Goal: Task Accomplishment & Management: Manage account settings

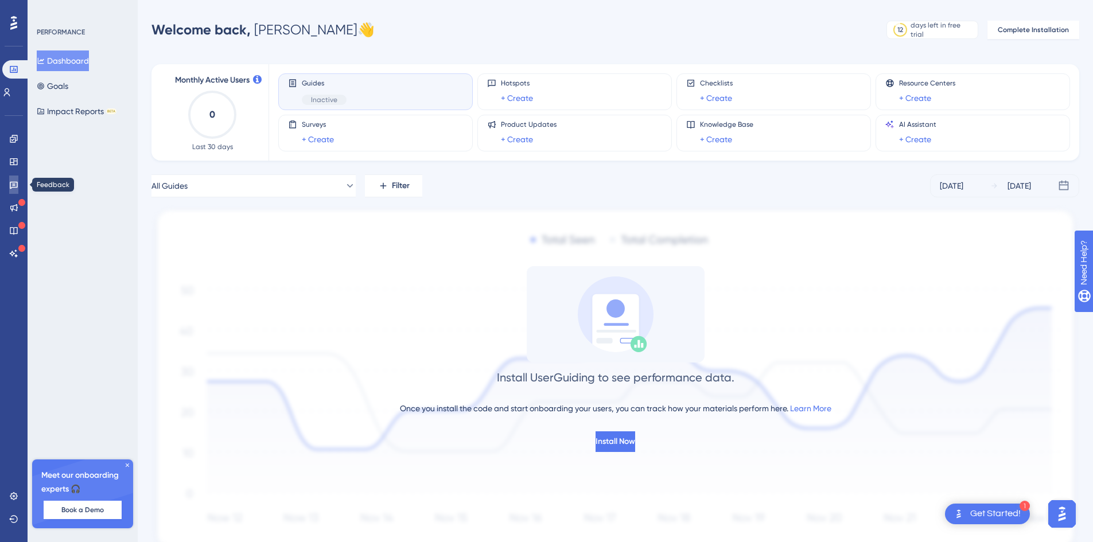
click at [9, 184] on link at bounding box center [13, 185] width 9 height 18
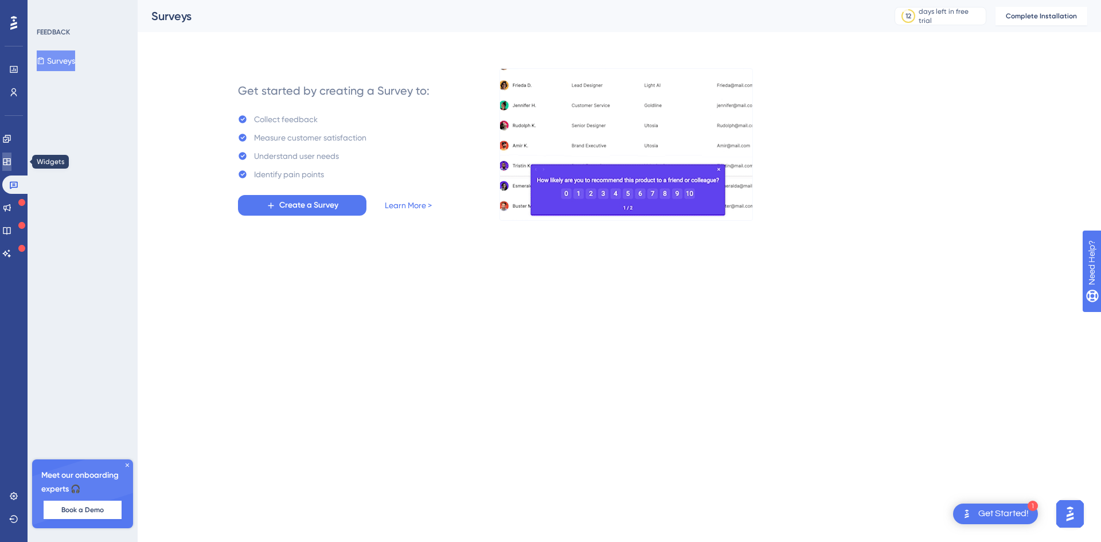
click at [11, 163] on icon at bounding box center [6, 161] width 9 height 9
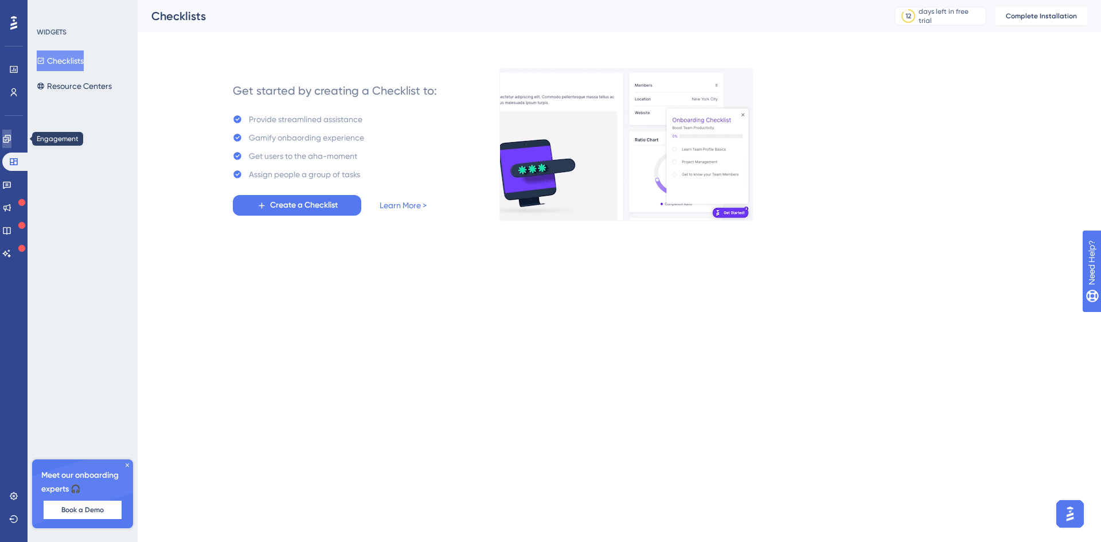
click at [11, 144] on link at bounding box center [6, 139] width 9 height 18
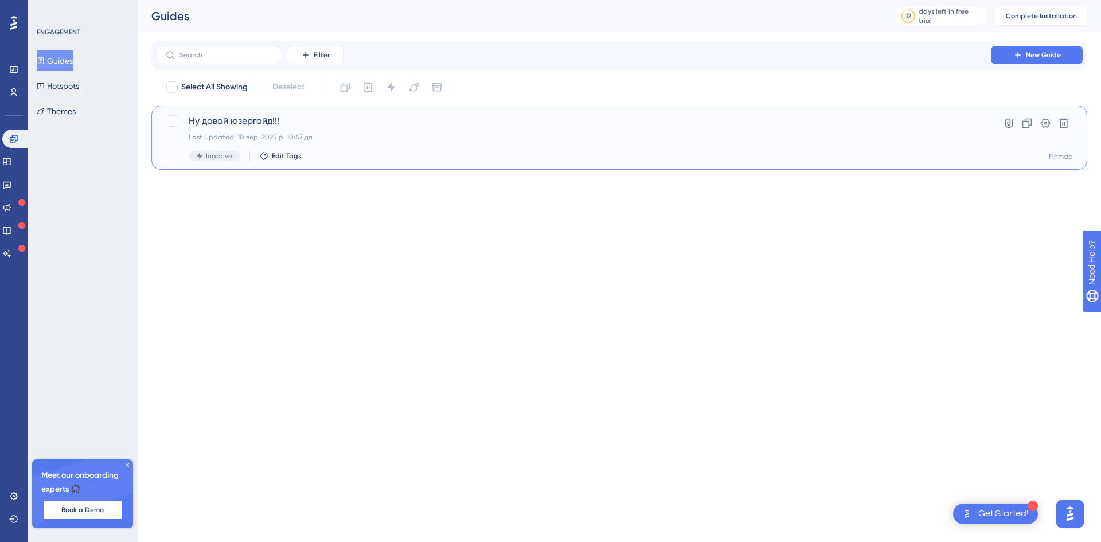
click at [409, 146] on div "Ну давай юзергайд!!! Last Updated: 10 вер. 2025 р. 10:47 дп Inactive Edit Tags" at bounding box center [574, 137] width 770 height 47
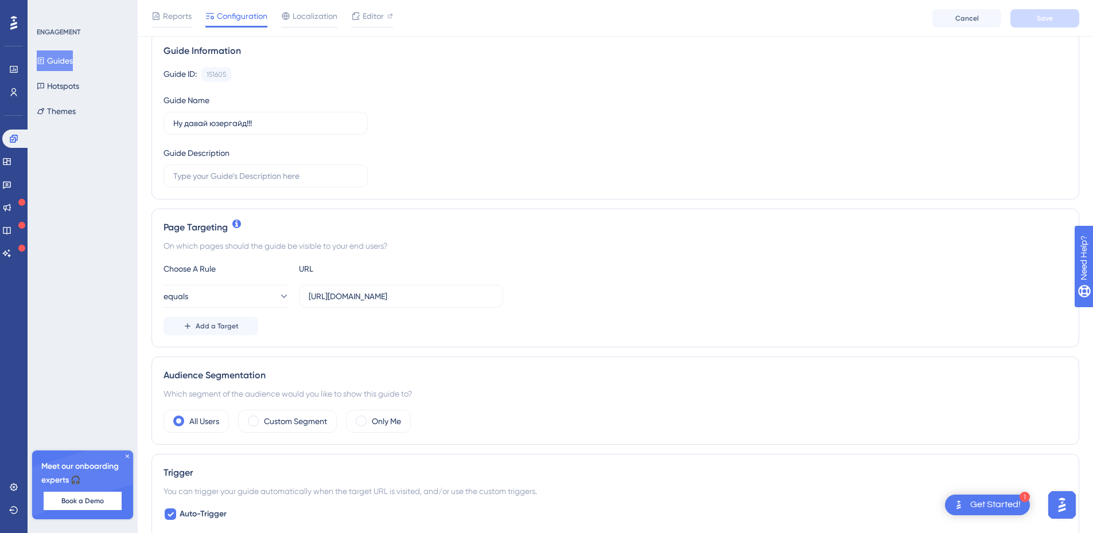
scroll to position [115, 0]
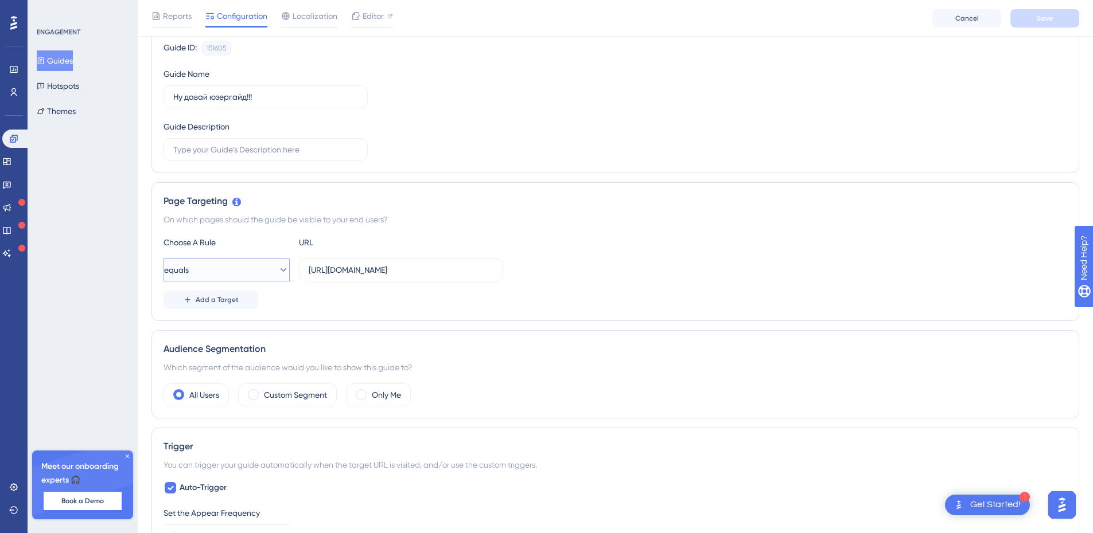
click at [278, 271] on icon at bounding box center [283, 269] width 11 height 11
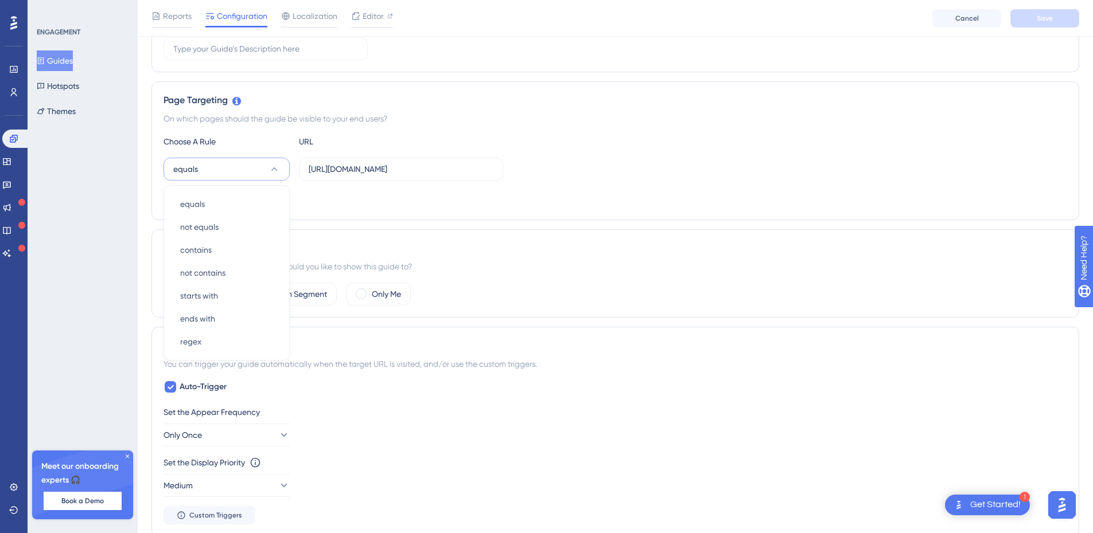
click at [585, 175] on div "equals equals equals not equals not equals contains contains not contains not c…" at bounding box center [614, 169] width 903 height 23
click at [235, 123] on div "On which pages should the guide be visible to your end users?" at bounding box center [614, 119] width 903 height 14
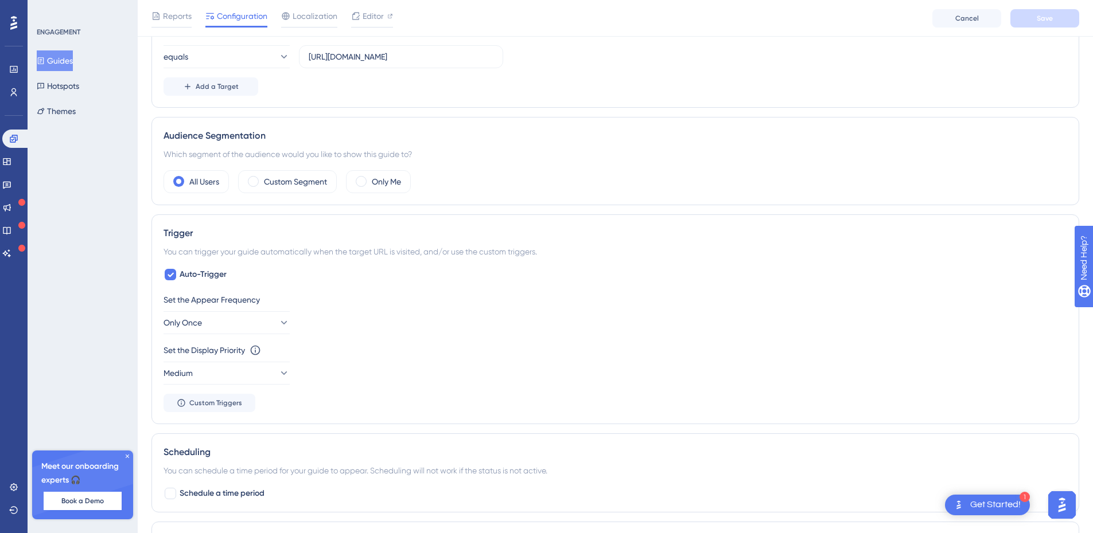
scroll to position [388, 0]
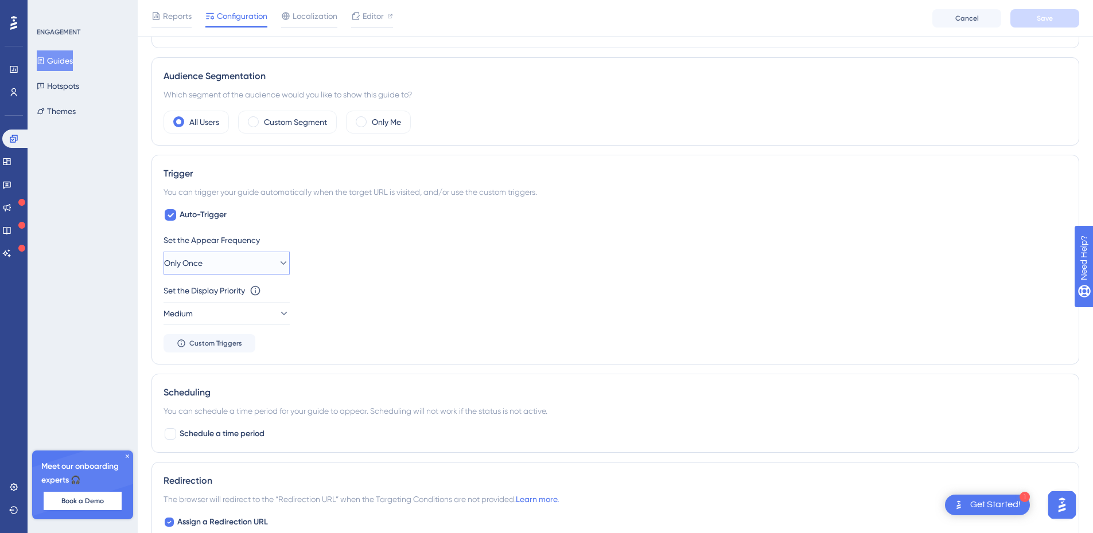
click at [278, 262] on icon at bounding box center [283, 263] width 11 height 11
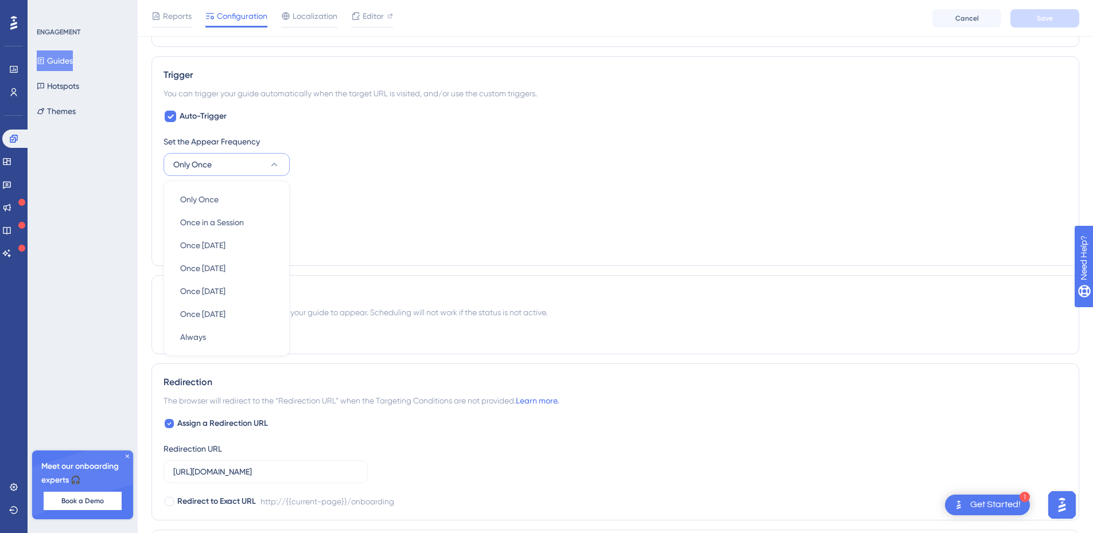
click at [271, 157] on button "Only Once" at bounding box center [226, 164] width 126 height 23
click at [165, 116] on div at bounding box center [170, 116] width 11 height 11
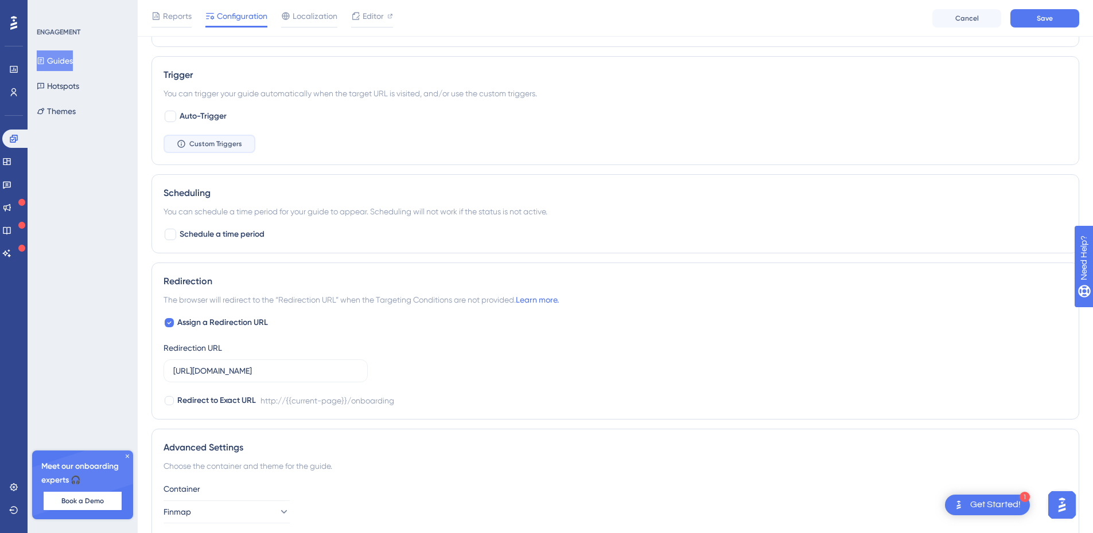
click at [200, 139] on button "Custom Triggers" at bounding box center [209, 144] width 92 height 18
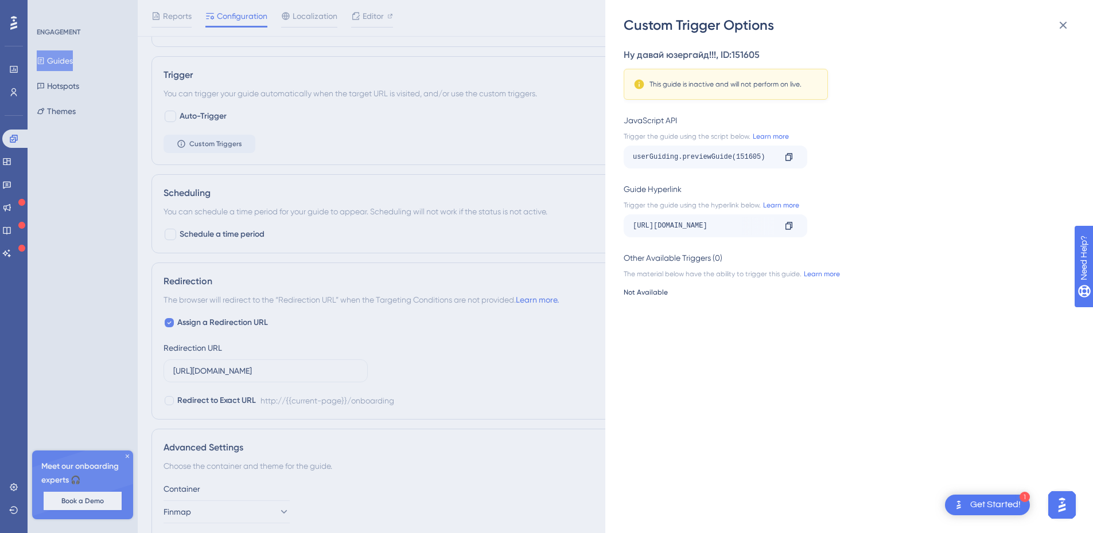
click at [438, 145] on div "Custom Trigger Options Ну давай юзергайд!!! , ID: 151605 This guide is inactive…" at bounding box center [546, 266] width 1093 height 533
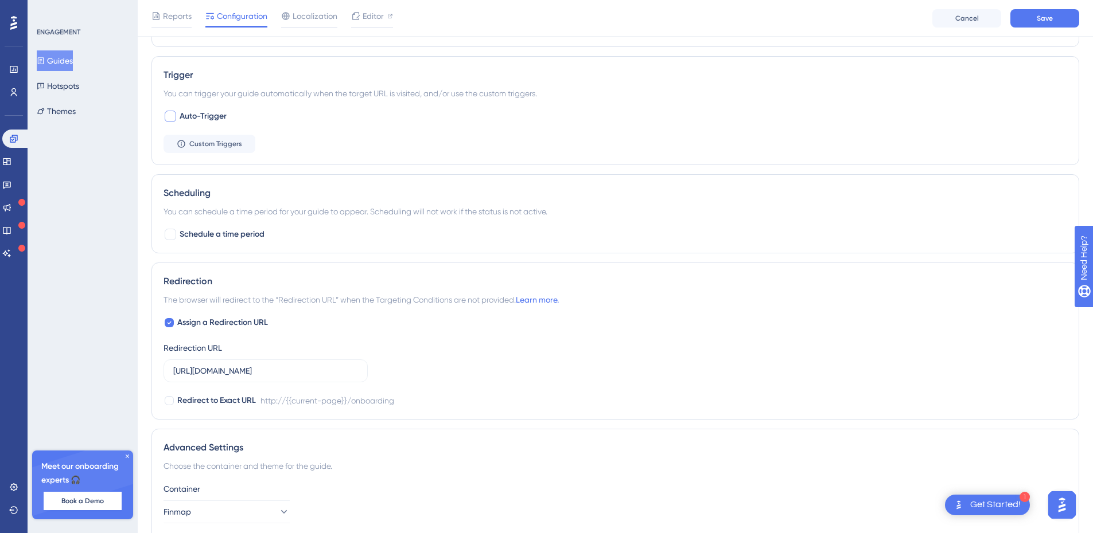
click at [176, 117] on div at bounding box center [170, 116] width 11 height 11
checkbox input "true"
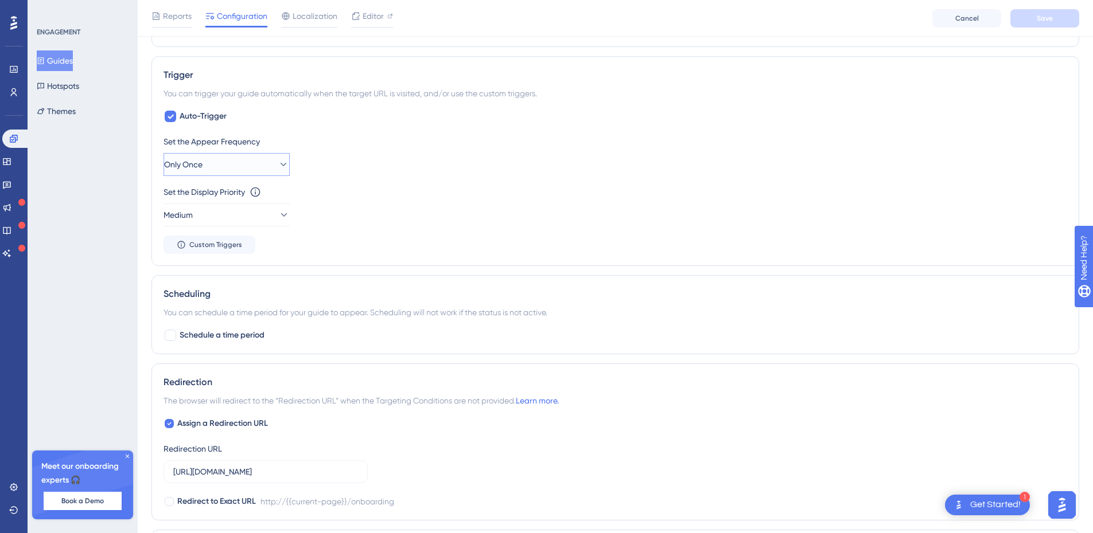
click at [263, 159] on button "Only Once" at bounding box center [226, 164] width 126 height 23
click at [265, 157] on button "Only Once" at bounding box center [226, 164] width 126 height 23
click at [259, 212] on button "Medium" at bounding box center [226, 215] width 126 height 23
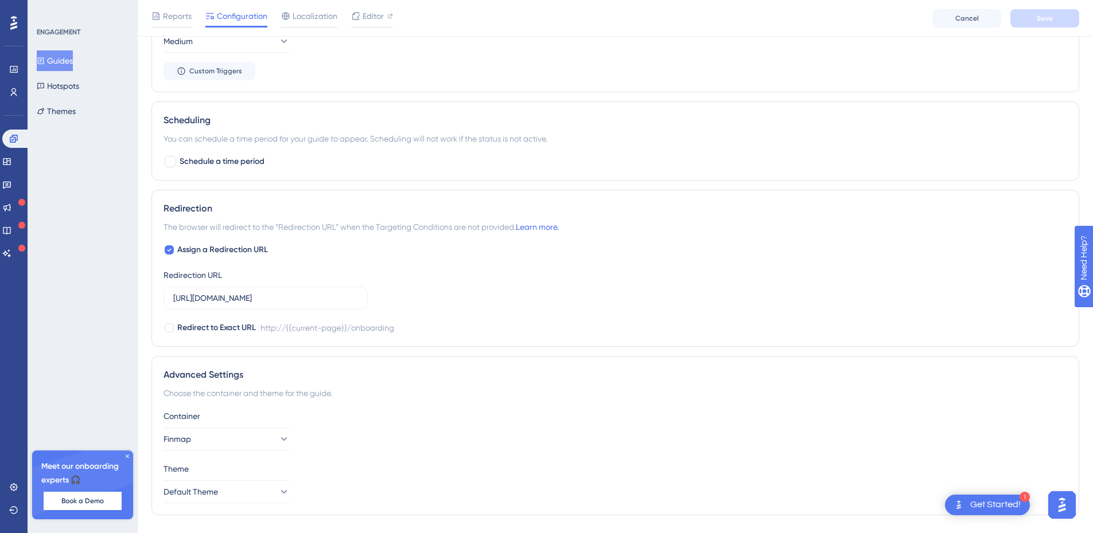
scroll to position [688, 0]
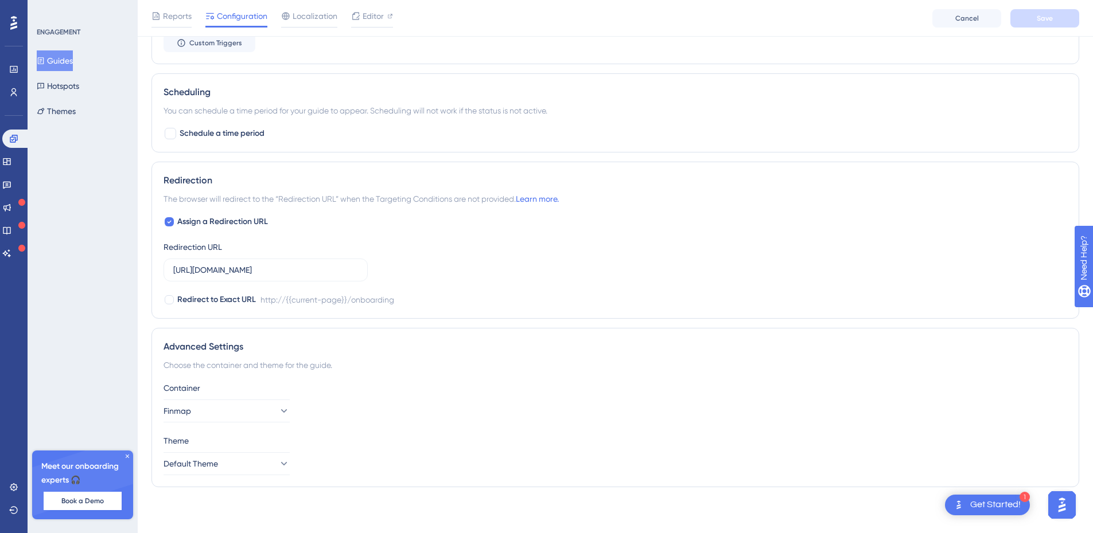
click at [338, 302] on div "http://{{current-page}}/onboarding" at bounding box center [327, 300] width 134 height 14
click at [256, 419] on button "Finmap" at bounding box center [226, 411] width 126 height 23
click at [257, 415] on button "Finmap" at bounding box center [226, 411] width 126 height 23
click at [254, 457] on button "Default Theme" at bounding box center [226, 464] width 126 height 23
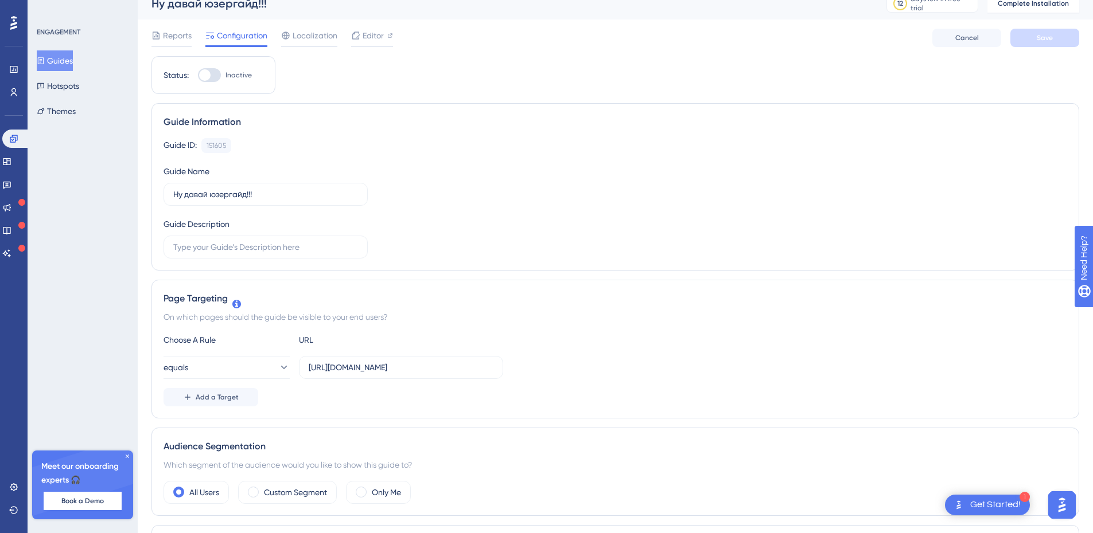
scroll to position [0, 0]
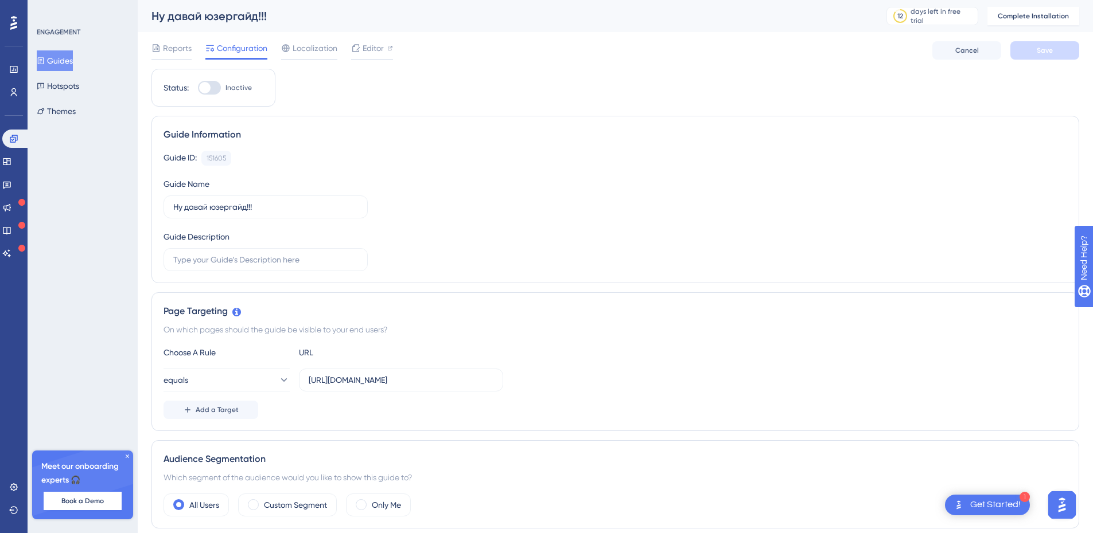
click at [213, 87] on div at bounding box center [209, 88] width 23 height 14
click at [198, 88] on input "Inactive" at bounding box center [197, 88] width 1 height 1
checkbox input "false"
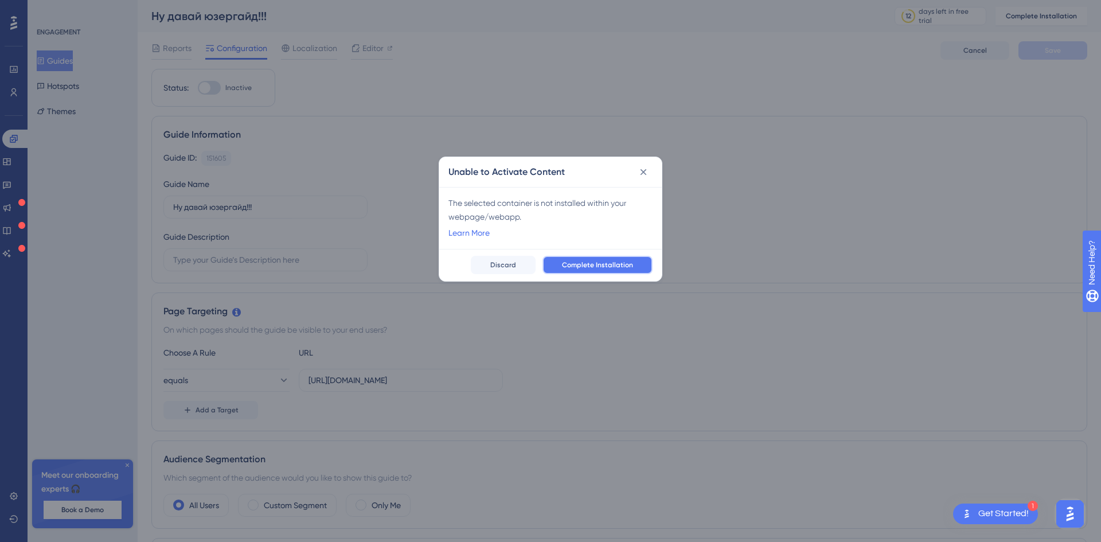
click at [624, 264] on span "Complete Installation" at bounding box center [597, 264] width 71 height 9
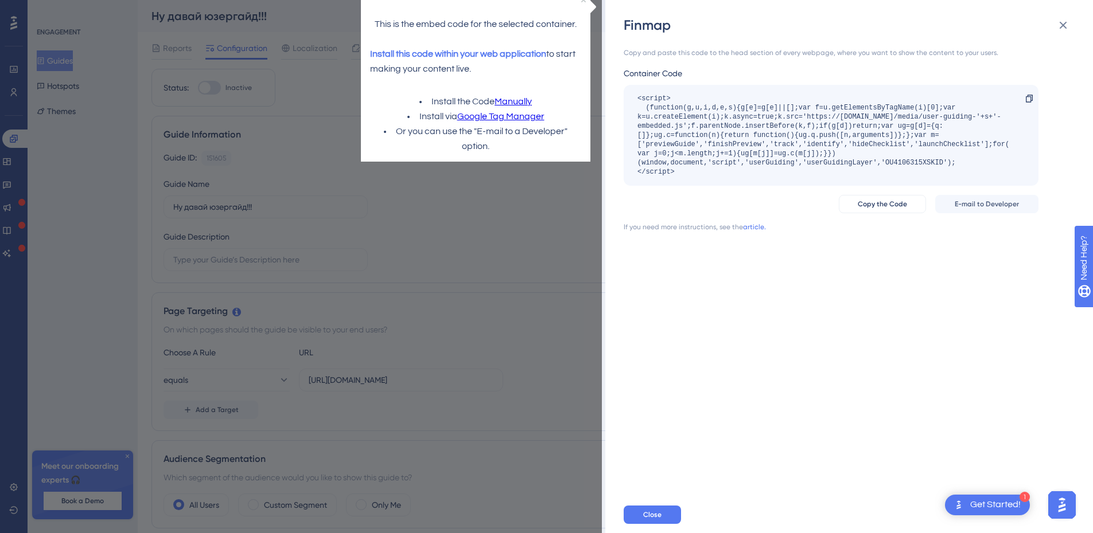
click at [657, 514] on div "Close" at bounding box center [867, 515] width 488 height 37
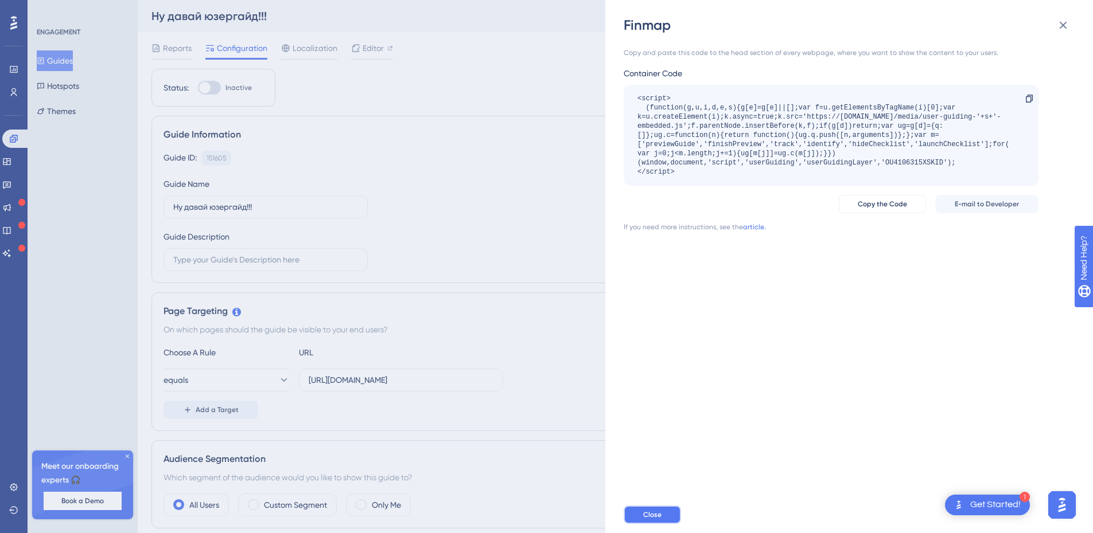
click at [660, 517] on button "Close" at bounding box center [651, 515] width 57 height 18
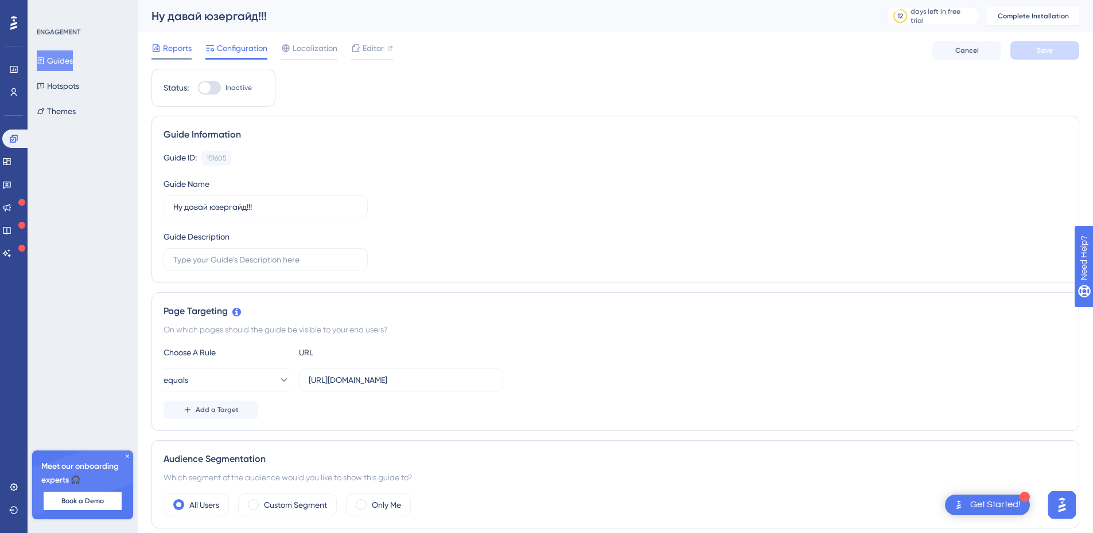
click at [162, 45] on div "Reports" at bounding box center [171, 48] width 40 height 14
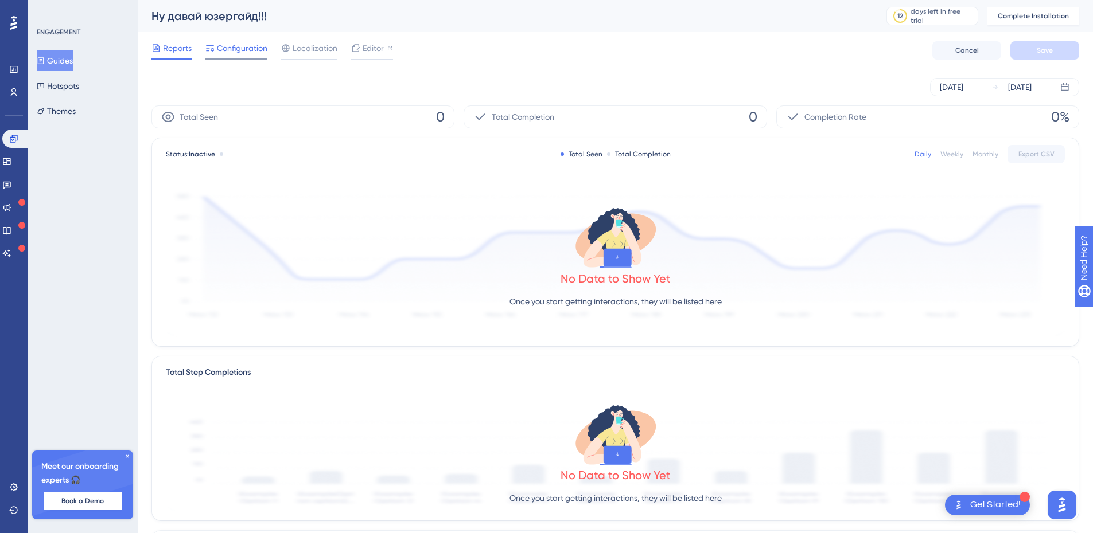
click at [226, 51] on span "Configuration" at bounding box center [242, 48] width 50 height 14
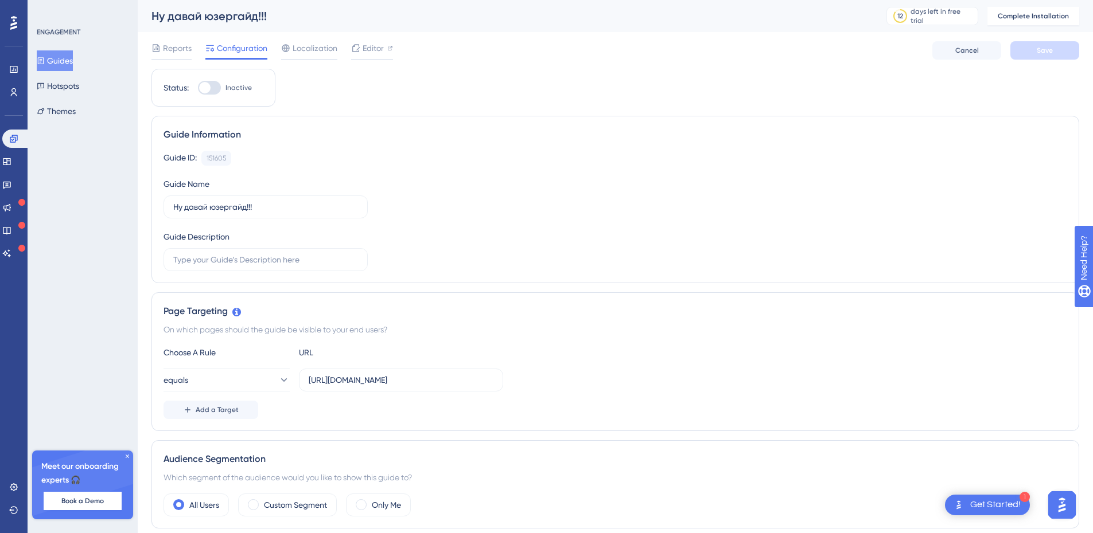
click at [69, 60] on button "Guides" at bounding box center [55, 60] width 36 height 21
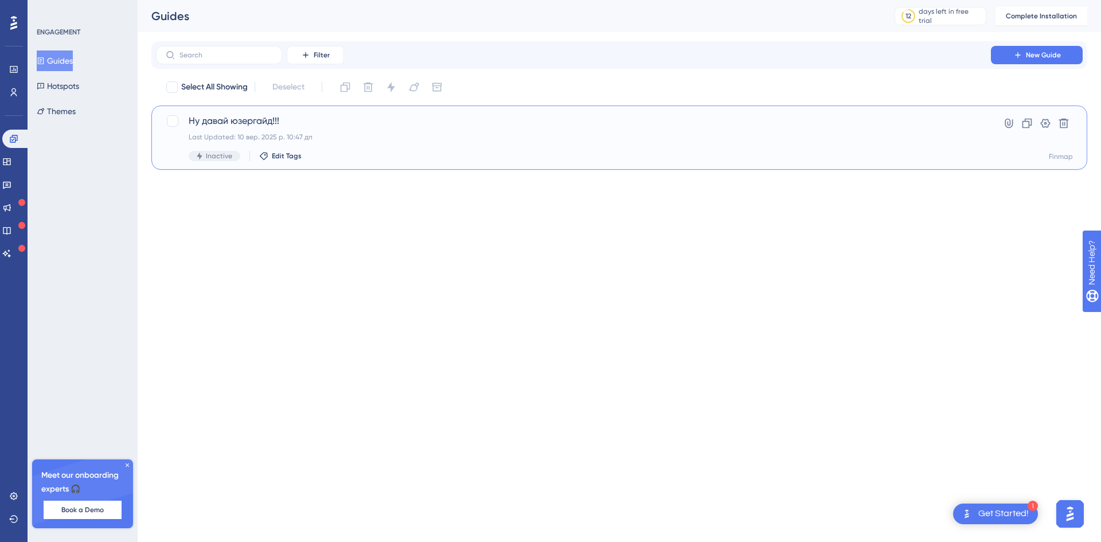
click at [917, 126] on span "Ну давай юзергайд!!!" at bounding box center [574, 121] width 770 height 14
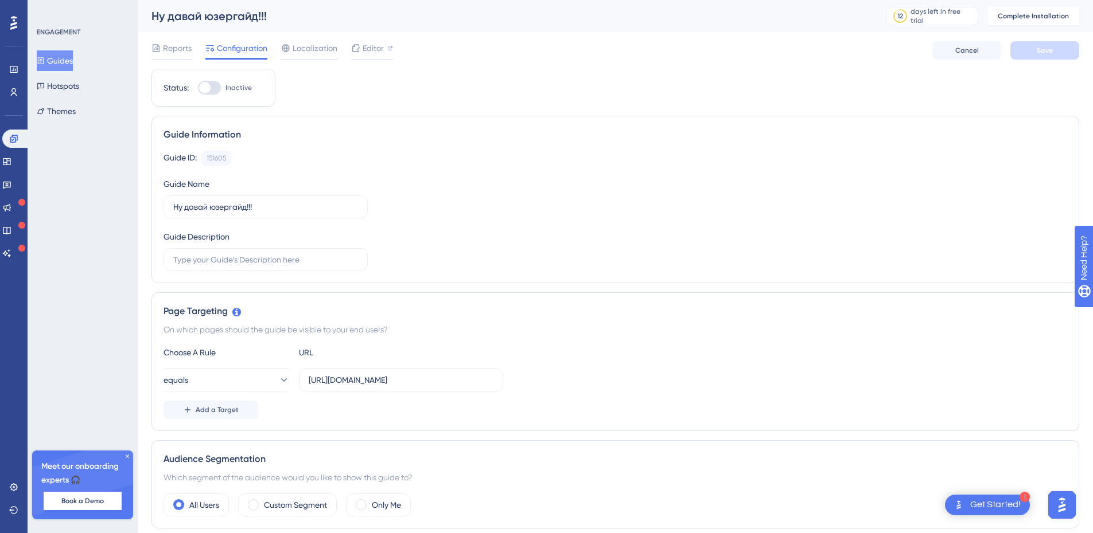
click at [209, 87] on div at bounding box center [204, 87] width 11 height 11
click at [198, 88] on input "Inactive" at bounding box center [197, 88] width 1 height 1
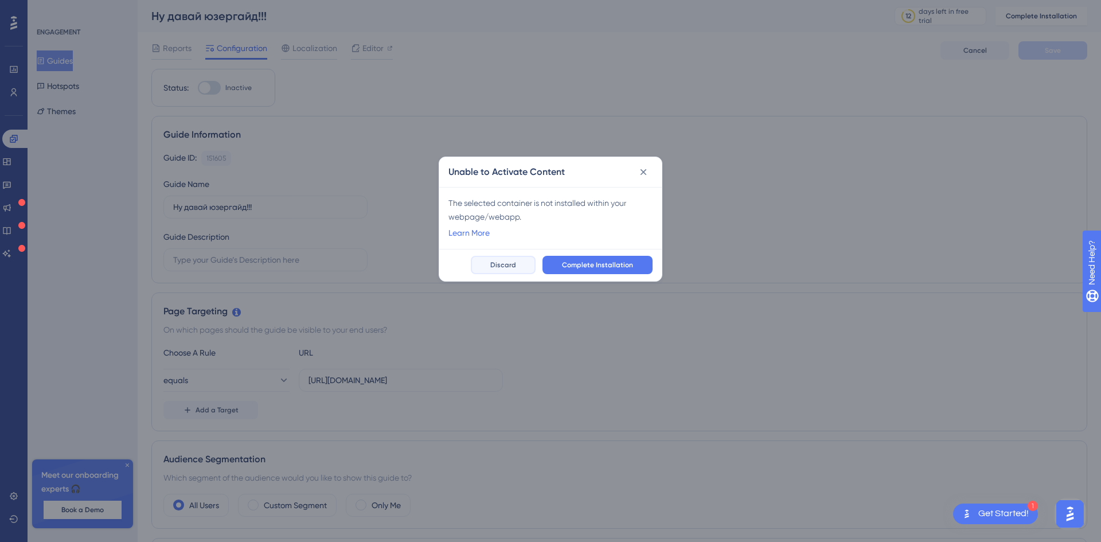
click at [527, 266] on button "Discard" at bounding box center [503, 265] width 65 height 18
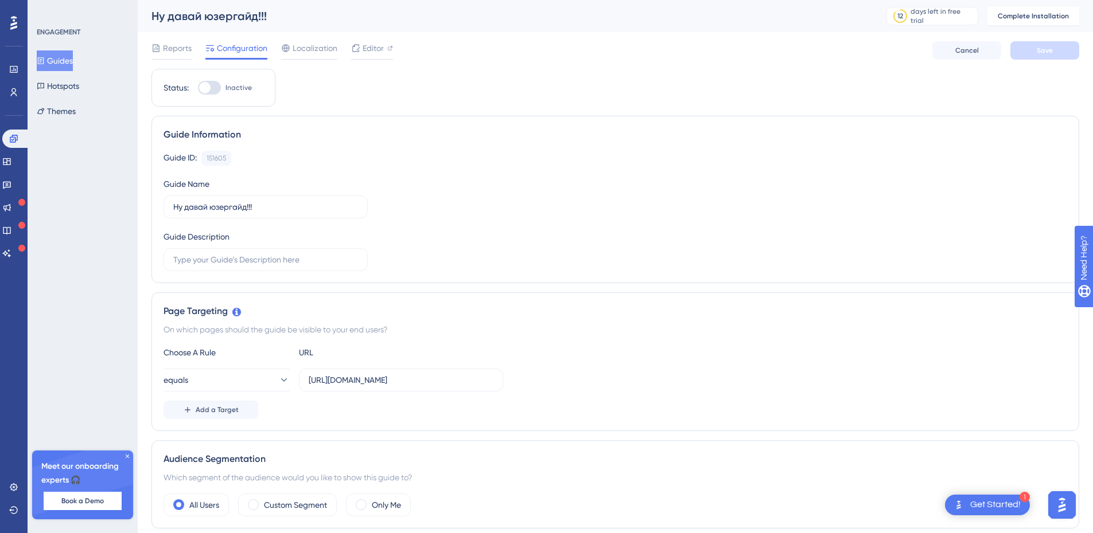
click at [208, 88] on div at bounding box center [204, 87] width 11 height 11
click at [198, 88] on input "Inactive" at bounding box center [197, 88] width 1 height 1
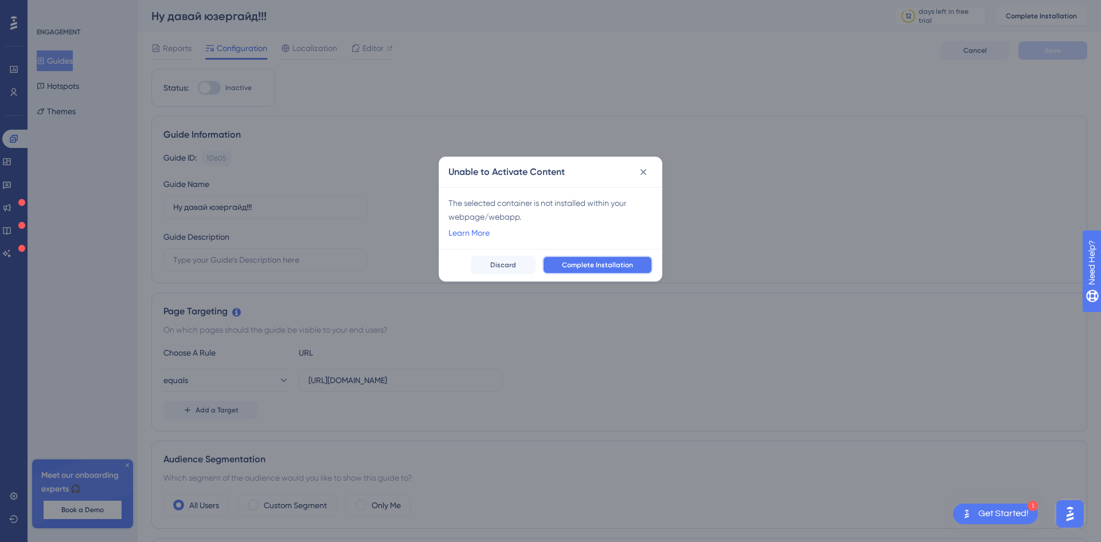
click at [619, 258] on button "Complete Installation" at bounding box center [598, 265] width 110 height 18
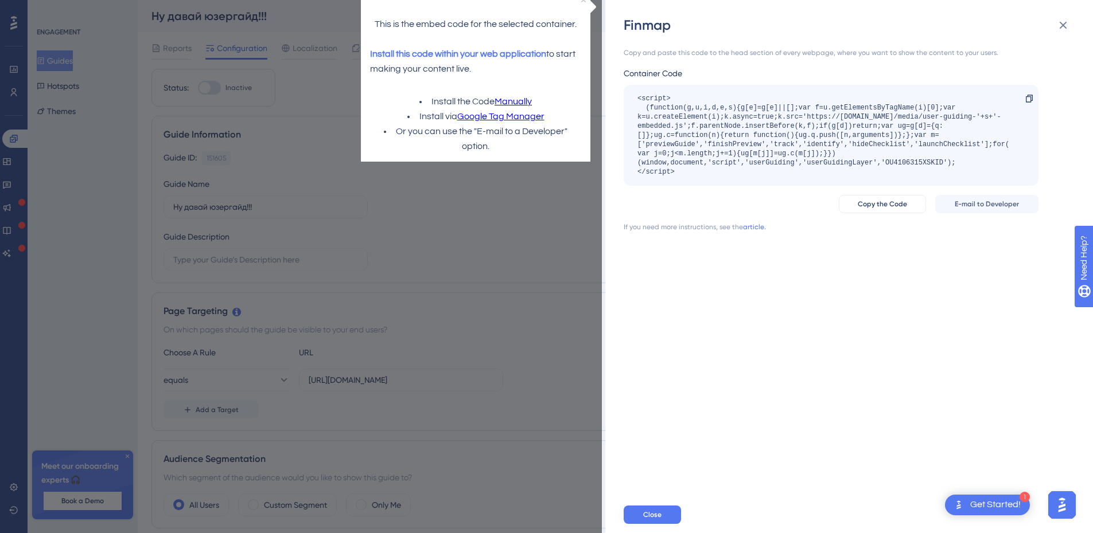
click at [518, 100] on link "Manually" at bounding box center [512, 102] width 37 height 15
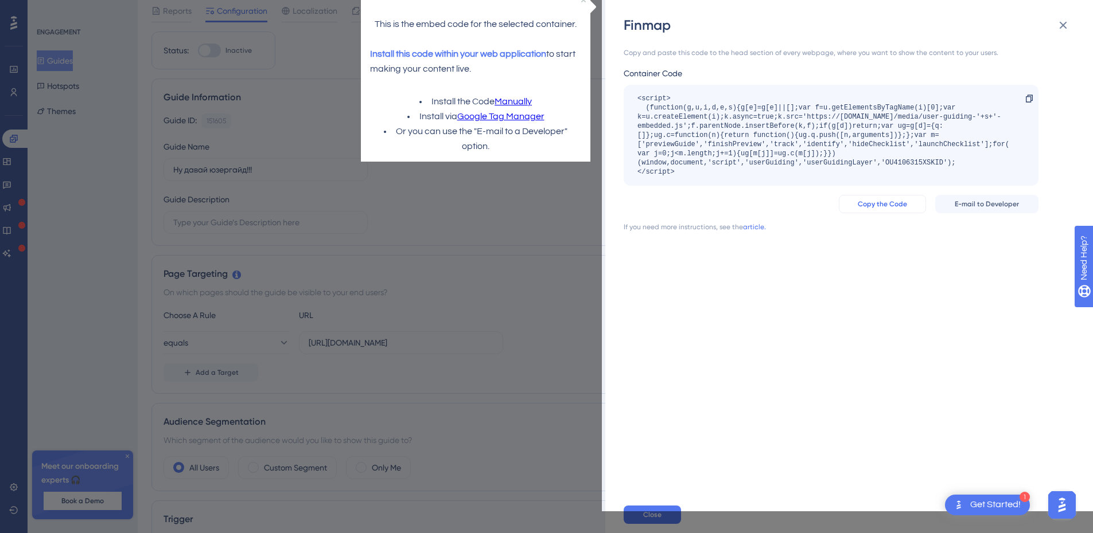
scroll to position [57, 0]
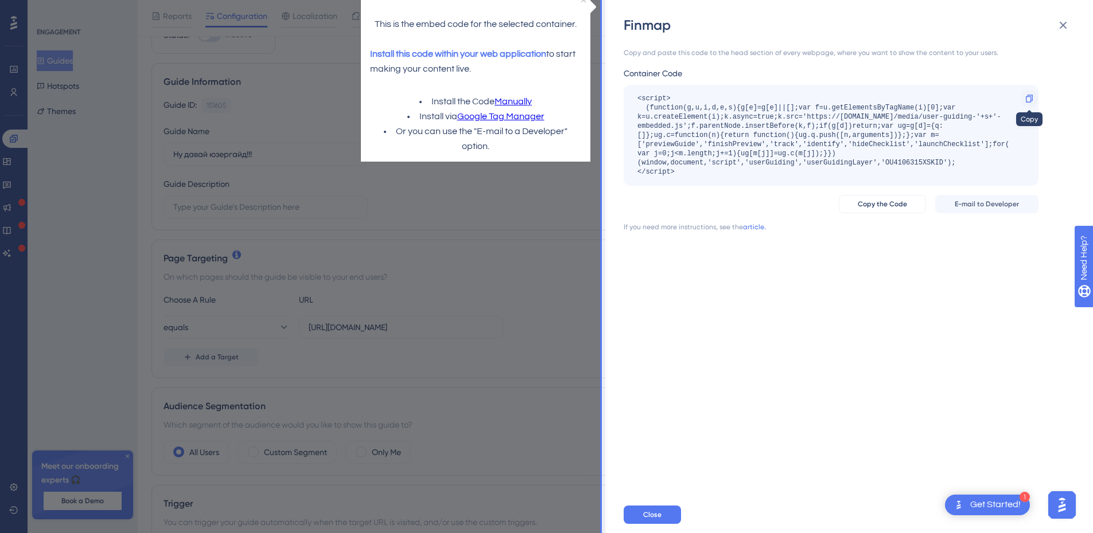
click at [1025, 100] on icon at bounding box center [1028, 98] width 9 height 9
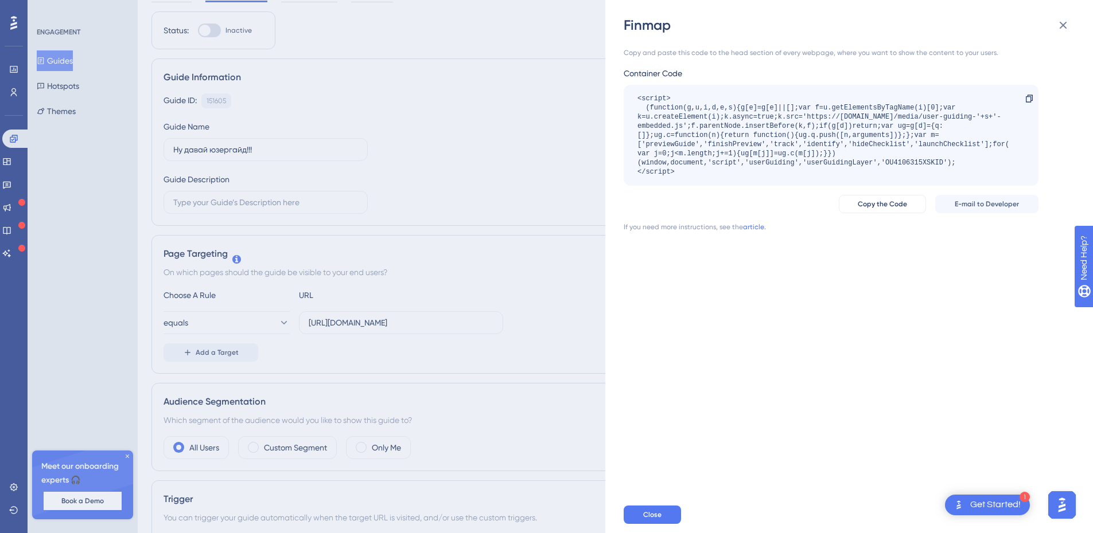
scroll to position [0, 0]
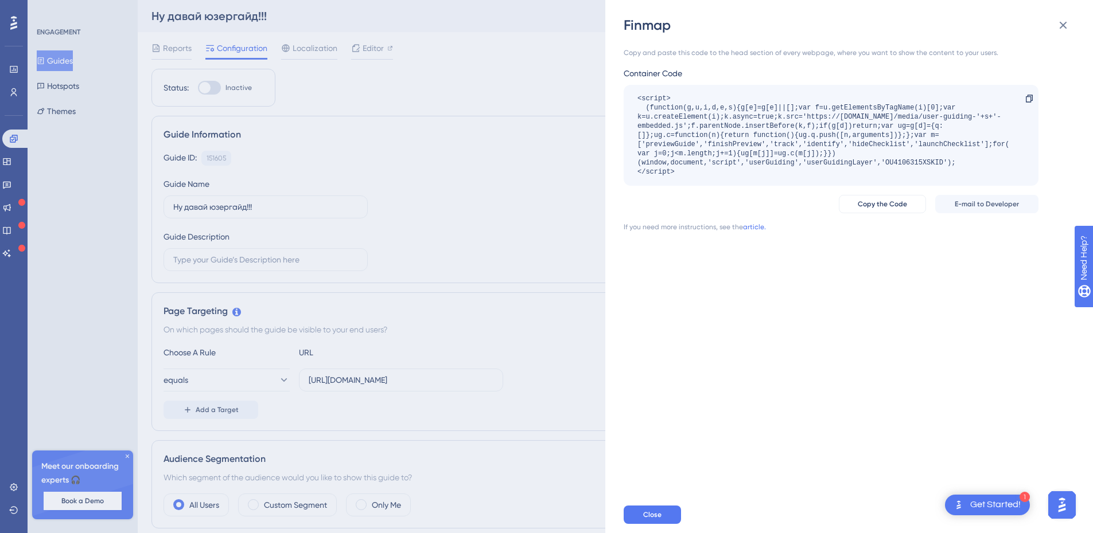
click at [210, 85] on div "Finmap Copy and paste this code to the head section of every webpage, where you…" at bounding box center [546, 266] width 1093 height 533
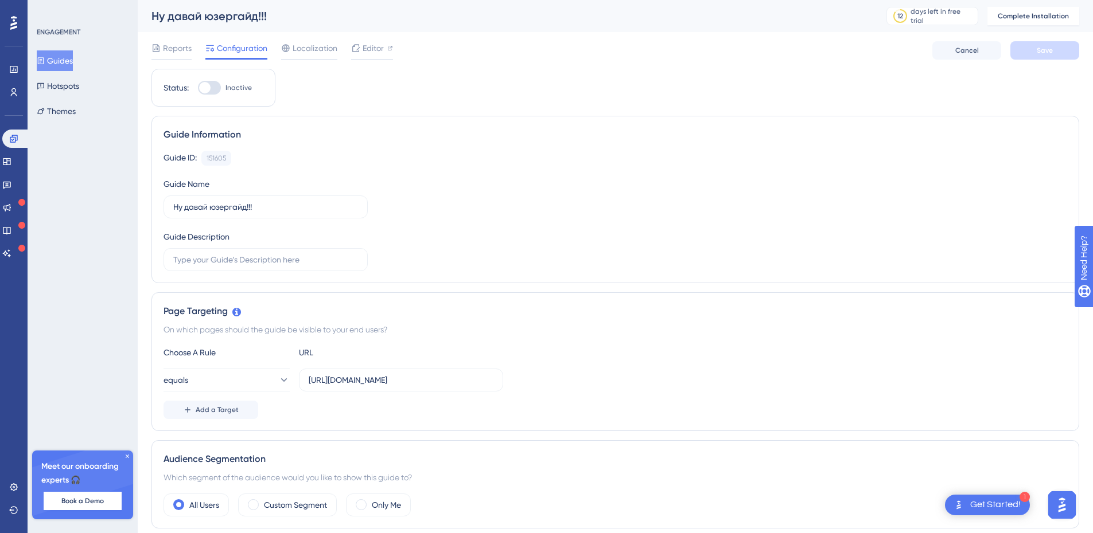
click at [208, 89] on div at bounding box center [204, 87] width 11 height 11
click at [198, 88] on input "Inactive" at bounding box center [197, 88] width 1 height 1
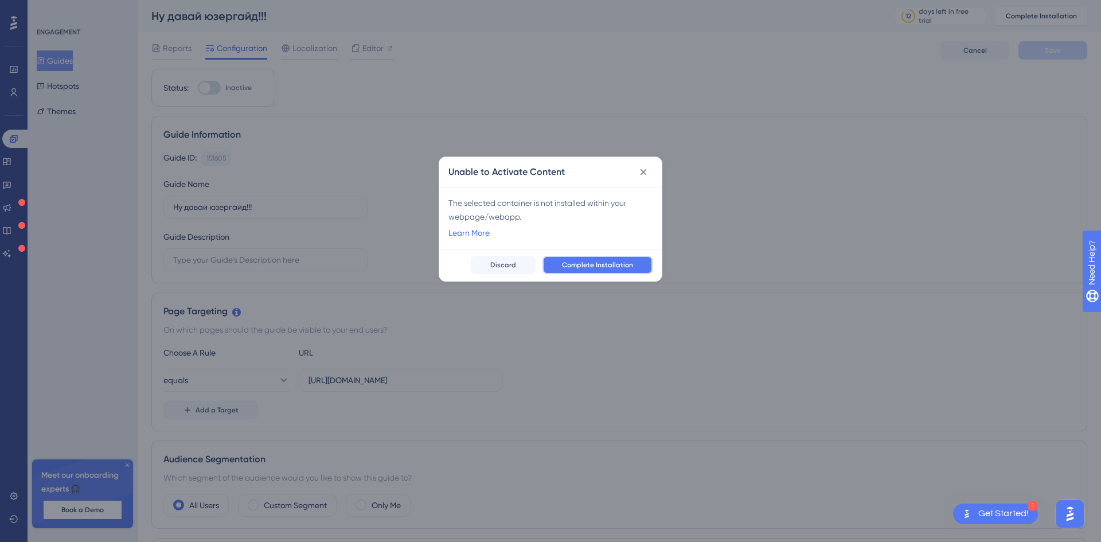
click at [613, 266] on span "Complete Installation" at bounding box center [597, 264] width 71 height 9
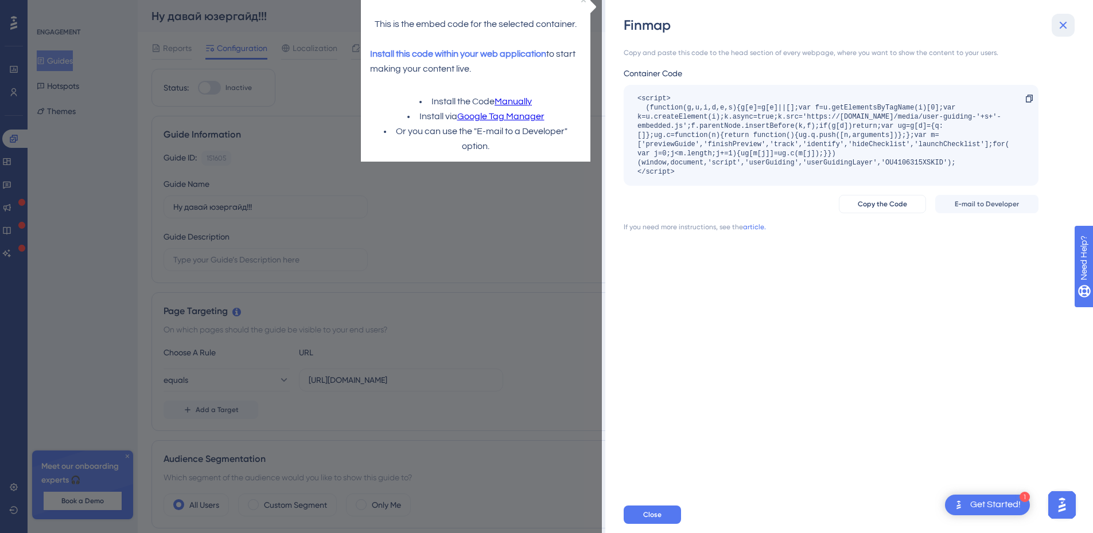
click at [1059, 20] on icon at bounding box center [1063, 25] width 14 height 14
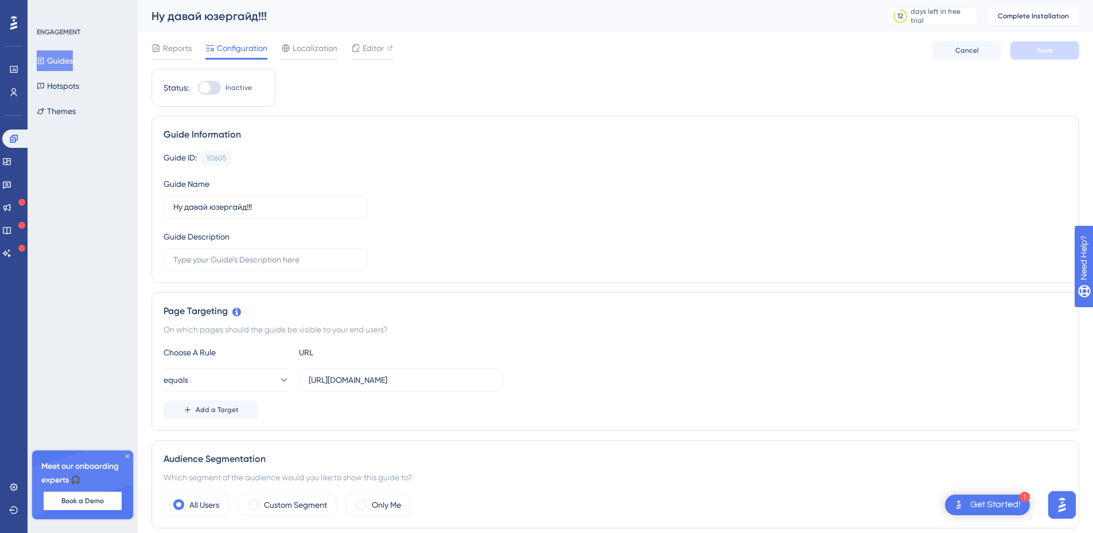
click at [217, 85] on div at bounding box center [209, 88] width 23 height 14
click at [198, 88] on input "Inactive" at bounding box center [197, 88] width 1 height 1
checkbox input "false"
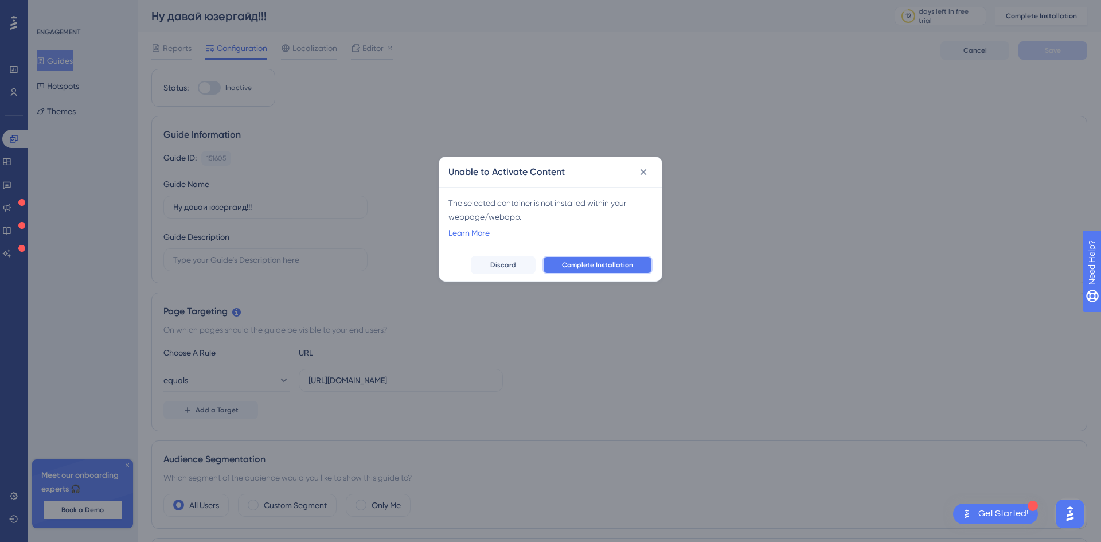
click at [587, 267] on span "Complete Installation" at bounding box center [597, 264] width 71 height 9
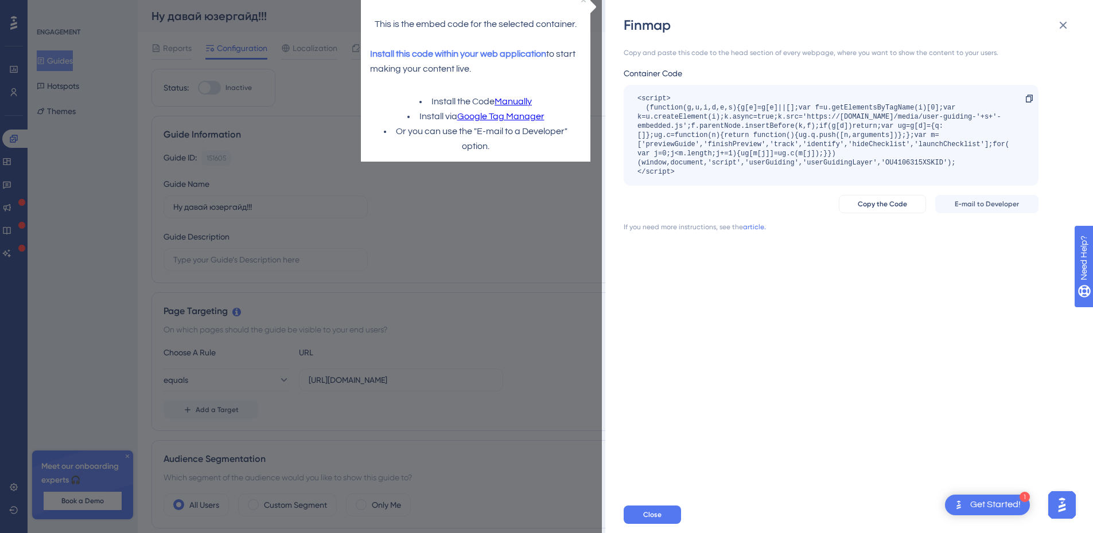
click at [415, 53] on span "Install this code within your web application" at bounding box center [458, 53] width 176 height 9
click at [1001, 56] on div "Copy and paste this code to the head section of every webpage, where you want t…" at bounding box center [830, 52] width 415 height 9
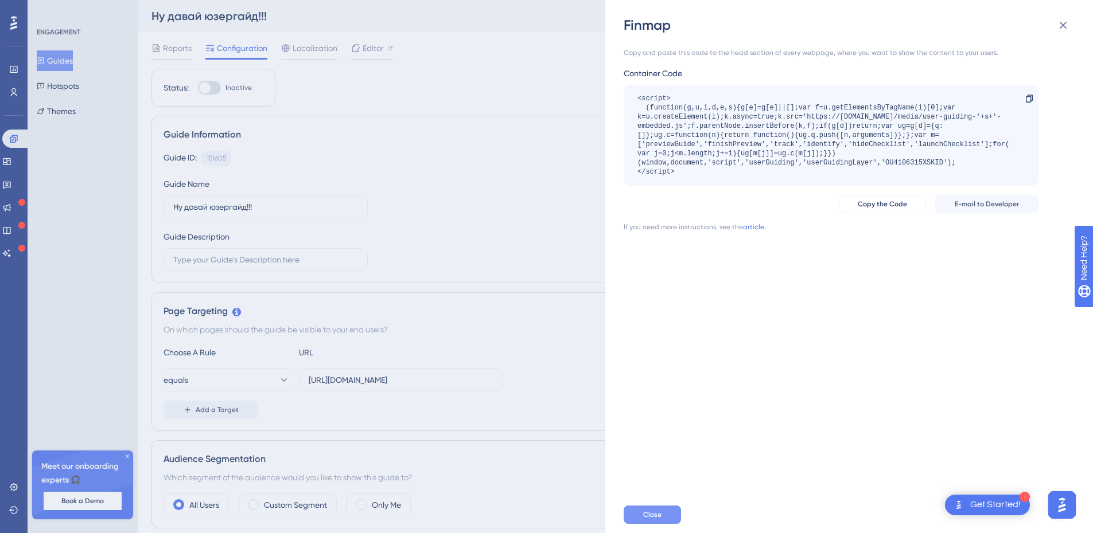
click at [643, 520] on span "Close" at bounding box center [652, 514] width 18 height 9
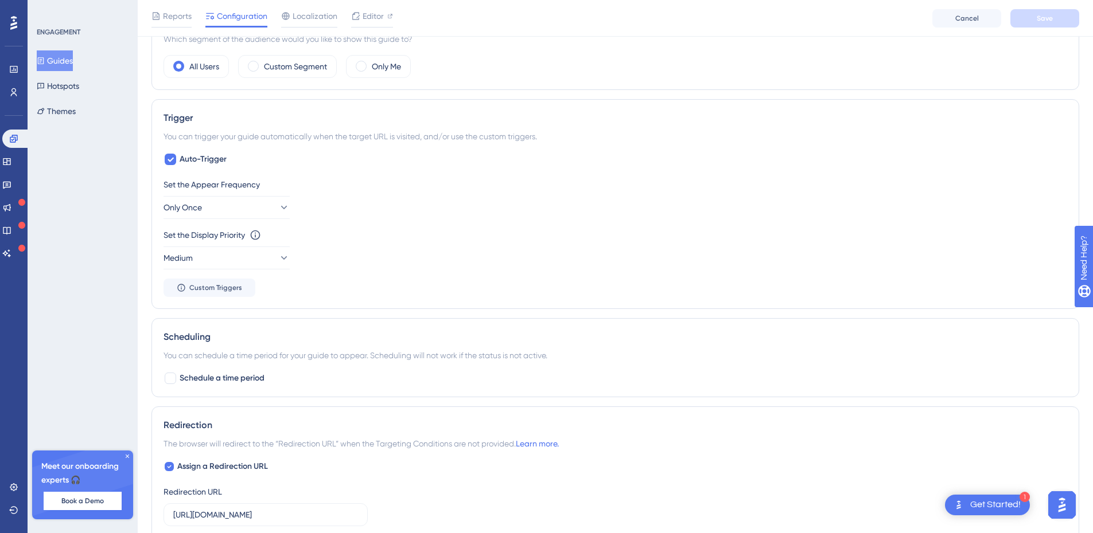
scroll to position [344, 0]
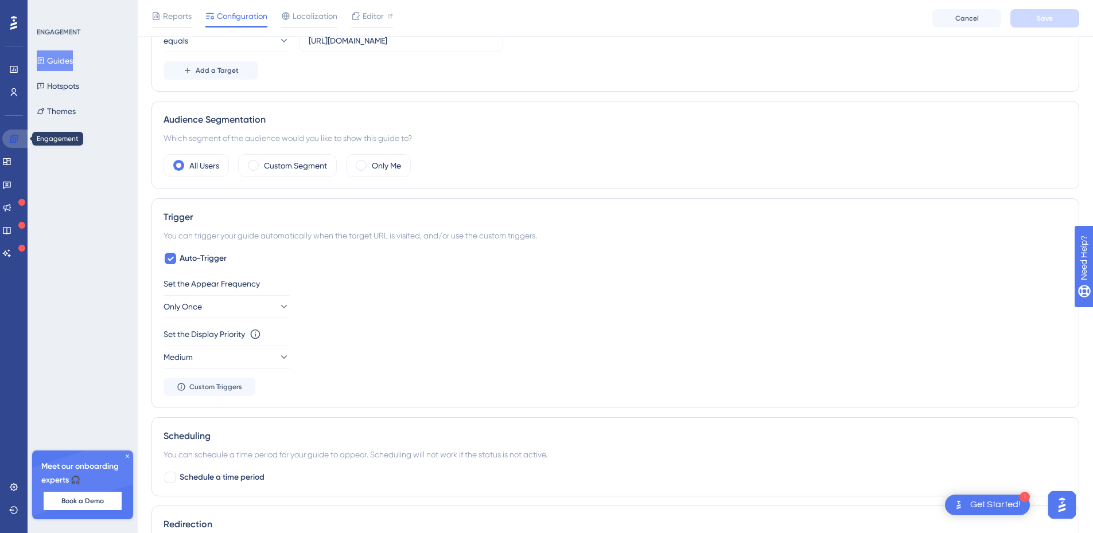
click at [7, 133] on link at bounding box center [16, 139] width 28 height 18
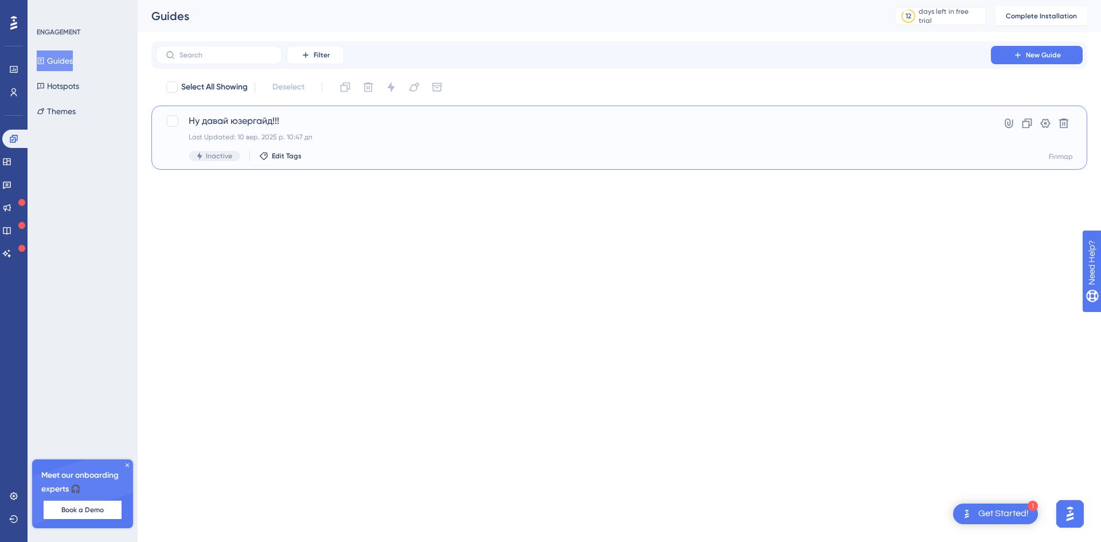
click at [383, 127] on span "Ну давай юзергайд!!!" at bounding box center [574, 121] width 770 height 14
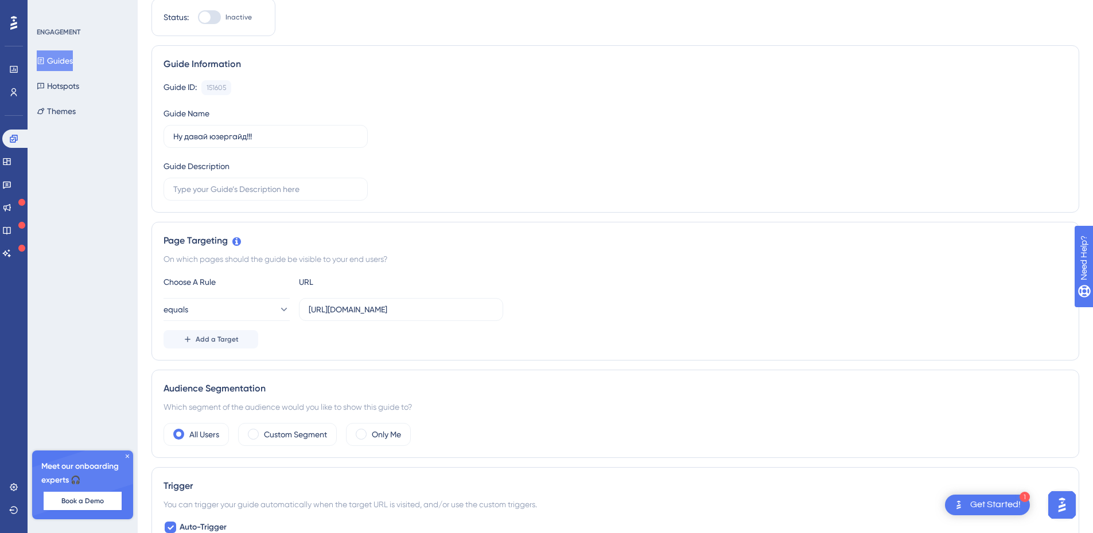
scroll to position [287, 0]
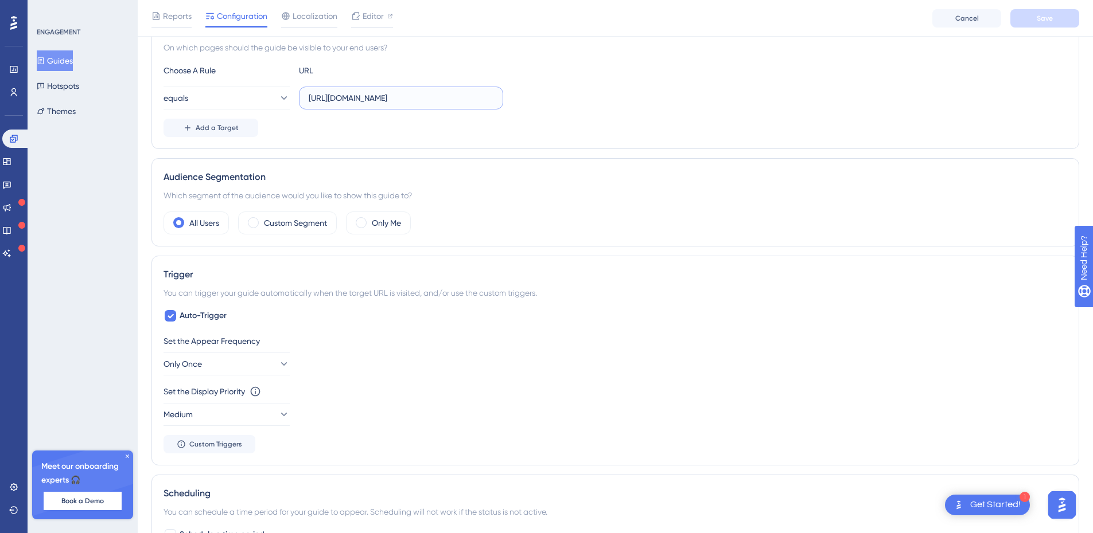
drag, startPoint x: 392, startPoint y: 95, endPoint x: 296, endPoint y: 102, distance: 96.0
click at [296, 102] on div "equals http://stage.finmap.to/onboarding" at bounding box center [333, 98] width 340 height 23
paste input "localhost:11859/"
type input "[URL]"
click at [1017, 19] on button "Save" at bounding box center [1044, 18] width 69 height 18
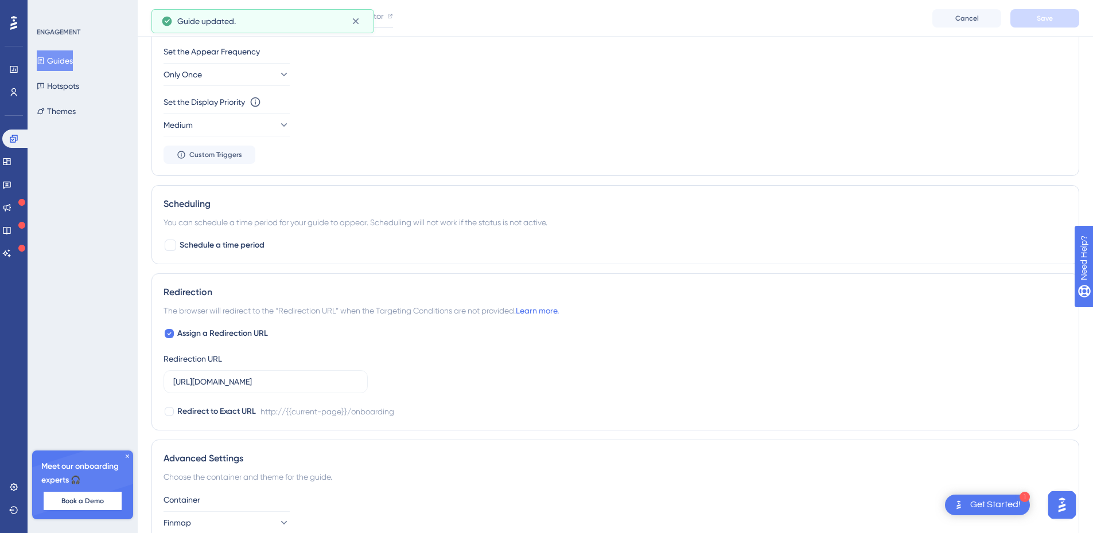
scroll to position [688, 0]
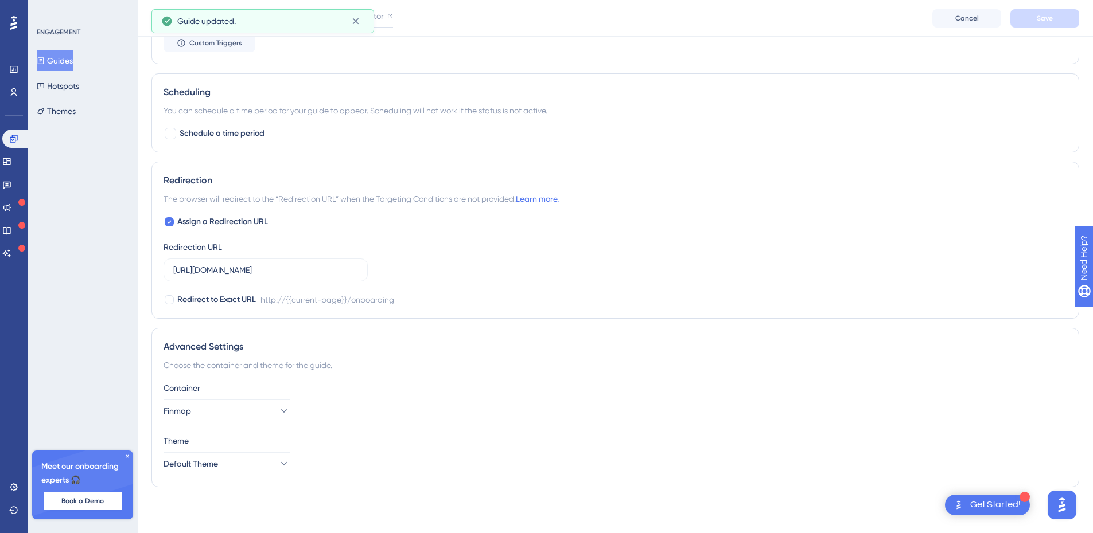
click at [984, 507] on div "Get Started!" at bounding box center [995, 505] width 50 height 13
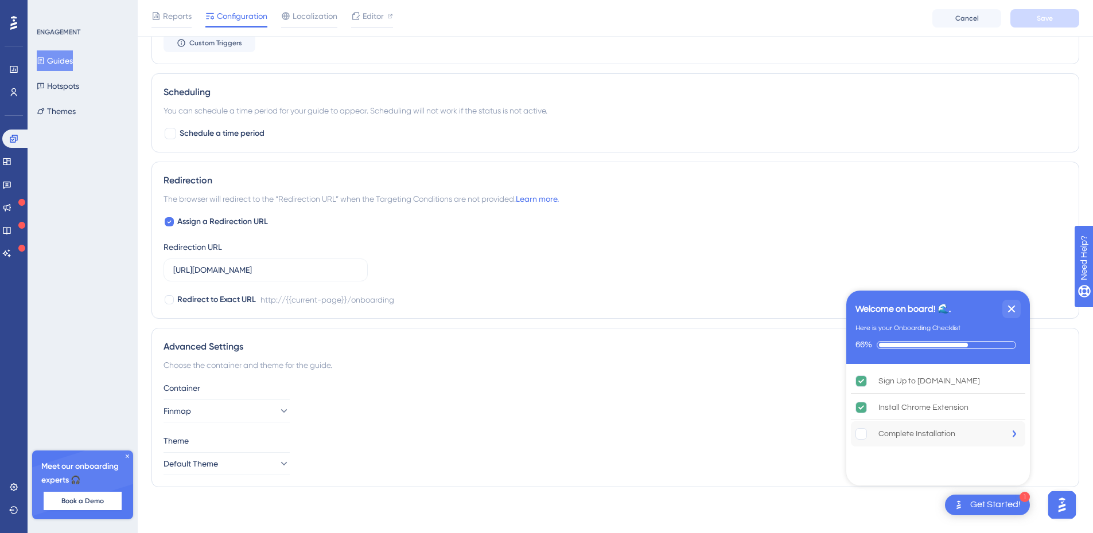
click at [923, 434] on div "Complete Installation" at bounding box center [916, 434] width 77 height 14
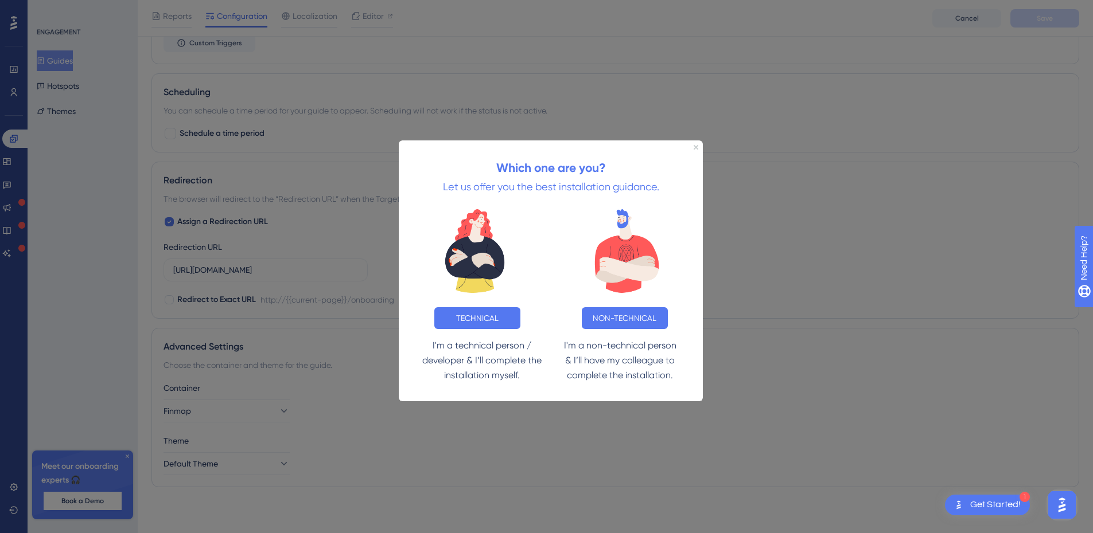
scroll to position [0, 0]
click at [469, 321] on button "TECHNICAL" at bounding box center [477, 318] width 86 height 22
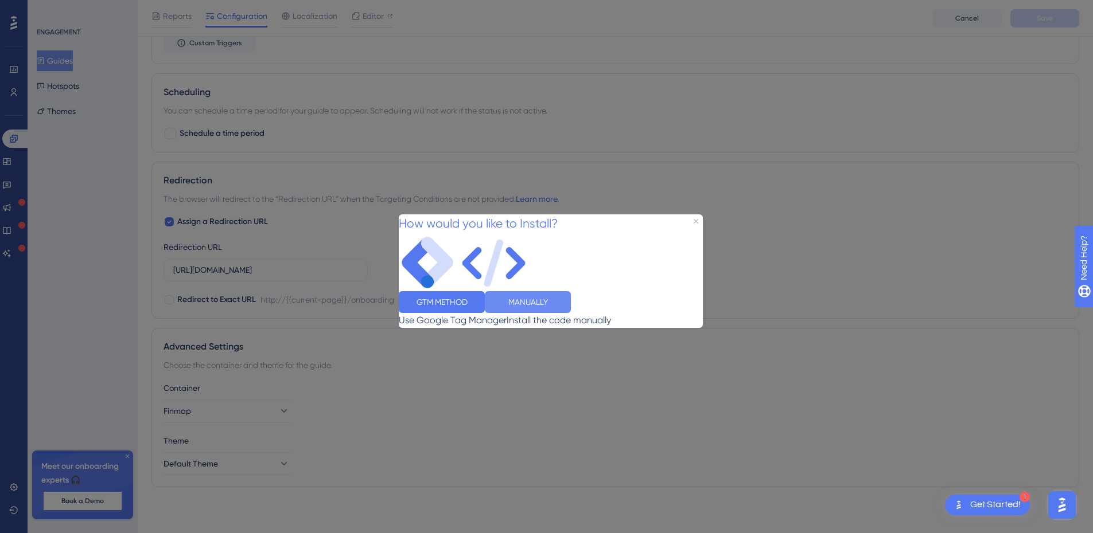
click at [571, 309] on button "MANUALLY" at bounding box center [528, 302] width 86 height 22
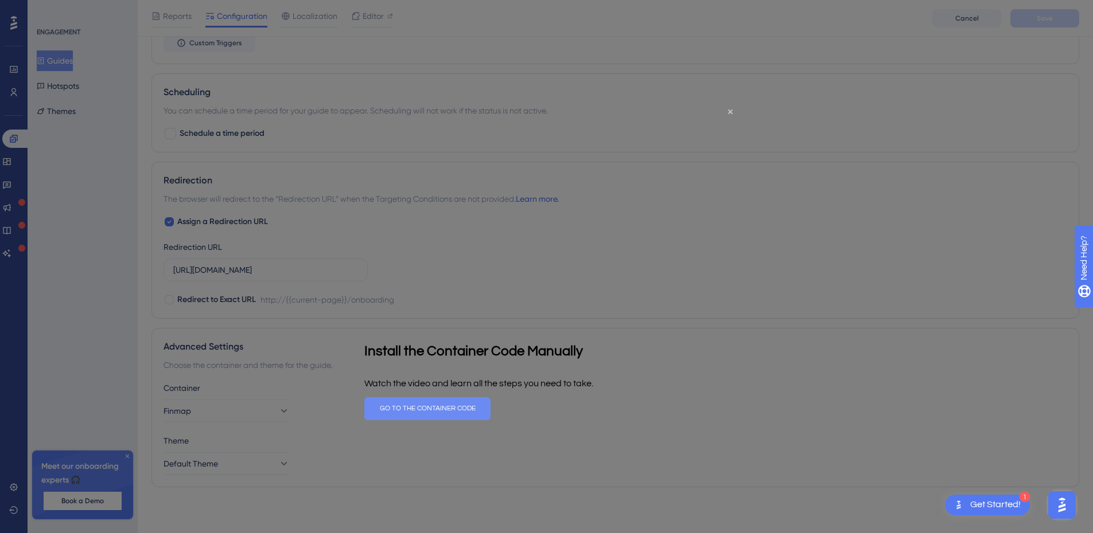
click at [490, 406] on button "GO TO THE CONTAINER CODE" at bounding box center [427, 408] width 126 height 23
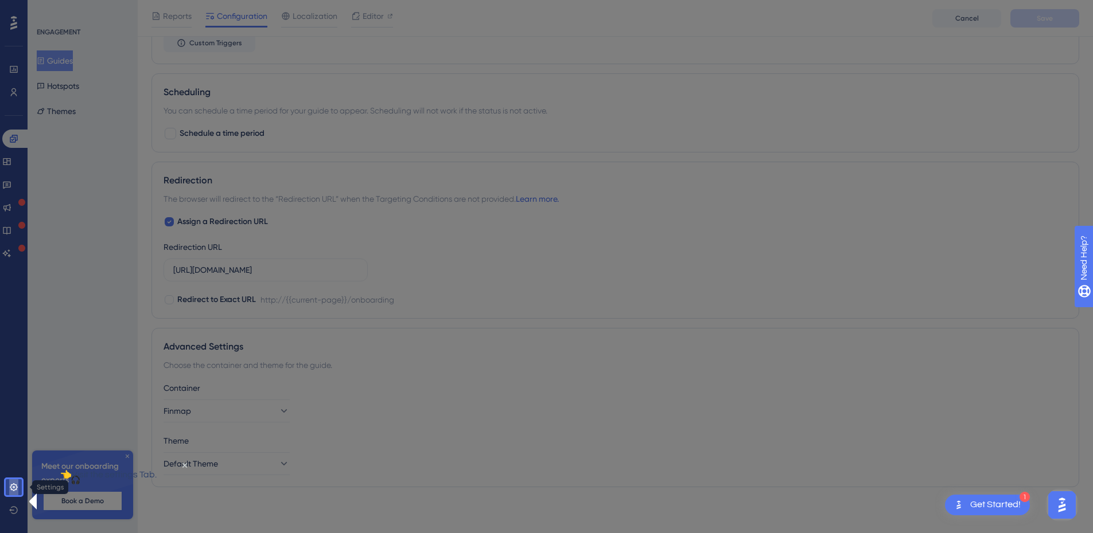
click at [11, 487] on icon at bounding box center [13, 487] width 7 height 7
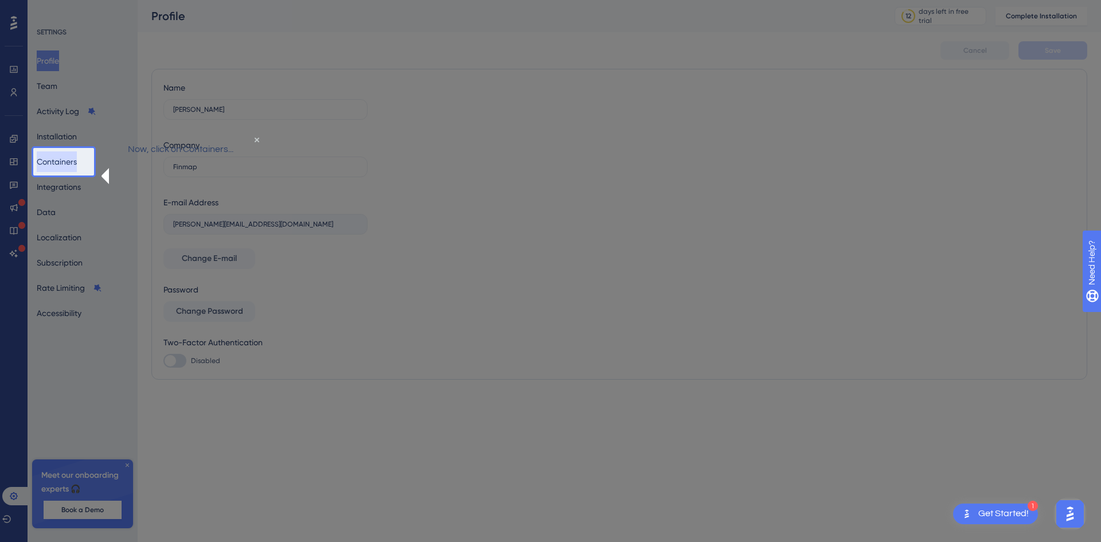
click at [67, 162] on button "Containers" at bounding box center [57, 161] width 40 height 21
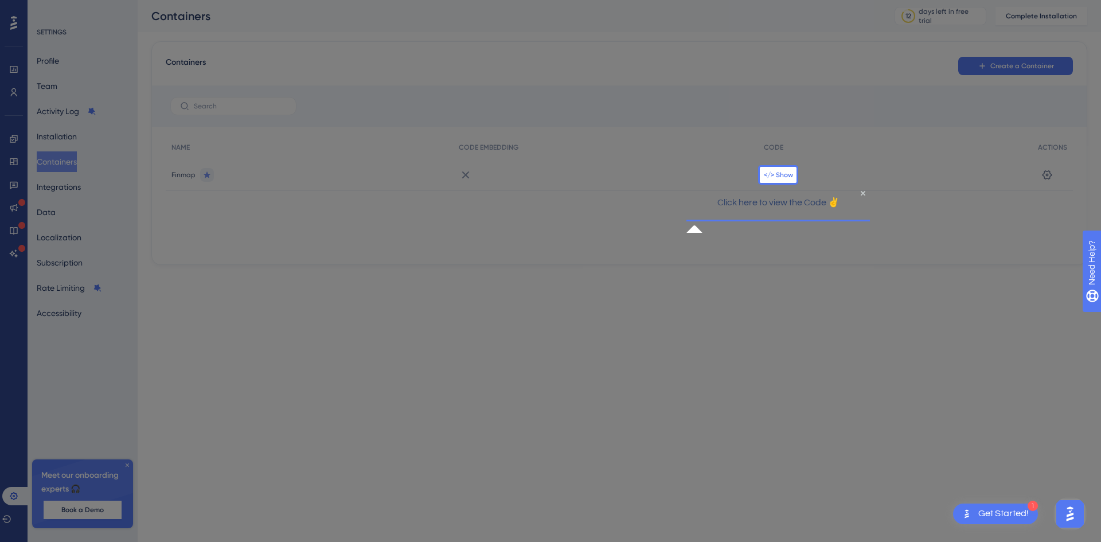
click at [776, 174] on span "</> Show" at bounding box center [778, 174] width 29 height 9
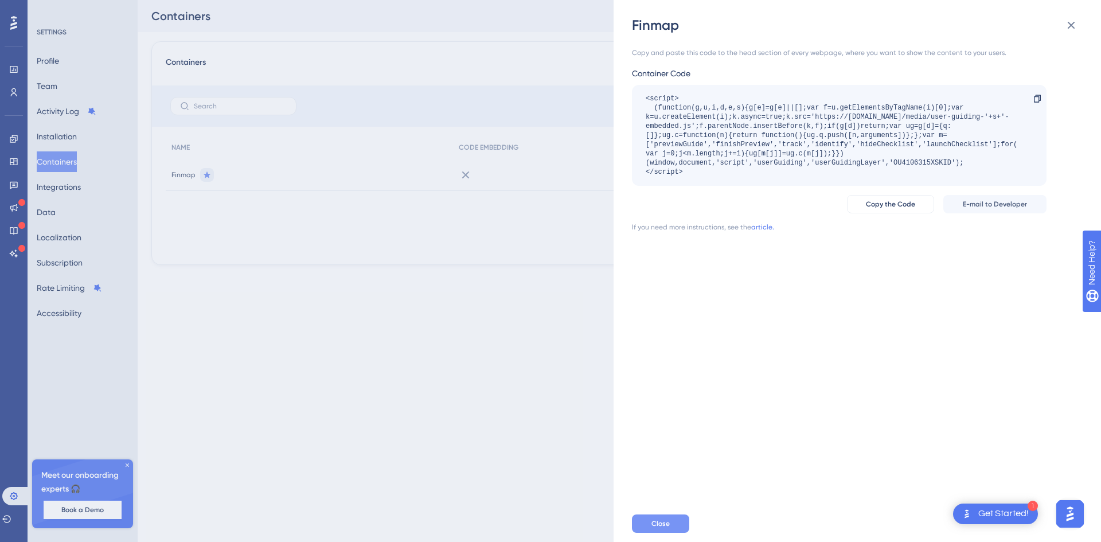
click at [671, 521] on button "Close" at bounding box center [660, 523] width 57 height 18
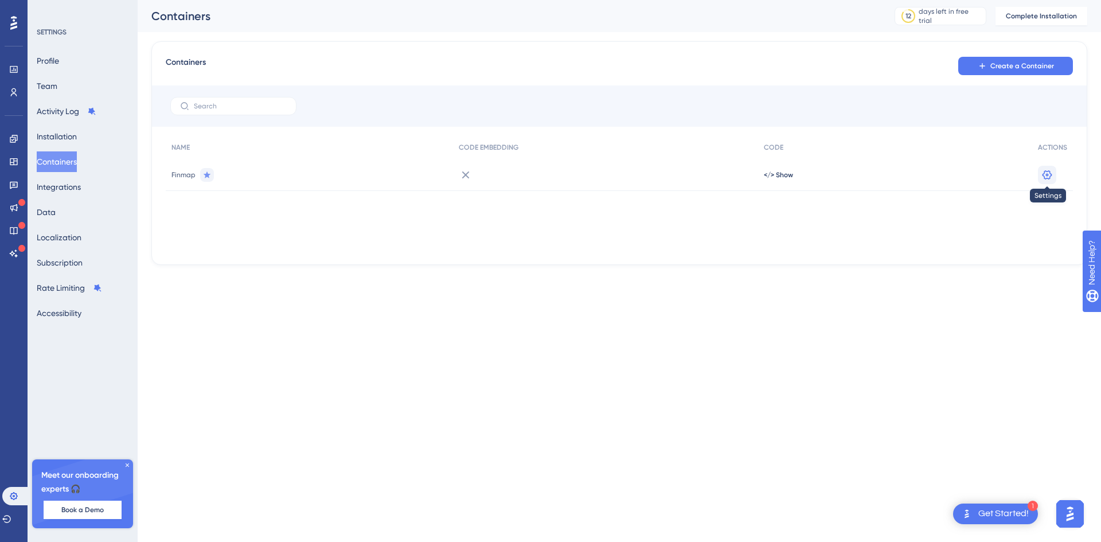
click at [1047, 176] on icon at bounding box center [1047, 174] width 11 height 11
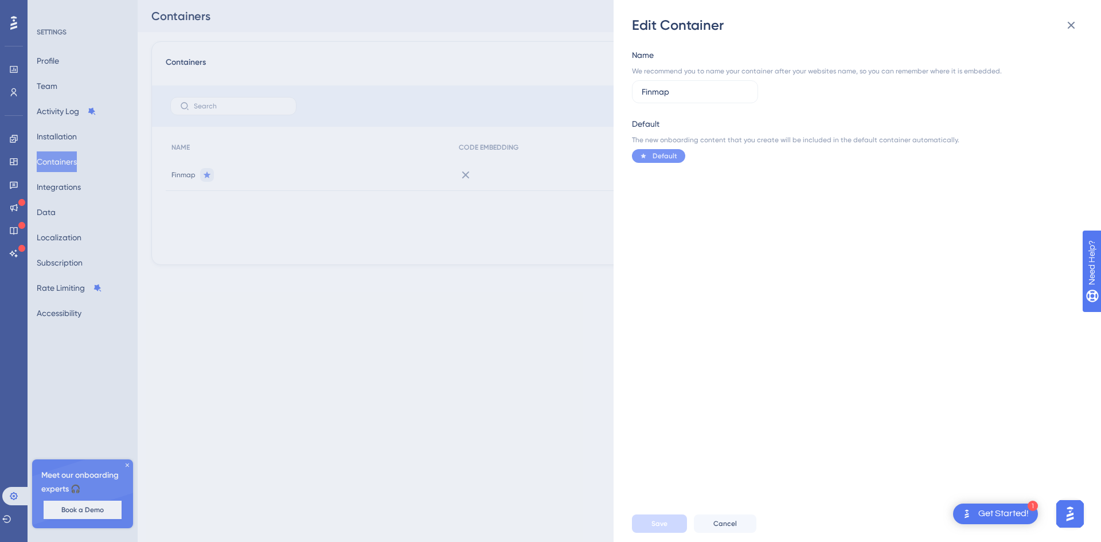
click at [1065, 512] on img "Open AI Assistant Launcher" at bounding box center [1070, 514] width 21 height 21
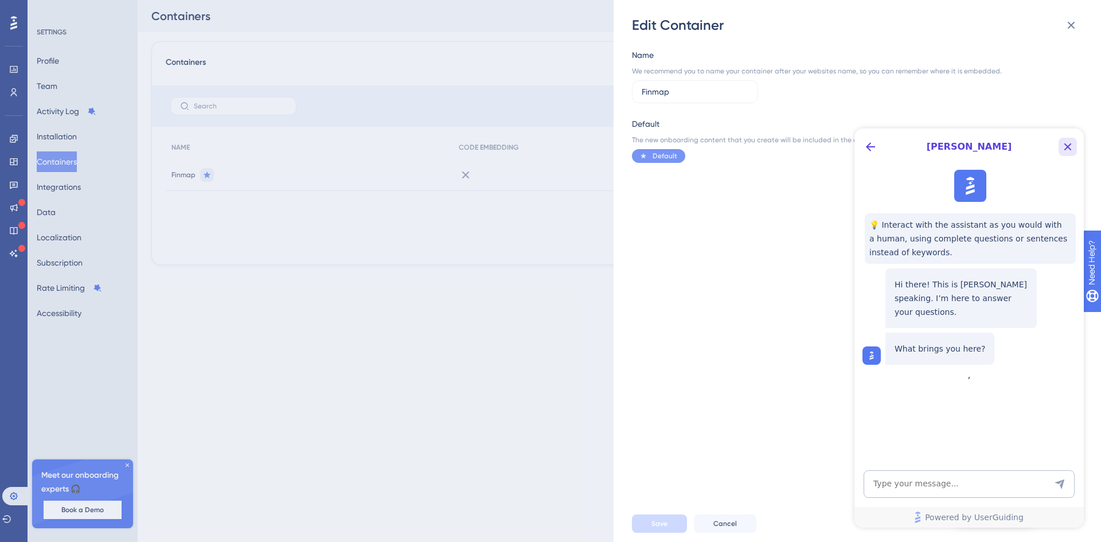
click at [1070, 145] on icon "Close Button" at bounding box center [1068, 146] width 7 height 7
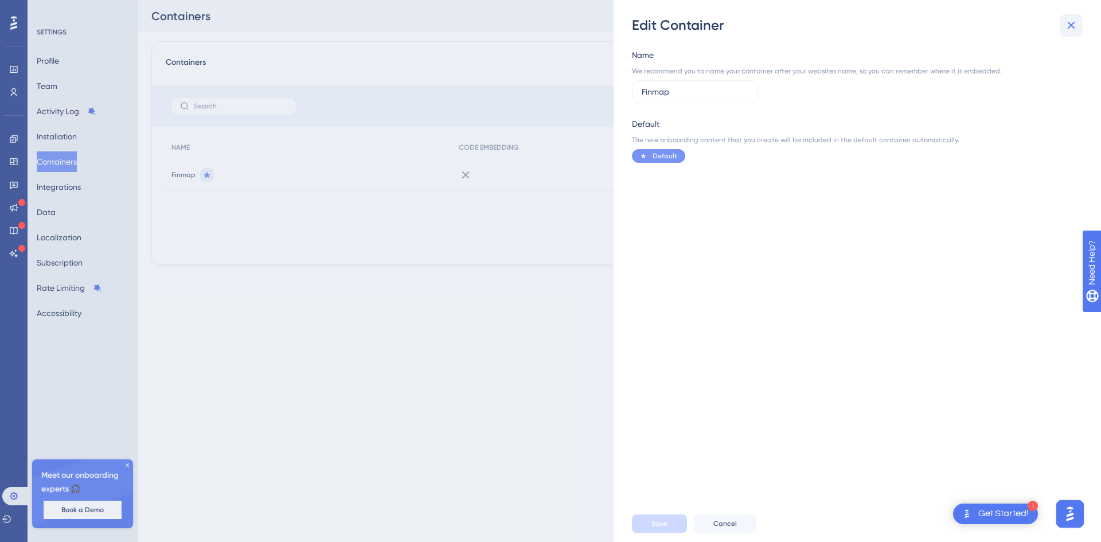
click at [1070, 18] on icon at bounding box center [1072, 25] width 14 height 14
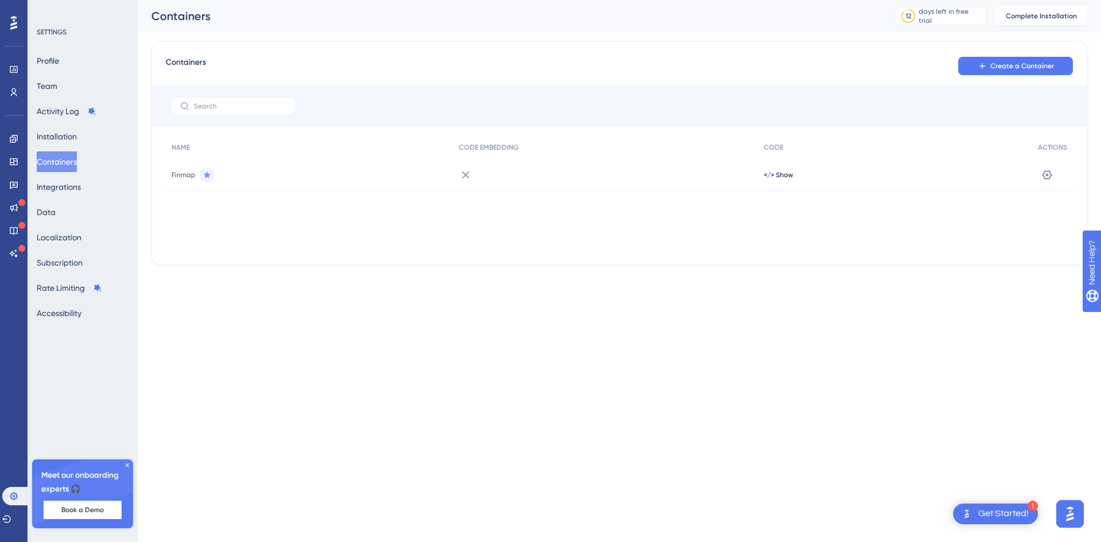
click at [994, 513] on div "Get Started!" at bounding box center [1003, 514] width 50 height 13
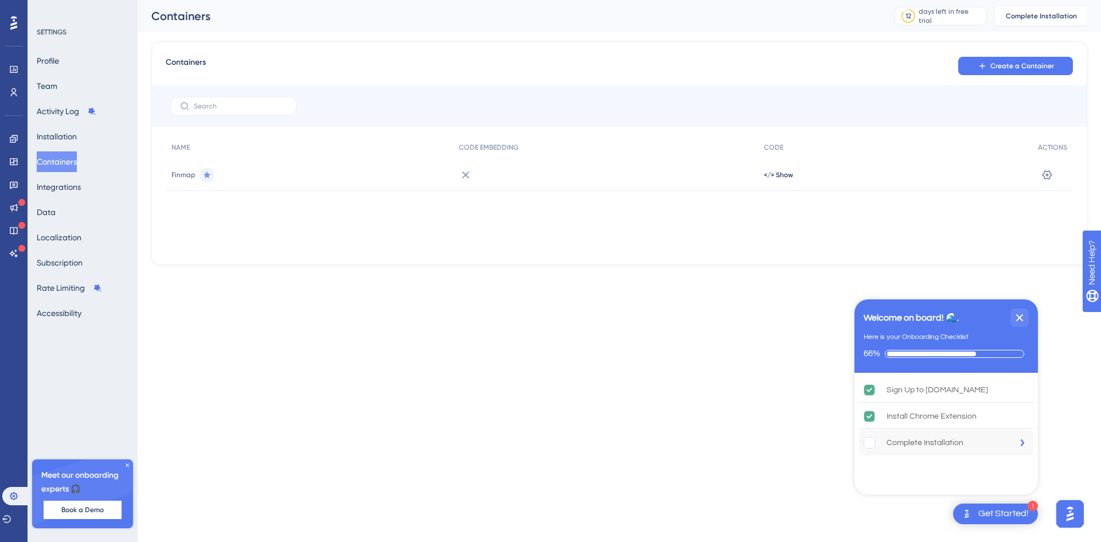
click at [914, 442] on div "Complete Installation" at bounding box center [925, 443] width 77 height 14
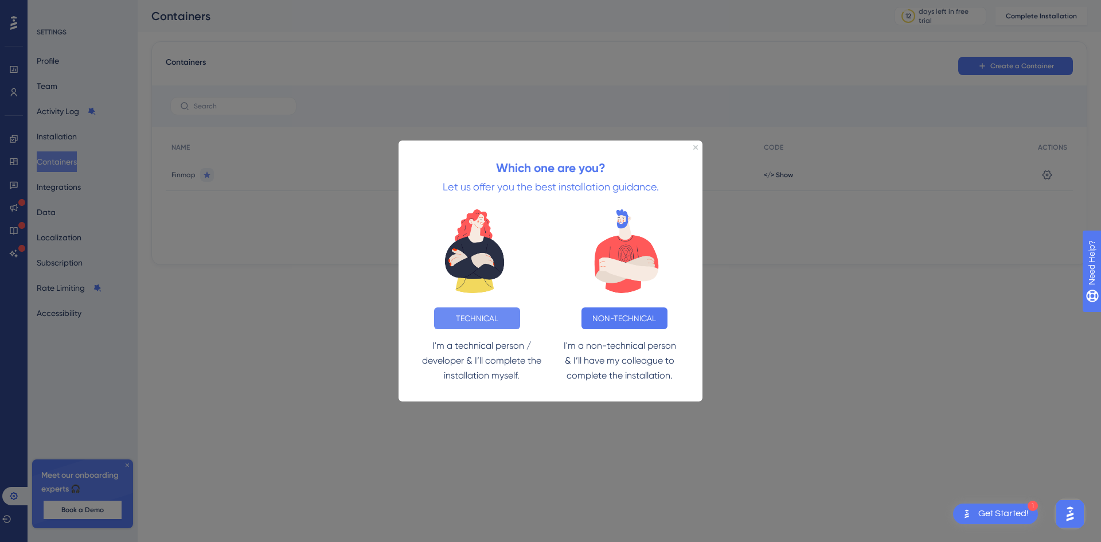
click at [500, 315] on button "TECHNICAL" at bounding box center [477, 318] width 86 height 22
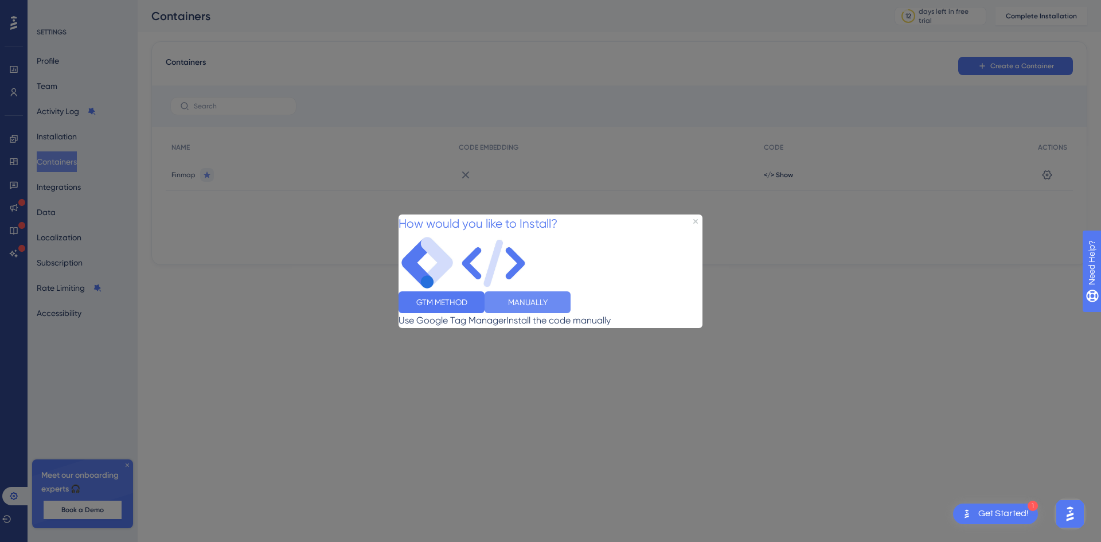
click at [571, 311] on button "MANUALLY" at bounding box center [528, 302] width 86 height 22
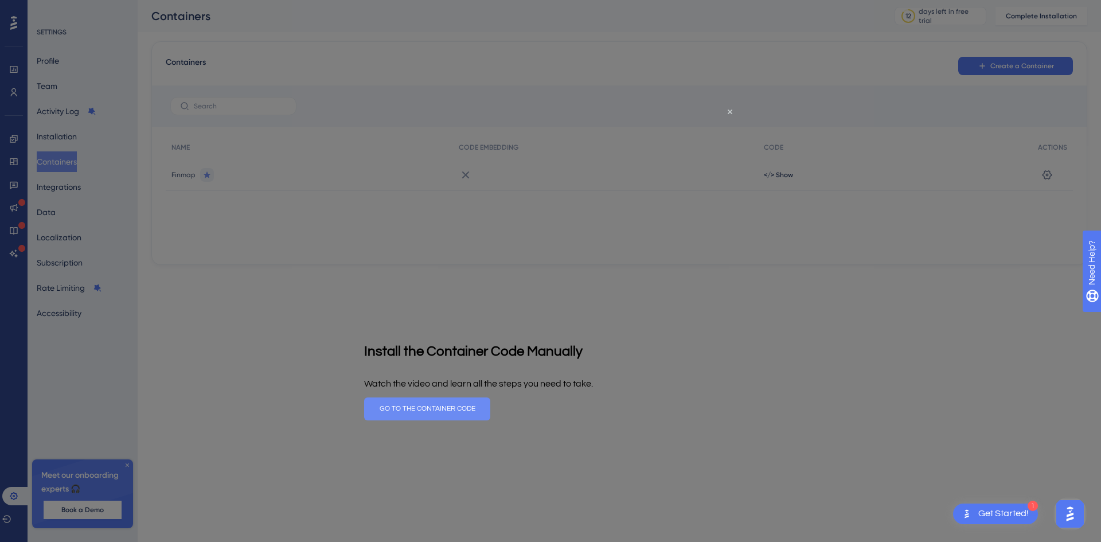
click at [490, 411] on button "GO TO THE CONTAINER CODE" at bounding box center [427, 408] width 126 height 23
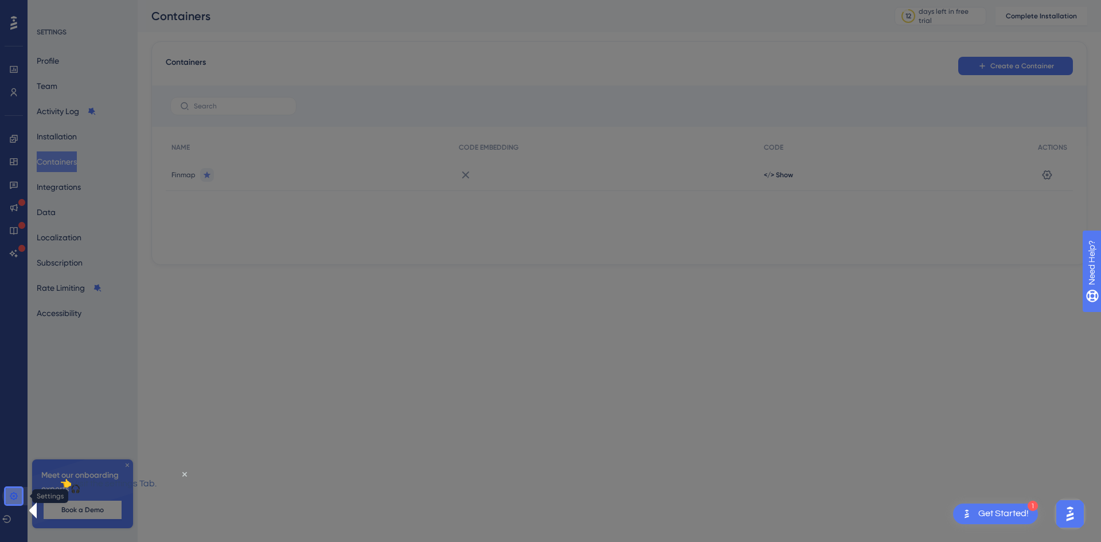
click at [13, 495] on icon at bounding box center [13, 496] width 9 height 9
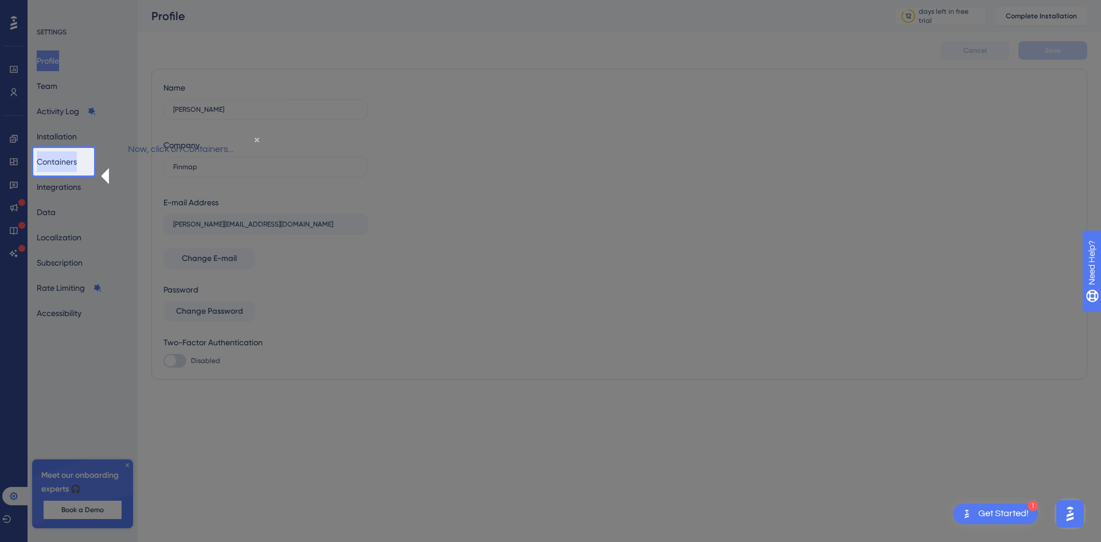
click at [52, 163] on button "Containers" at bounding box center [57, 161] width 40 height 21
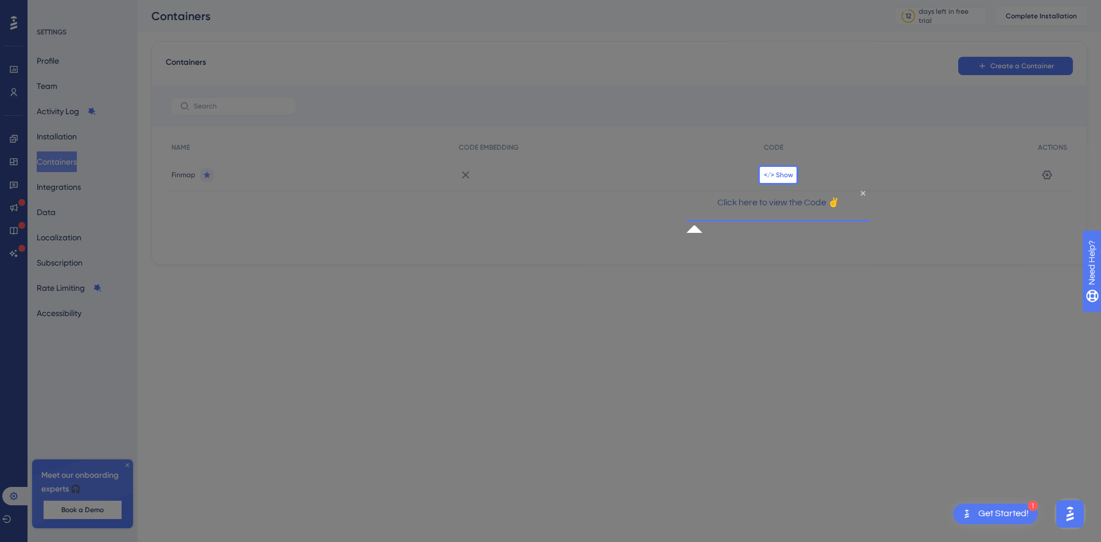
click at [776, 174] on span "</> Show" at bounding box center [778, 174] width 29 height 9
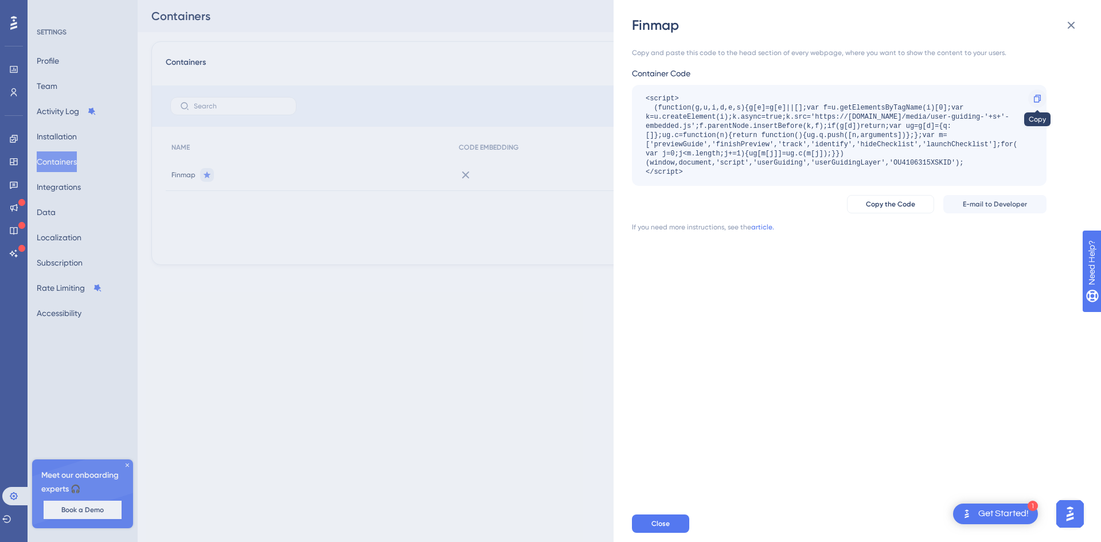
click at [1044, 98] on div at bounding box center [1037, 98] width 18 height 18
click at [654, 530] on button "Close" at bounding box center [660, 523] width 57 height 18
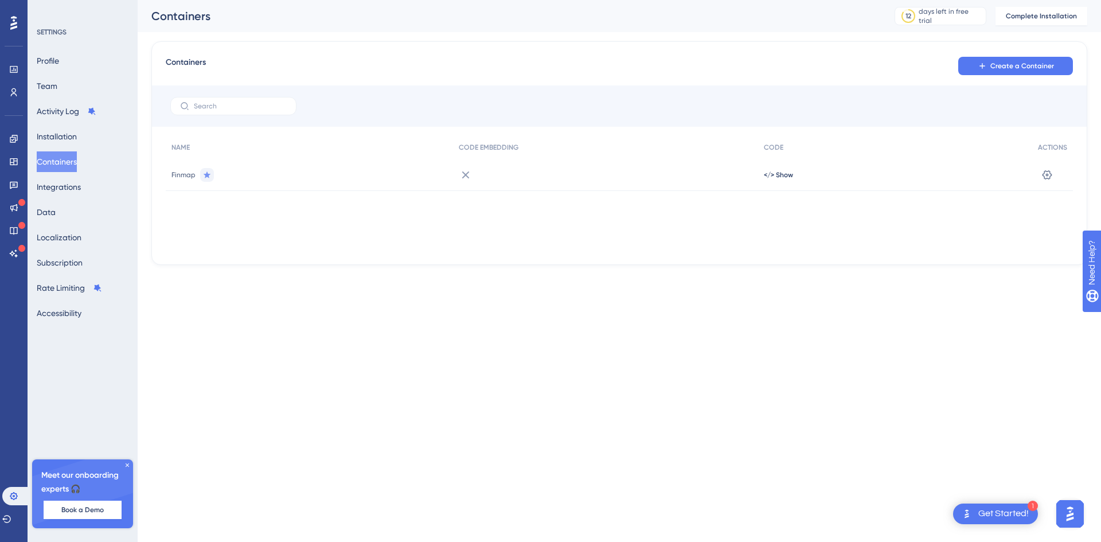
click at [572, 0] on html "1 Get Started! Performance Users Engagement Widgets Feedback Product Updates Kn…" at bounding box center [550, 0] width 1101 height 0
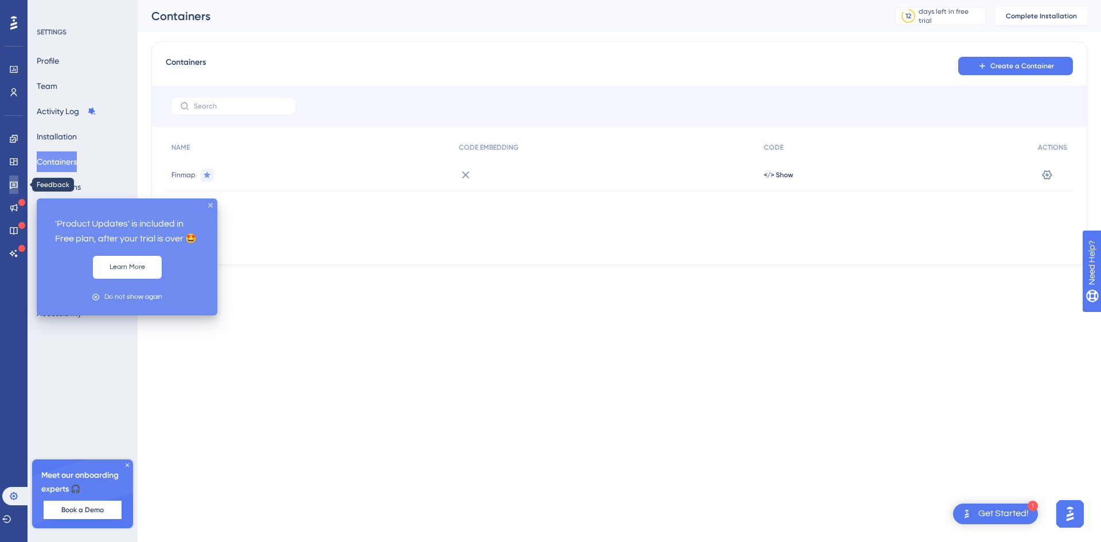
click at [18, 182] on link at bounding box center [13, 185] width 9 height 18
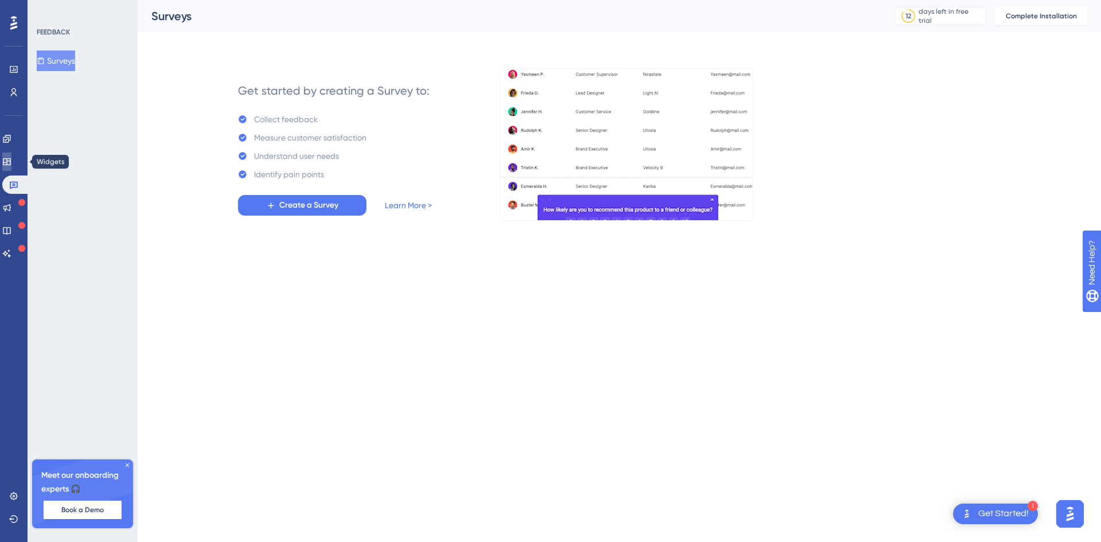
click at [11, 159] on link at bounding box center [6, 162] width 9 height 18
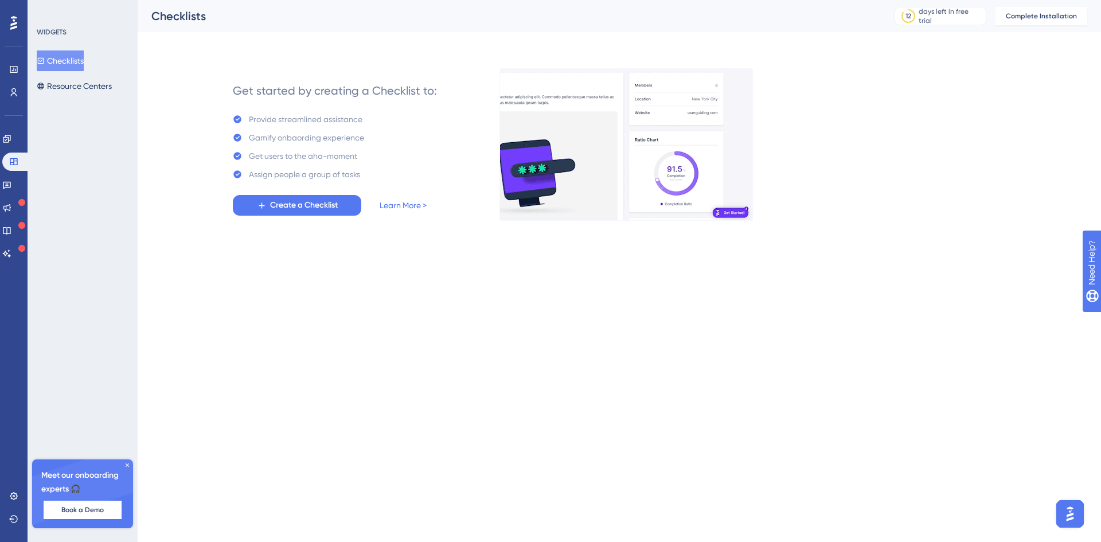
click at [24, 145] on div "Engagement" at bounding box center [13, 139] width 23 height 18
click at [8, 138] on link at bounding box center [6, 139] width 9 height 18
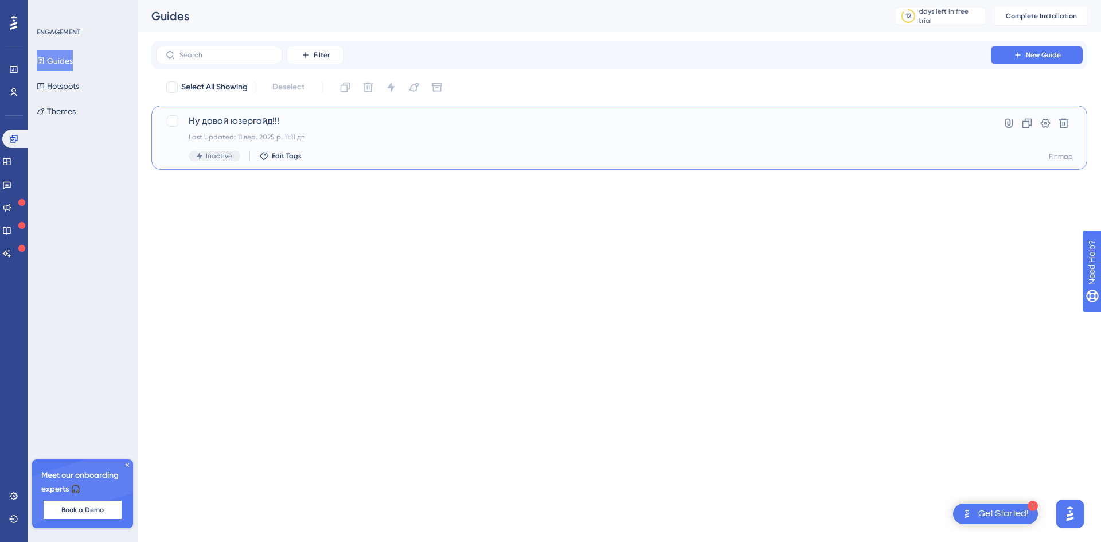
click at [314, 123] on span "Ну давай юзергайд!!!" at bounding box center [574, 121] width 770 height 14
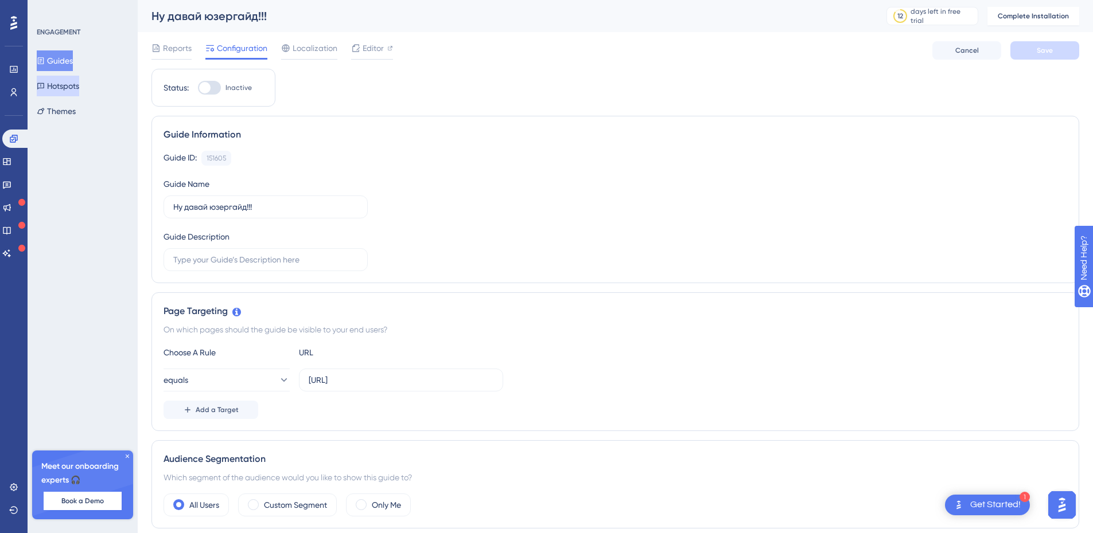
click at [79, 81] on button "Hotspots" at bounding box center [58, 86] width 42 height 21
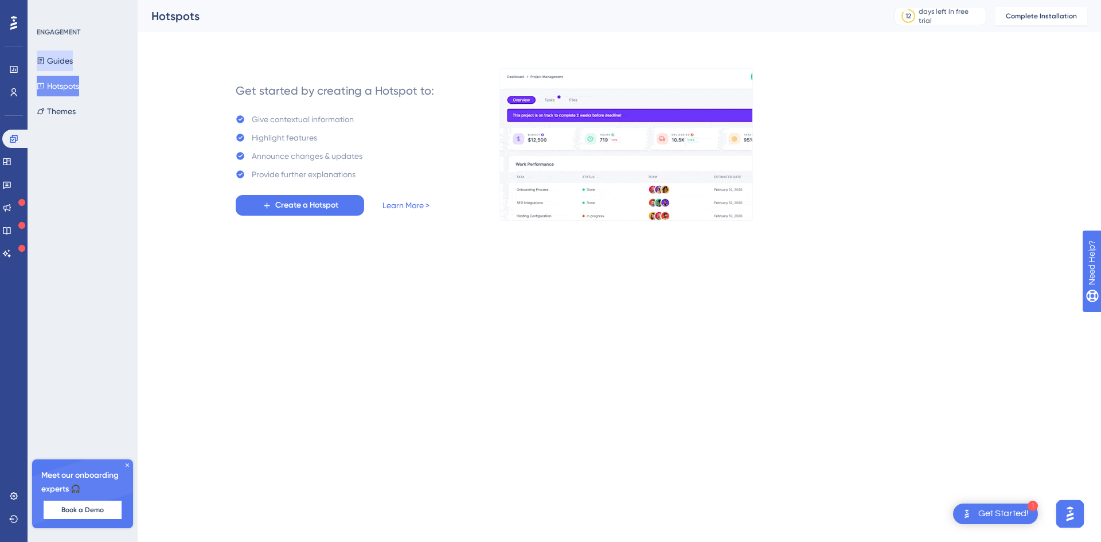
click at [72, 64] on button "Guides" at bounding box center [55, 60] width 36 height 21
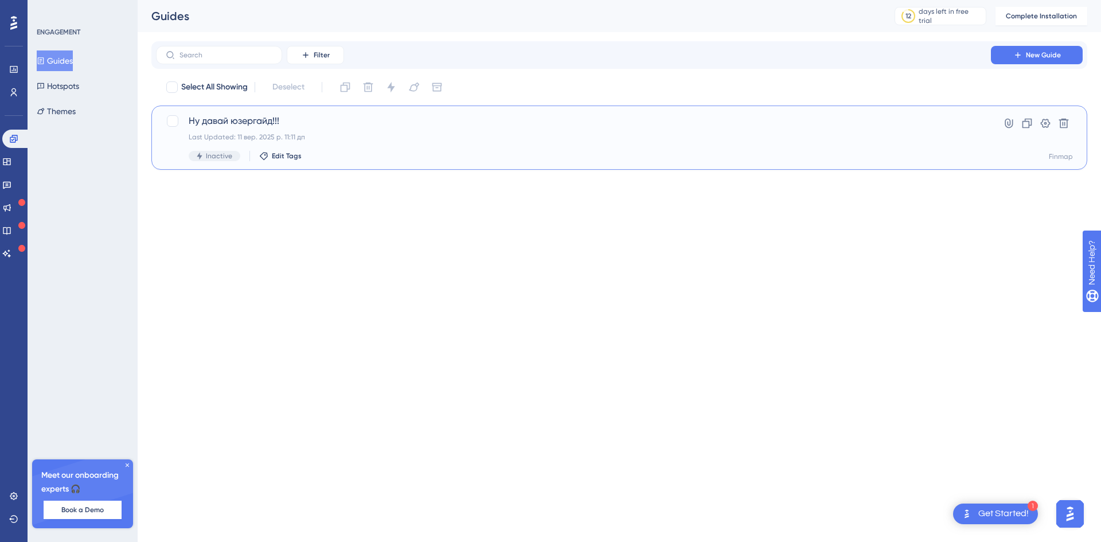
click at [381, 137] on div "Last Updated: 11 вер. 2025 р. 11:11 дп" at bounding box center [574, 136] width 770 height 9
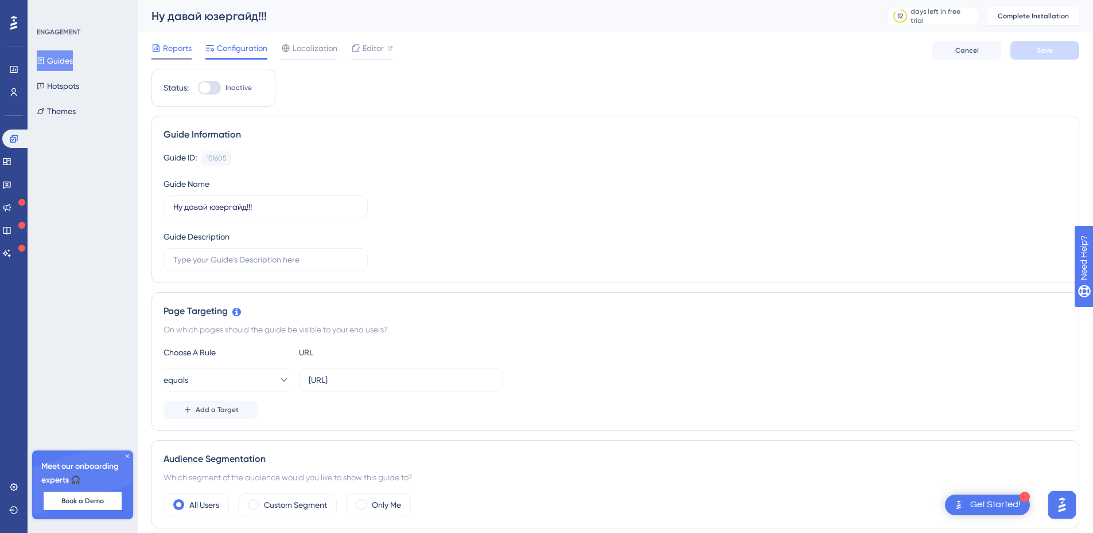
click at [186, 50] on span "Reports" at bounding box center [177, 48] width 29 height 14
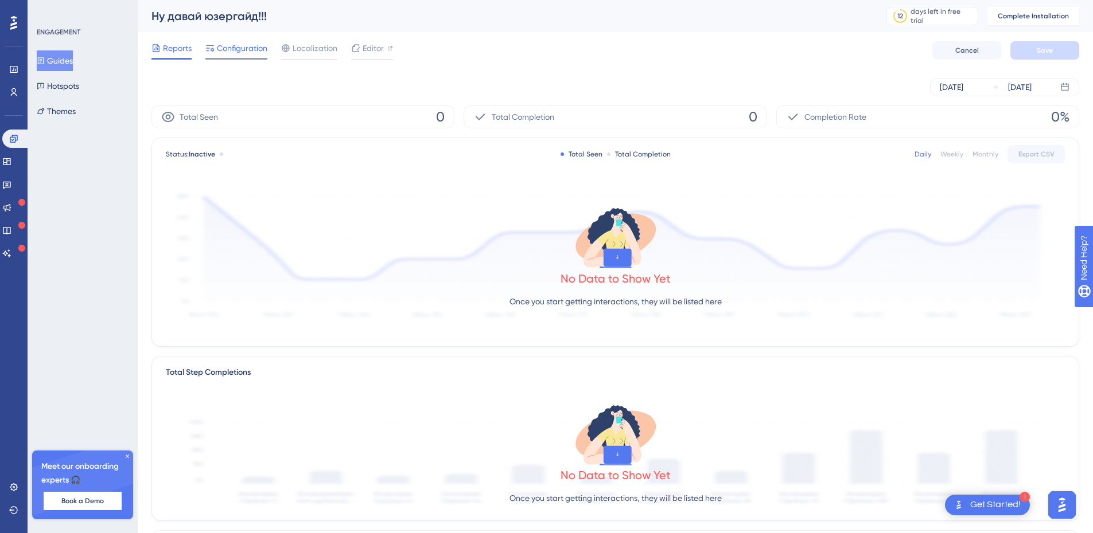
click at [239, 47] on span "Configuration" at bounding box center [242, 48] width 50 height 14
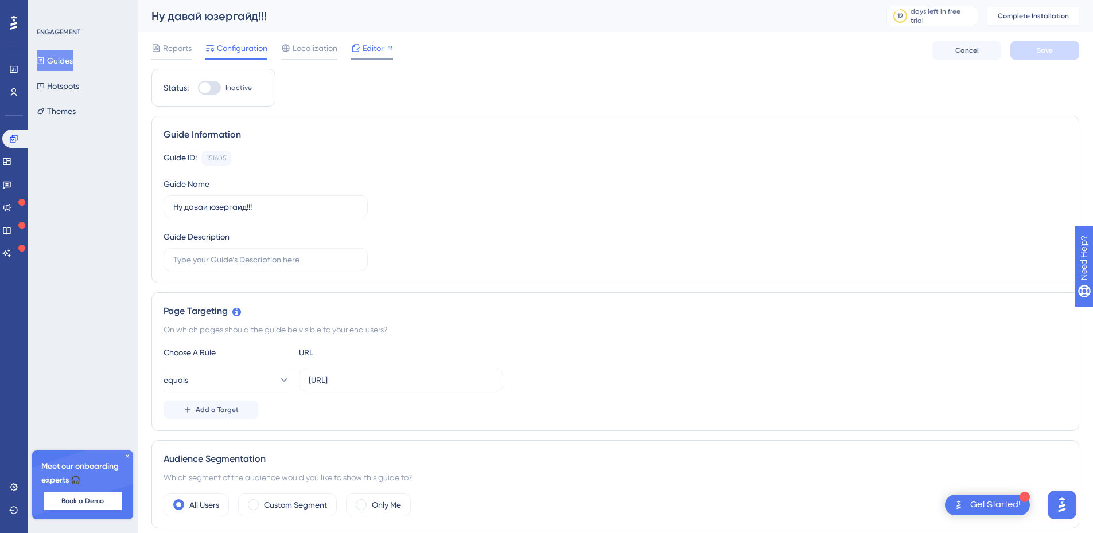
click at [358, 48] on icon at bounding box center [355, 47] width 7 height 7
click at [213, 87] on div at bounding box center [209, 88] width 23 height 14
click at [198, 88] on input "Inactive" at bounding box center [197, 88] width 1 height 1
checkbox input "false"
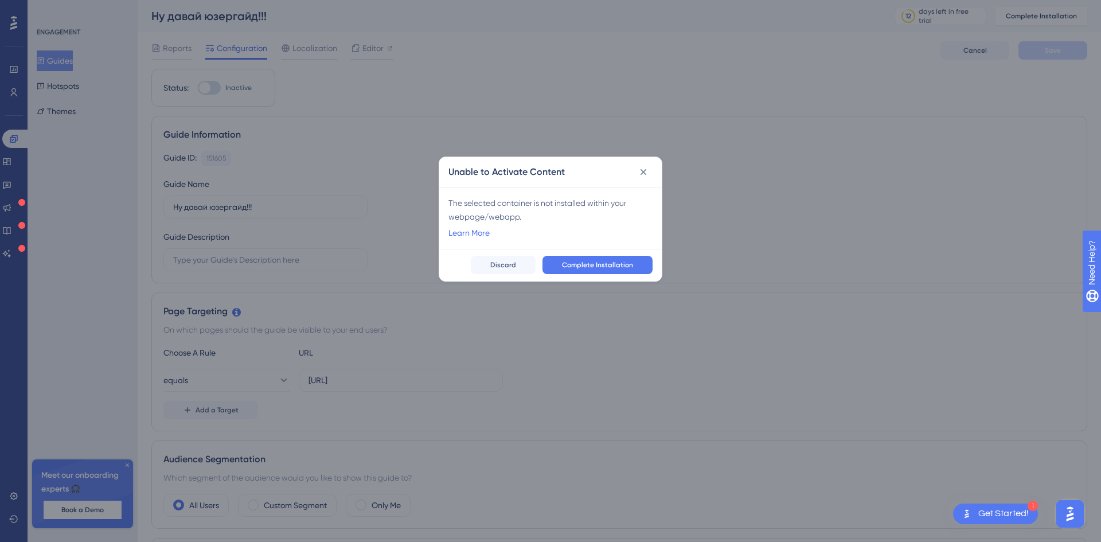
drag, startPoint x: 501, startPoint y: 213, endPoint x: 531, endPoint y: 216, distance: 29.4
click at [501, 212] on div "The selected container is not installed within your webpage/webapp." at bounding box center [551, 210] width 204 height 28
drag, startPoint x: 447, startPoint y: 200, endPoint x: 562, endPoint y: 210, distance: 115.7
click at [562, 210] on div "The selected container is not installed within your webpage/webapp. Learn More" at bounding box center [550, 218] width 223 height 62
copy div "The selected container is not installed within your webpage/webapp."
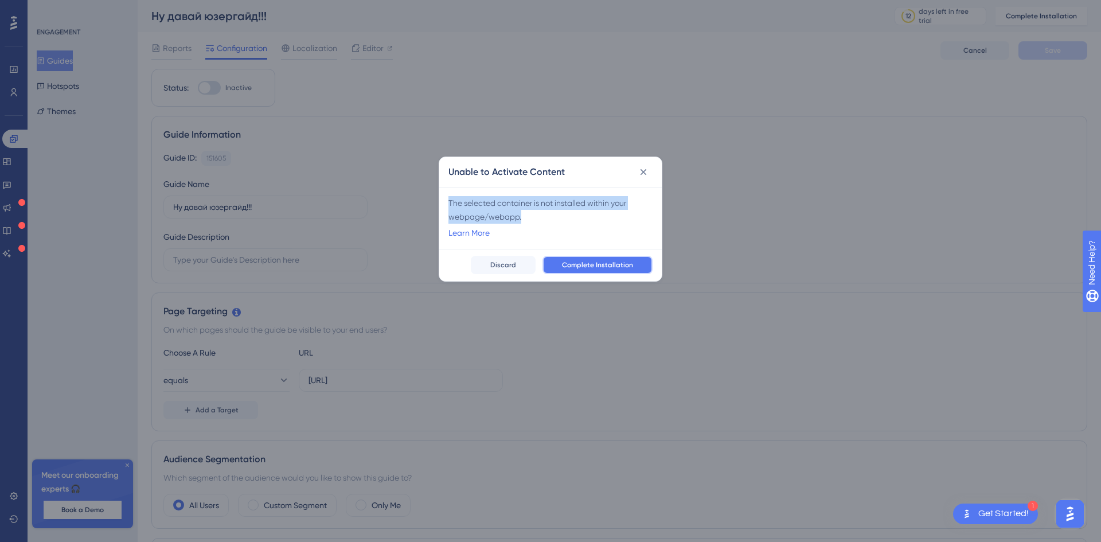
click at [622, 264] on span "Complete Installation" at bounding box center [597, 264] width 71 height 9
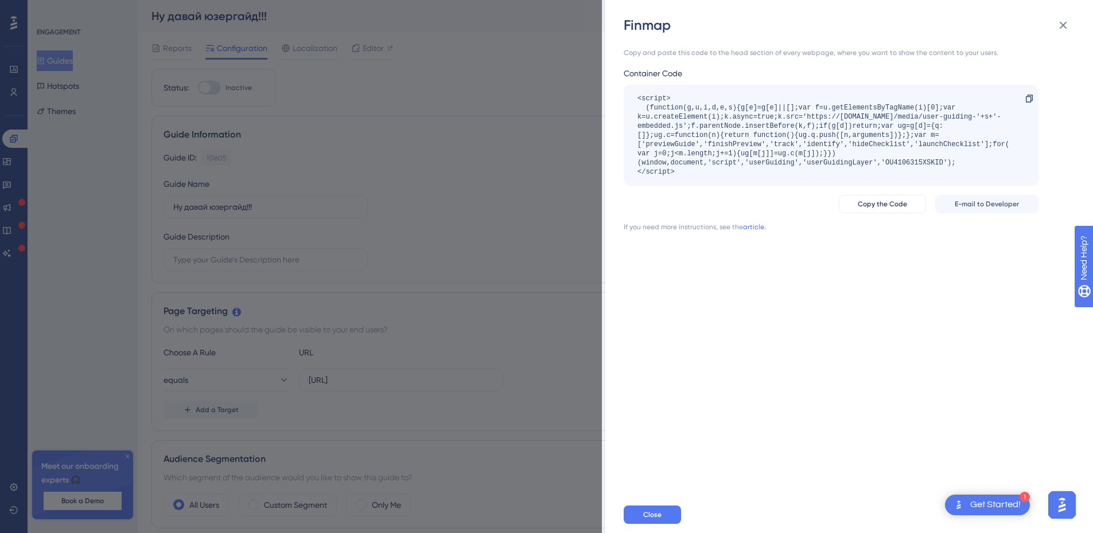
click at [750, 150] on div "<script> (function(g,u,i,d,e,s){g[e]=g[e]||[];var f=u.getElementsByTagName(i)[0…" at bounding box center [825, 135] width 376 height 83
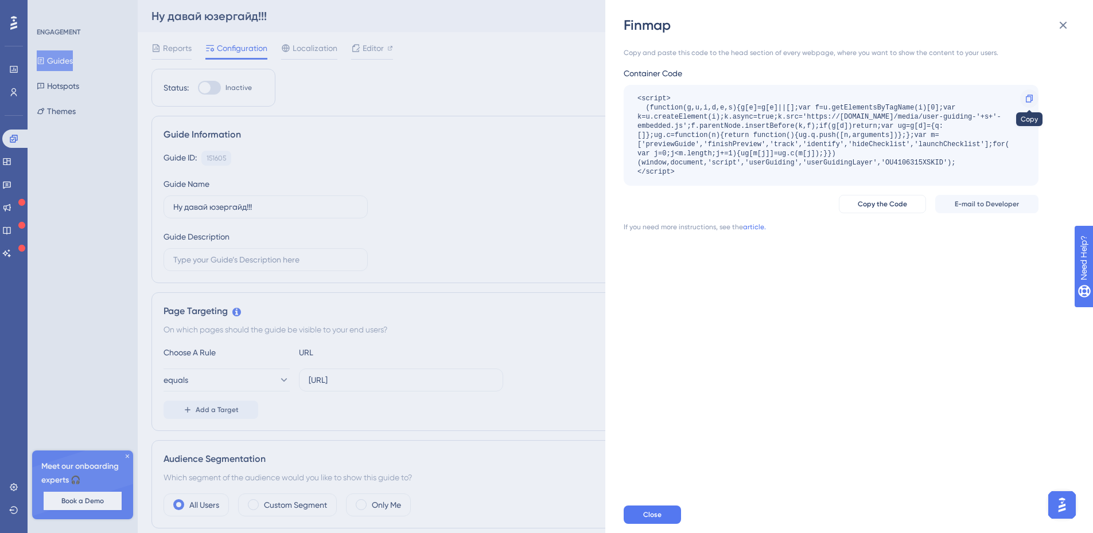
click at [1028, 96] on icon at bounding box center [1028, 98] width 9 height 9
drag, startPoint x: 1053, startPoint y: 24, endPoint x: 881, endPoint y: 68, distance: 177.6
click at [1054, 23] on button at bounding box center [1062, 25] width 23 height 23
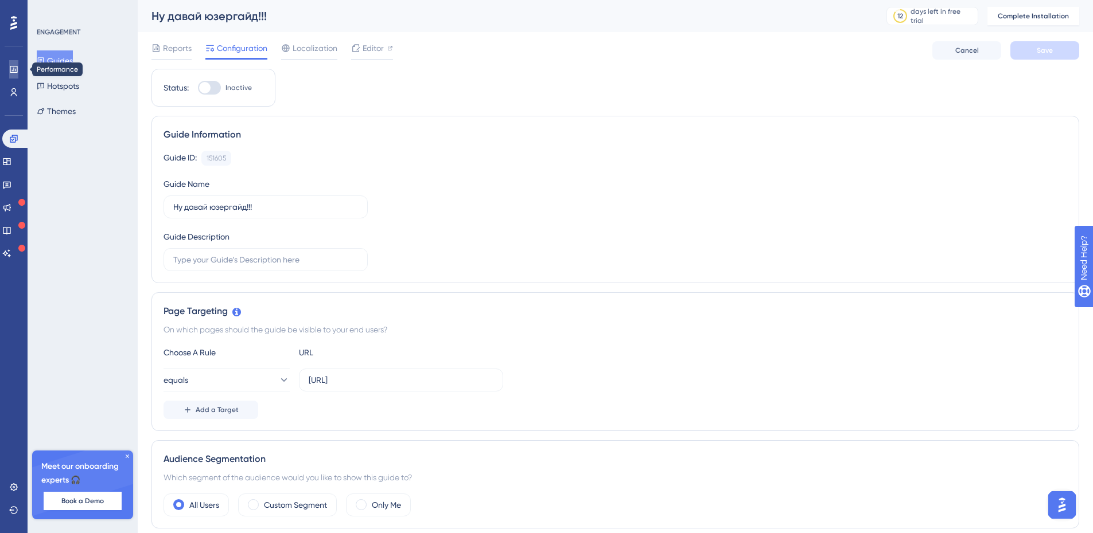
click at [9, 65] on link at bounding box center [13, 69] width 9 height 18
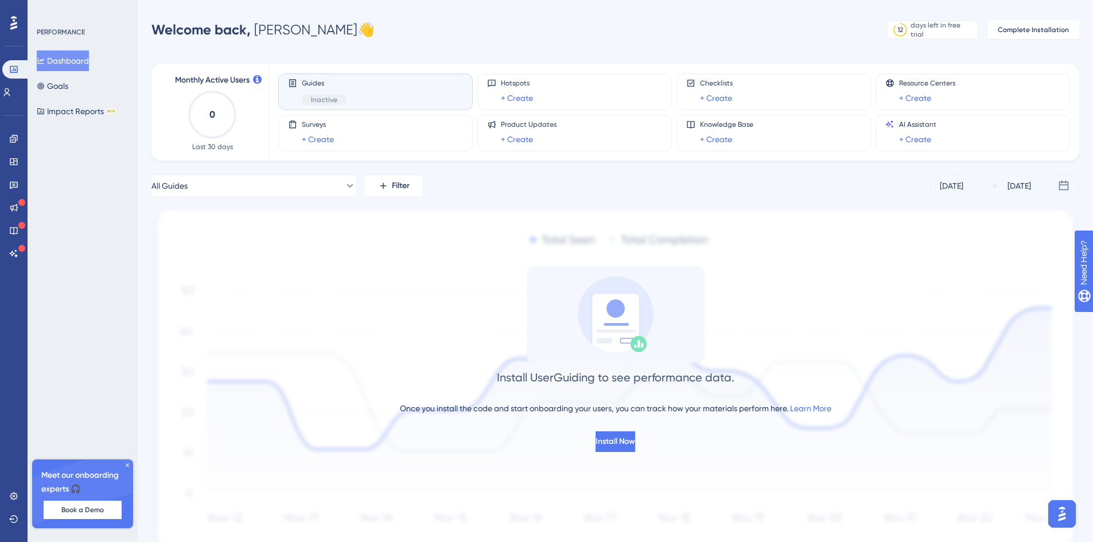
click at [328, 249] on img at bounding box center [614, 380] width 927 height 348
click at [68, 83] on button "Goals" at bounding box center [53, 86] width 32 height 21
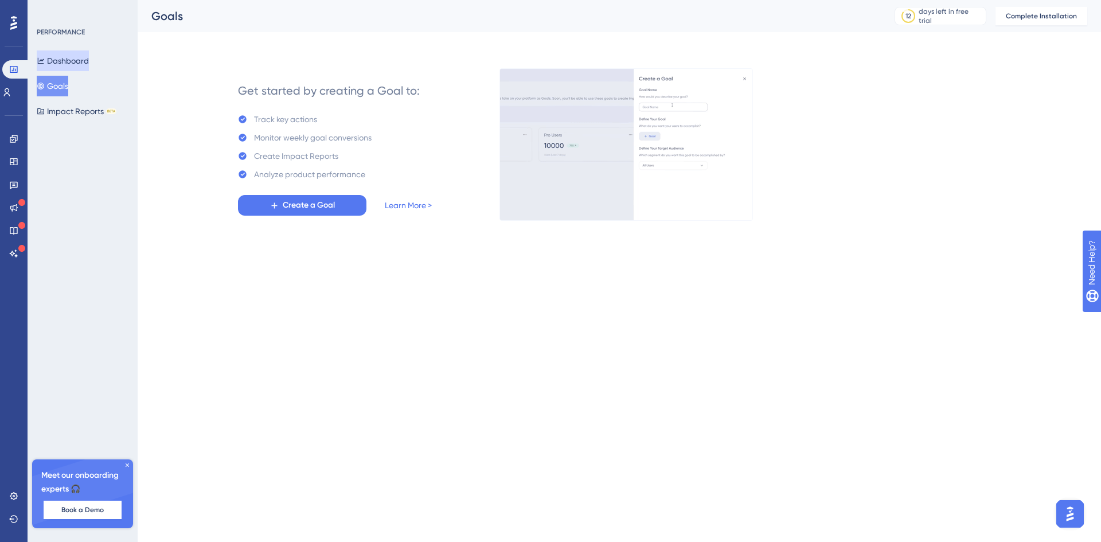
click at [71, 58] on button "Dashboard" at bounding box center [63, 60] width 52 height 21
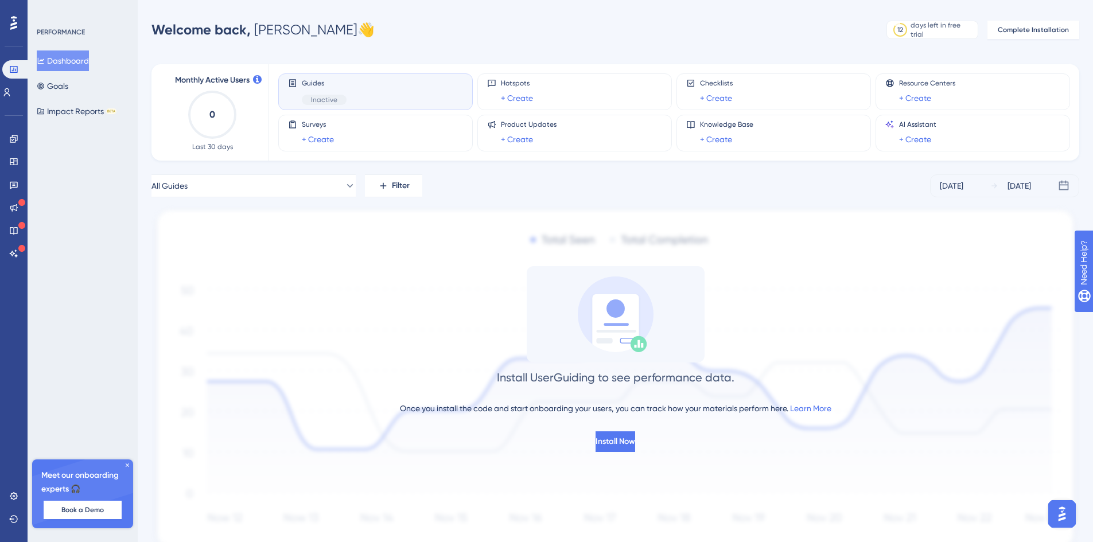
click at [614, 430] on div "Install UserGuiding to see performance data. Once you install the code and star…" at bounding box center [614, 359] width 927 height 186
click at [623, 437] on span "Install Now" at bounding box center [615, 442] width 40 height 14
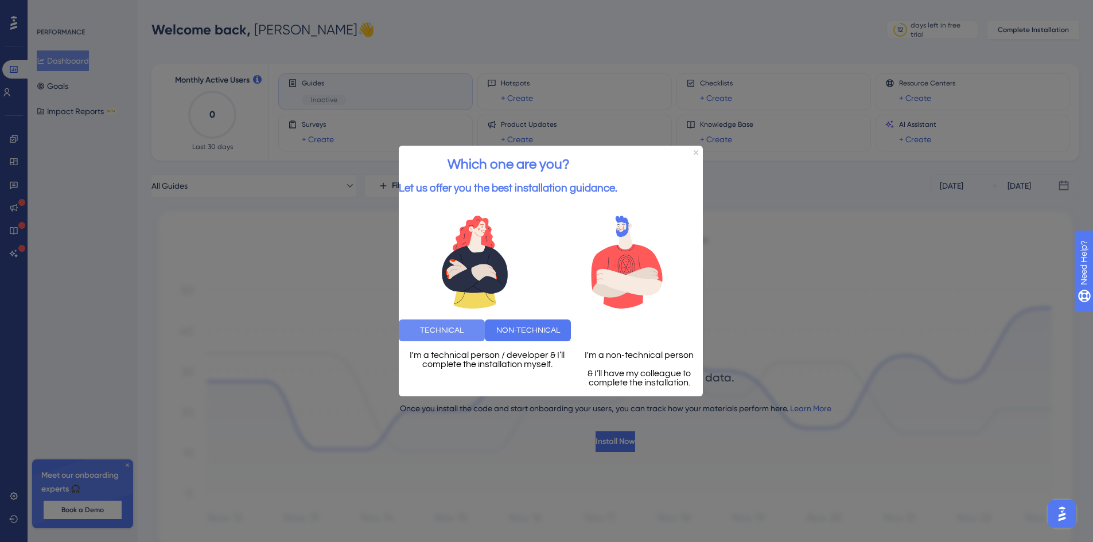
click at [485, 325] on button "TECHNICAL" at bounding box center [442, 330] width 86 height 22
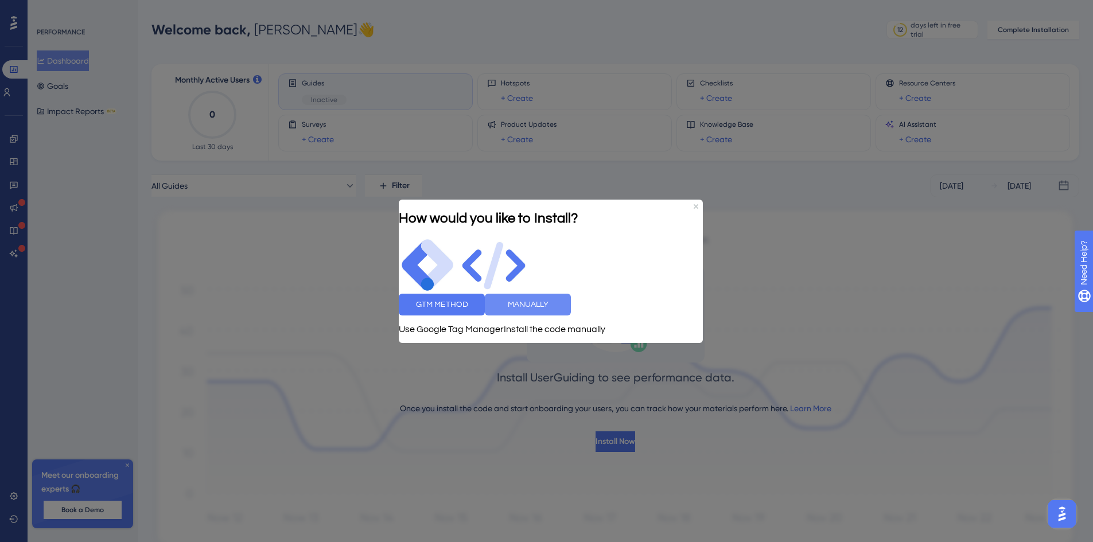
click at [571, 306] on button "MANUALLY" at bounding box center [528, 304] width 86 height 22
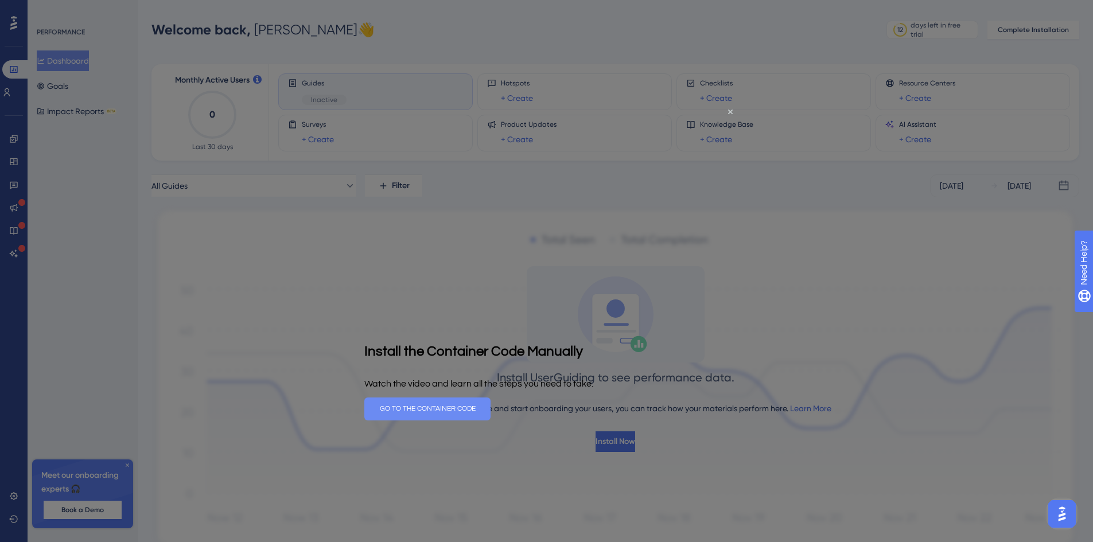
click at [490, 398] on button "GO TO THE CONTAINER CODE" at bounding box center [427, 408] width 126 height 23
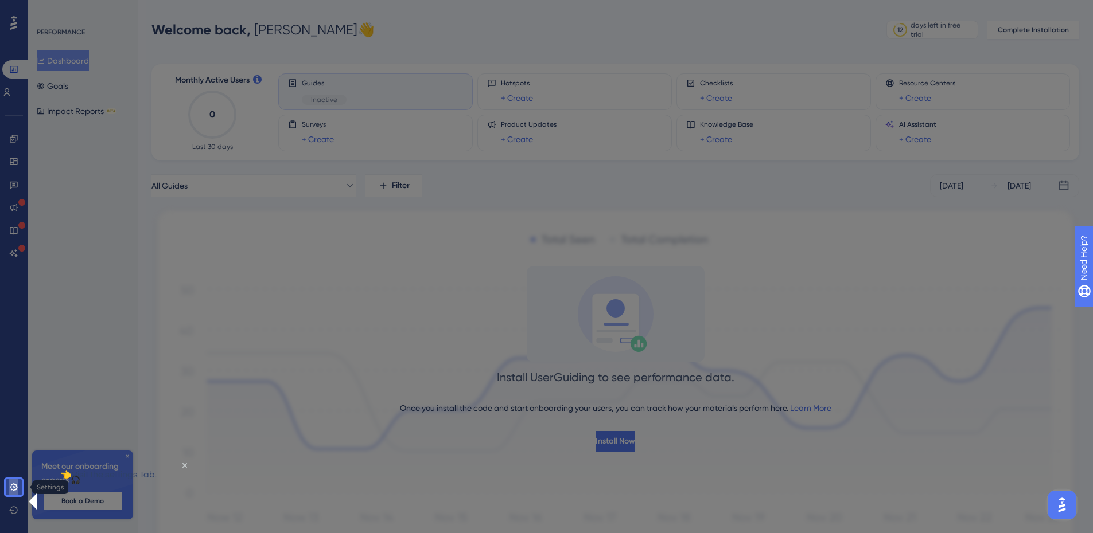
click at [12, 485] on icon at bounding box center [13, 487] width 7 height 7
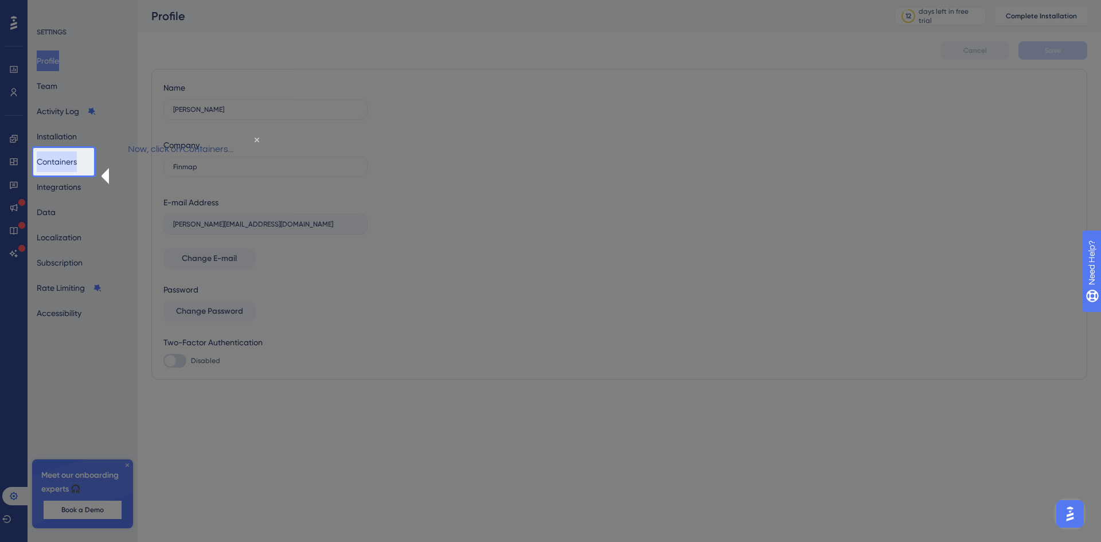
click at [74, 167] on button "Containers" at bounding box center [57, 161] width 40 height 21
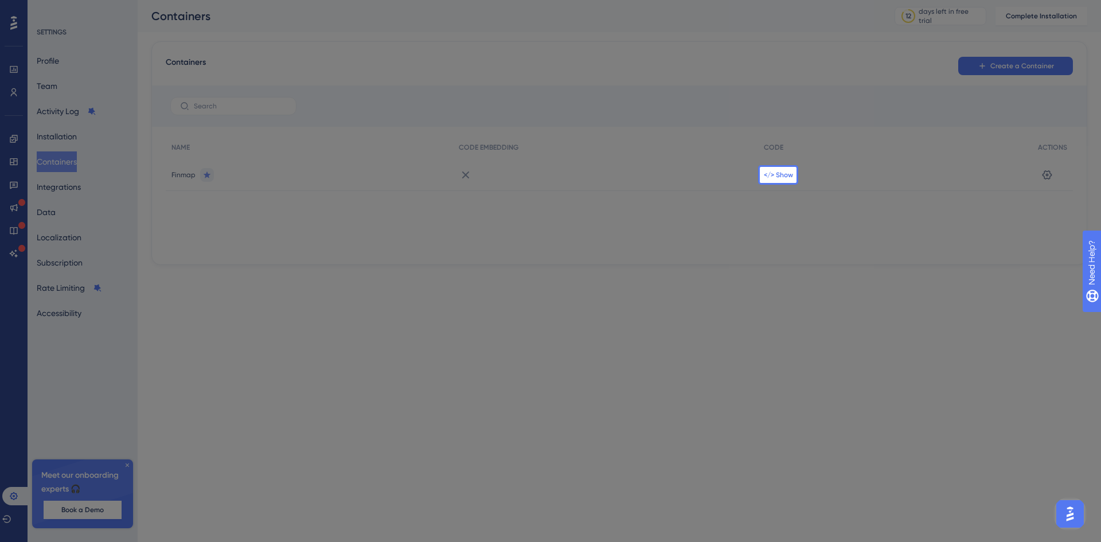
click at [788, 171] on span "</> Show" at bounding box center [778, 174] width 29 height 9
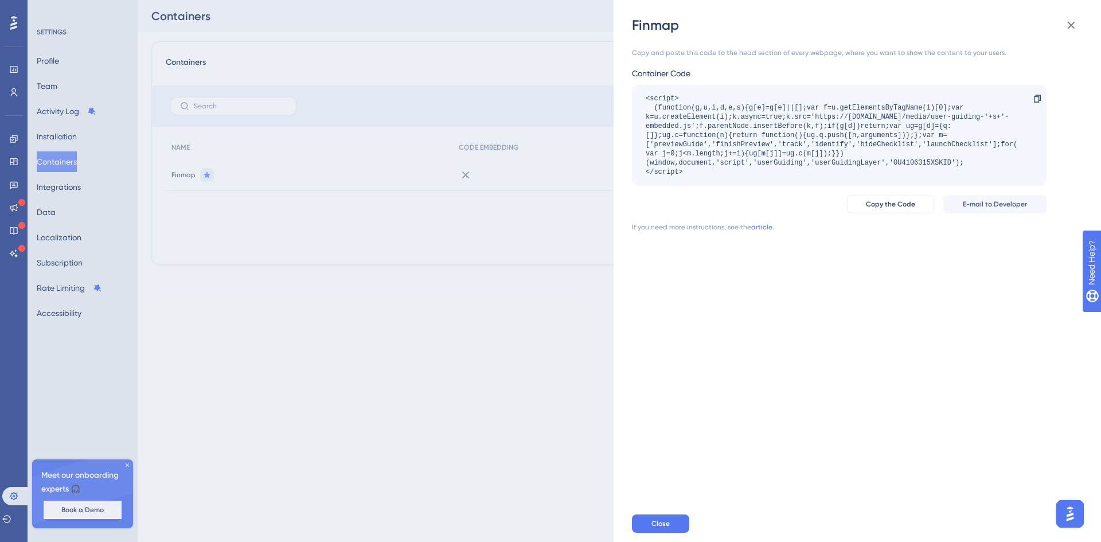
click at [748, 155] on div "<script> (function(g,u,i,d,e,s){g[e]=g[e]||[];var f=u.getElementsByTagName(i)[0…" at bounding box center [834, 135] width 376 height 83
click at [1031, 98] on div at bounding box center [1037, 98] width 18 height 18
click at [705, 134] on div "<script> (function(g,u,i,d,e,s){g[e]=g[e]||[];var f=u.getElementsByTagName(i)[0…" at bounding box center [834, 135] width 376 height 83
click at [808, 287] on div "Copy and paste this code to the head section of every webpage, where you want t…" at bounding box center [863, 269] width 462 height 471
click at [673, 518] on button "Close" at bounding box center [660, 523] width 57 height 18
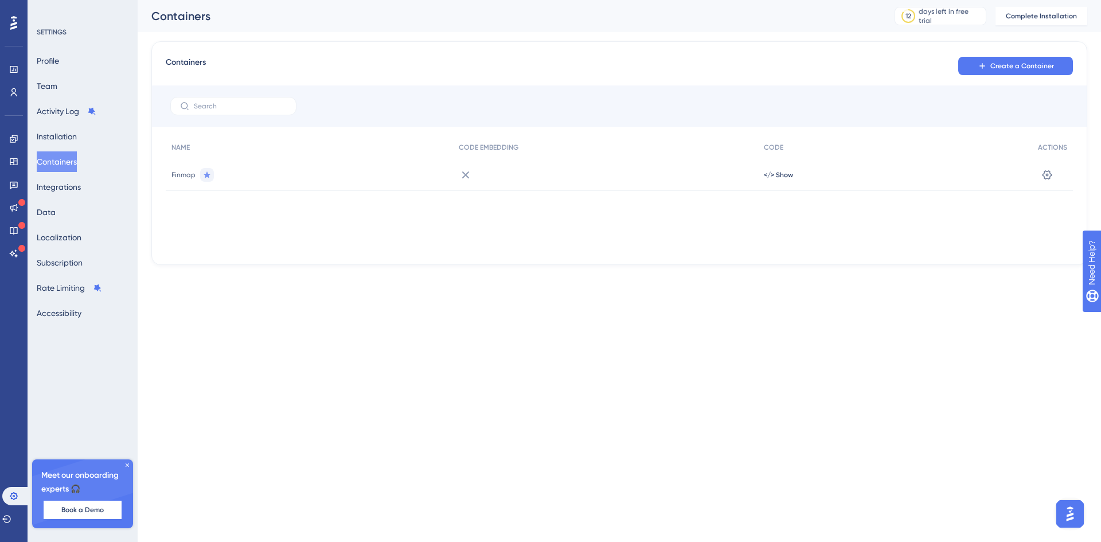
click at [783, 169] on div "</> Show" at bounding box center [895, 175] width 274 height 32
click at [779, 177] on span "</> Show" at bounding box center [778, 174] width 29 height 9
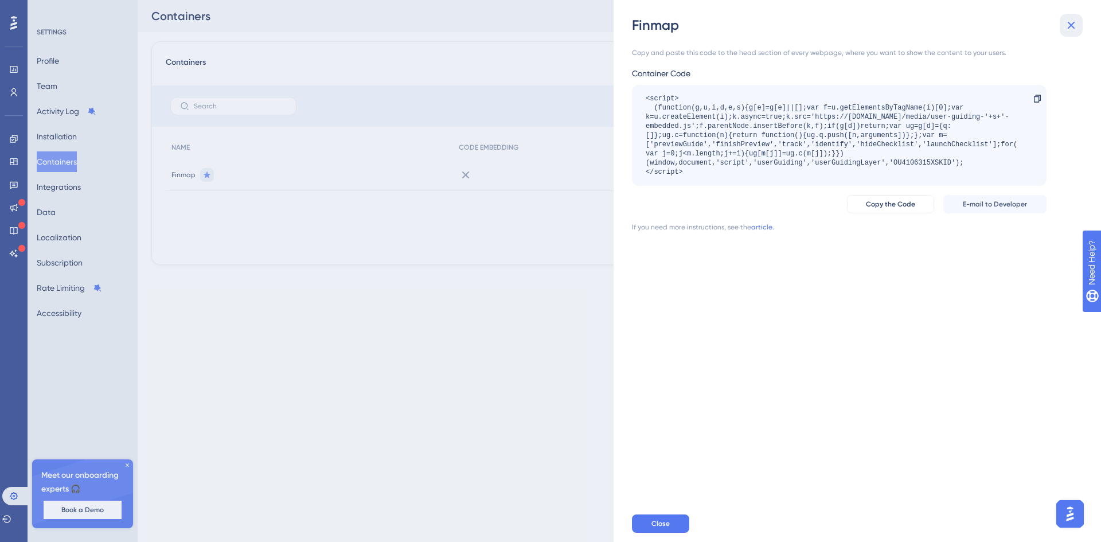
click at [1067, 24] on icon at bounding box center [1072, 25] width 14 height 14
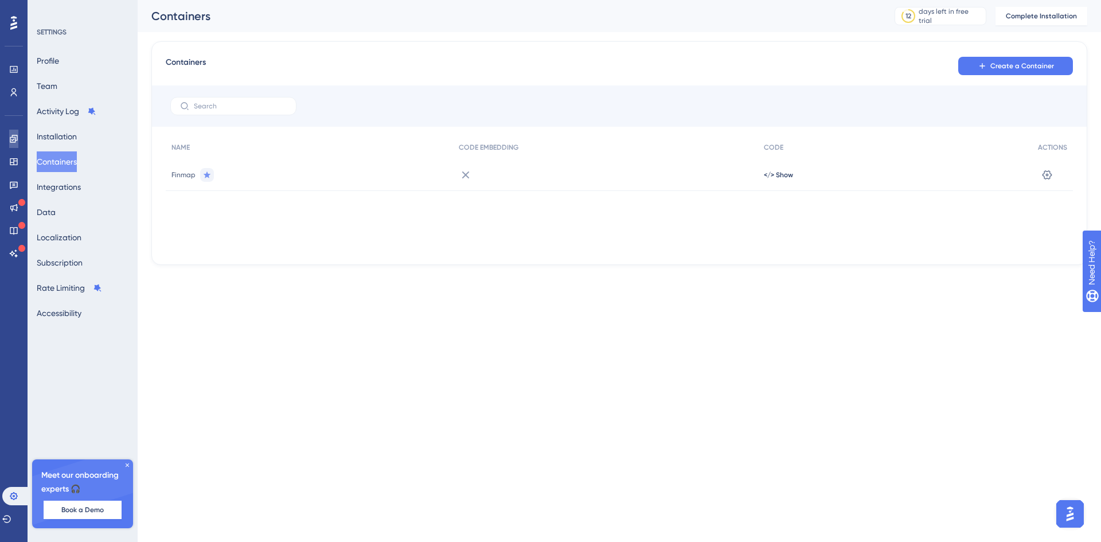
click at [17, 138] on icon at bounding box center [13, 138] width 9 height 9
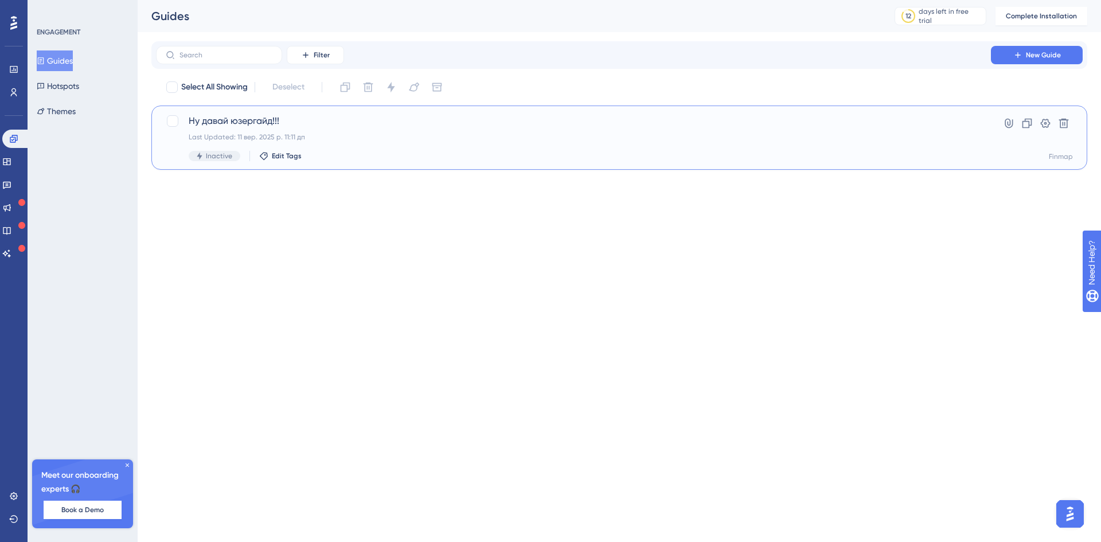
click at [311, 144] on div "Ну давай юзергайд!!! Last Updated: 11 вер. 2025 р. 11:11 дп Inactive Edit Tags" at bounding box center [574, 137] width 770 height 47
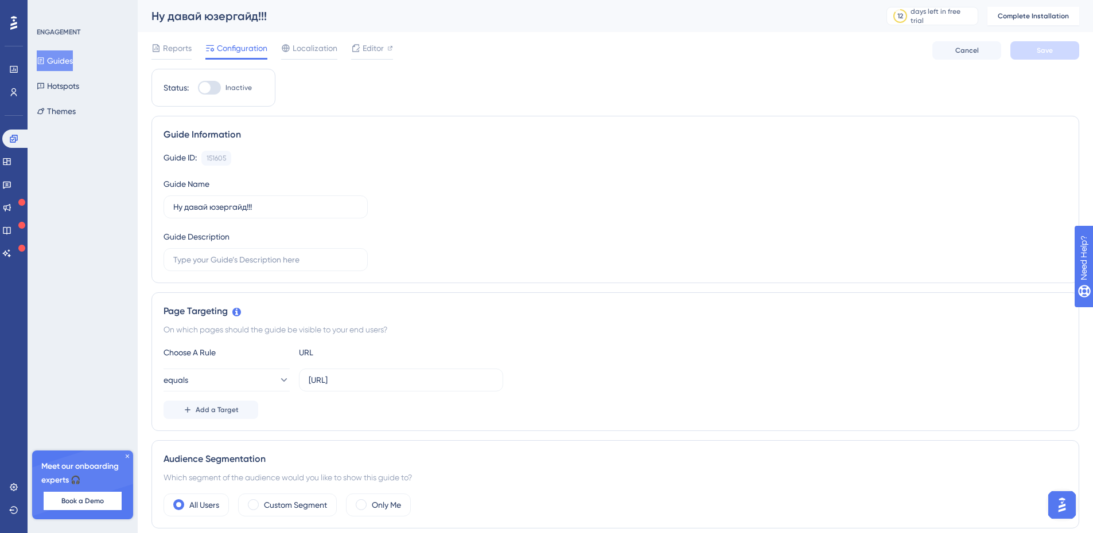
click at [206, 87] on div at bounding box center [204, 87] width 11 height 11
click at [198, 88] on input "Inactive" at bounding box center [197, 88] width 1 height 1
checkbox input "false"
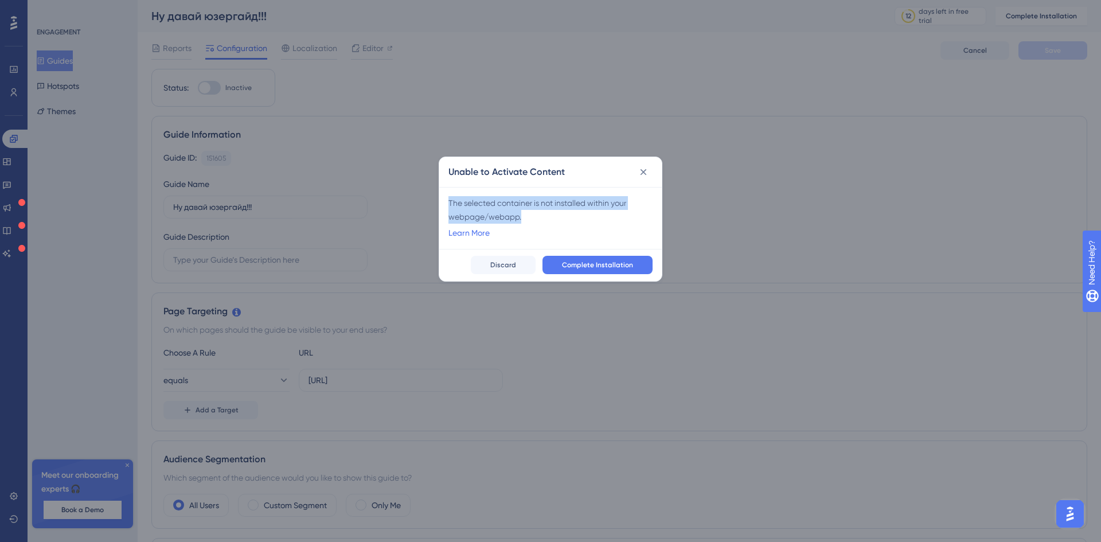
drag, startPoint x: 522, startPoint y: 216, endPoint x: 442, endPoint y: 190, distance: 84.3
click at [442, 190] on div "The selected container is not installed within your webpage/webapp. Learn More" at bounding box center [550, 218] width 223 height 62
copy div "The selected container is not installed within your webpage/webapp."
click at [640, 172] on icon at bounding box center [643, 171] width 11 height 11
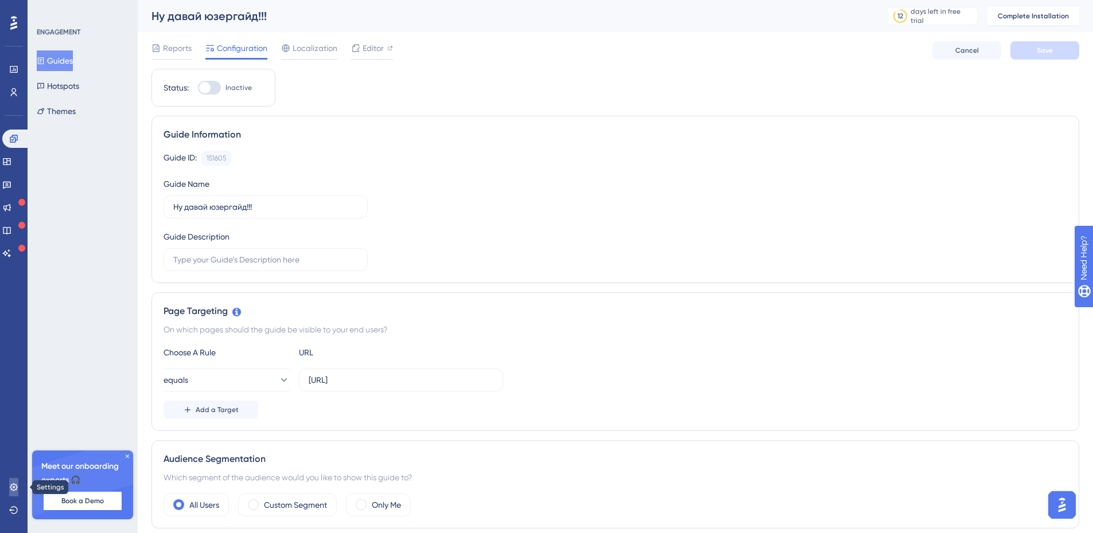
click at [10, 489] on icon at bounding box center [13, 487] width 9 height 9
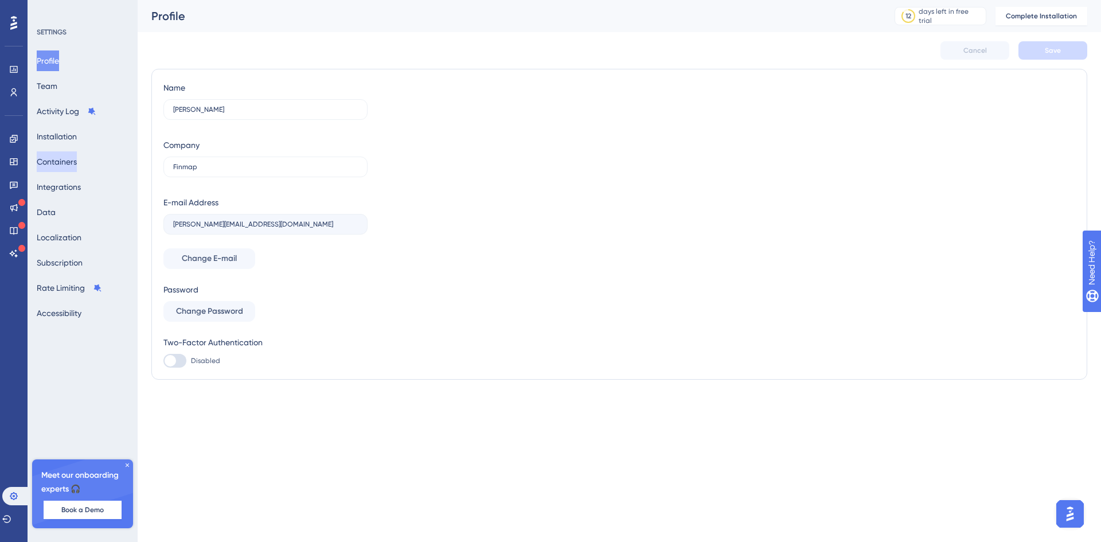
click at [73, 158] on button "Containers" at bounding box center [57, 161] width 40 height 21
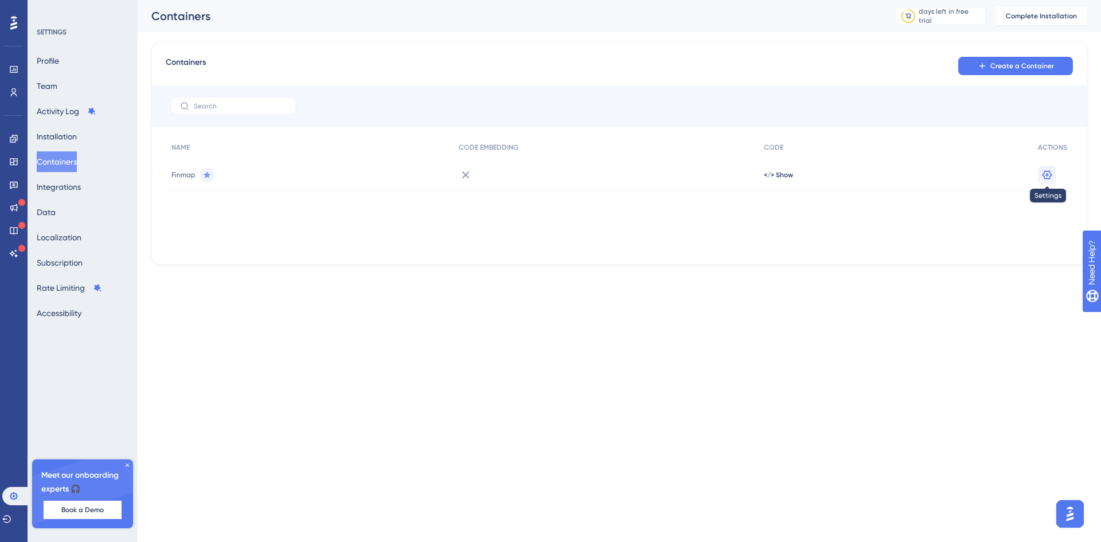
click at [1045, 173] on icon at bounding box center [1048, 174] width 10 height 9
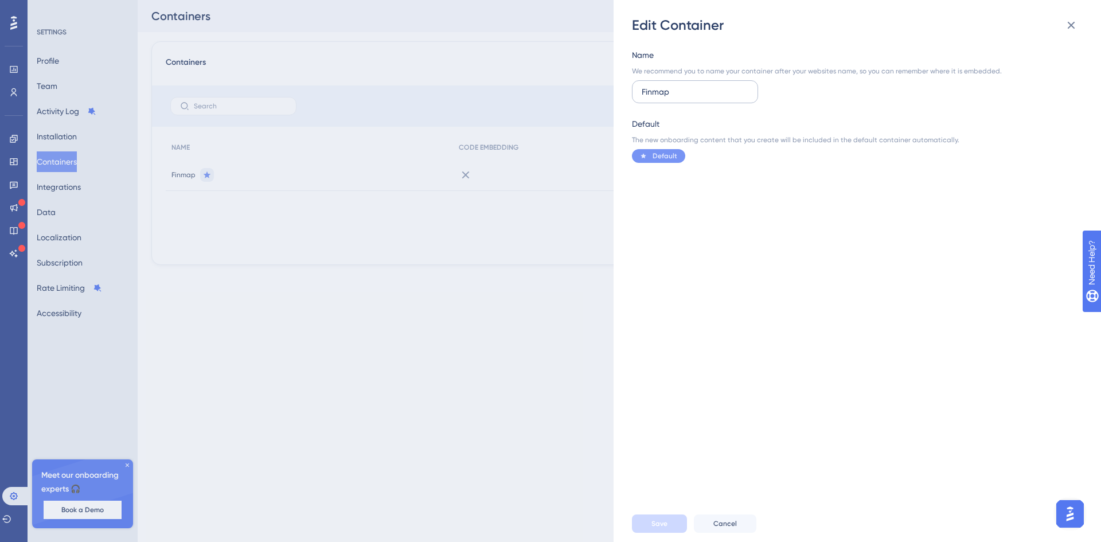
click at [686, 92] on input "Finmap" at bounding box center [695, 91] width 107 height 13
click at [1068, 22] on icon at bounding box center [1072, 25] width 14 height 14
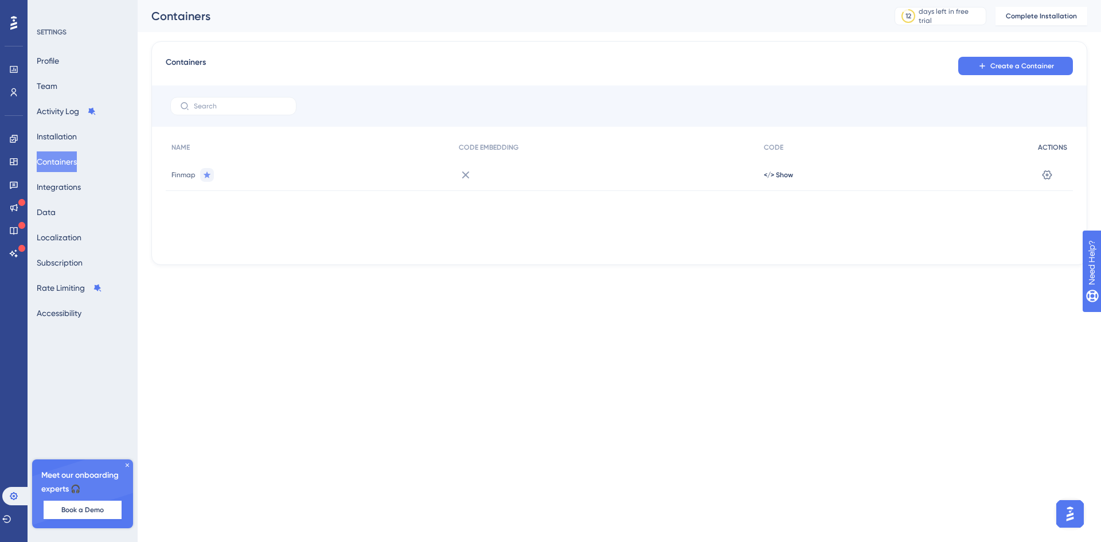
click at [1057, 148] on span "ACTIONS" at bounding box center [1052, 147] width 29 height 9
click at [69, 137] on button "Installation" at bounding box center [57, 136] width 40 height 21
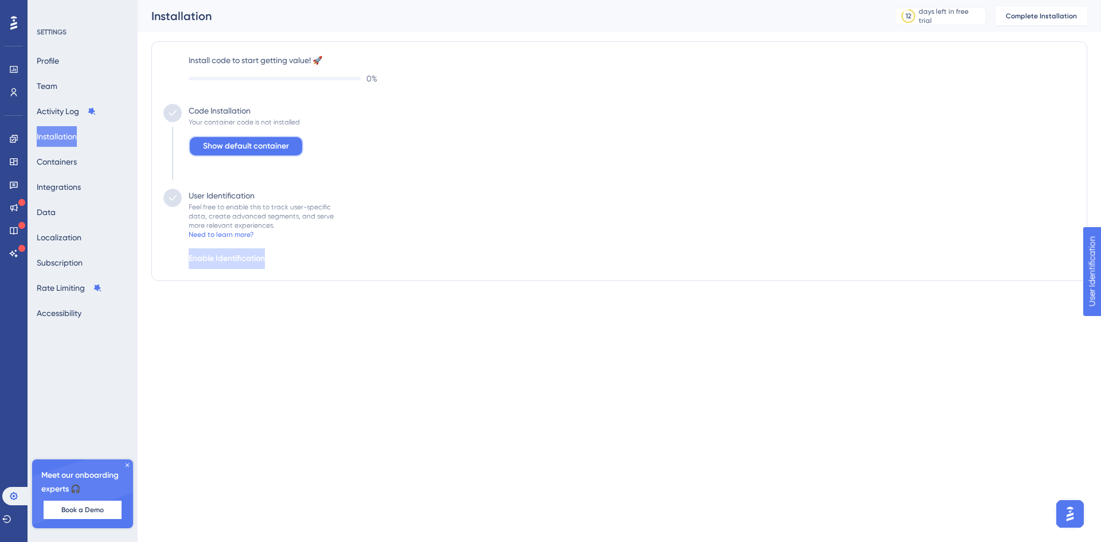
click at [213, 147] on span "Show default container" at bounding box center [246, 146] width 86 height 14
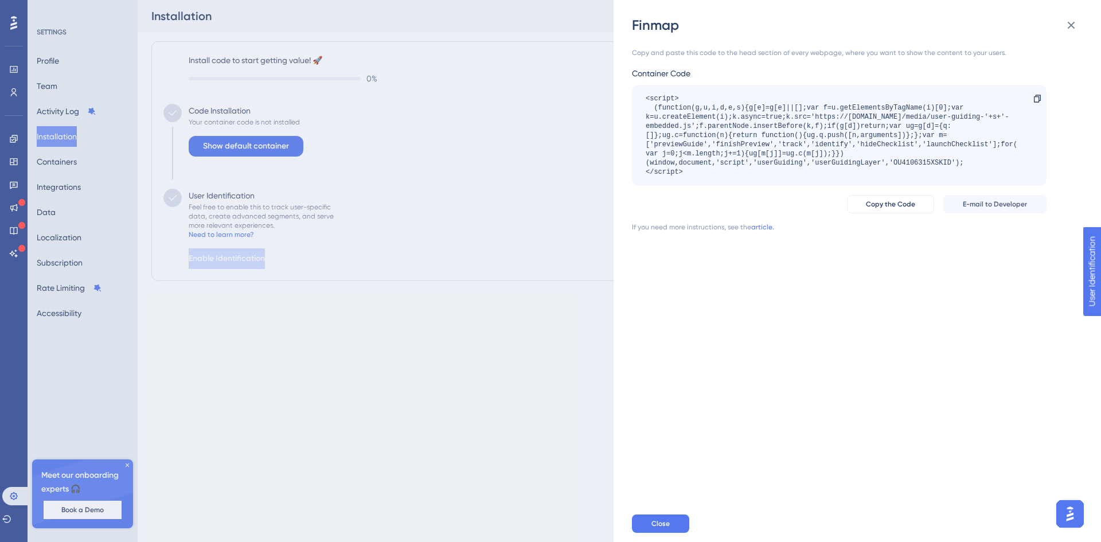
drag, startPoint x: 751, startPoint y: 98, endPoint x: 1034, endPoint y: 3, distance: 298.2
click at [751, 98] on div "<script> (function(g,u,i,d,e,s){g[e]=g[e]||[];var f=u.getElementsByTagName(i)[0…" at bounding box center [834, 135] width 376 height 83
click at [1066, 22] on icon at bounding box center [1072, 25] width 14 height 14
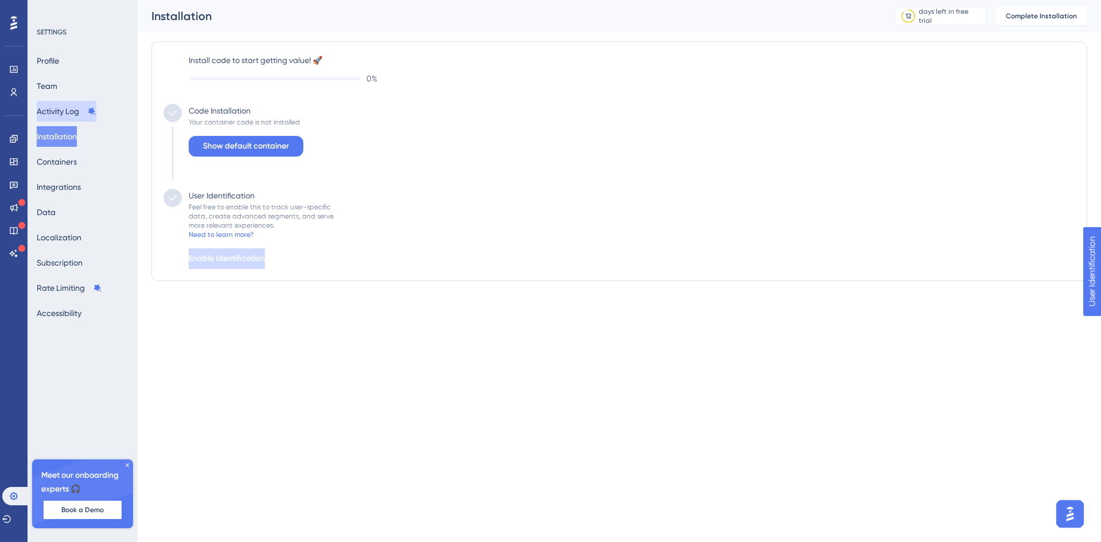
click at [61, 110] on button "Activity Log" at bounding box center [67, 111] width 60 height 21
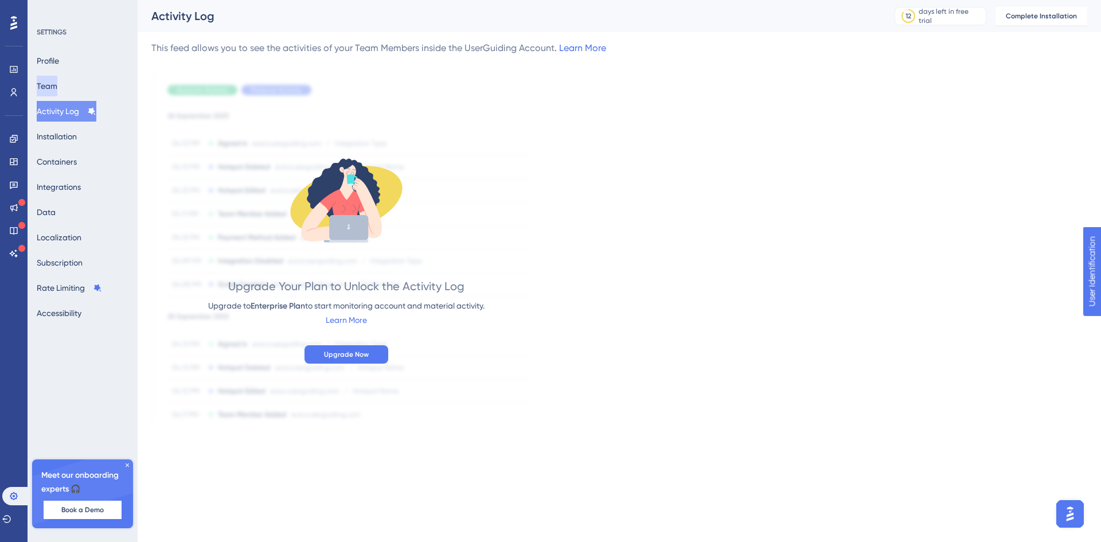
click at [57, 85] on button "Team" at bounding box center [47, 86] width 21 height 21
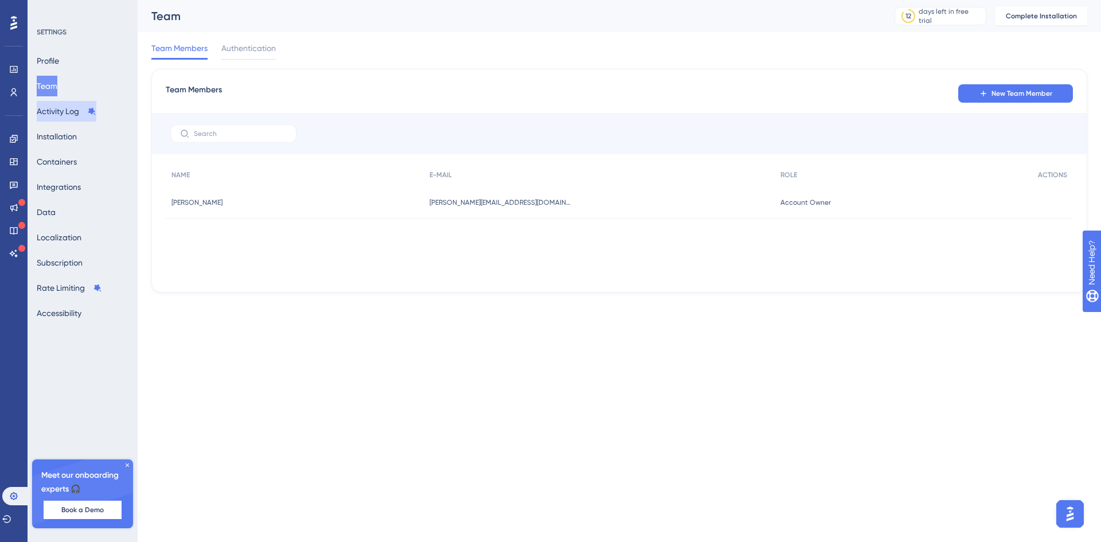
click at [62, 114] on button "Activity Log" at bounding box center [67, 111] width 60 height 21
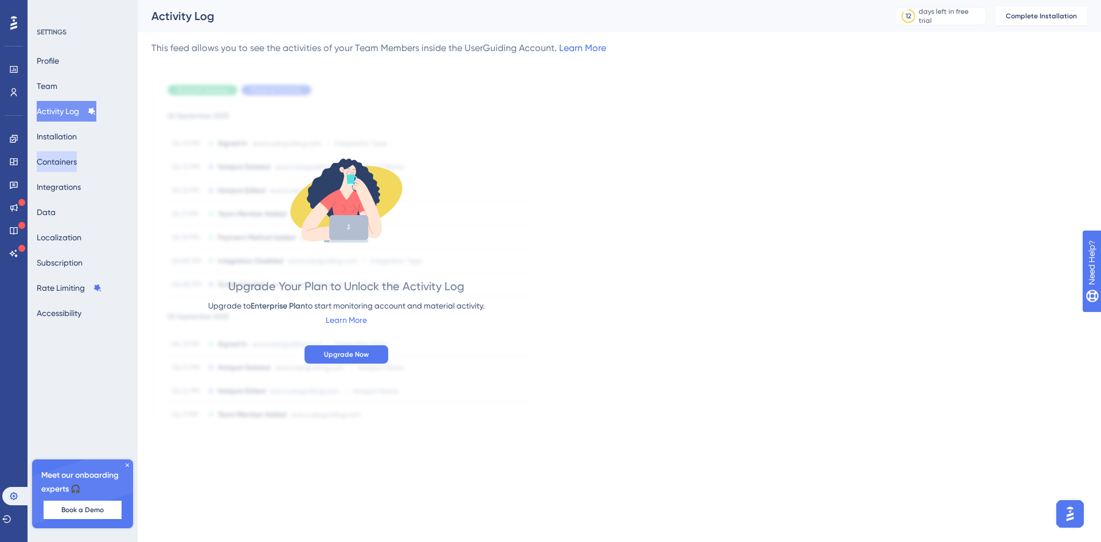
click at [61, 151] on button "Containers" at bounding box center [57, 161] width 40 height 21
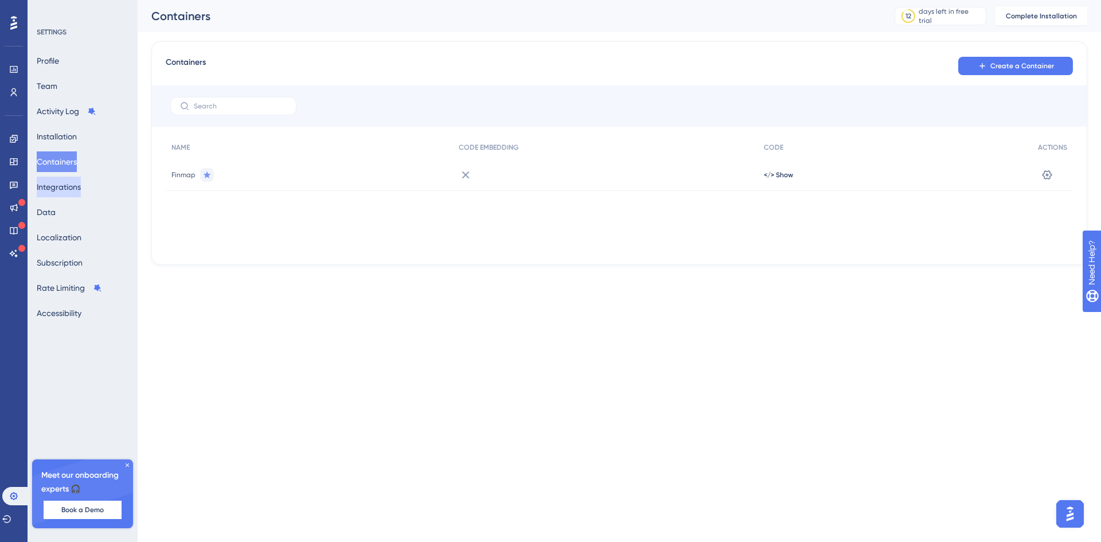
click at [60, 179] on button "Integrations" at bounding box center [59, 187] width 44 height 21
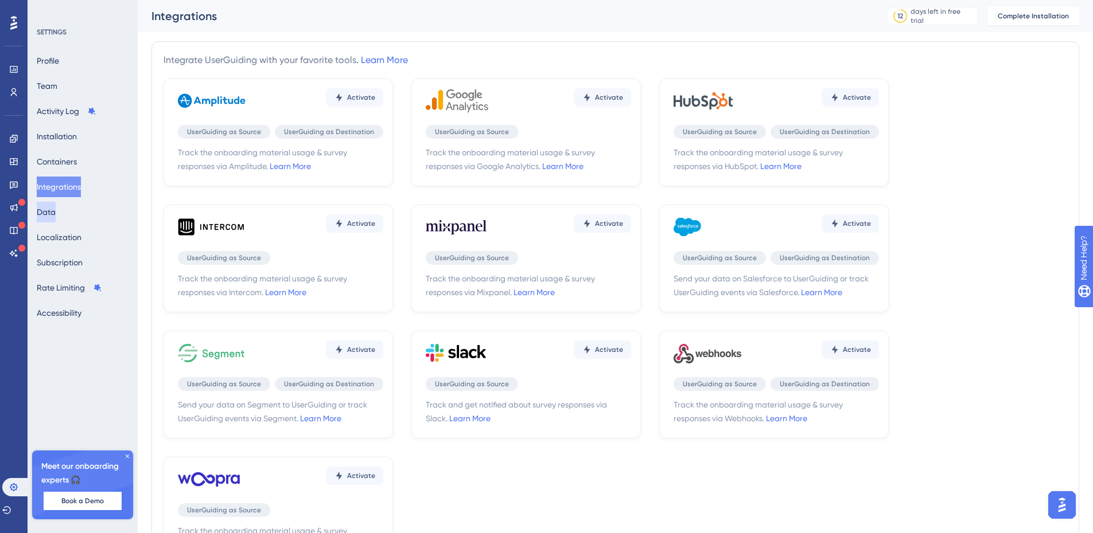
click at [56, 212] on button "Data" at bounding box center [46, 212] width 19 height 21
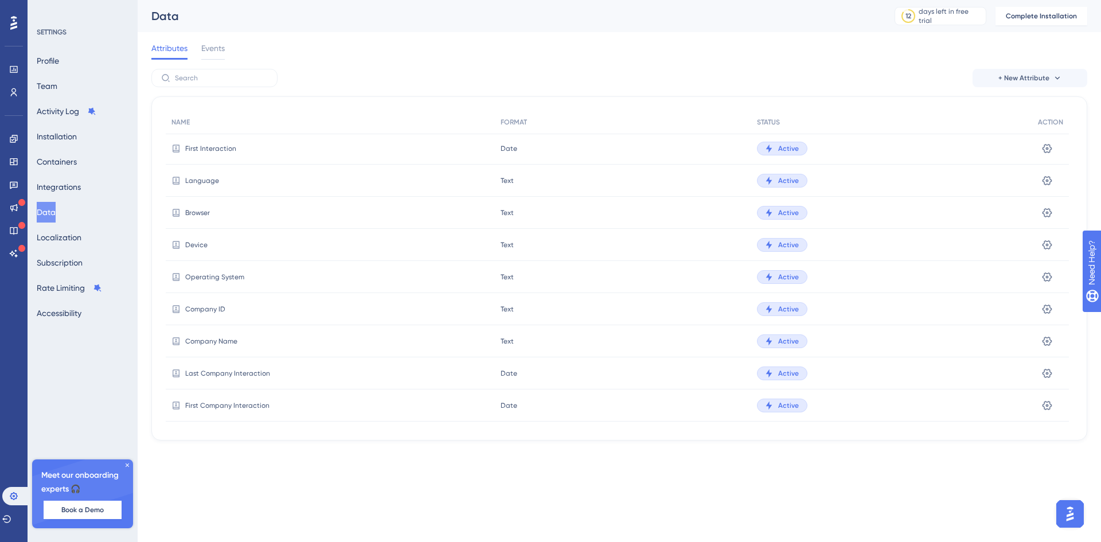
scroll to position [107, 0]
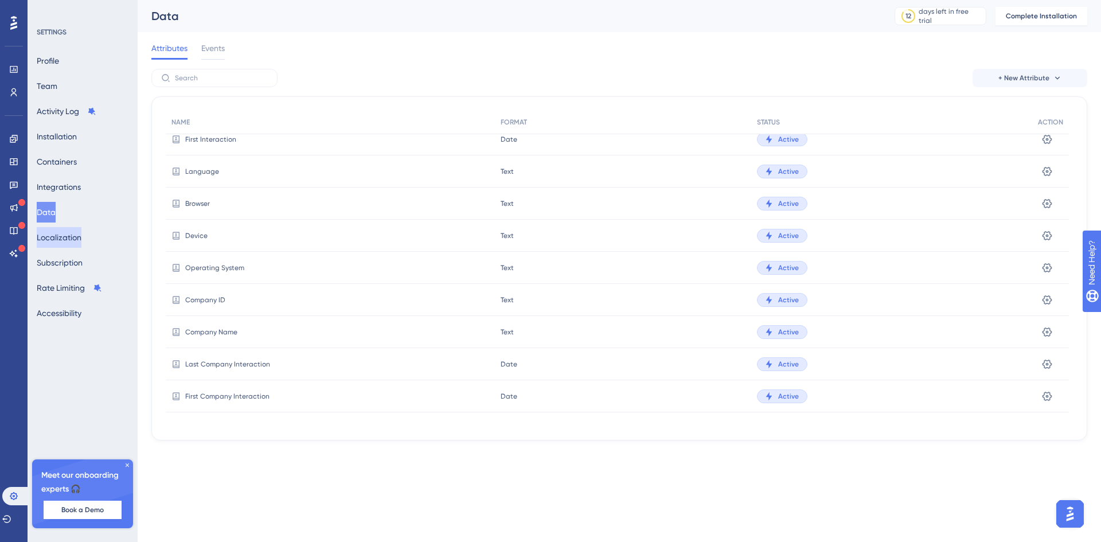
click at [63, 233] on button "Localization" at bounding box center [59, 237] width 45 height 21
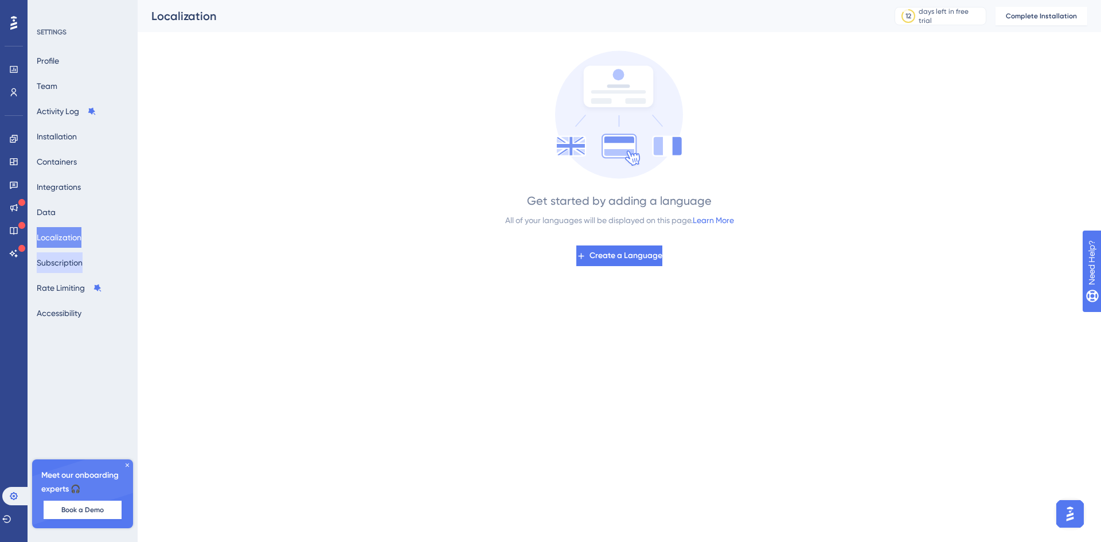
click at [65, 261] on button "Subscription" at bounding box center [60, 262] width 46 height 21
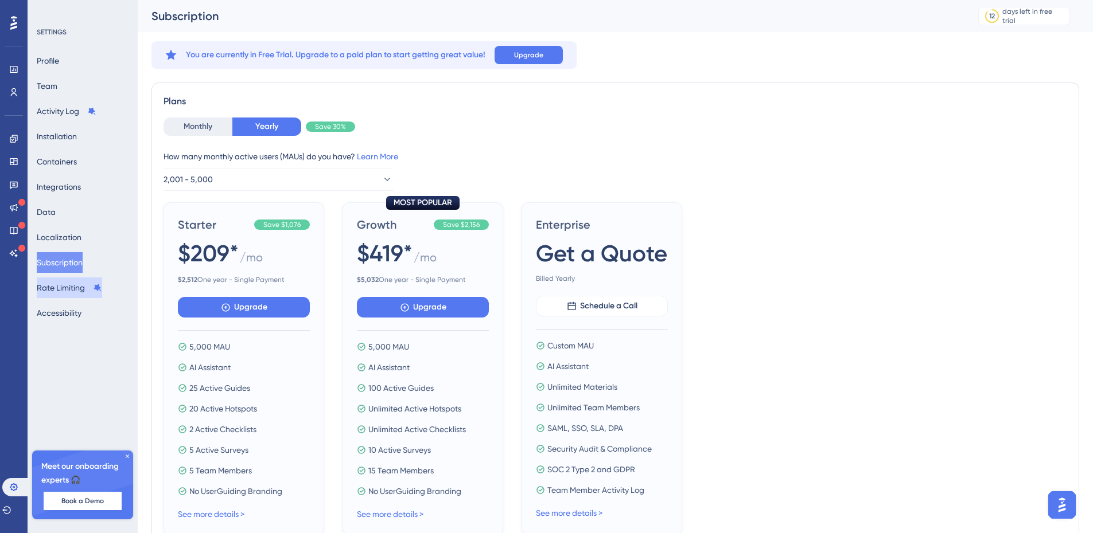
click at [65, 288] on button "Rate Limiting" at bounding box center [69, 288] width 65 height 21
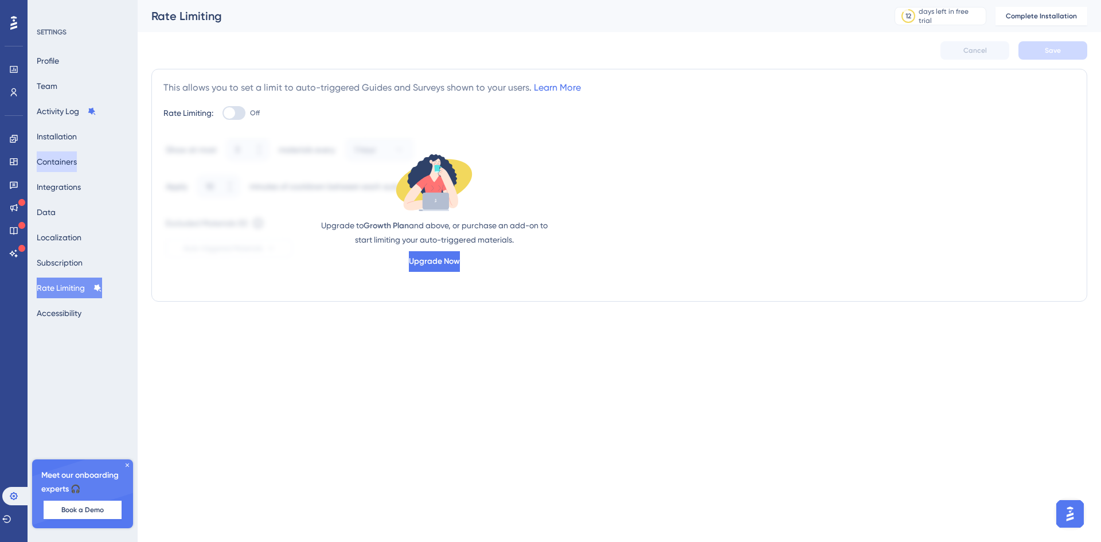
click at [69, 157] on button "Containers" at bounding box center [57, 161] width 40 height 21
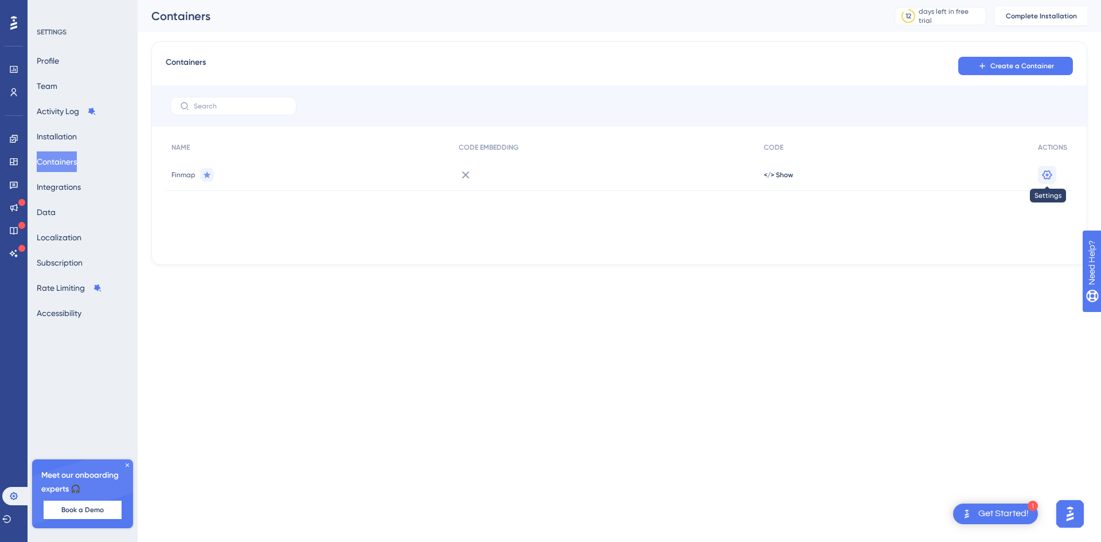
click at [1049, 175] on icon at bounding box center [1048, 174] width 10 height 9
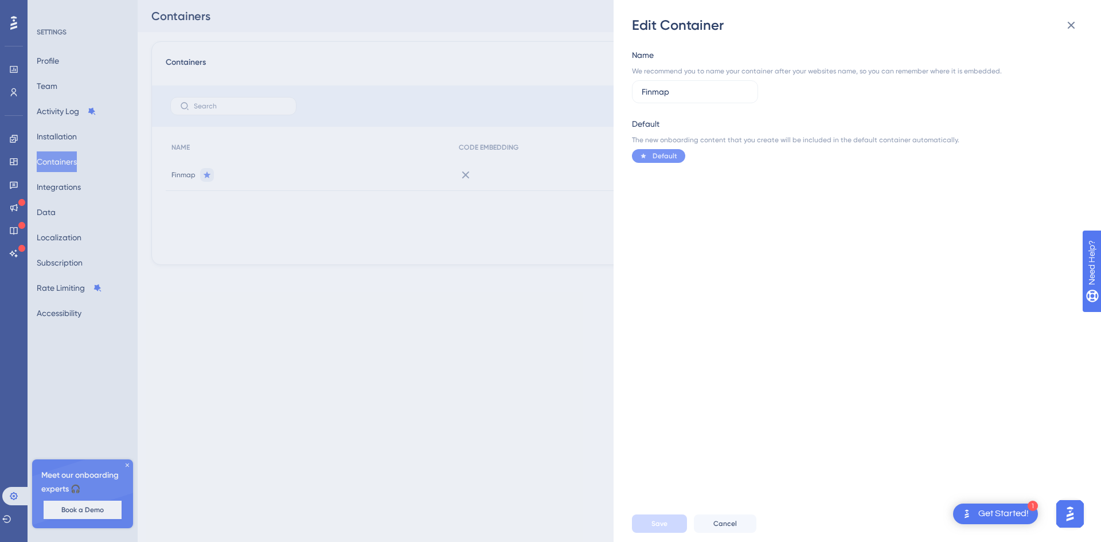
click at [670, 137] on div "The new onboarding content that you create will be included in the default cont…" at bounding box center [854, 139] width 444 height 9
copy div "The new onboarding content that you create will be included in the default cont…"
click at [656, 153] on span "Default" at bounding box center [665, 155] width 25 height 9
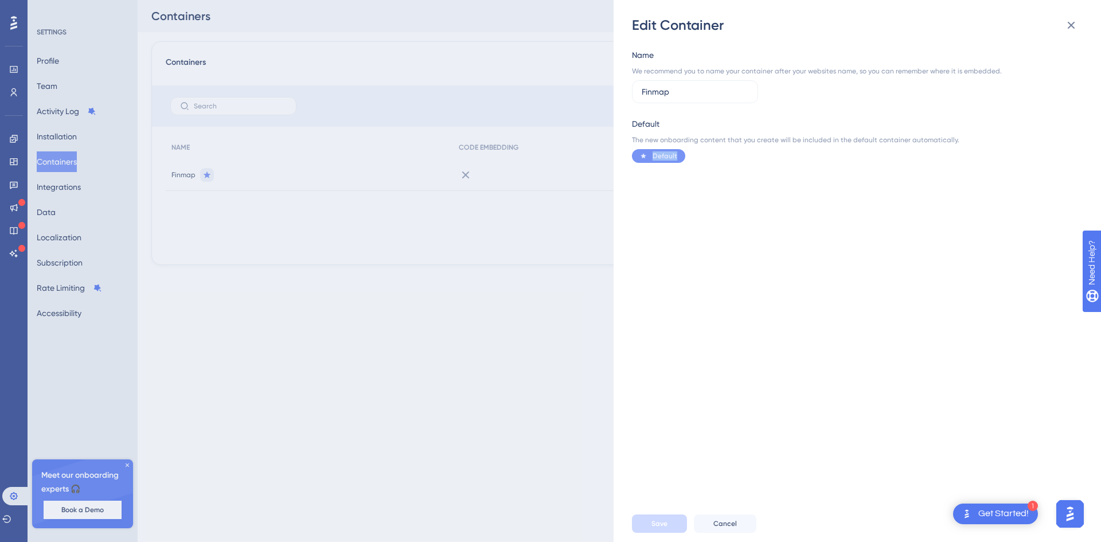
click at [656, 153] on span "Default" at bounding box center [665, 155] width 25 height 9
copy span "Default"
drag, startPoint x: 679, startPoint y: 89, endPoint x: 560, endPoint y: 87, distance: 118.7
click at [560, 87] on div "Edit Container Name We recommend you to name your container after your websites…" at bounding box center [550, 271] width 1101 height 542
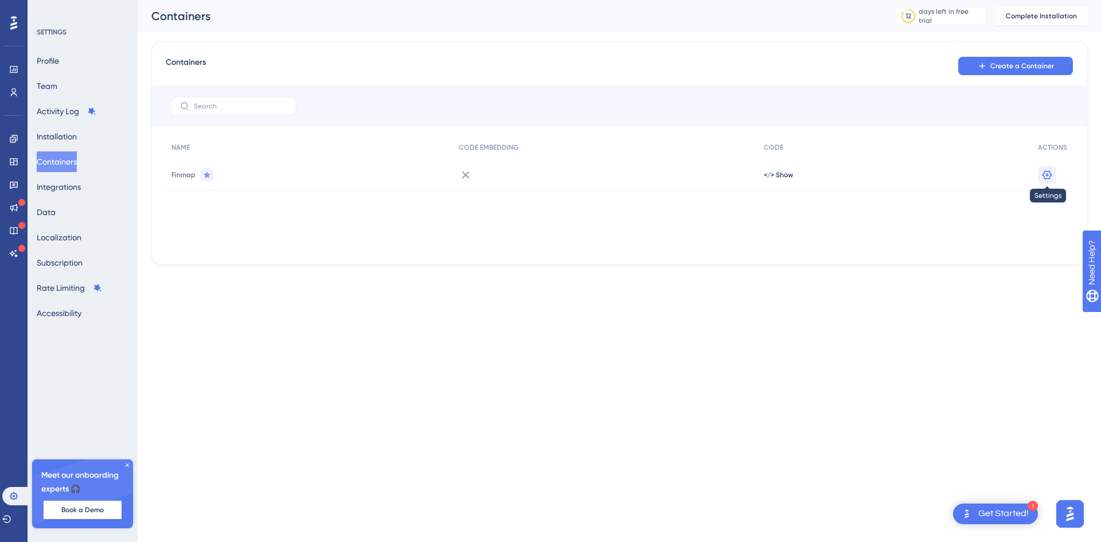
click at [1047, 173] on icon at bounding box center [1047, 174] width 11 height 11
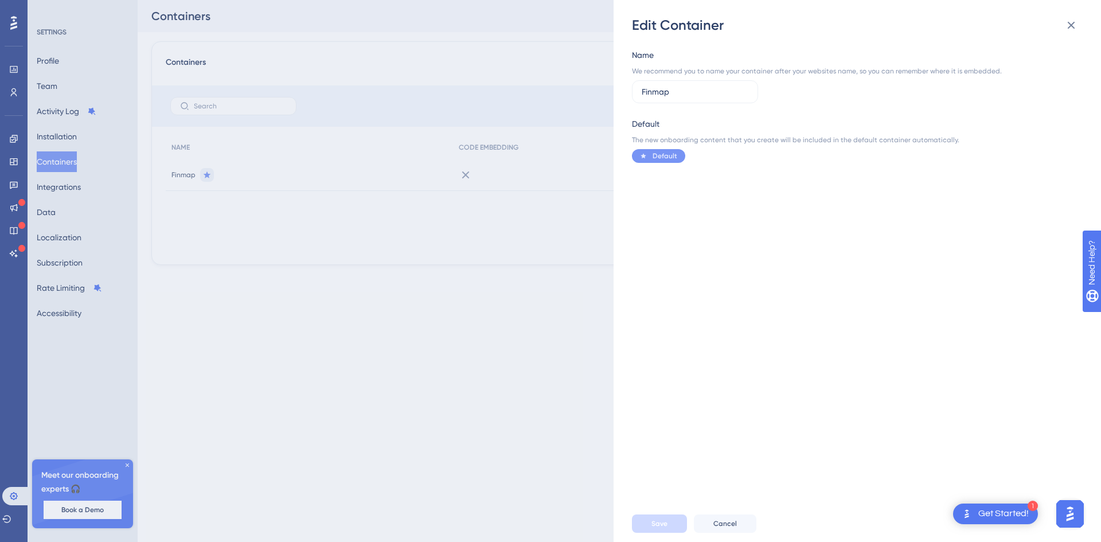
click at [670, 156] on span "Default" at bounding box center [665, 155] width 25 height 9
copy span "Default"
click at [674, 95] on input "Finmap" at bounding box center [695, 91] width 107 height 13
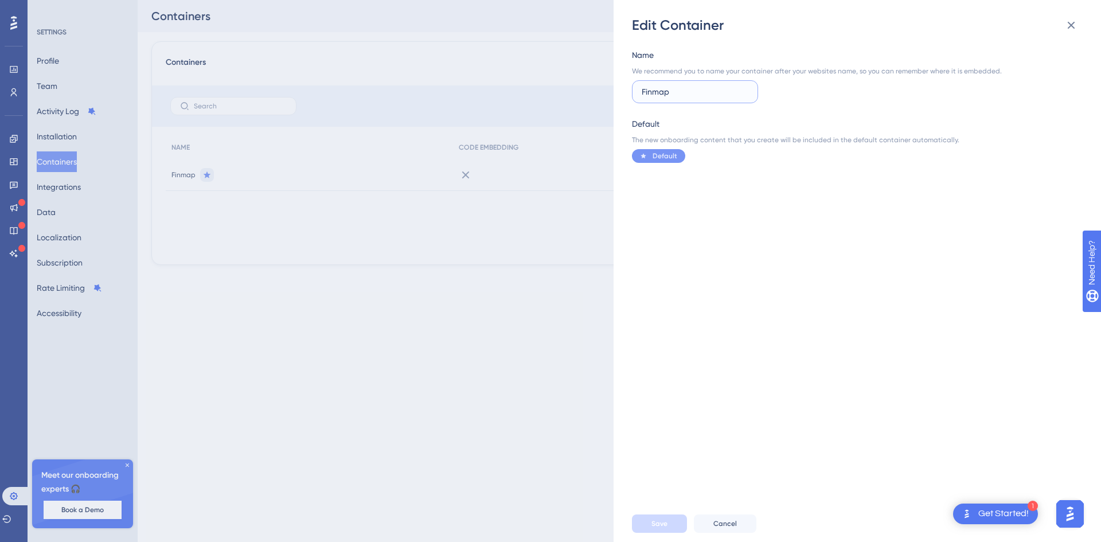
click at [674, 95] on input "Finmap" at bounding box center [695, 91] width 107 height 13
paste input "Default"
type input "Default"
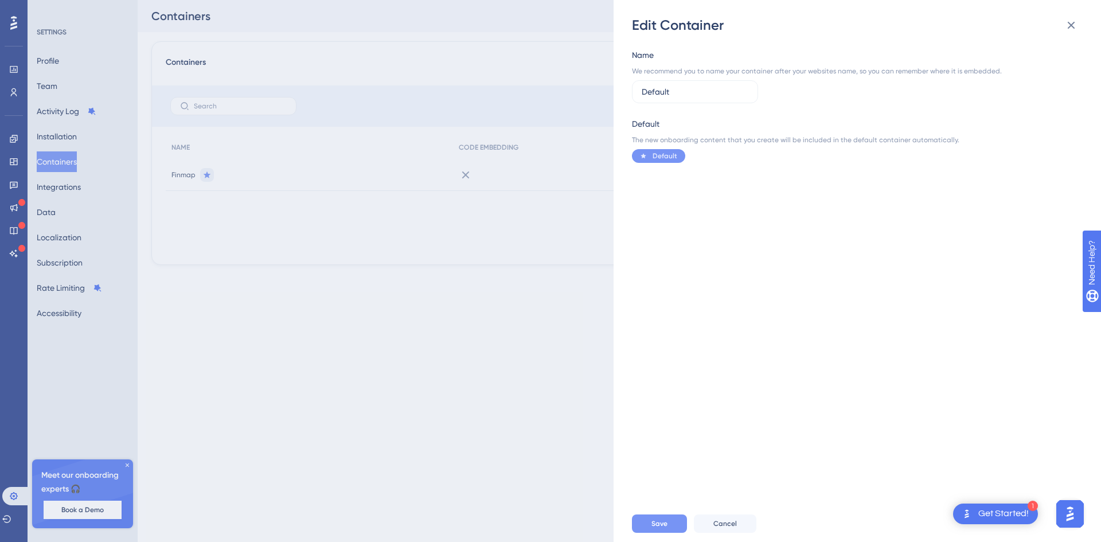
click at [668, 525] on button "Save" at bounding box center [659, 523] width 55 height 18
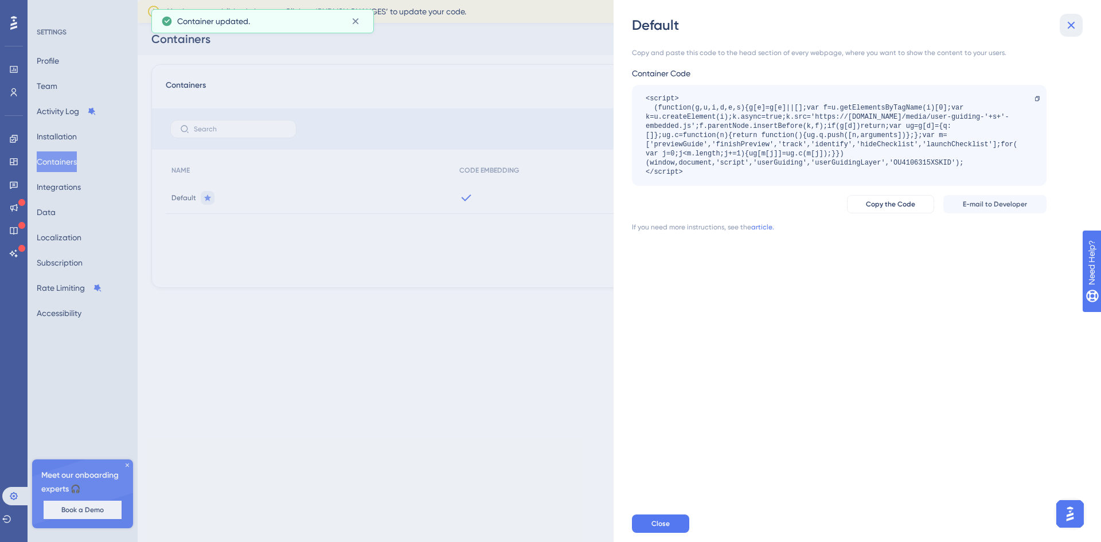
click at [1067, 28] on icon at bounding box center [1072, 25] width 14 height 14
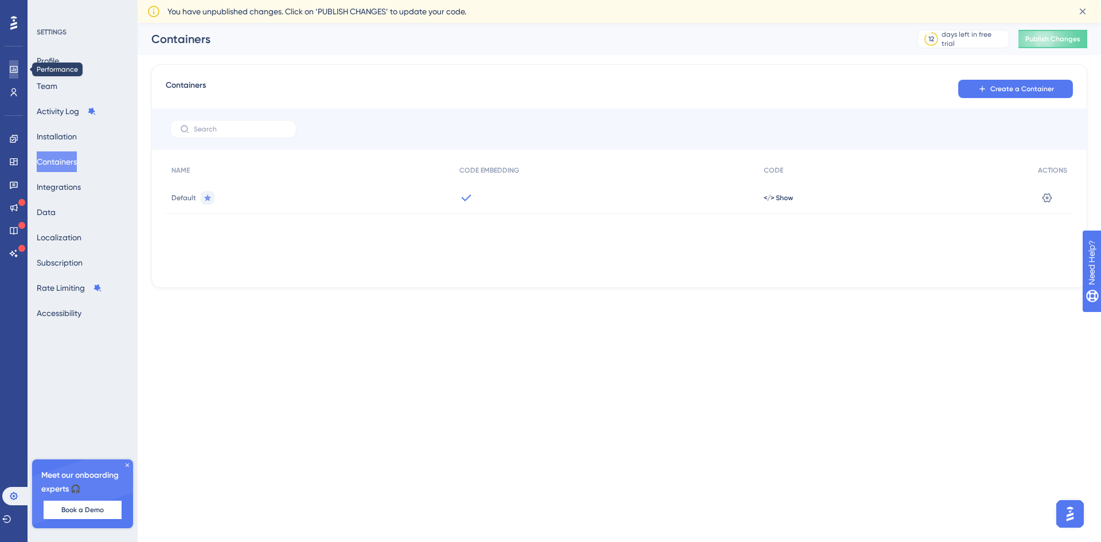
click at [9, 66] on link at bounding box center [13, 69] width 9 height 18
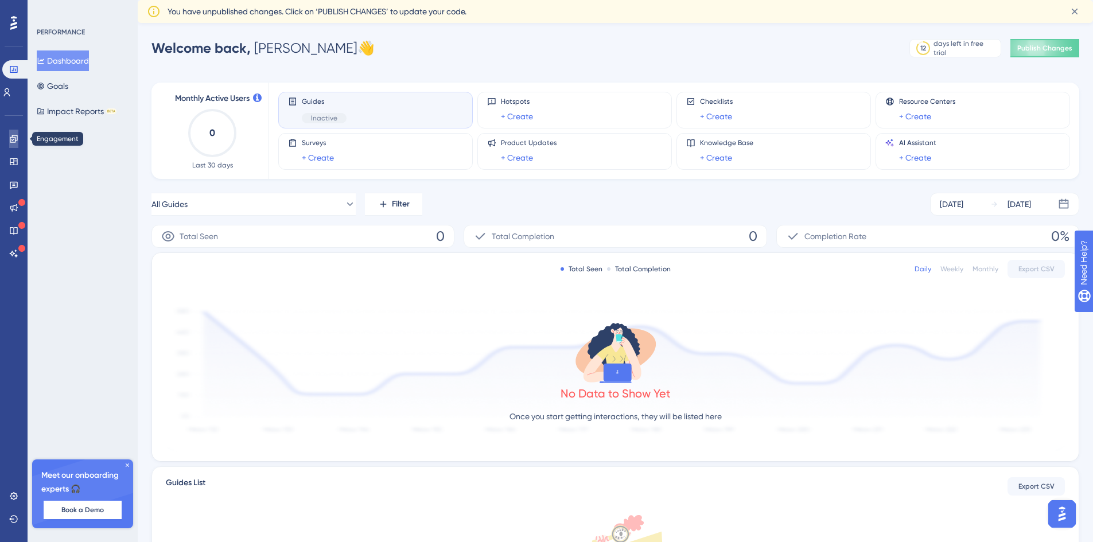
click at [10, 139] on icon at bounding box center [13, 138] width 7 height 7
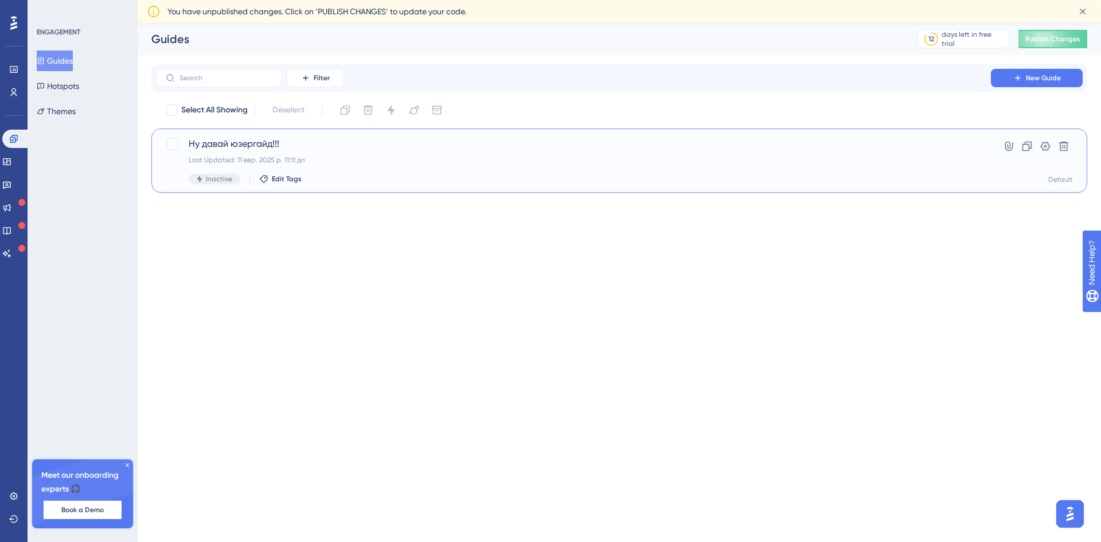
click at [436, 153] on div "Ну давай юзергайд!!! Last Updated: 11 вер. 2025 р. 11:11 дп Inactive Edit Tags" at bounding box center [574, 160] width 770 height 47
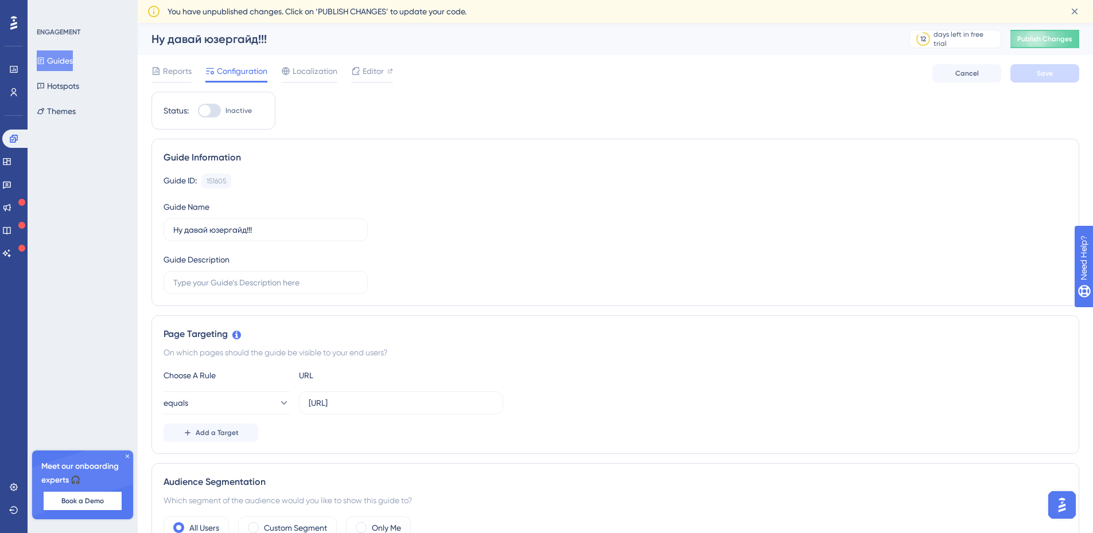
click at [205, 113] on div at bounding box center [204, 110] width 11 height 11
click at [198, 111] on input "Inactive" at bounding box center [197, 111] width 1 height 1
checkbox input "true"
click at [1044, 67] on button "Save" at bounding box center [1044, 73] width 69 height 18
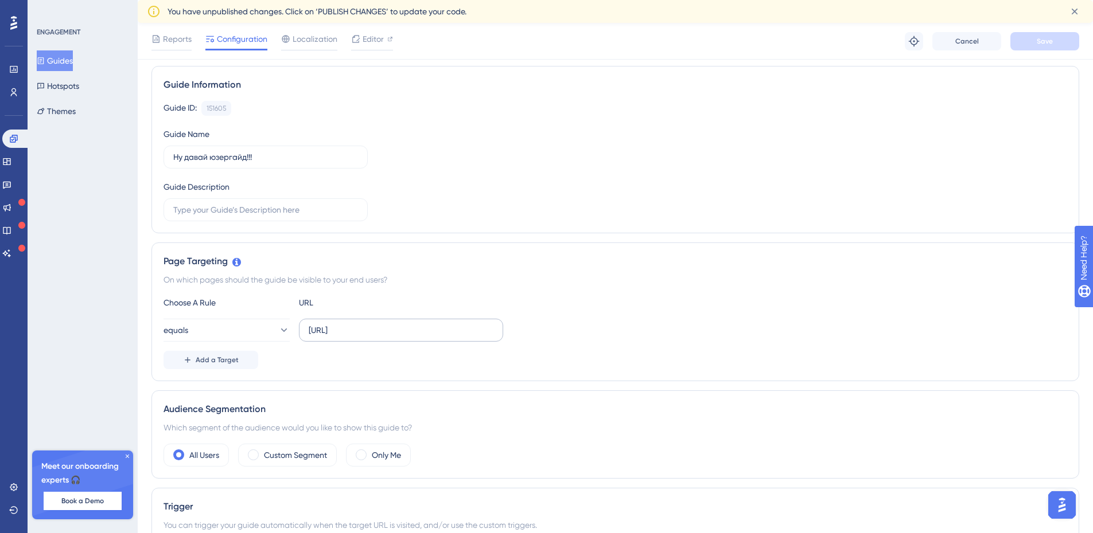
scroll to position [57, 0]
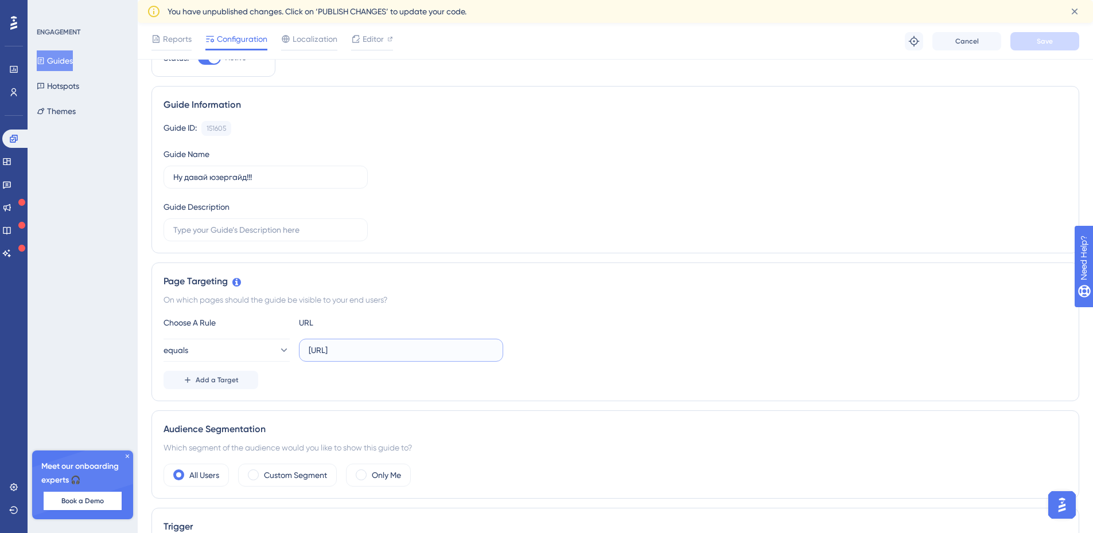
click at [461, 355] on input "http://localhost:11859/onboarding" at bounding box center [401, 350] width 185 height 13
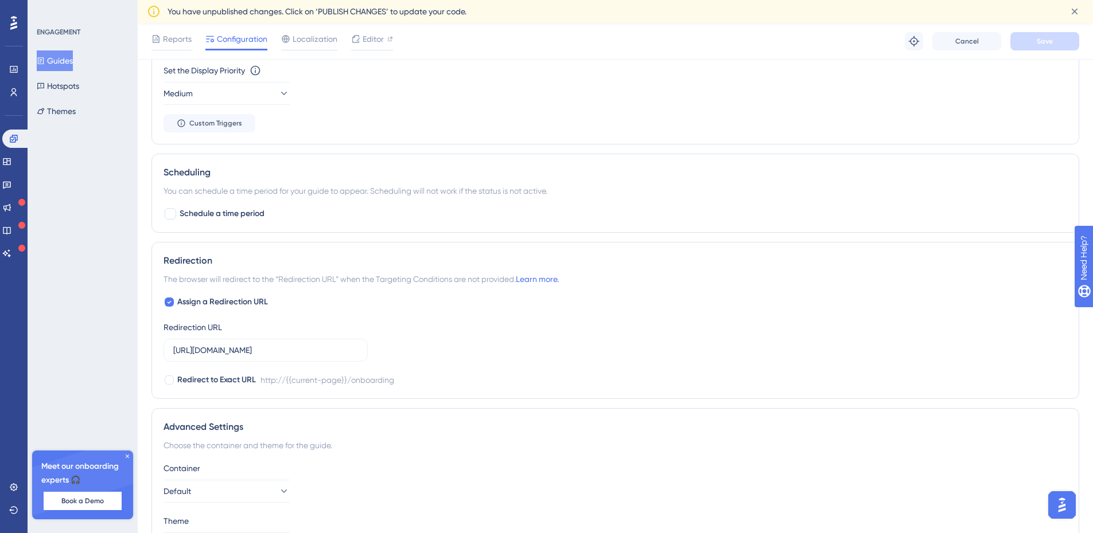
scroll to position [711, 0]
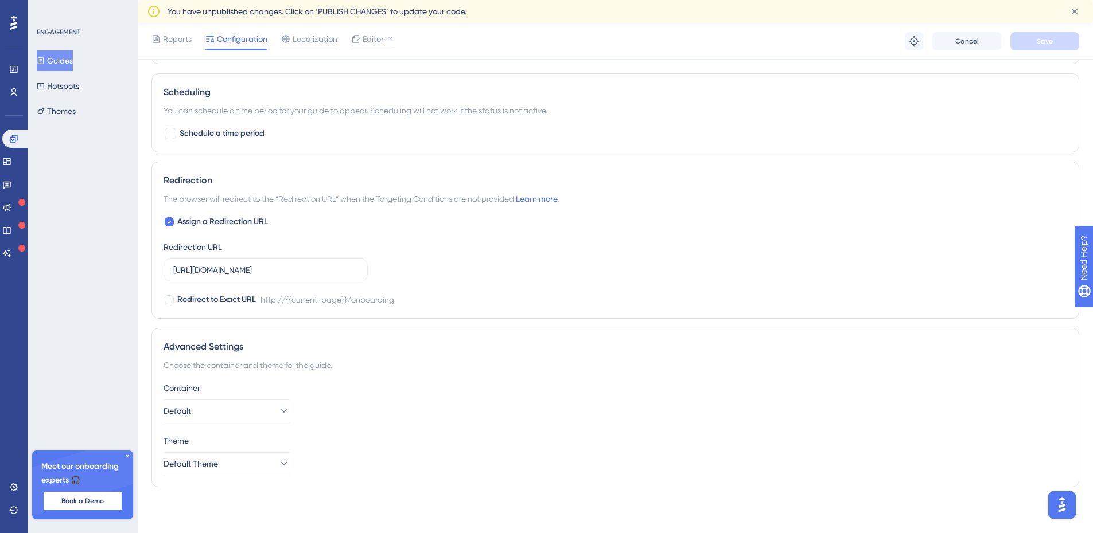
click at [896, 297] on div "Redirect to Exact URL http://{{current-page}}/onboarding" at bounding box center [614, 300] width 903 height 14
click at [387, 270] on div "Assign a Redirection URL Redirection URL http://stage.finmap.to/onboarding Redi…" at bounding box center [614, 261] width 903 height 92
drag, startPoint x: 165, startPoint y: 198, endPoint x: 328, endPoint y: 196, distance: 163.5
click at [328, 196] on span "The browser will redirect to the “Redirection URL” when the Targeting Condition…" at bounding box center [360, 199] width 395 height 14
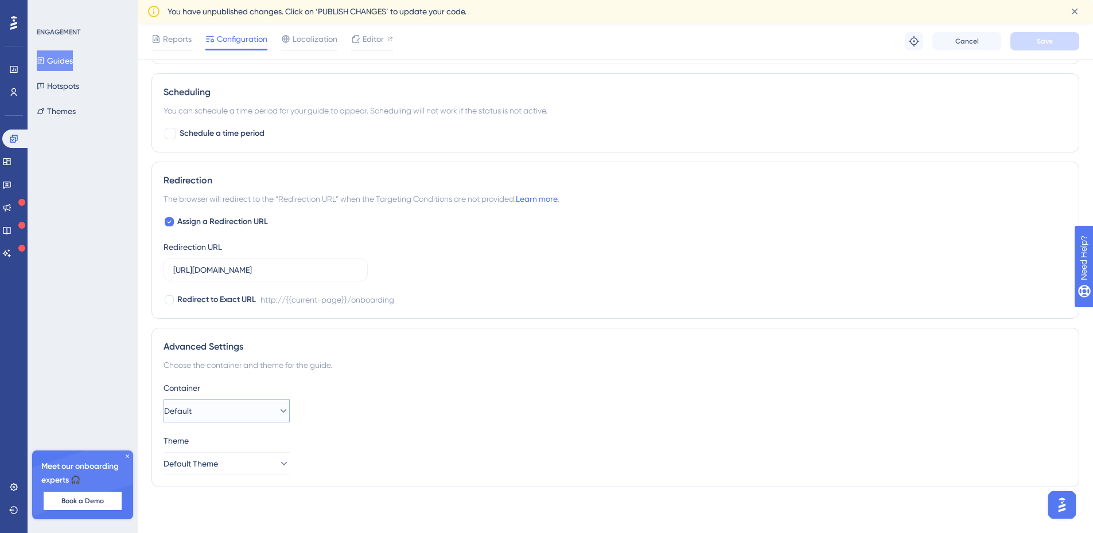
click at [255, 410] on button "Default" at bounding box center [226, 411] width 126 height 23
click at [231, 466] on button "Default Theme" at bounding box center [226, 464] width 126 height 23
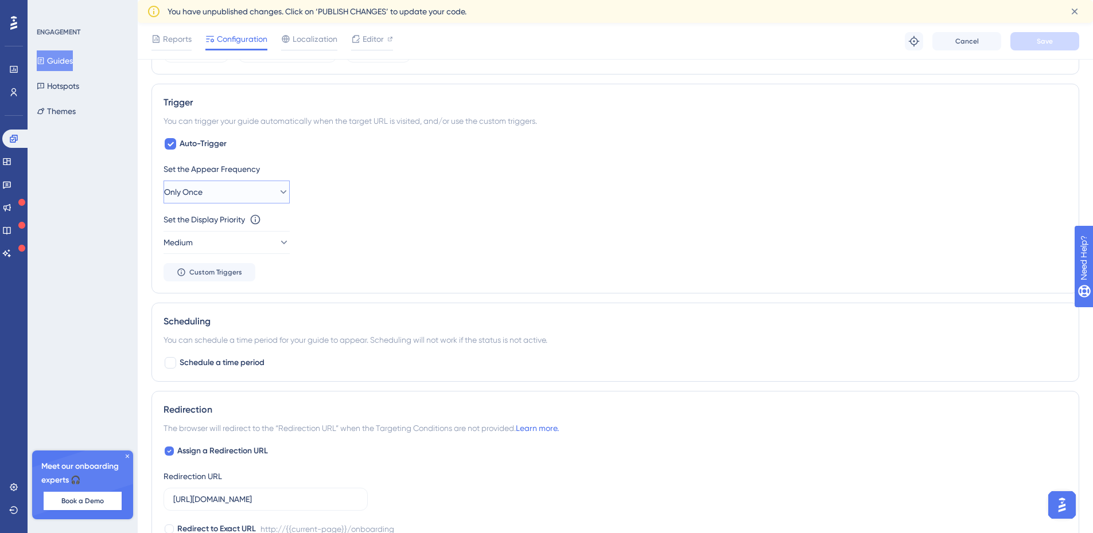
click at [258, 197] on button "Only Once" at bounding box center [226, 192] width 126 height 23
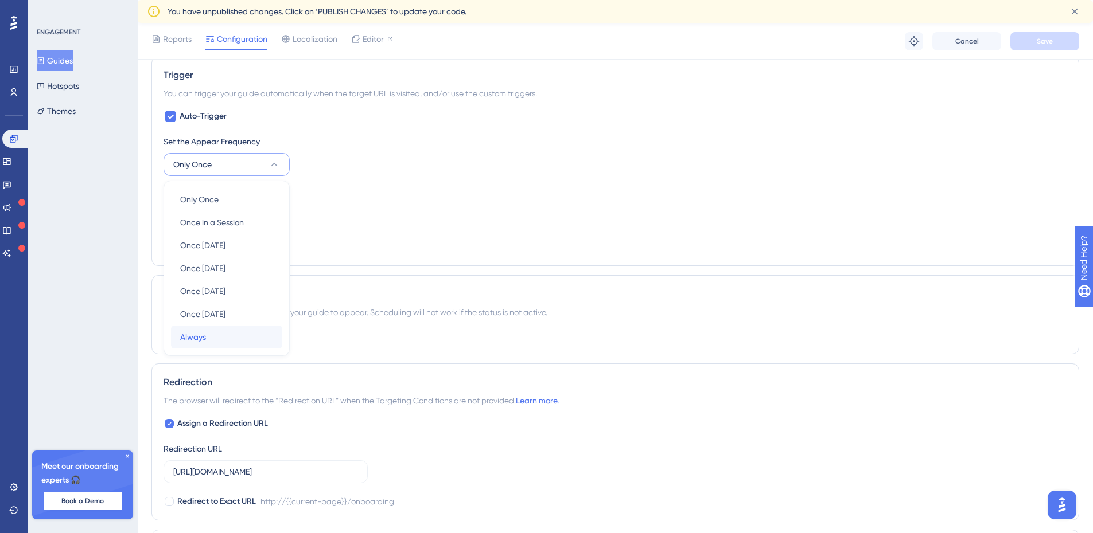
click at [213, 331] on div "Always Always" at bounding box center [226, 337] width 93 height 23
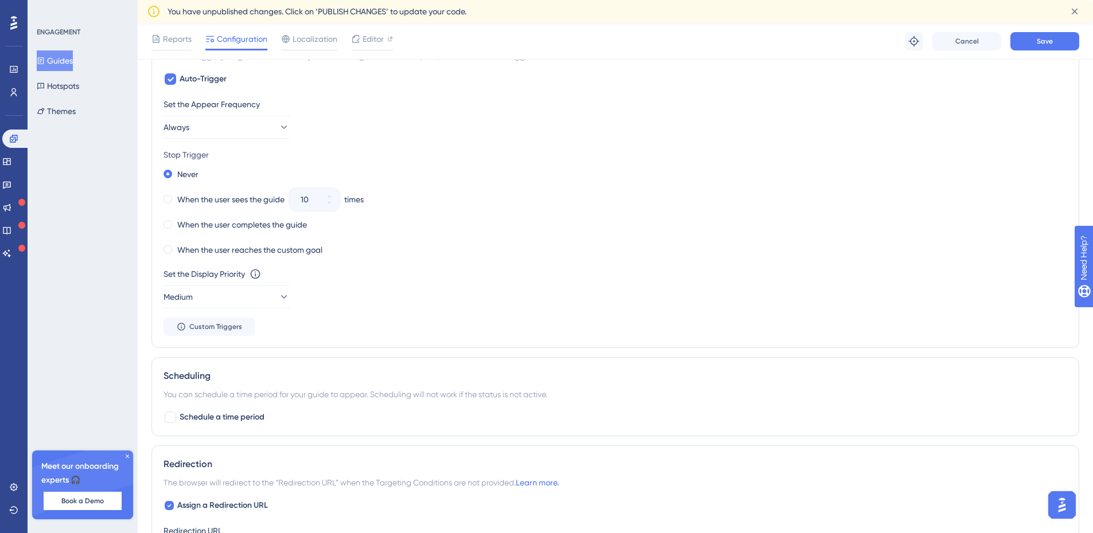
scroll to position [567, 0]
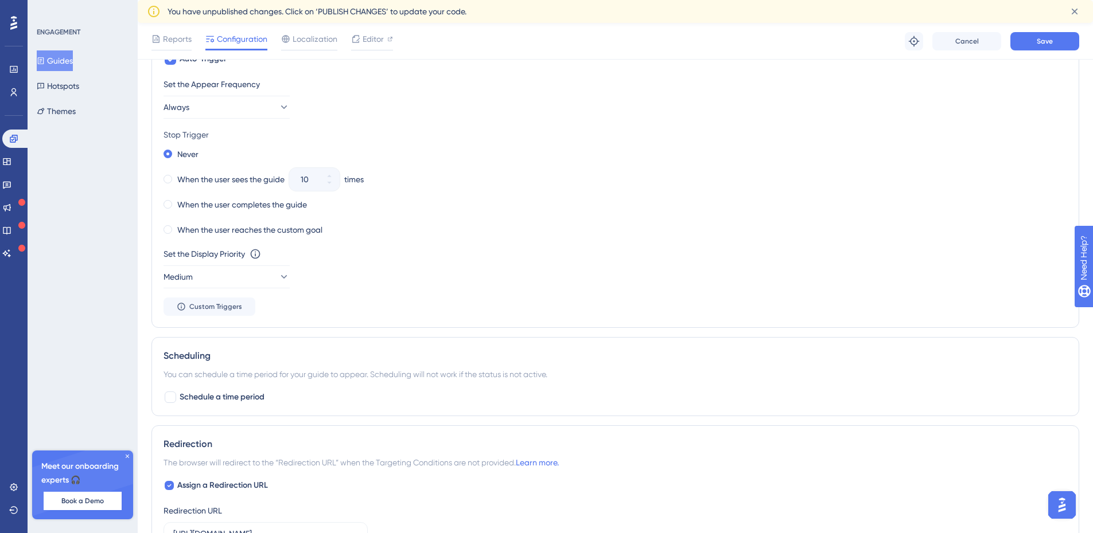
click at [588, 225] on div "When the user reaches the custom goal" at bounding box center [614, 230] width 903 height 16
click at [1034, 38] on button "Save" at bounding box center [1044, 41] width 69 height 18
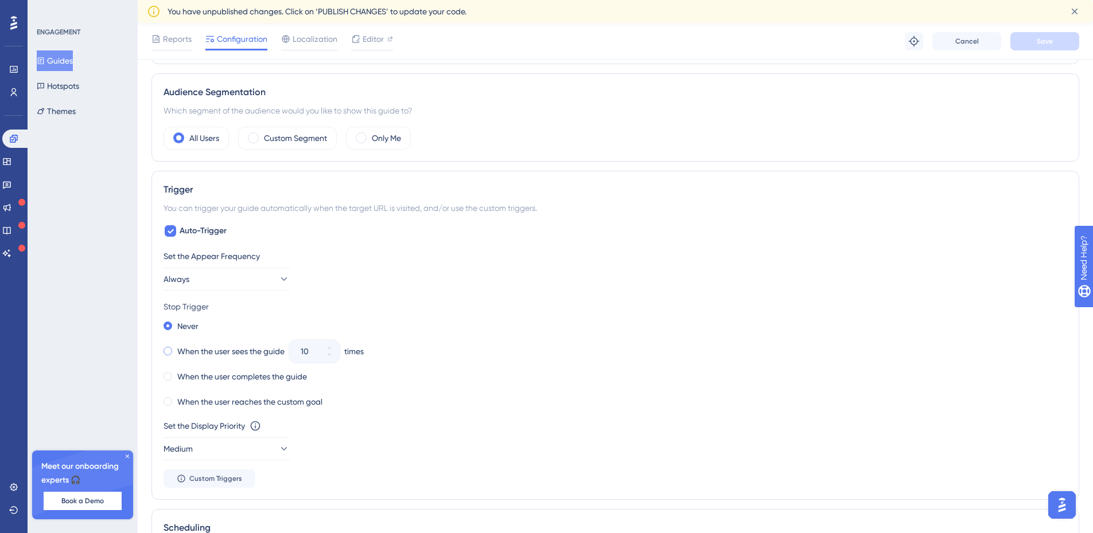
scroll to position [452, 0]
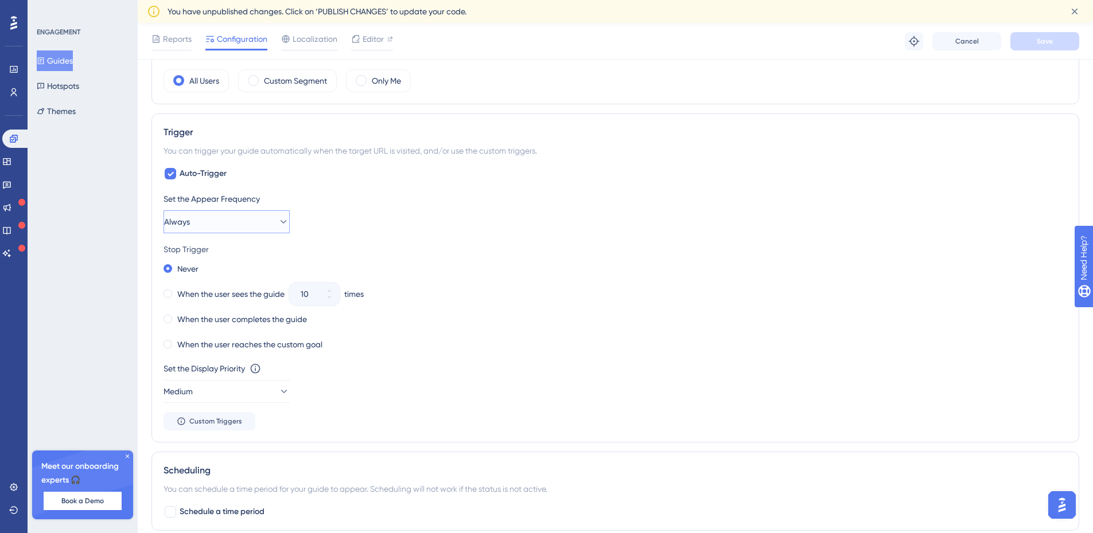
click at [245, 220] on button "Always" at bounding box center [226, 221] width 126 height 23
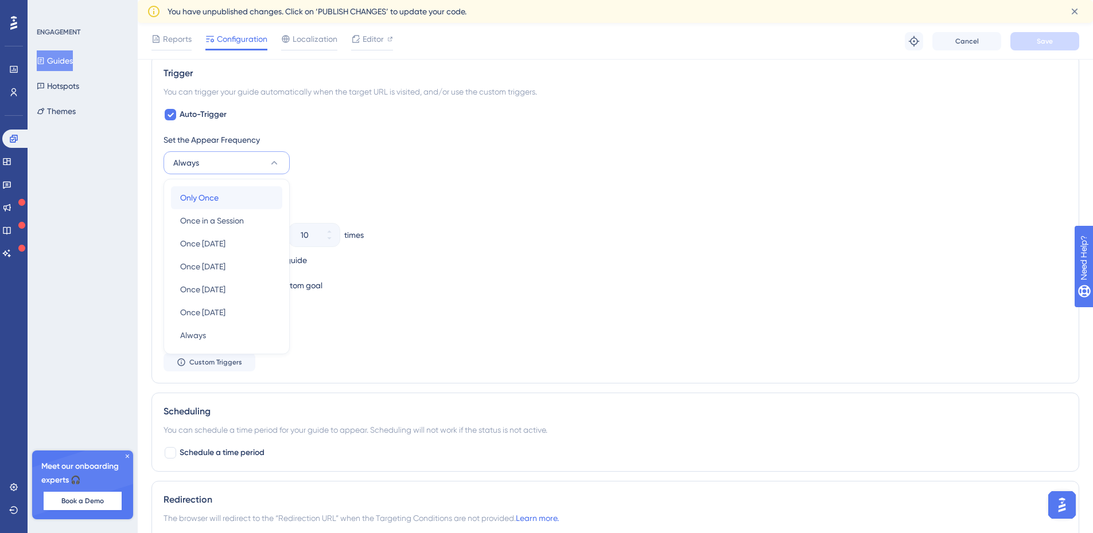
click at [211, 197] on span "Only Once" at bounding box center [199, 198] width 38 height 14
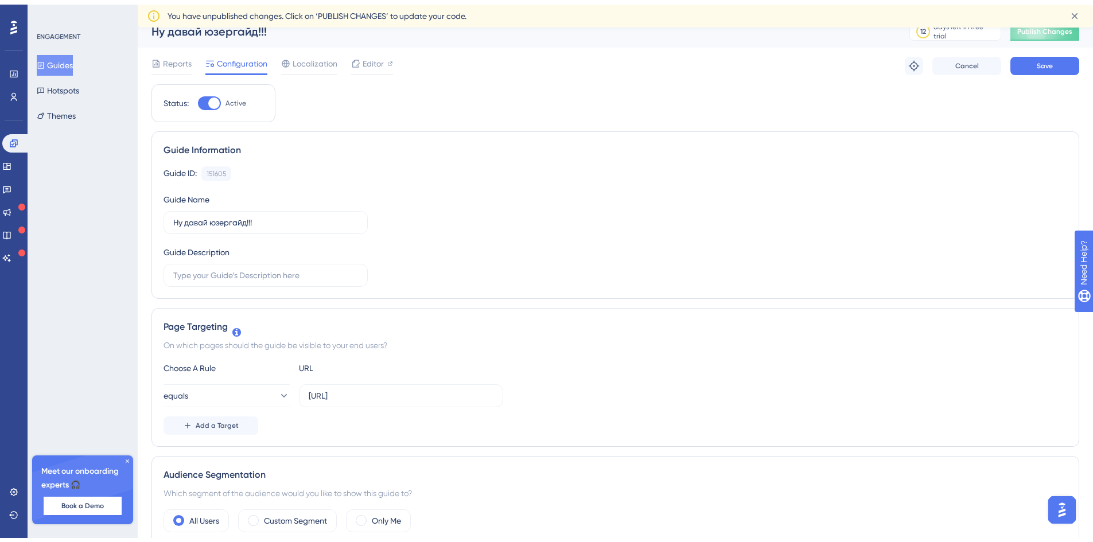
scroll to position [0, 0]
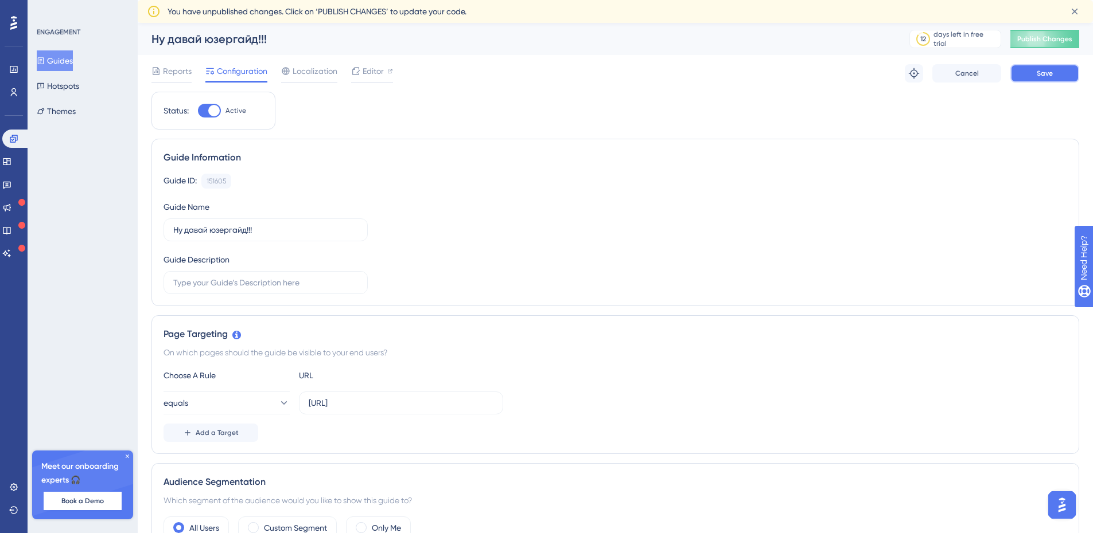
click at [1038, 71] on span "Save" at bounding box center [1044, 73] width 16 height 9
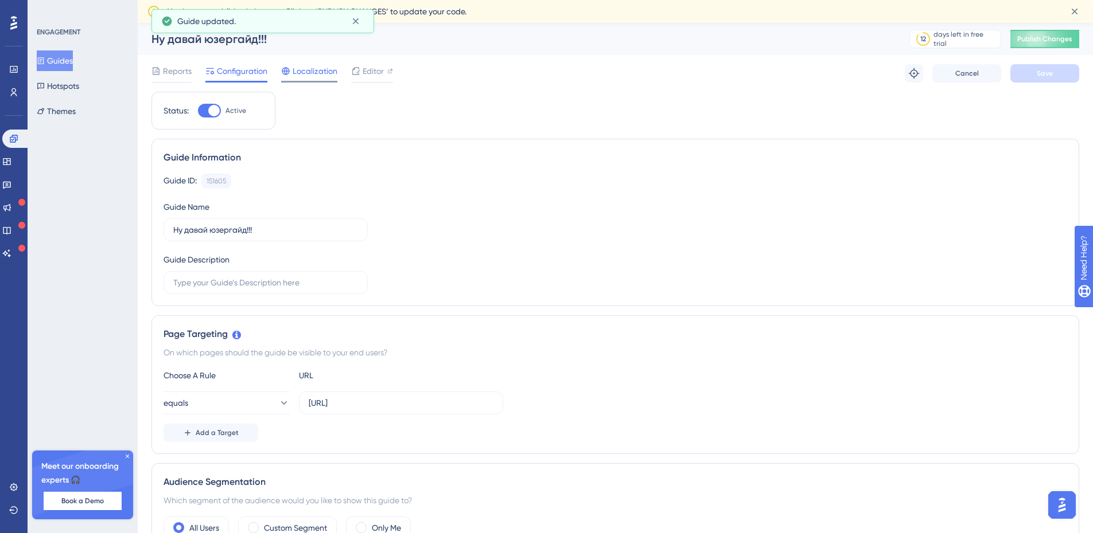
click at [308, 75] on span "Localization" at bounding box center [315, 71] width 45 height 14
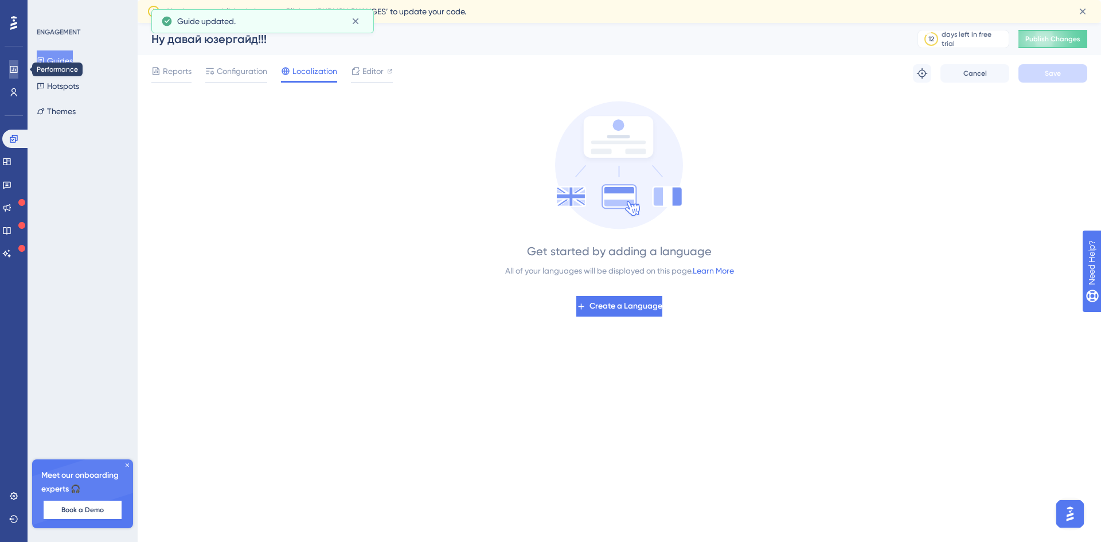
drag, startPoint x: 3, startPoint y: 69, endPoint x: 15, endPoint y: 69, distance: 12.6
click at [9, 69] on link at bounding box center [13, 69] width 9 height 18
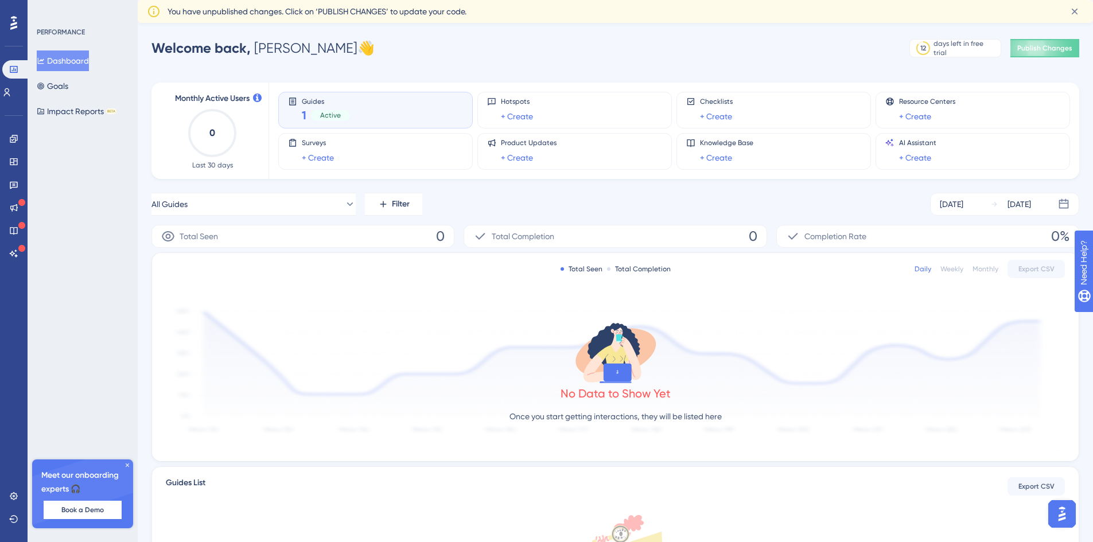
click at [338, 115] on span "Active" at bounding box center [330, 115] width 21 height 9
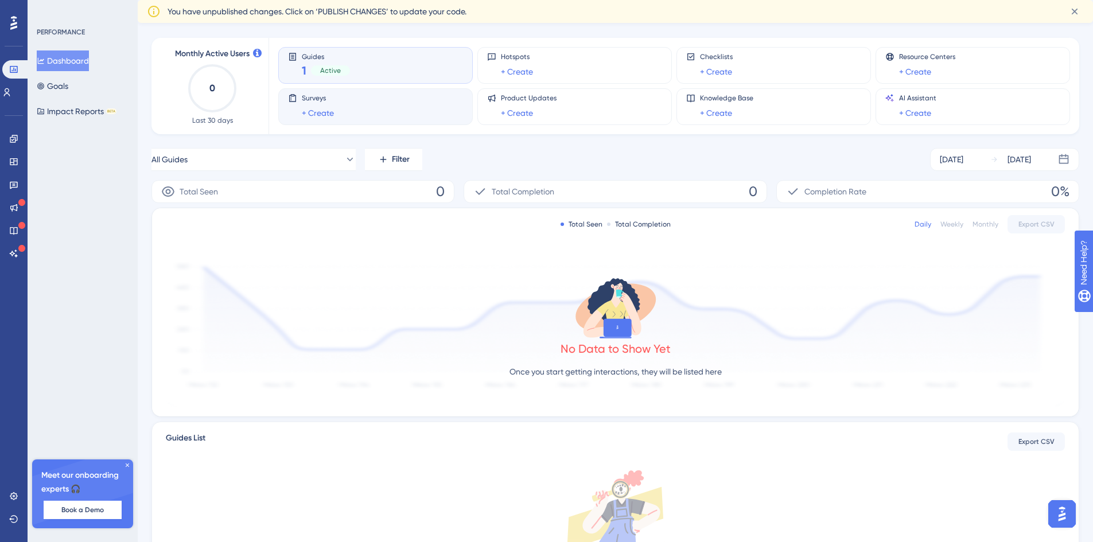
scroll to position [57, 0]
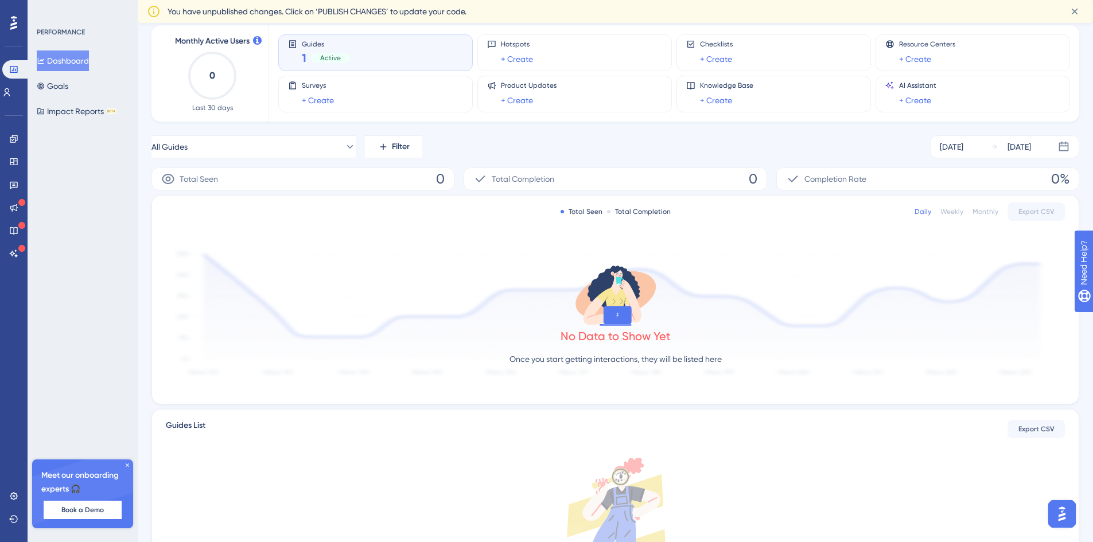
click at [311, 56] on div "Active" at bounding box center [330, 58] width 39 height 10
click at [15, 186] on icon at bounding box center [14, 185] width 8 height 7
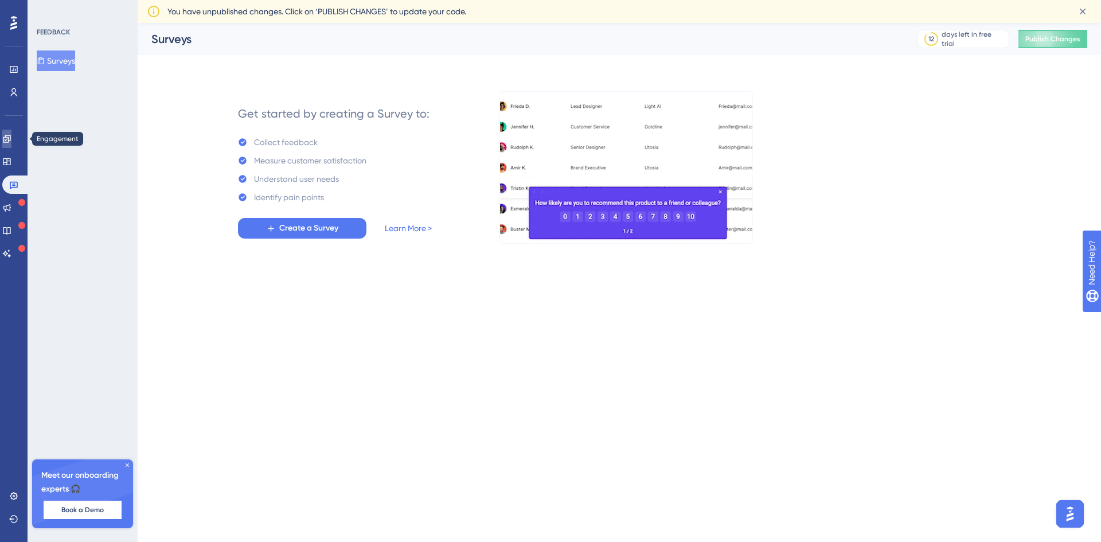
click at [9, 140] on icon at bounding box center [6, 138] width 9 height 9
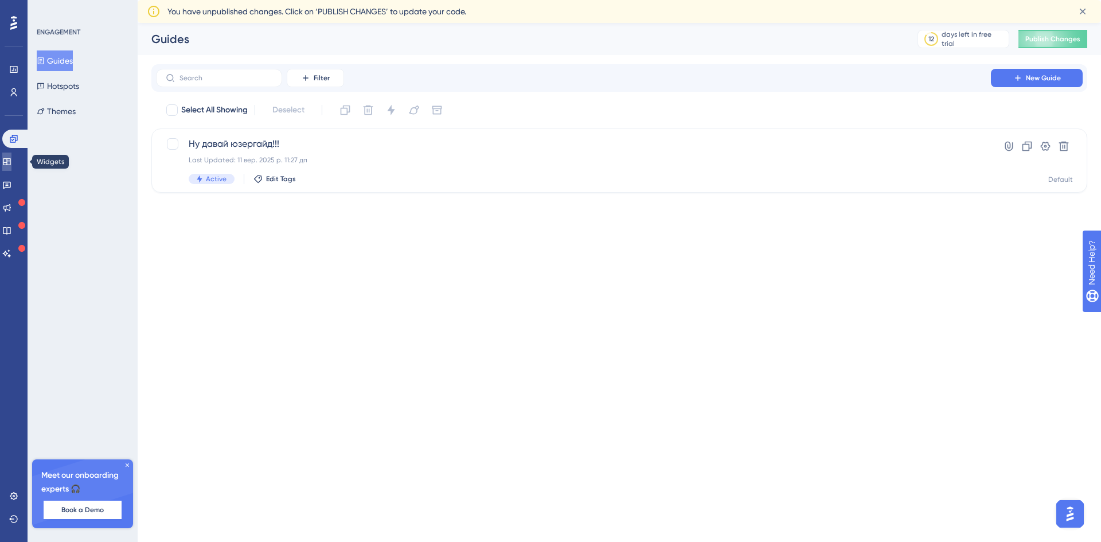
click at [11, 169] on link at bounding box center [6, 162] width 9 height 18
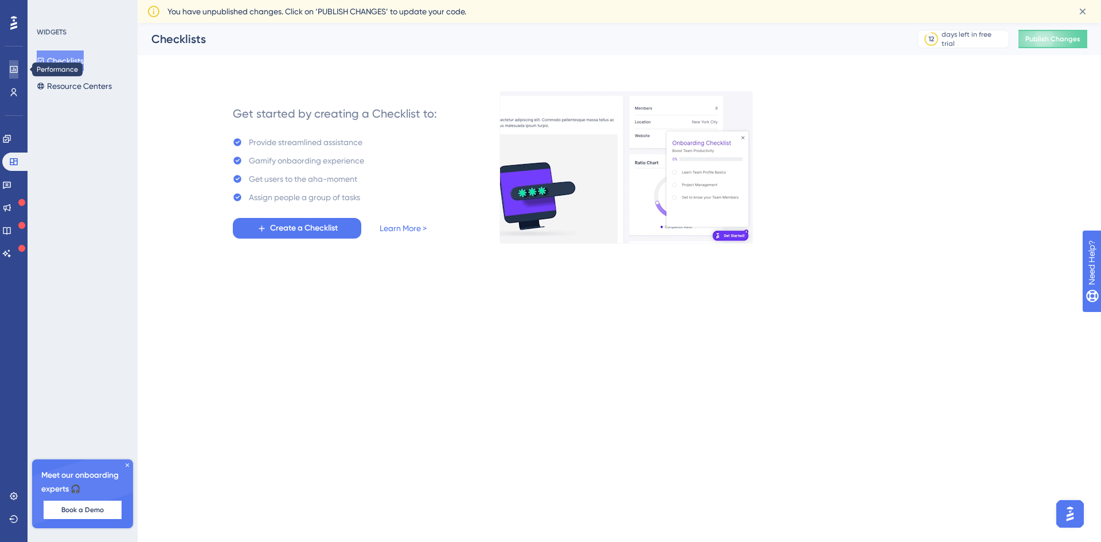
click at [9, 71] on link at bounding box center [13, 69] width 9 height 18
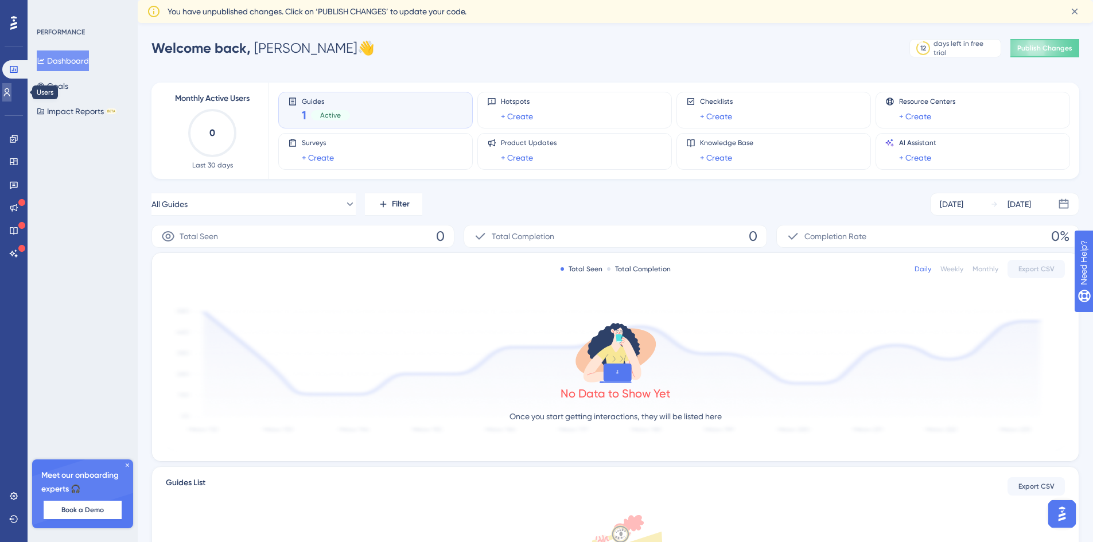
click at [7, 98] on link at bounding box center [6, 92] width 9 height 18
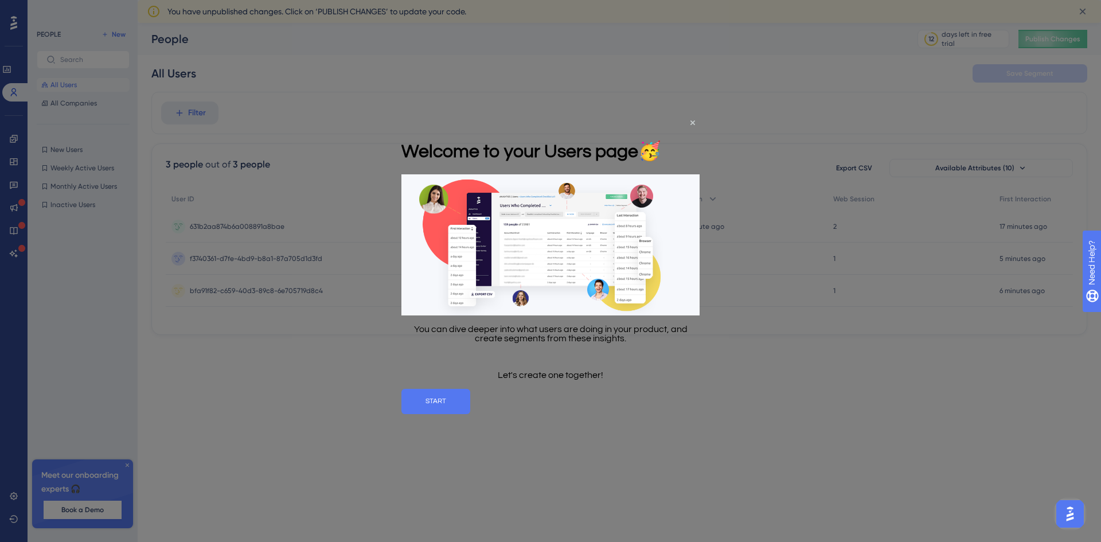
click at [661, 127] on div "Welcome to your Users page 🥳" at bounding box center [531, 150] width 260 height 46
click at [691, 122] on icon "Close Preview" at bounding box center [693, 122] width 5 height 5
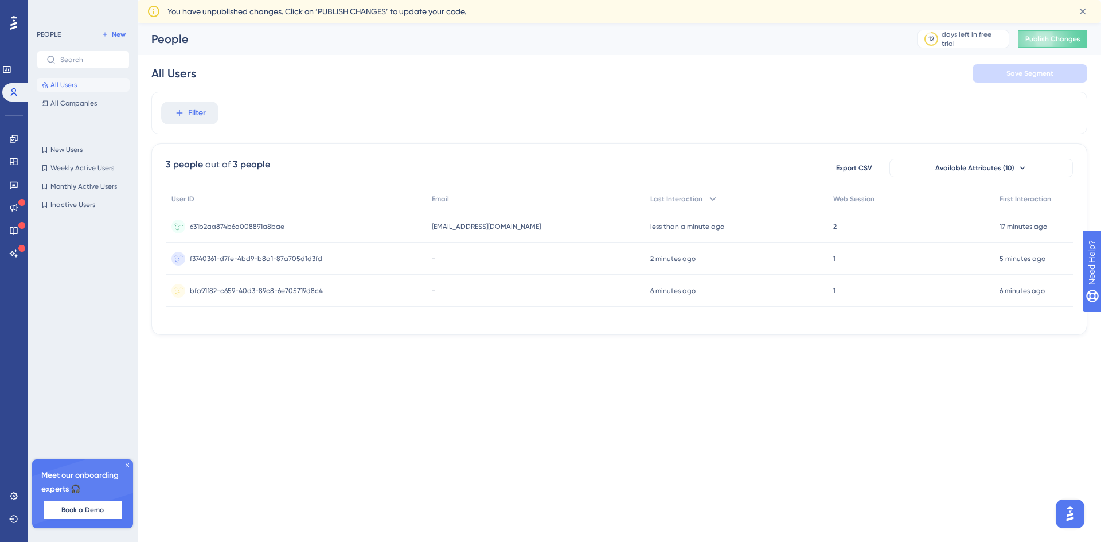
click at [373, 230] on div "631b2aa874b6a008891a8bae 631b2aa874b6a008891a8bae" at bounding box center [296, 226] width 260 height 32
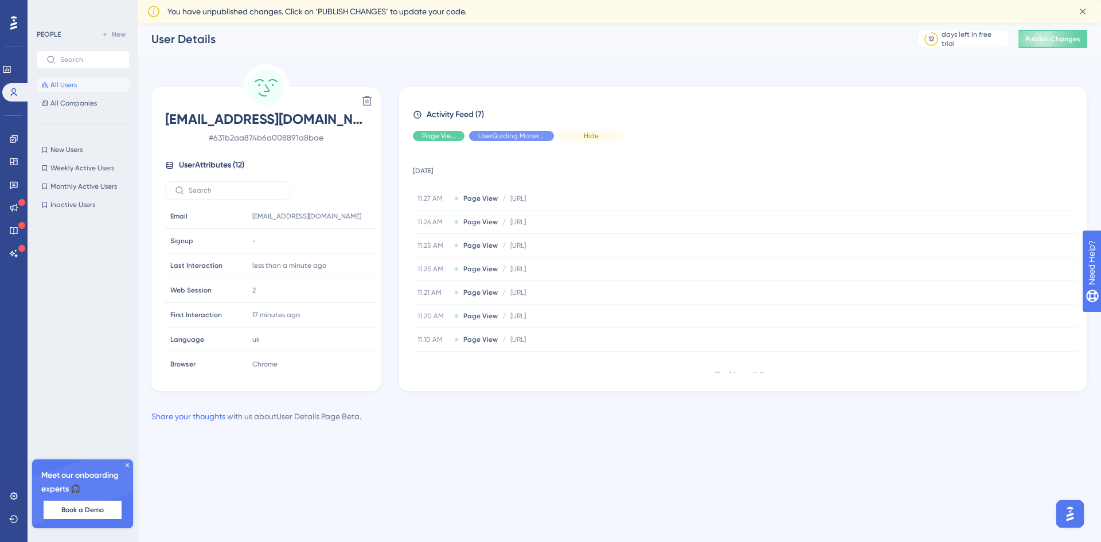
click at [588, 134] on span "Hide" at bounding box center [591, 135] width 15 height 9
click at [586, 132] on span "Show" at bounding box center [591, 135] width 17 height 9
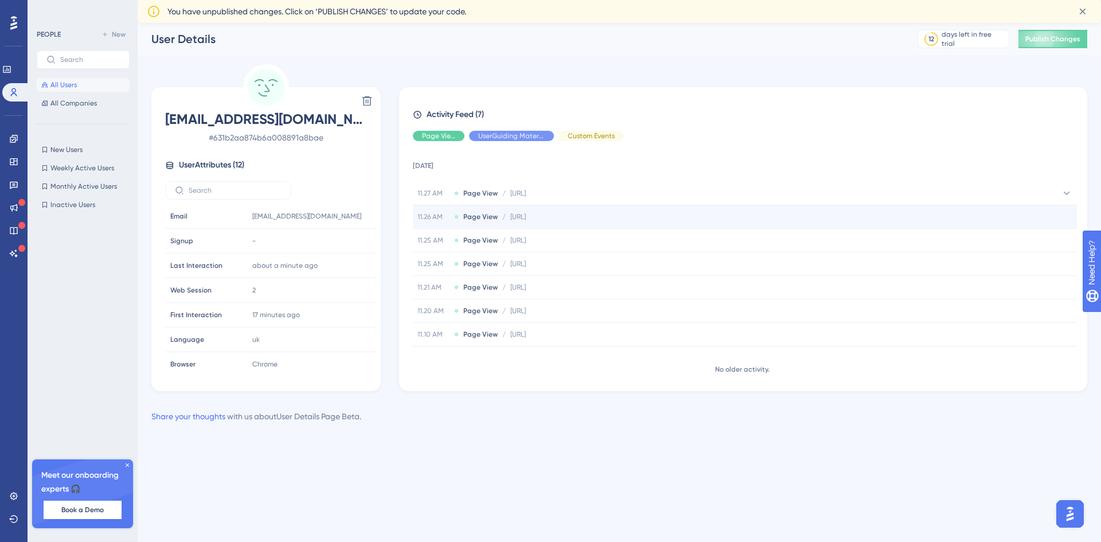
scroll to position [6, 0]
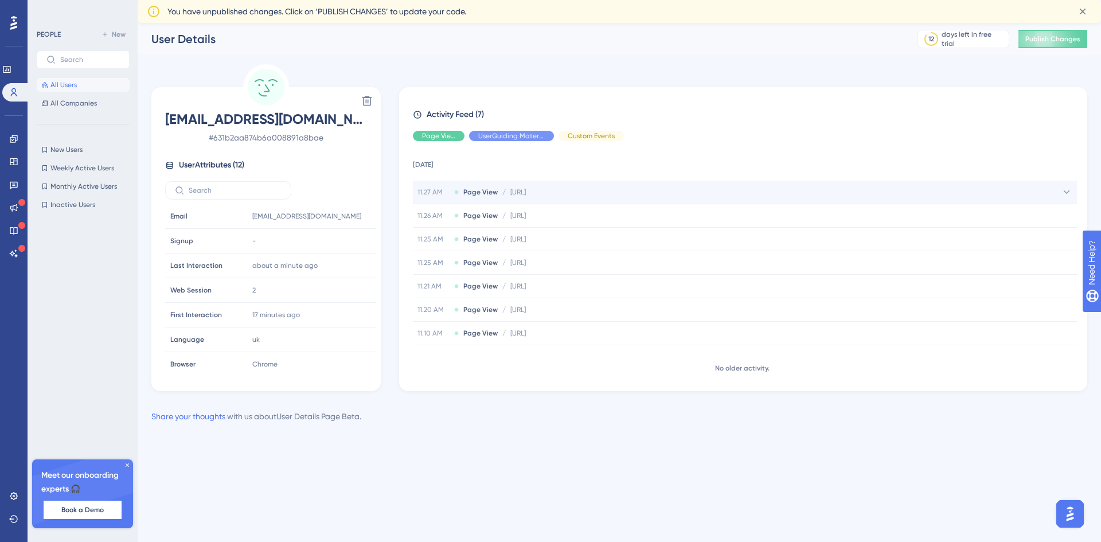
click at [526, 194] on span "http://localhost:11859/onboarding" at bounding box center [517, 192] width 15 height 9
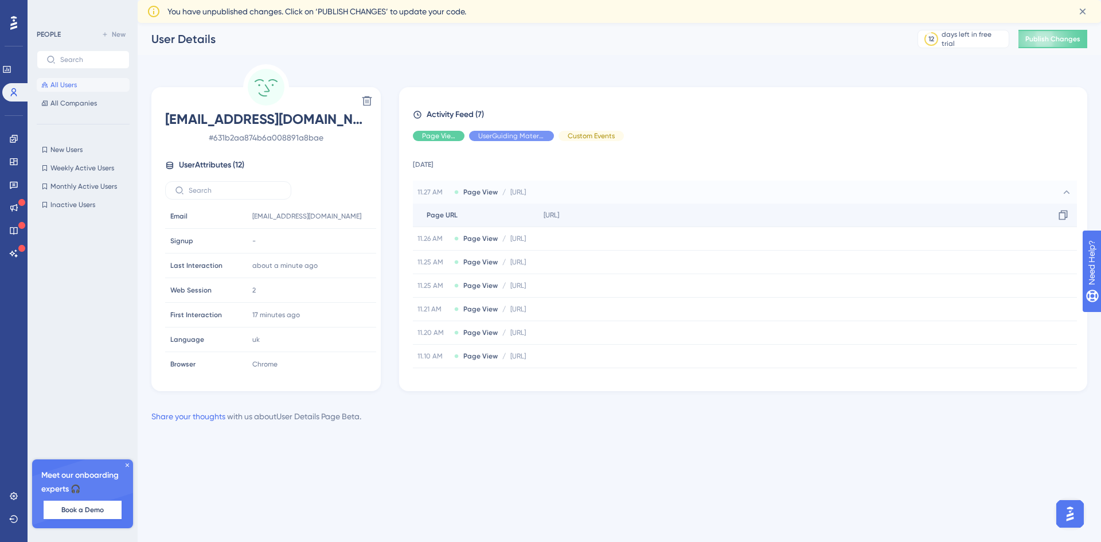
click at [559, 215] on span "http://localhost:11859/onboarding" at bounding box center [551, 214] width 15 height 9
click at [526, 193] on span "http://localhost:11859/onboarding" at bounding box center [517, 192] width 15 height 9
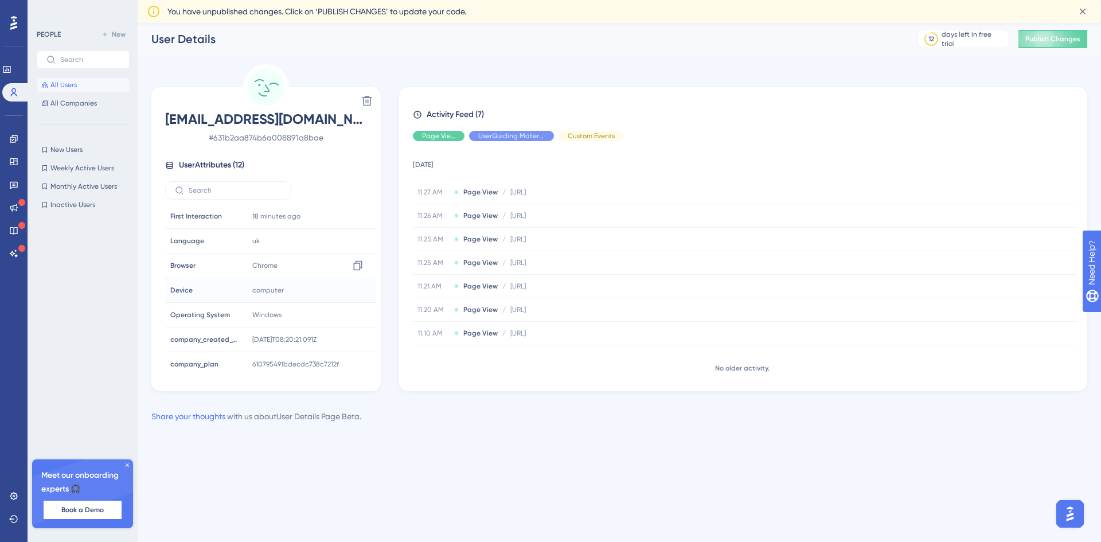
scroll to position [127, 0]
click at [260, 139] on span "# 631b2aa874b6a008891a8bae" at bounding box center [266, 138] width 202 height 14
click at [274, 337] on span "610795491bdecdc738c7212f" at bounding box center [295, 335] width 87 height 9
click at [289, 353] on div "uk Copy uk" at bounding box center [310, 360] width 124 height 23
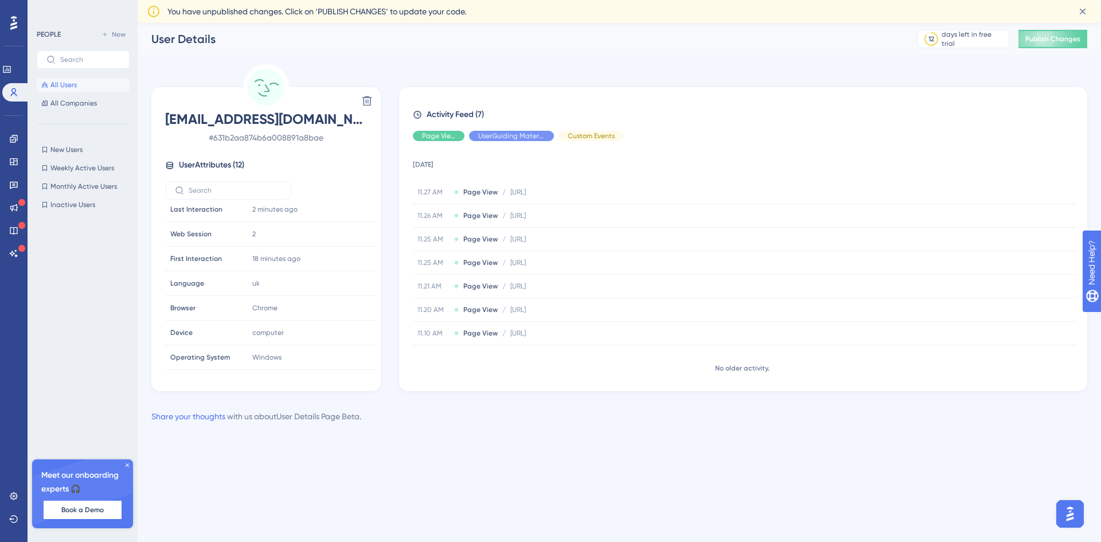
scroll to position [0, 0]
click at [269, 138] on span "# 631b2aa874b6a008891a8bae" at bounding box center [266, 138] width 202 height 14
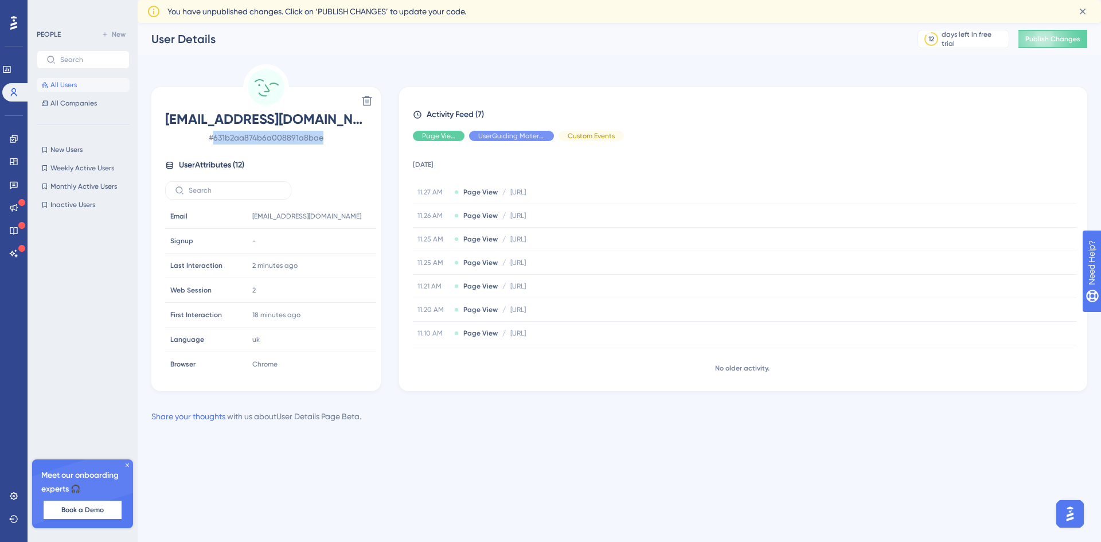
click at [269, 138] on span "# 631b2aa874b6a008891a8bae" at bounding box center [266, 138] width 202 height 14
click at [317, 158] on div "vitaliitovkes@gmail.com # 631b2aa874b6a008891a8bae User Attributes ( 12 ) Email…" at bounding box center [266, 241] width 220 height 263
click at [227, 162] on span "User Attributes ( 12 )" at bounding box center [211, 165] width 65 height 14
click at [81, 106] on span "All Companies" at bounding box center [73, 103] width 46 height 9
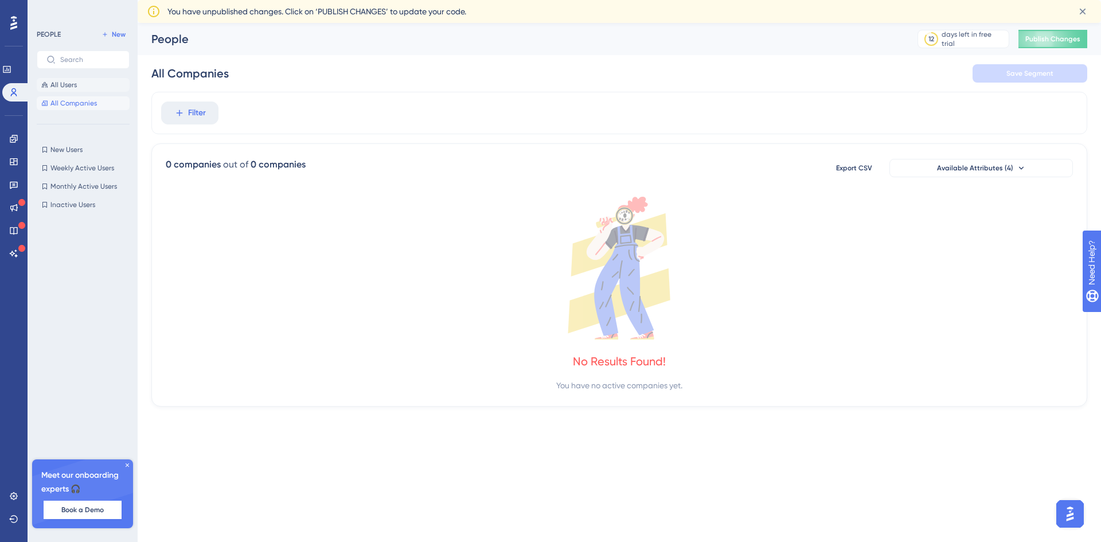
click at [85, 82] on button "All Users" at bounding box center [83, 85] width 93 height 14
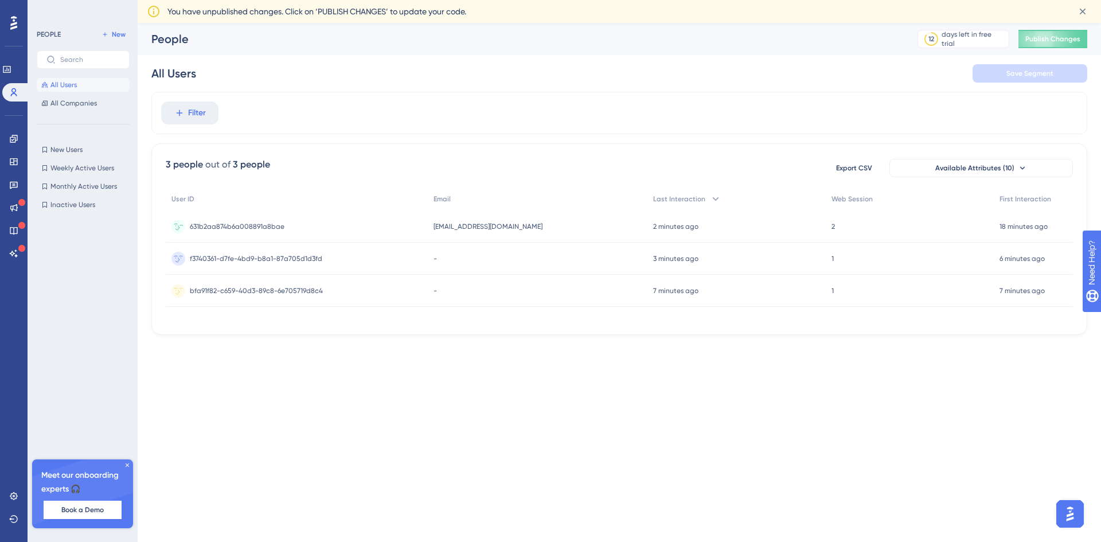
click at [306, 225] on div "631b2aa874b6a008891a8bae 631b2aa874b6a008891a8bae" at bounding box center [297, 226] width 262 height 32
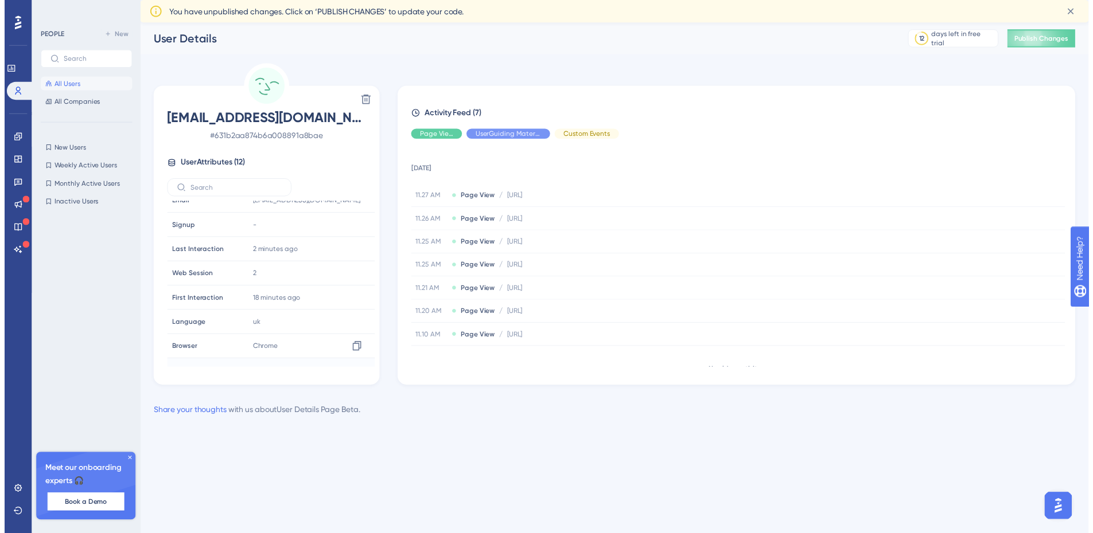
scroll to position [127, 0]
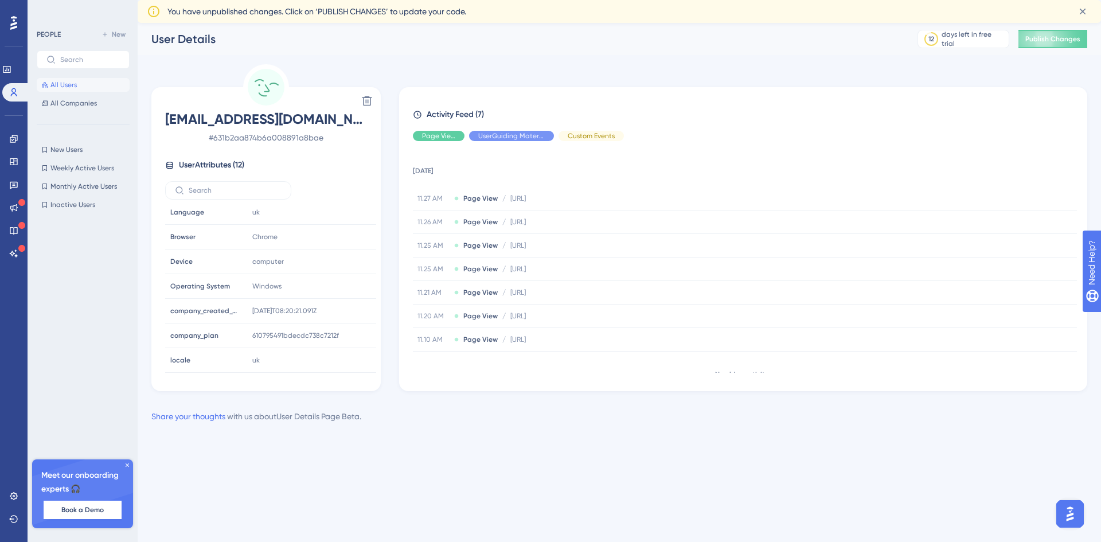
click at [218, 161] on span "User Attributes ( 12 )" at bounding box center [211, 165] width 65 height 14
click at [258, 122] on span "vitaliitovkes@gmail.com" at bounding box center [266, 119] width 202 height 18
click at [88, 102] on span "All Companies" at bounding box center [73, 103] width 46 height 9
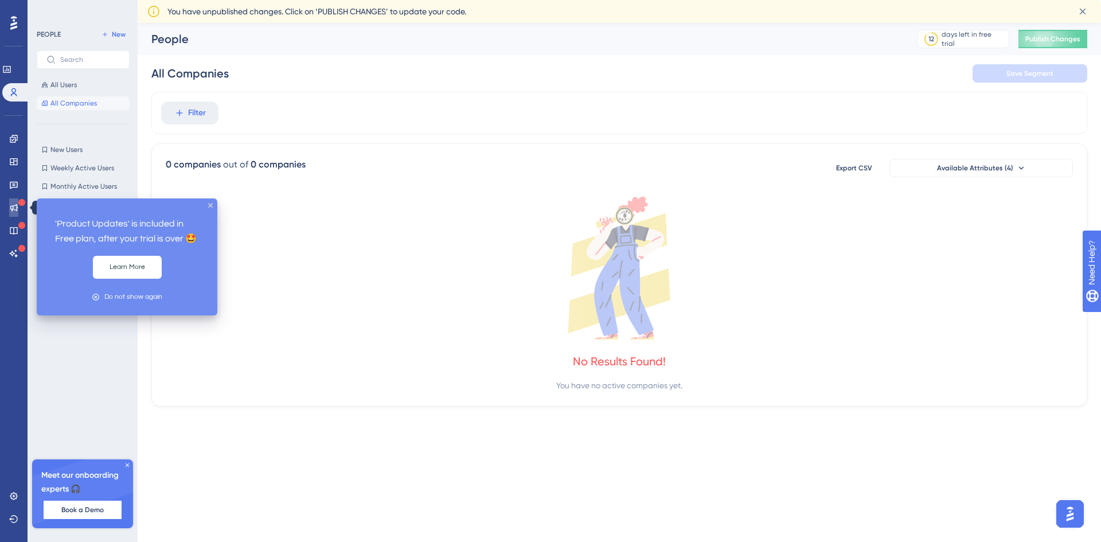
click at [13, 211] on icon at bounding box center [13, 207] width 9 height 9
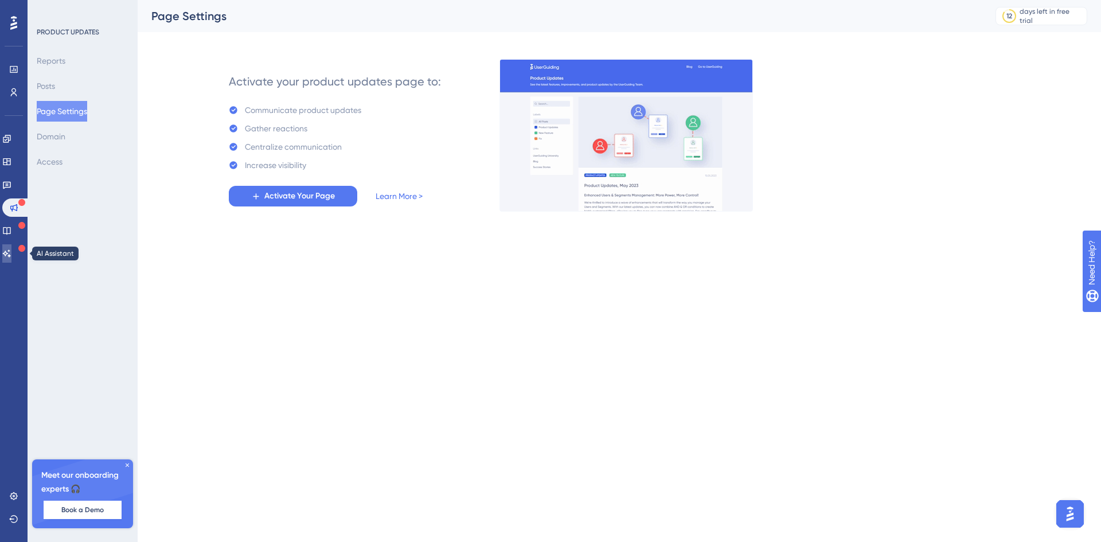
click at [11, 249] on icon at bounding box center [6, 253] width 9 height 9
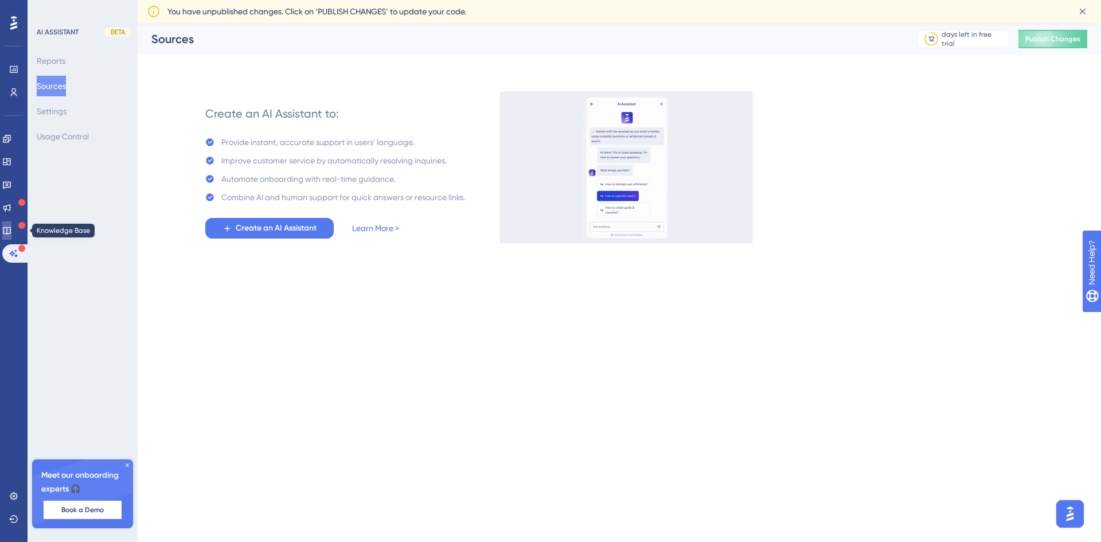
click at [11, 222] on link at bounding box center [6, 230] width 9 height 18
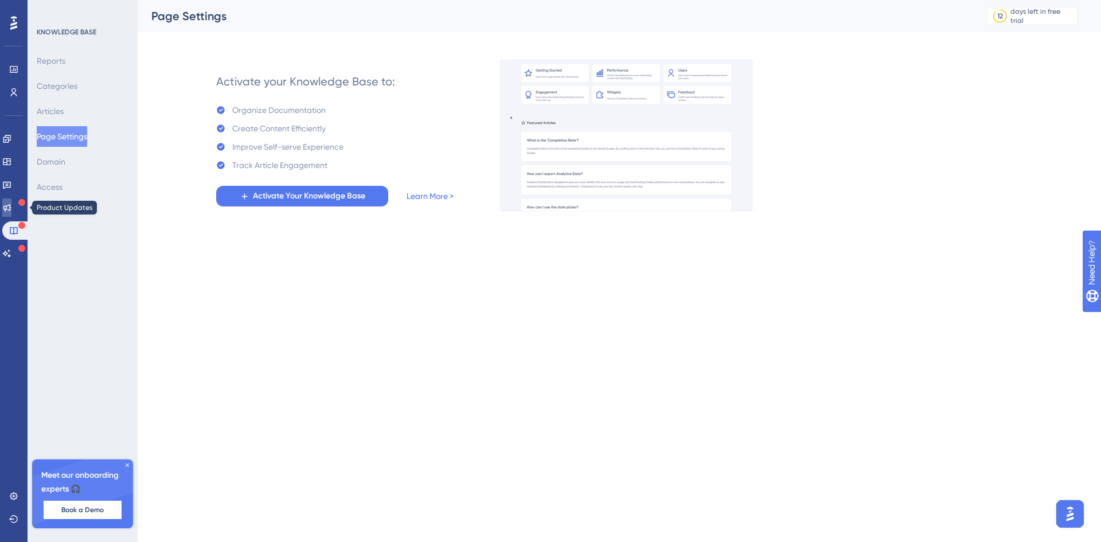
click at [11, 208] on icon at bounding box center [6, 207] width 9 height 9
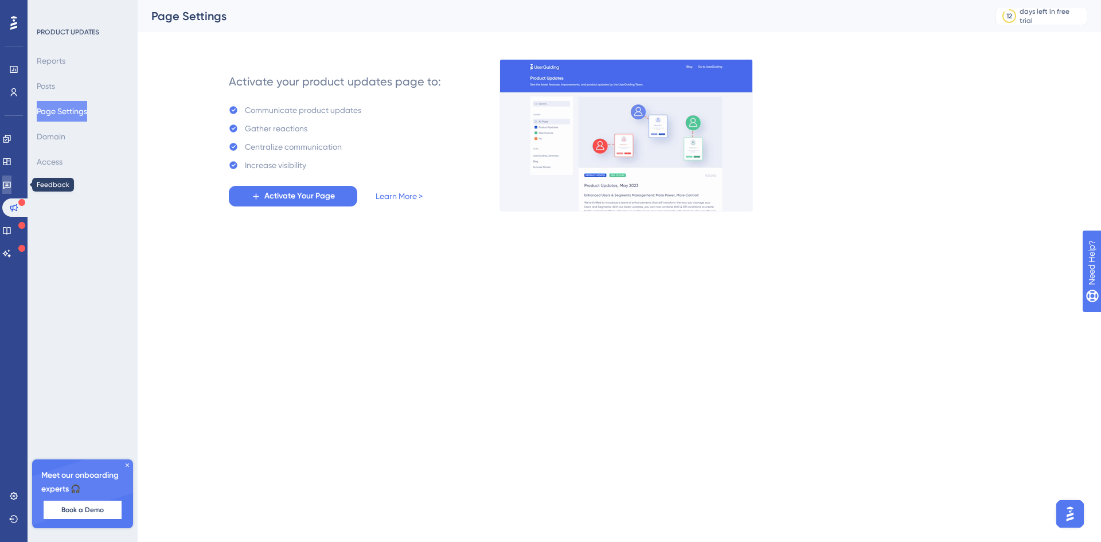
click at [6, 181] on link at bounding box center [6, 185] width 9 height 18
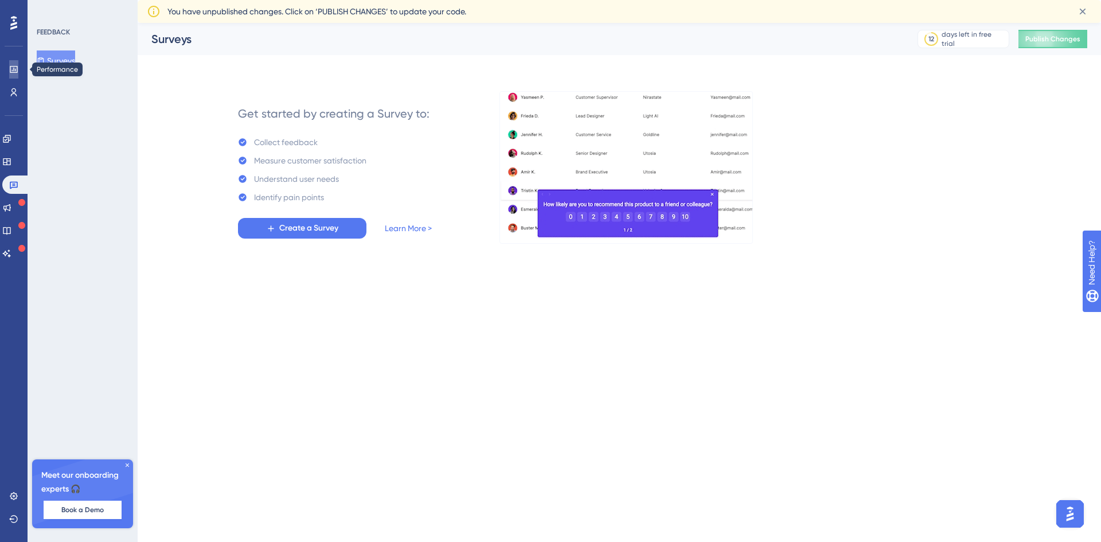
click at [13, 75] on link at bounding box center [13, 69] width 9 height 18
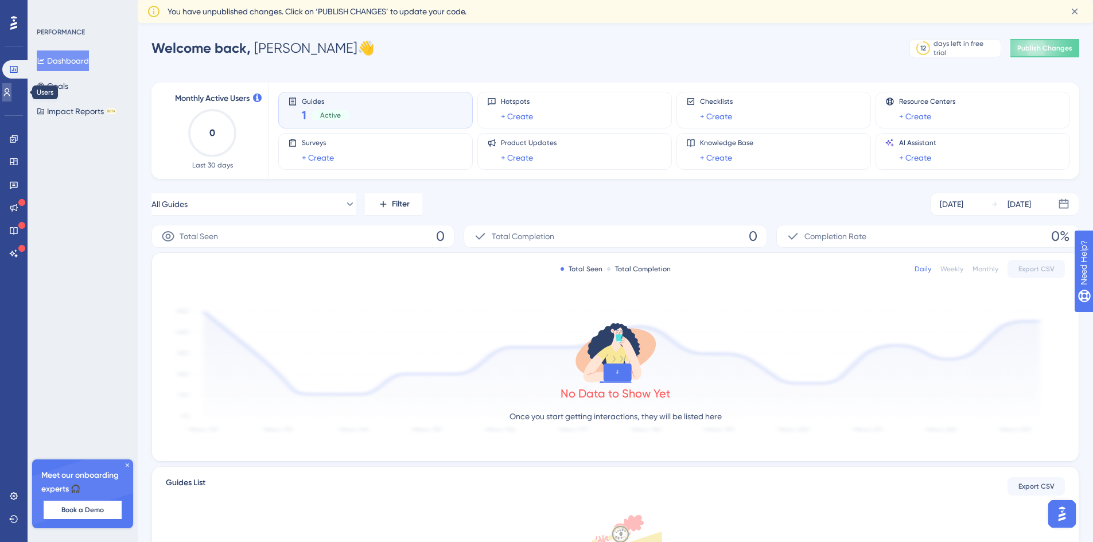
click at [9, 94] on link at bounding box center [6, 92] width 9 height 18
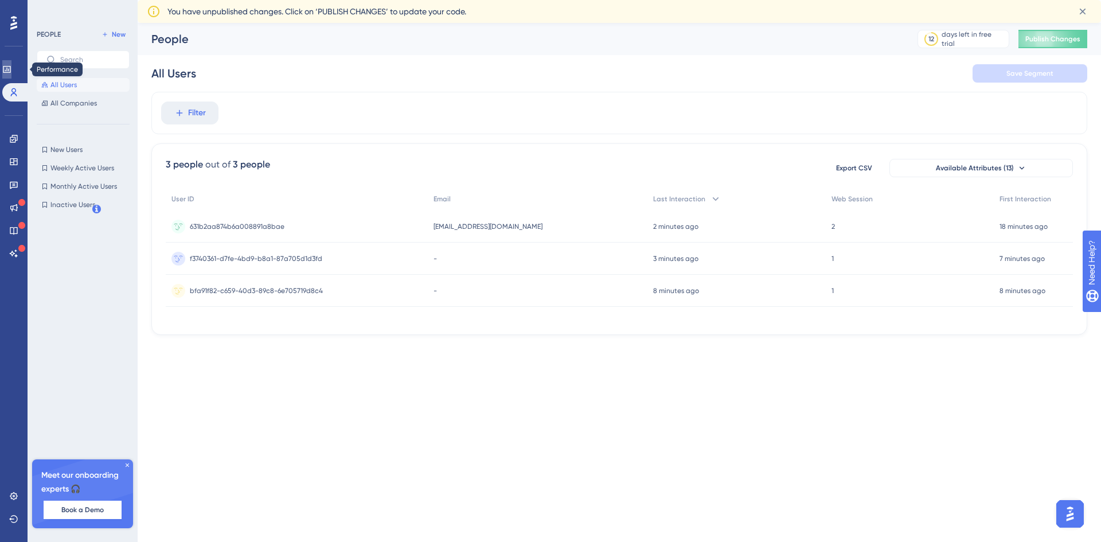
click at [10, 72] on icon at bounding box center [6, 69] width 7 height 7
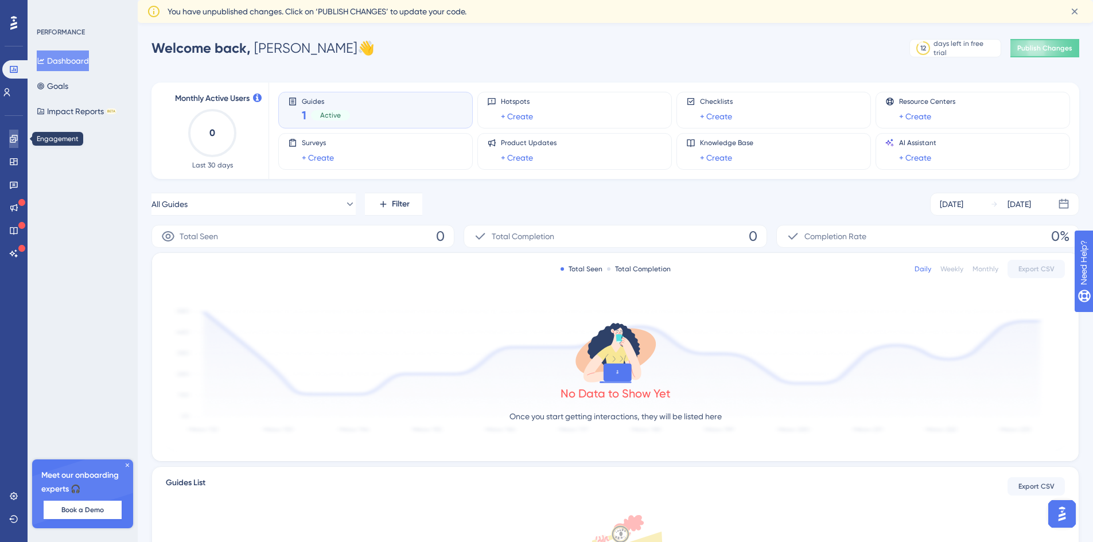
click at [14, 144] on link at bounding box center [13, 139] width 9 height 18
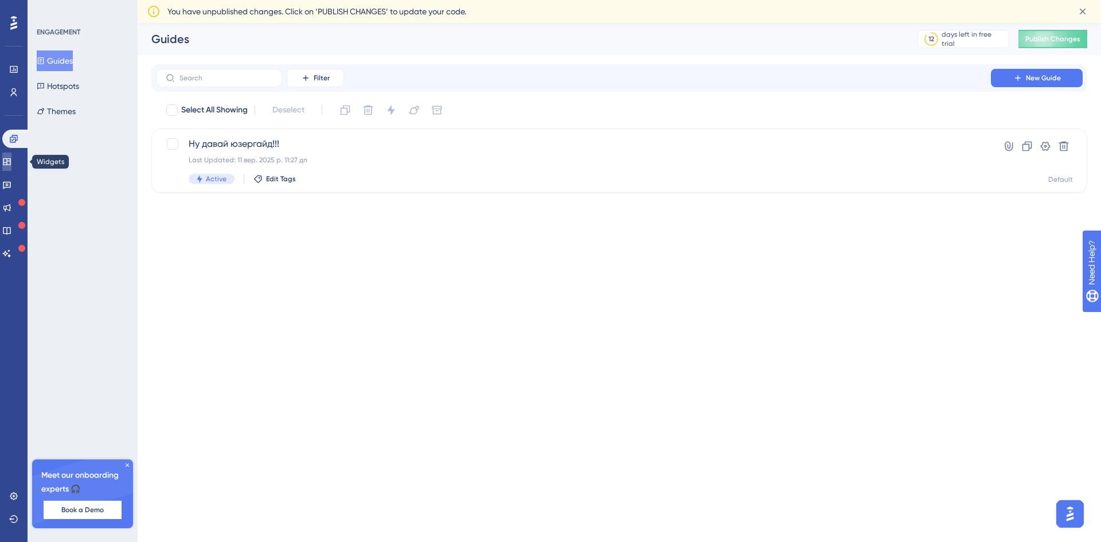
click at [11, 163] on icon at bounding box center [6, 161] width 9 height 9
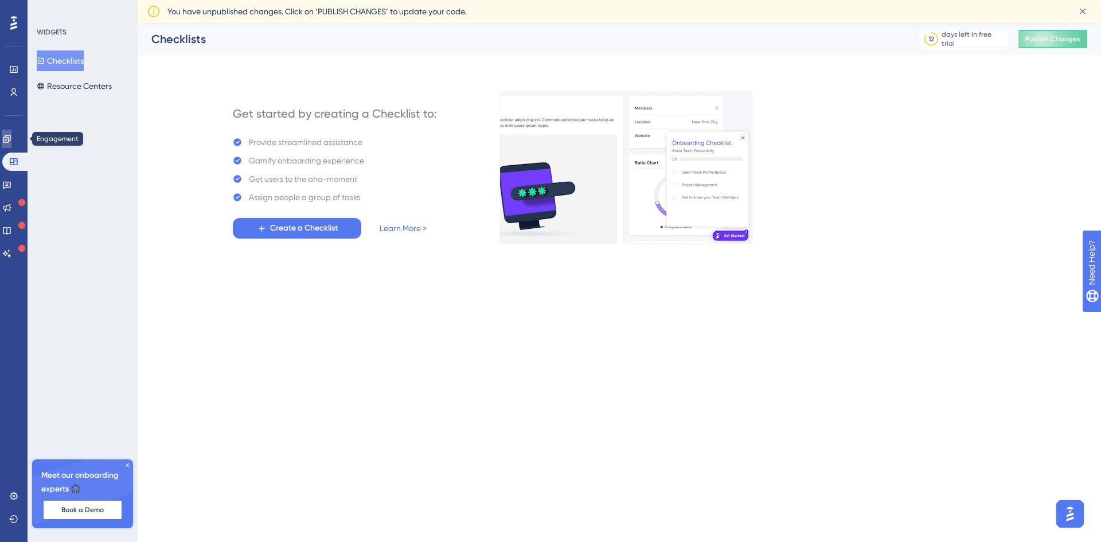
click at [11, 145] on link at bounding box center [6, 139] width 9 height 18
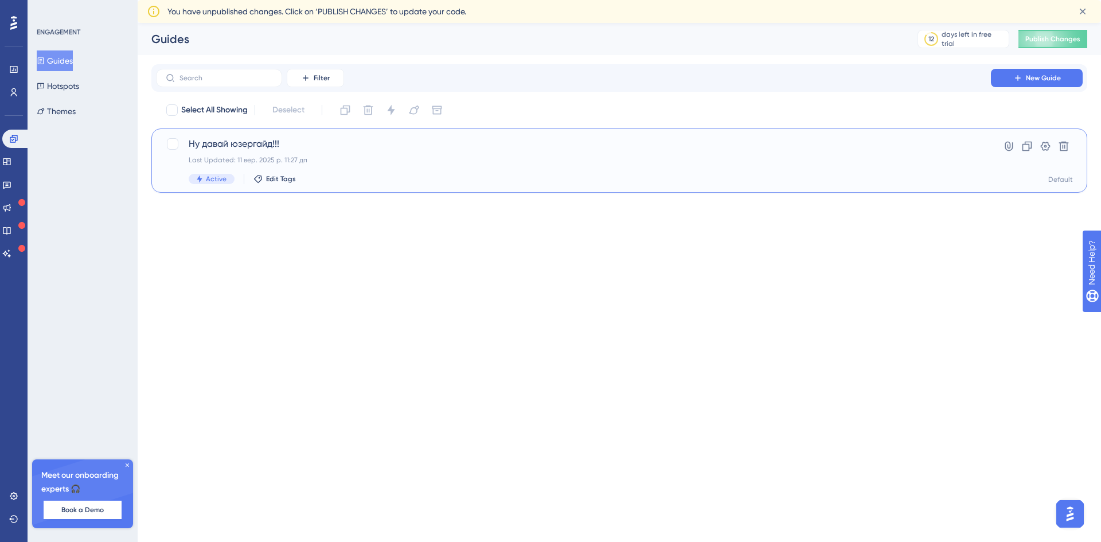
click at [436, 162] on div "Last Updated: 11 вер. 2025 р. 11:27 дп" at bounding box center [574, 159] width 770 height 9
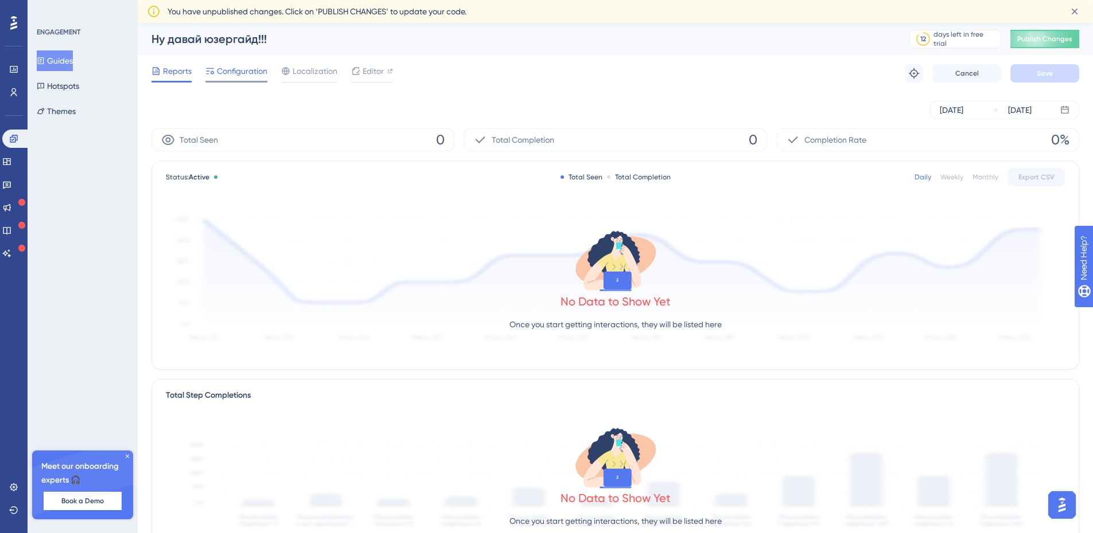
click at [254, 72] on span "Configuration" at bounding box center [242, 71] width 50 height 14
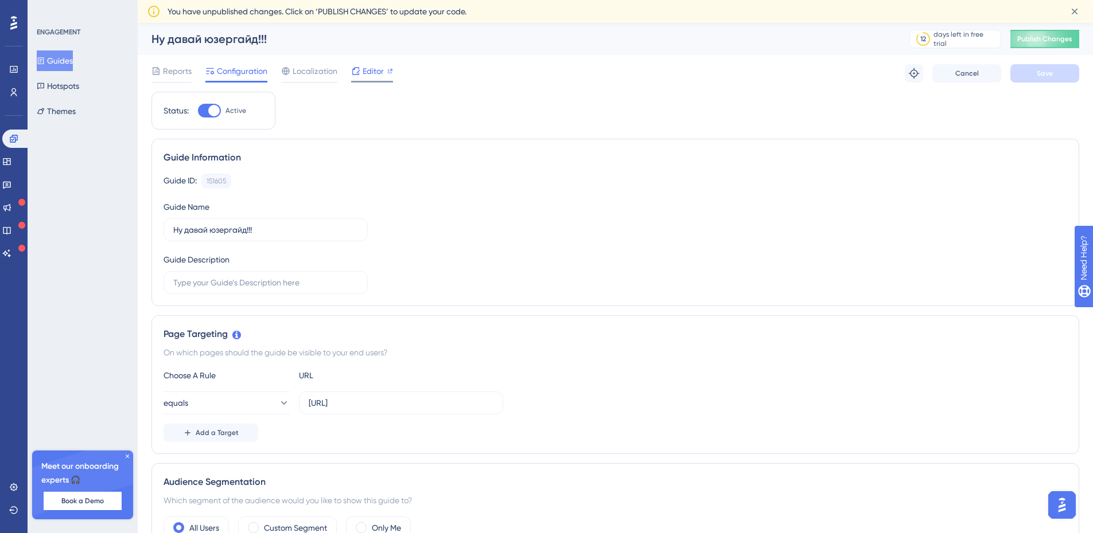
click at [377, 73] on span "Editor" at bounding box center [372, 71] width 21 height 14
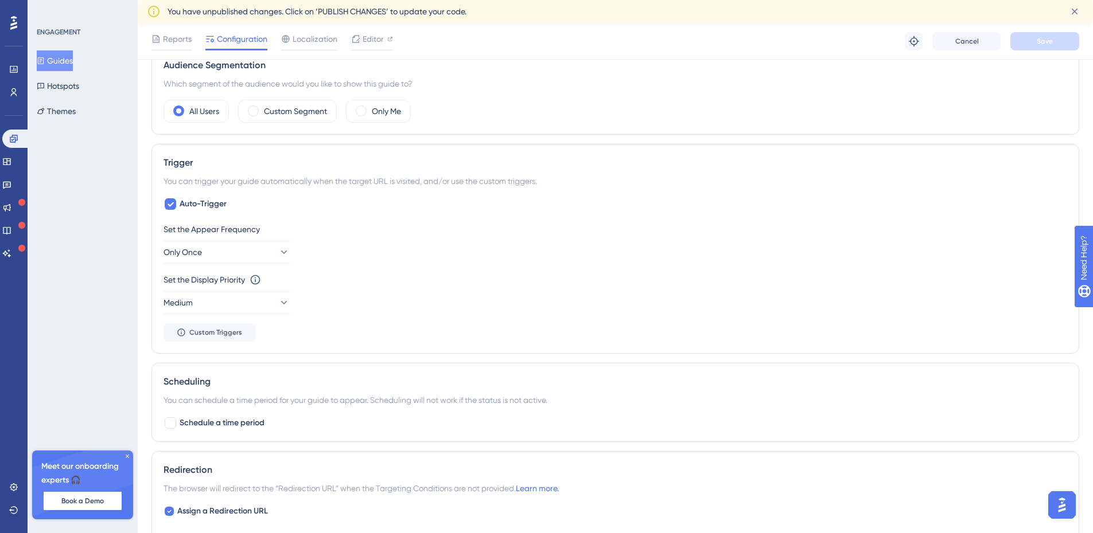
scroll to position [401, 0]
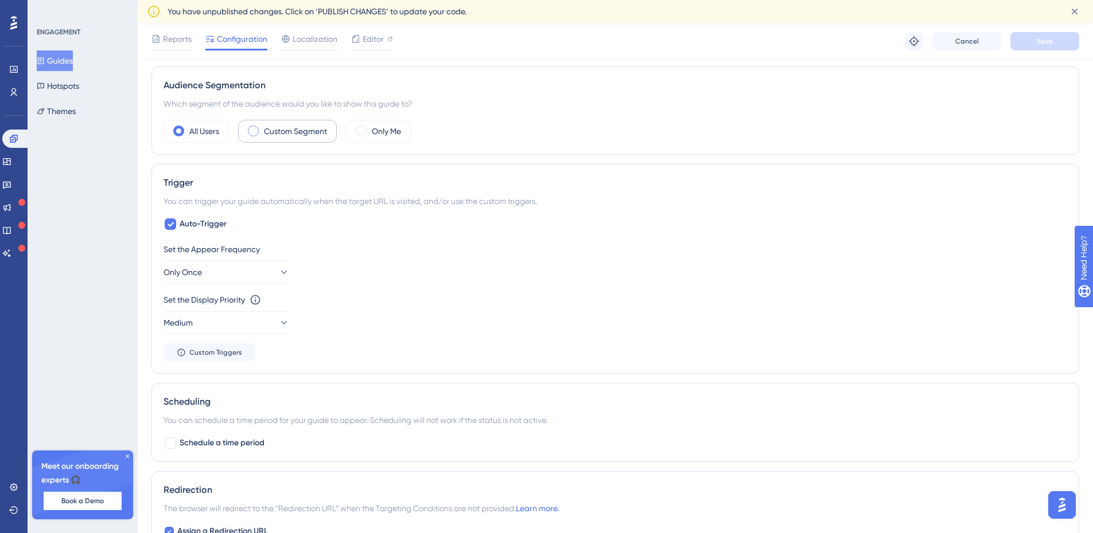
click at [260, 137] on div "Custom Segment" at bounding box center [287, 131] width 99 height 23
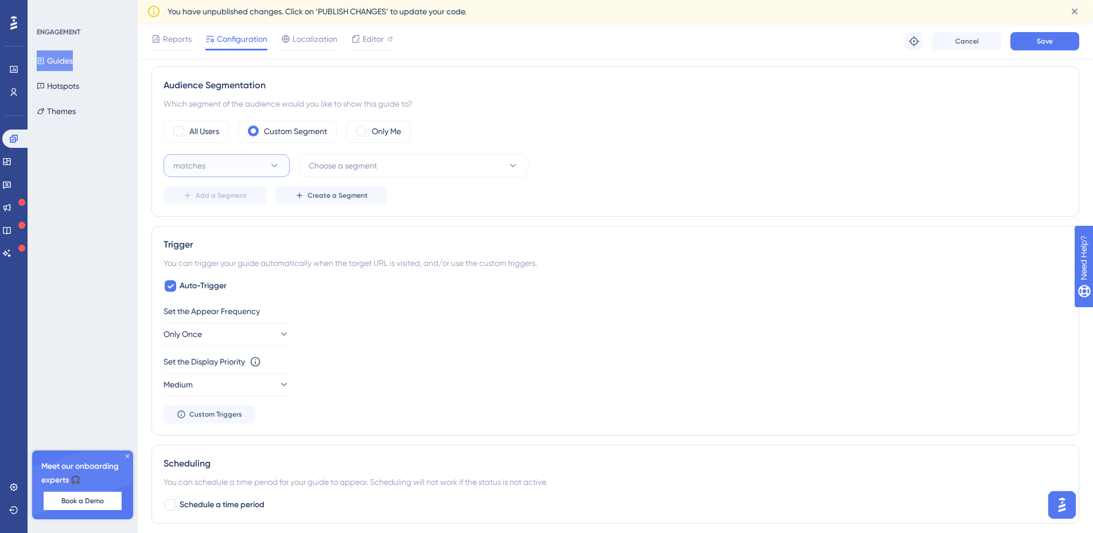
click at [266, 164] on button "matches" at bounding box center [226, 165] width 126 height 23
click at [236, 200] on div "matches matches" at bounding box center [226, 200] width 93 height 23
click at [414, 161] on button "Choose a segment" at bounding box center [413, 165] width 229 height 23
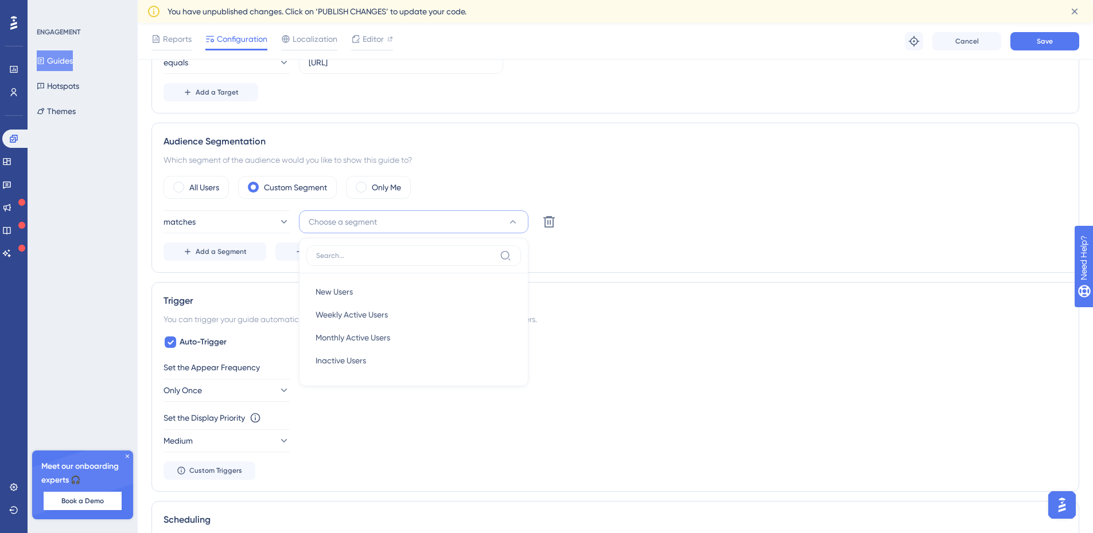
scroll to position [344, 0]
click at [354, 294] on div "New Users New Users" at bounding box center [413, 293] width 196 height 23
click at [557, 220] on button at bounding box center [548, 223] width 23 height 23
click at [326, 254] on span "Create a Segment" at bounding box center [337, 252] width 60 height 9
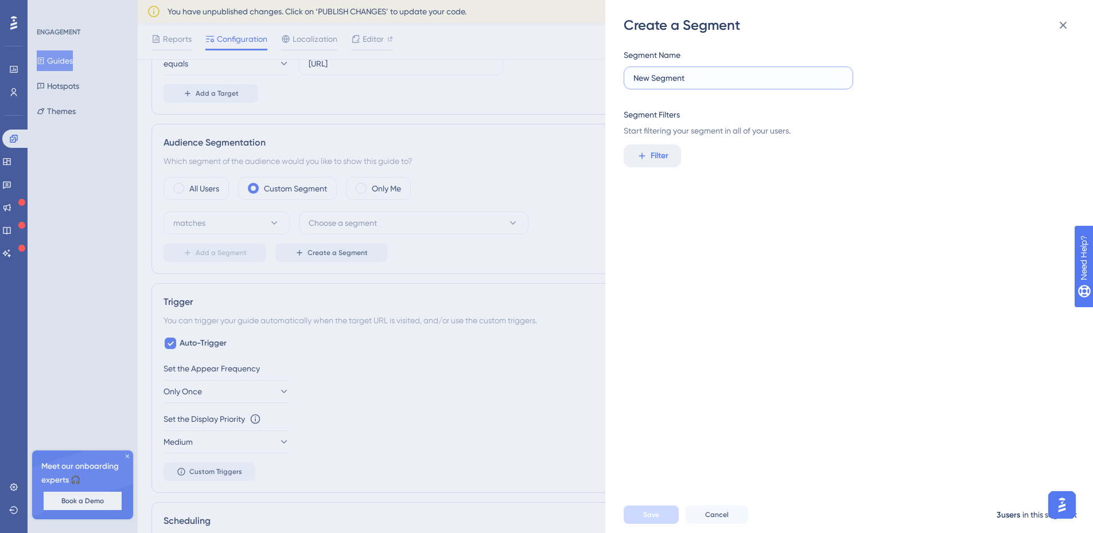
click at [684, 80] on input "New Segment" at bounding box center [738, 78] width 210 height 13
drag, startPoint x: 687, startPoint y: 76, endPoint x: 580, endPoint y: 78, distance: 106.7
click at [580, 78] on div "Create a Segment Segment Name New Segment Segment Filters Start filtering your …" at bounding box center [546, 266] width 1093 height 533
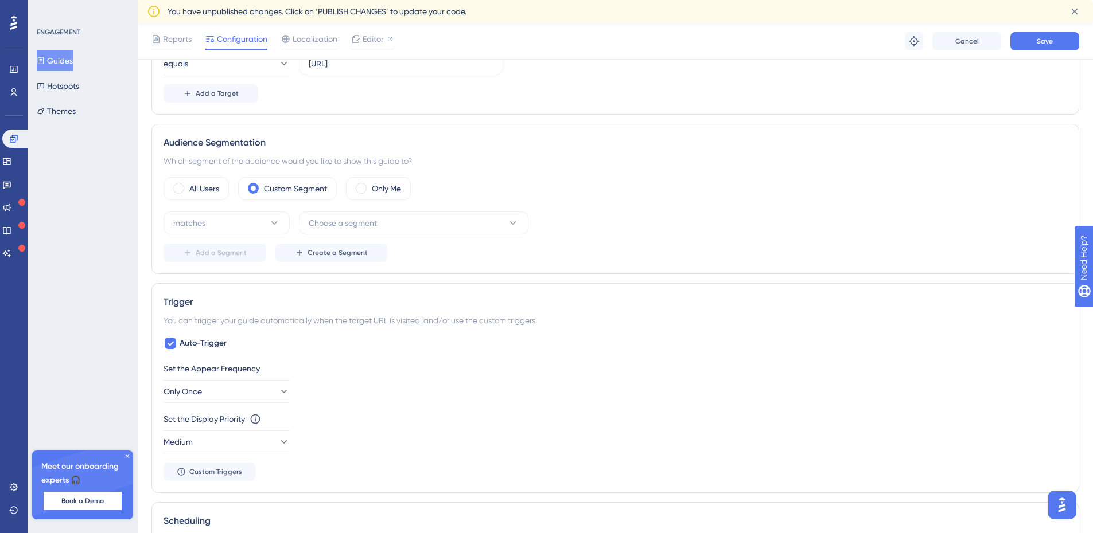
click at [118, 282] on div "ENGAGEMENT Guides Hotspots Themes Meet our onboarding experts 🎧 Book a Demo Upg…" at bounding box center [83, 266] width 110 height 533
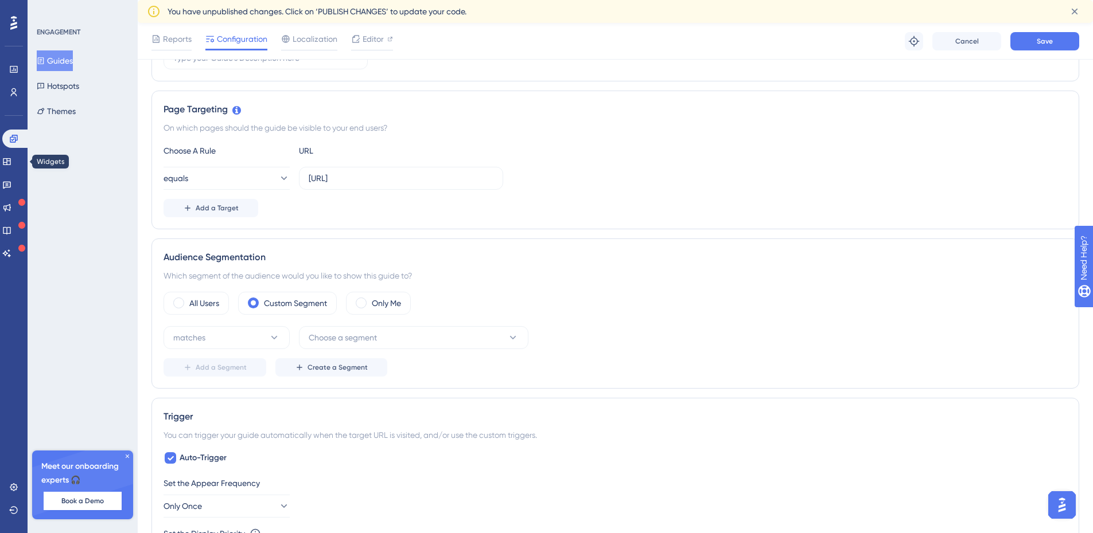
scroll to position [115, 0]
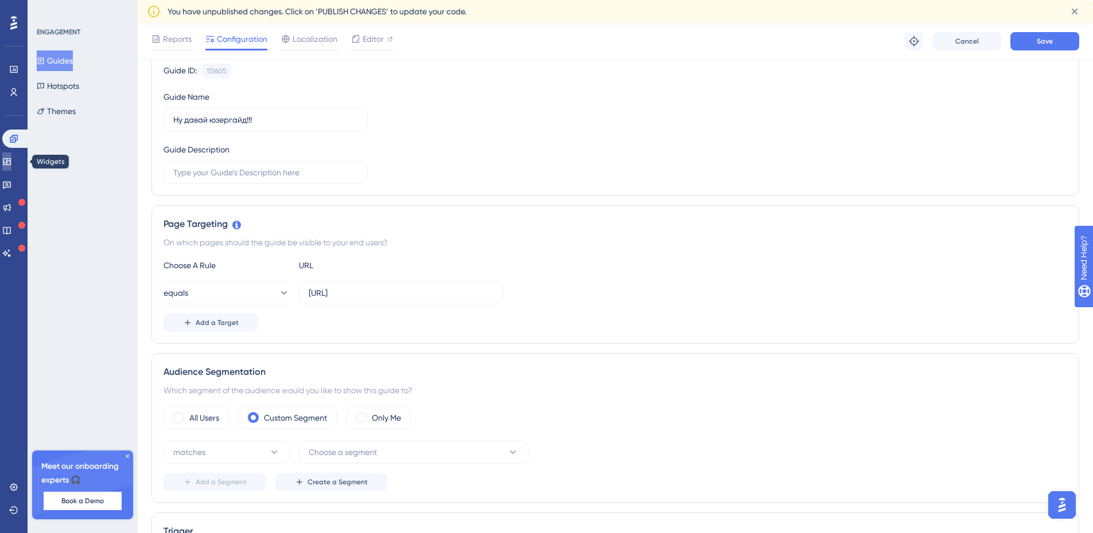
click at [11, 165] on link at bounding box center [6, 162] width 9 height 18
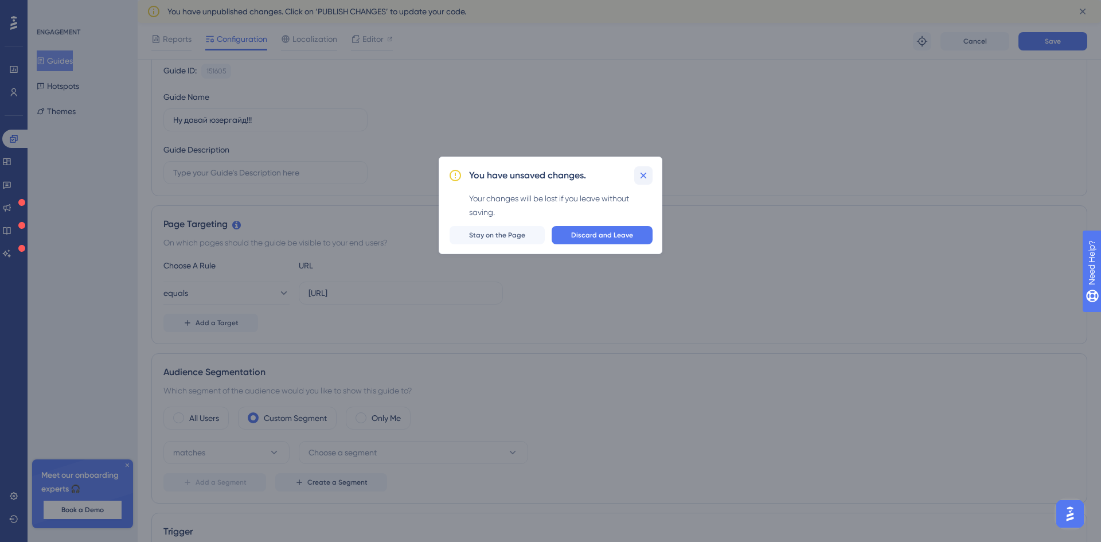
click at [646, 176] on icon at bounding box center [643, 175] width 11 height 11
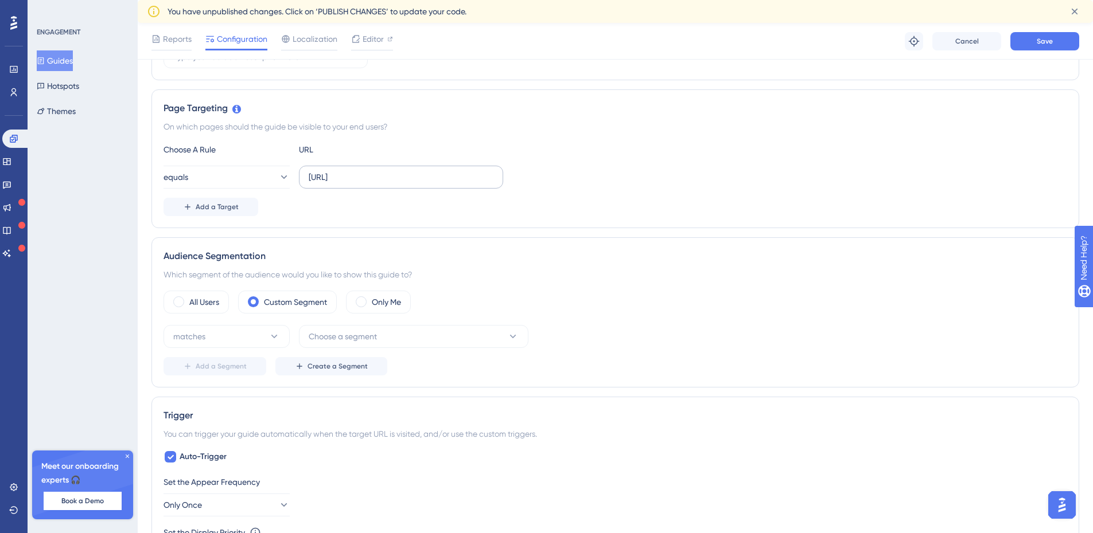
scroll to position [229, 0]
drag, startPoint x: 452, startPoint y: 177, endPoint x: 432, endPoint y: 175, distance: 20.2
click at [296, 170] on div "equals http://localhost:11859/onboarding" at bounding box center [333, 178] width 340 height 23
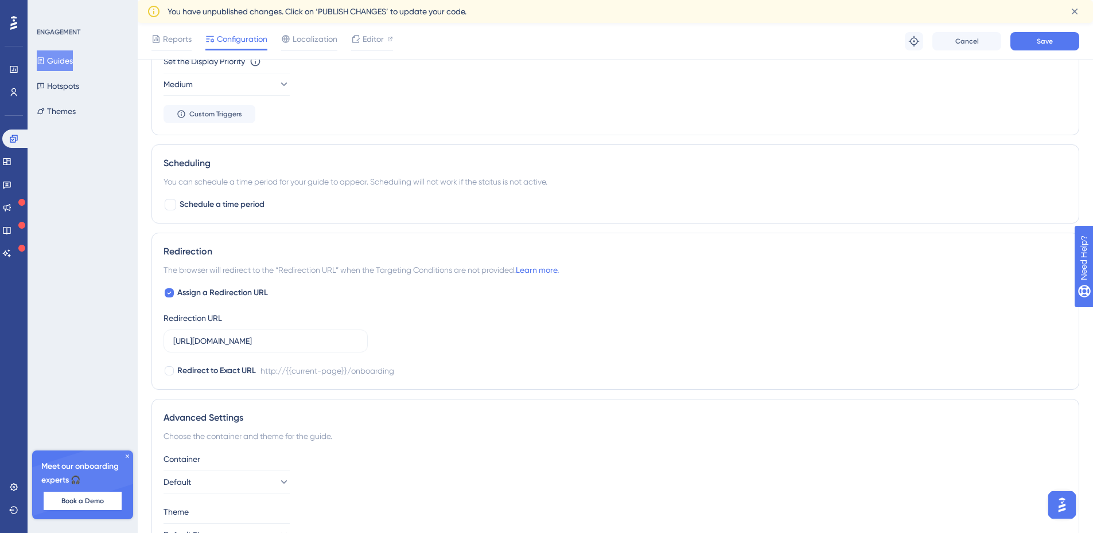
scroll to position [773, 0]
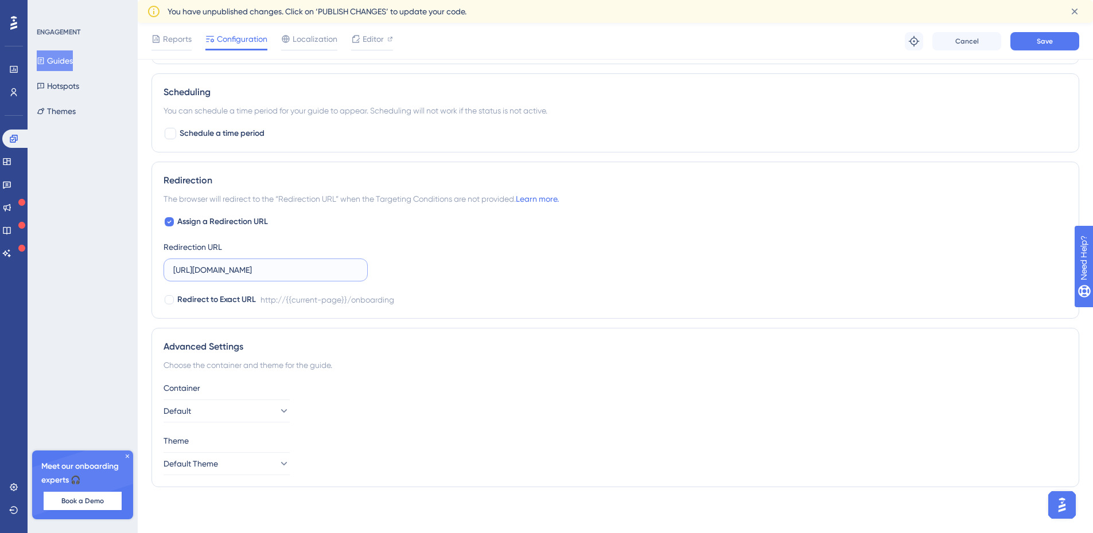
click at [290, 275] on input "http://stage.finmap.to/onboarding" at bounding box center [265, 270] width 185 height 13
paste input "localhost:11859"
type input "[URL]"
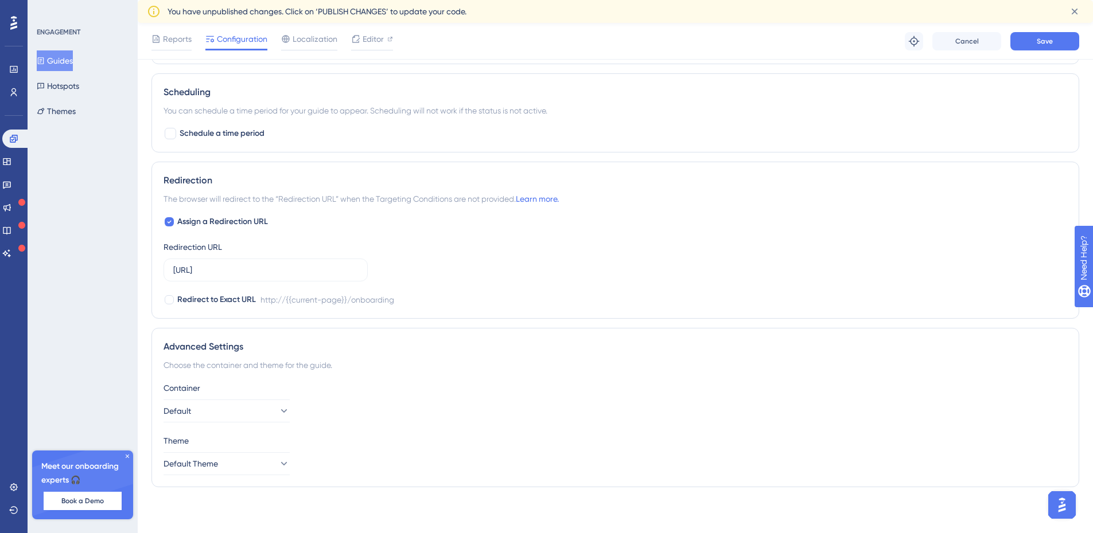
click at [649, 264] on div "Assign a Redirection URL Redirection URL http://localhost:11859/onboarding Redi…" at bounding box center [614, 261] width 903 height 92
click at [1038, 42] on span "Save" at bounding box center [1044, 41] width 16 height 9
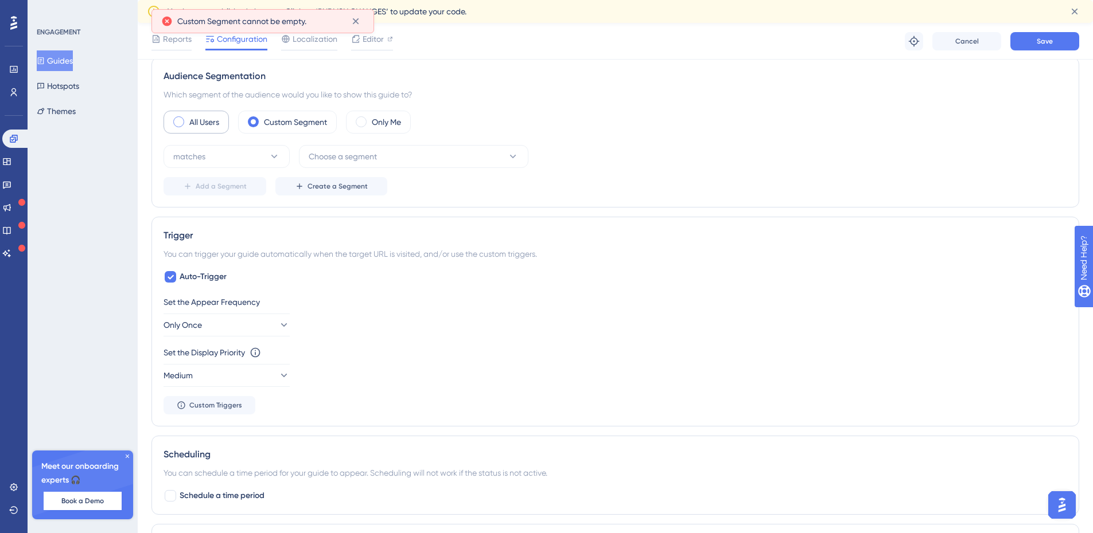
scroll to position [314, 0]
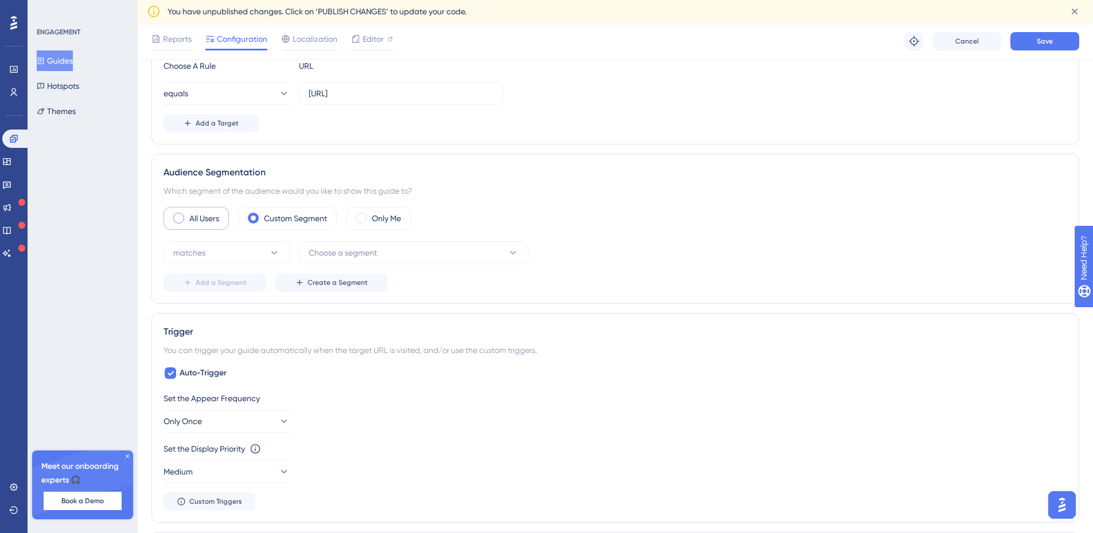
click at [184, 215] on div "All Users" at bounding box center [195, 218] width 65 height 23
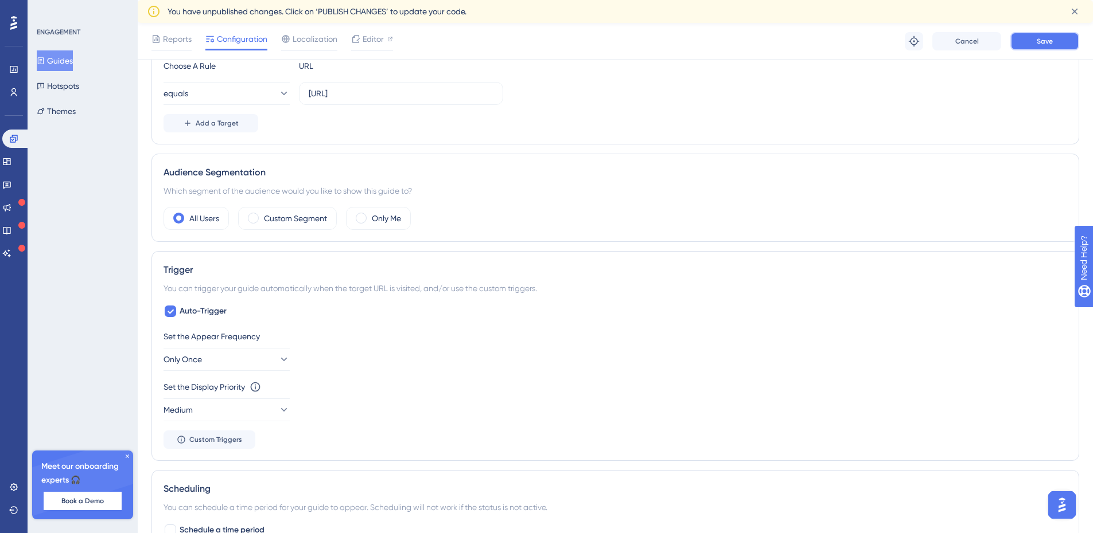
click at [1033, 38] on button "Save" at bounding box center [1044, 41] width 69 height 18
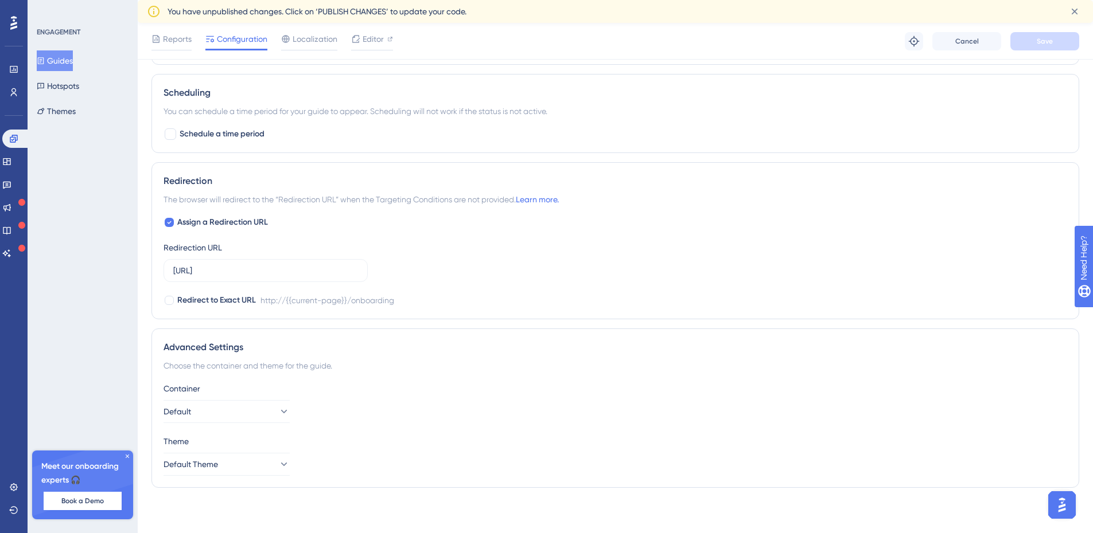
scroll to position [711, 0]
click at [15, 87] on link at bounding box center [13, 92] width 9 height 18
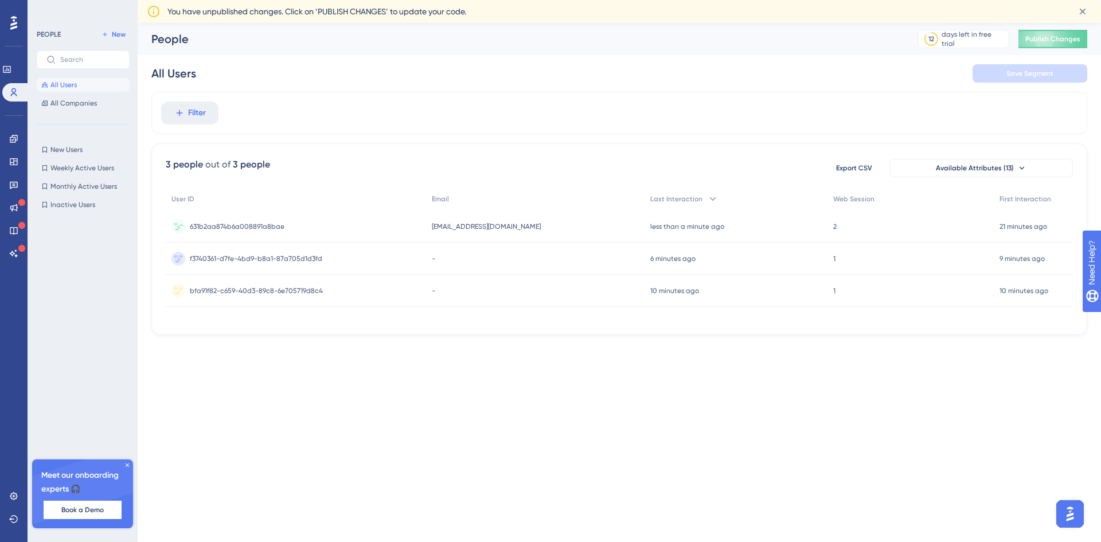
click at [556, 229] on div "vitaliitovkes@gmail.com vitaliitovkes@gmail.com" at bounding box center [535, 226] width 218 height 32
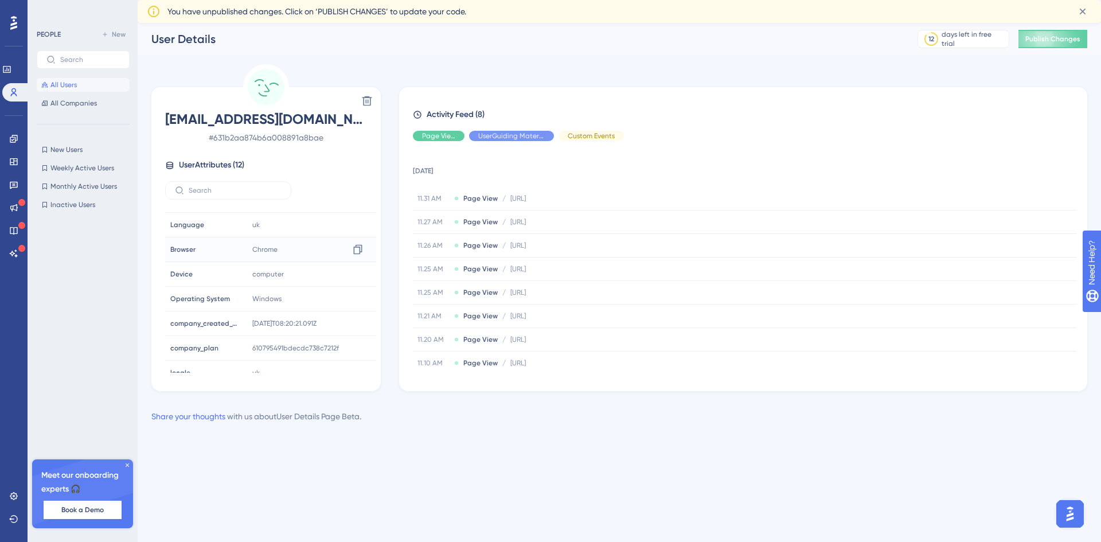
scroll to position [127, 0]
click at [267, 126] on span "vitaliitovkes@gmail.com" at bounding box center [266, 119] width 202 height 18
click at [11, 76] on link at bounding box center [6, 69] width 9 height 18
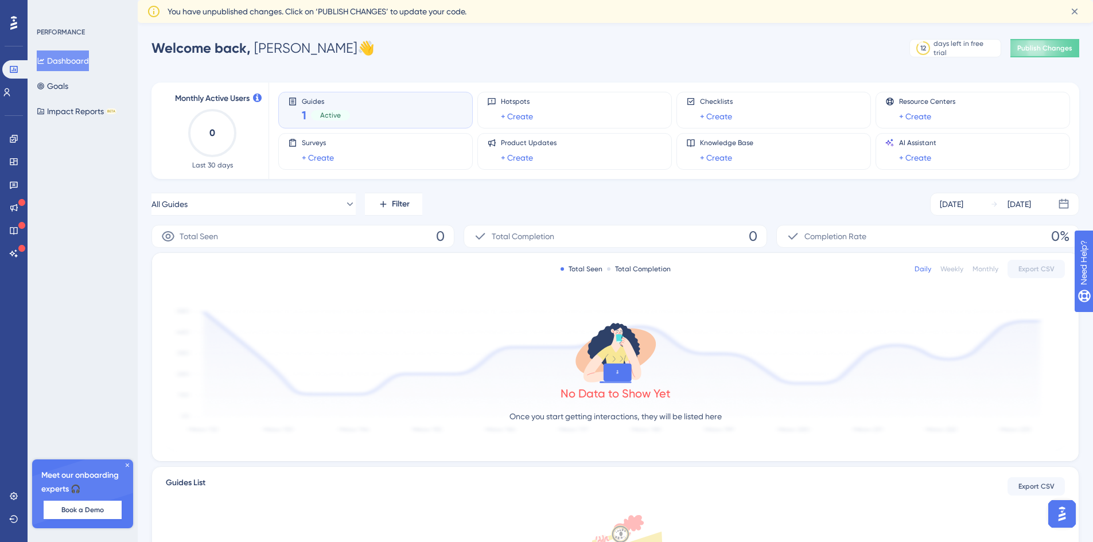
click at [354, 113] on div "Guides 1 Active" at bounding box center [375, 110] width 175 height 26
click at [90, 91] on div "Dashboard Goals Impact Reports BETA" at bounding box center [83, 85] width 93 height 71
click at [68, 88] on button "Goals" at bounding box center [53, 86] width 32 height 21
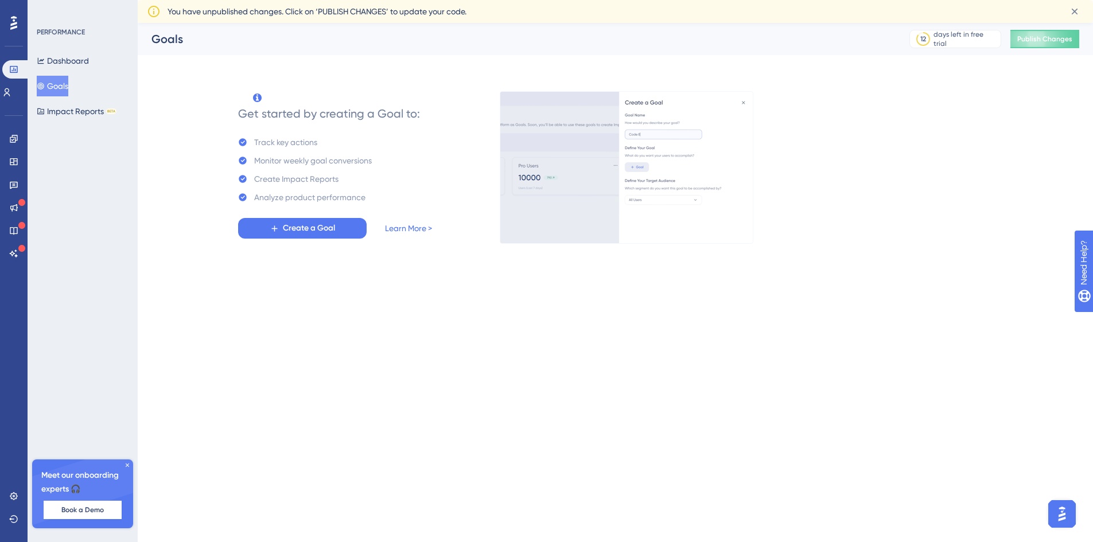
click at [63, 80] on button "Goals" at bounding box center [53, 86] width 32 height 21
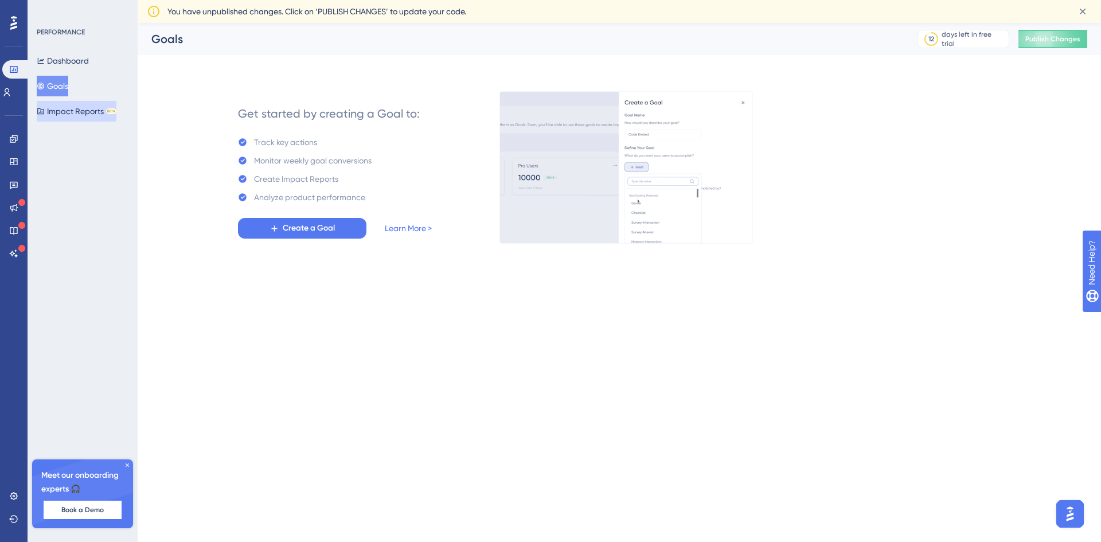
click at [78, 104] on button "Impact Reports BETA" at bounding box center [77, 111] width 80 height 21
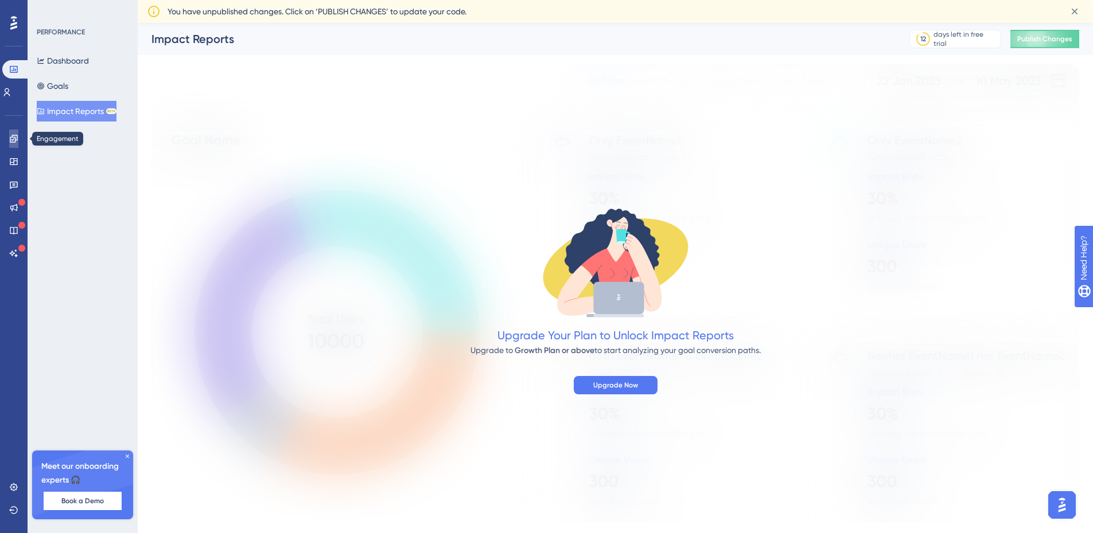
click at [18, 142] on link at bounding box center [13, 139] width 9 height 18
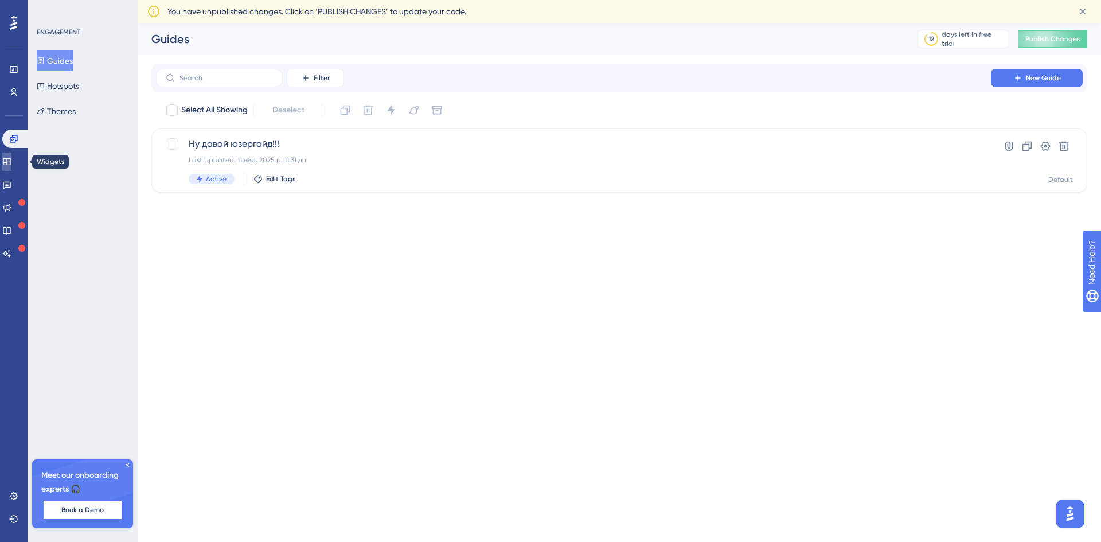
click at [10, 161] on icon at bounding box center [6, 161] width 7 height 7
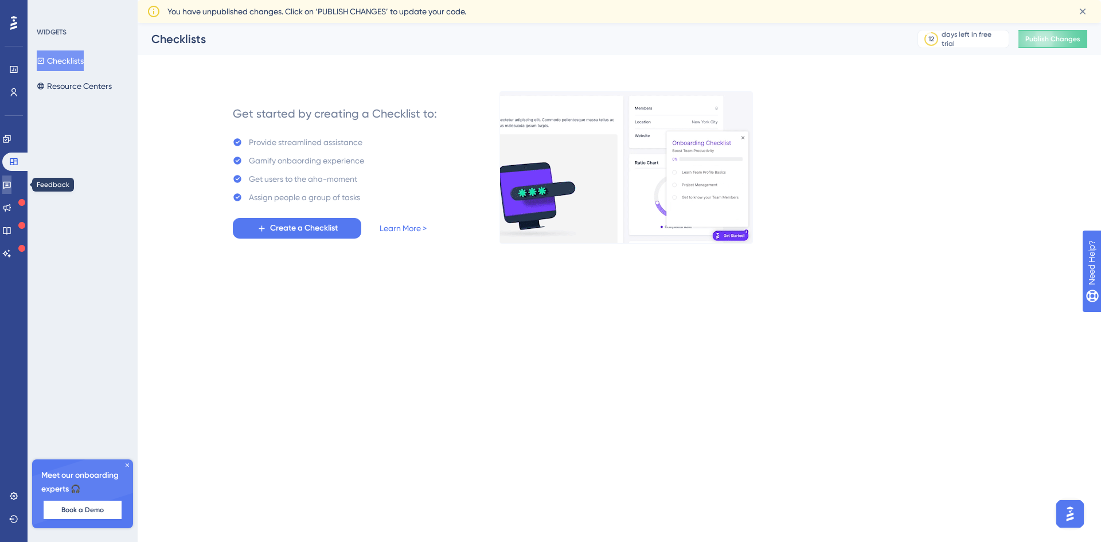
click at [11, 181] on icon at bounding box center [6, 184] width 9 height 9
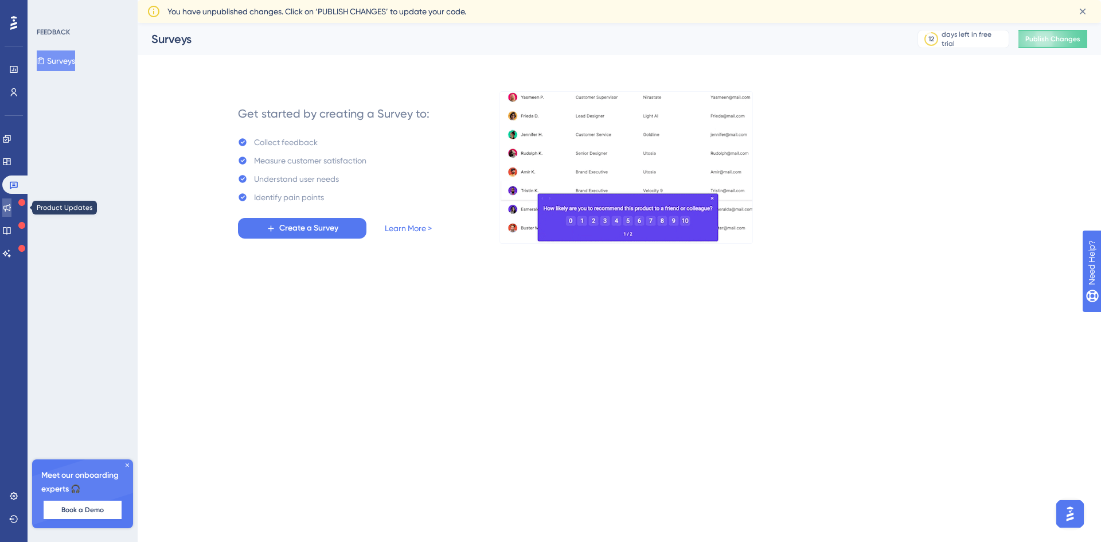
click at [11, 206] on icon at bounding box center [6, 207] width 9 height 9
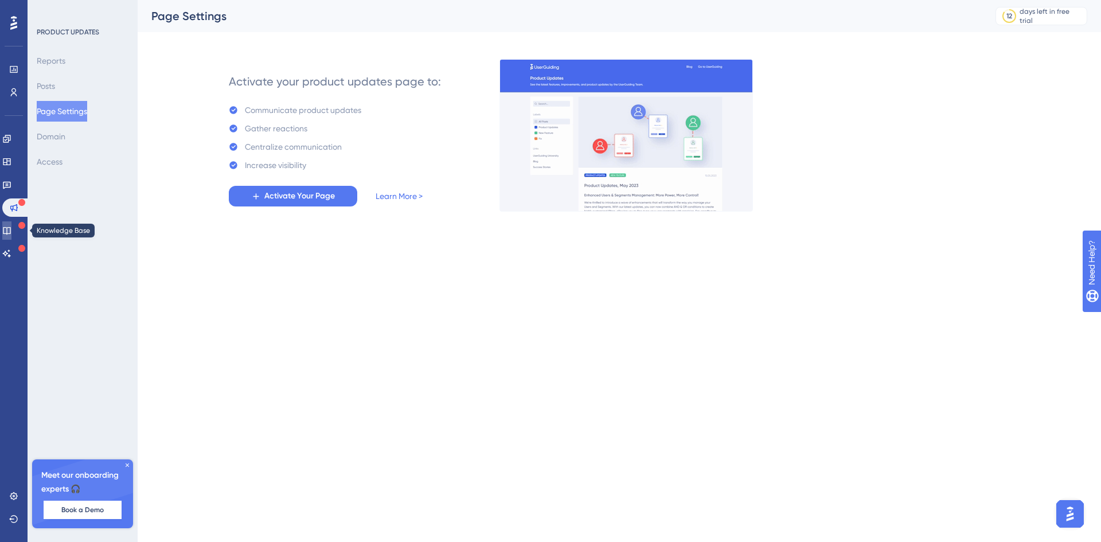
click at [11, 227] on icon at bounding box center [6, 230] width 9 height 9
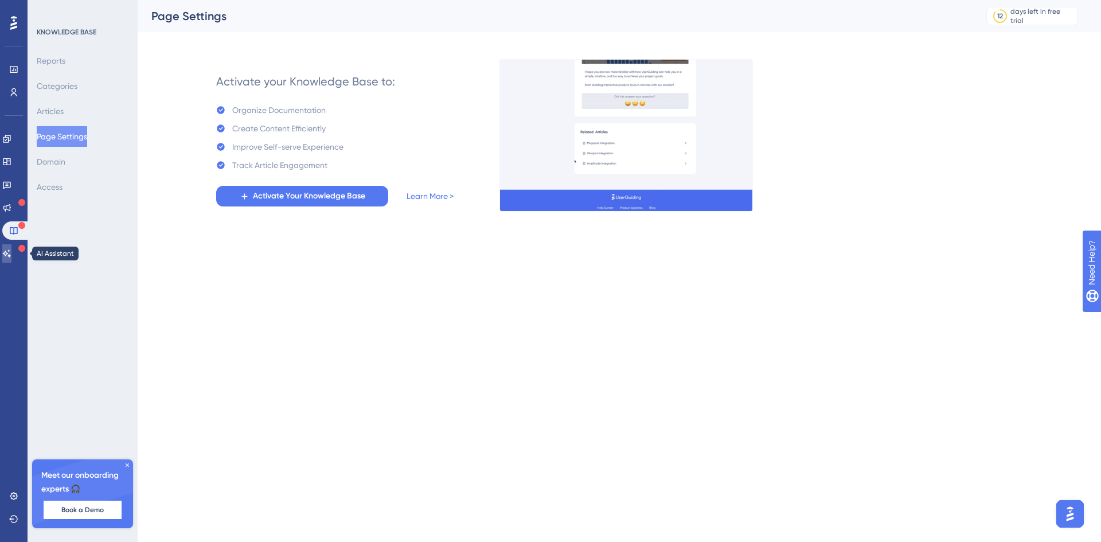
click at [11, 255] on link at bounding box center [6, 253] width 9 height 18
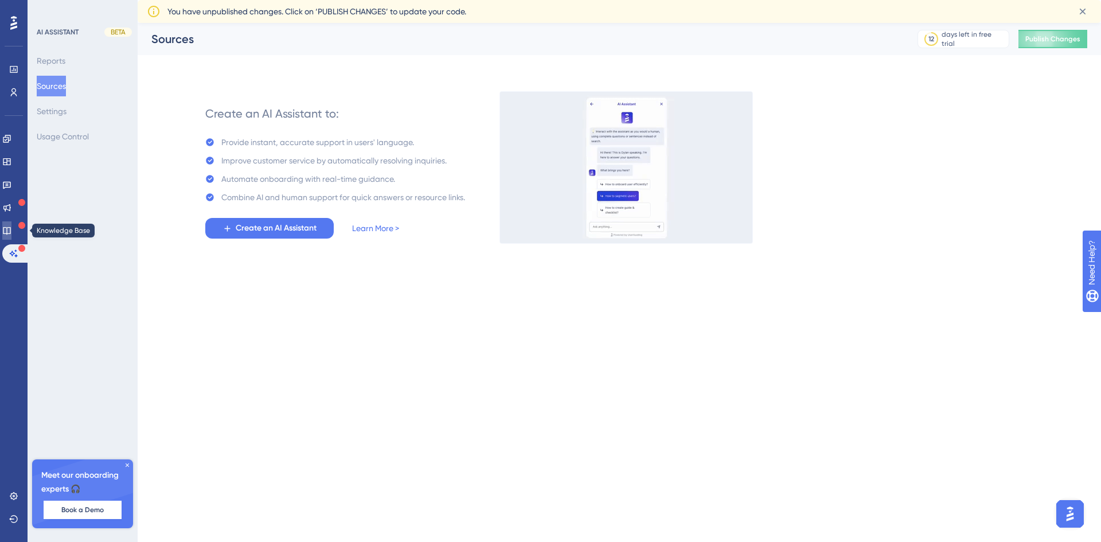
click at [11, 225] on link at bounding box center [6, 230] width 9 height 18
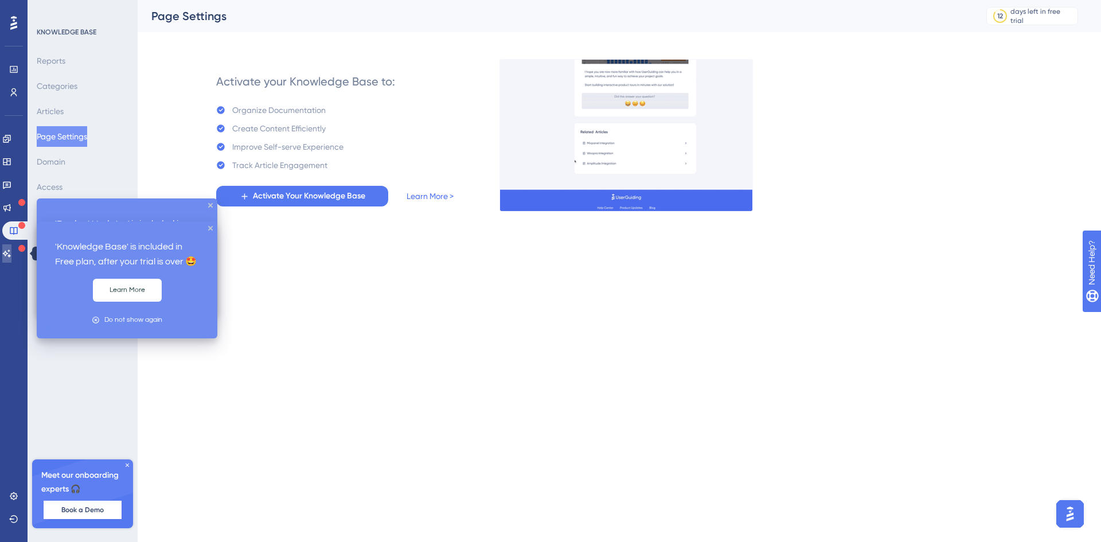
click at [11, 251] on icon at bounding box center [6, 253] width 9 height 9
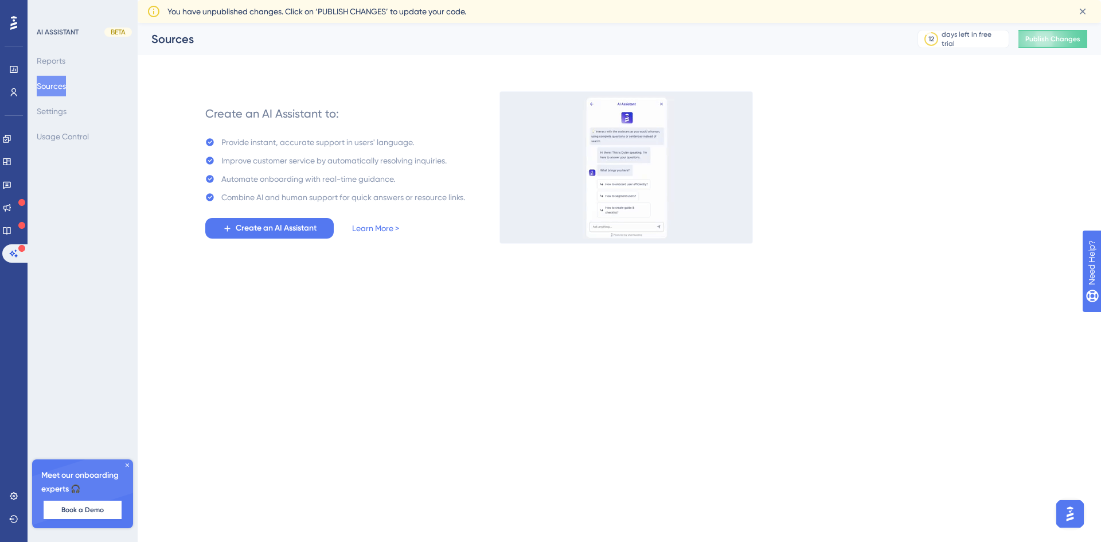
click at [15, 486] on div "Performance Users Engagement Widgets Feedback Product Updates Knowledge Base AI…" at bounding box center [14, 271] width 28 height 542
click at [11, 497] on icon at bounding box center [13, 495] width 7 height 7
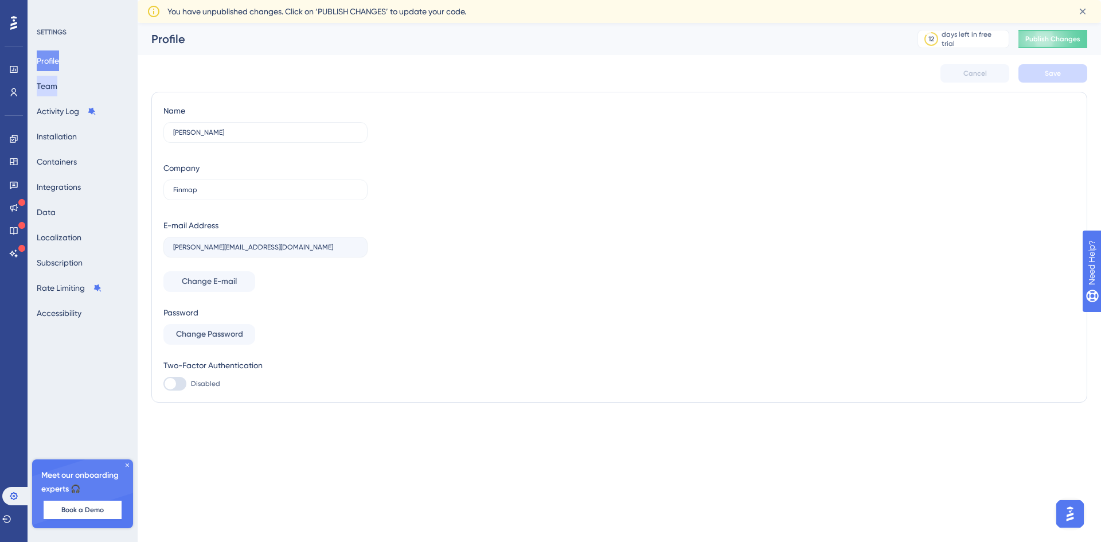
click at [57, 83] on button "Team" at bounding box center [47, 86] width 21 height 21
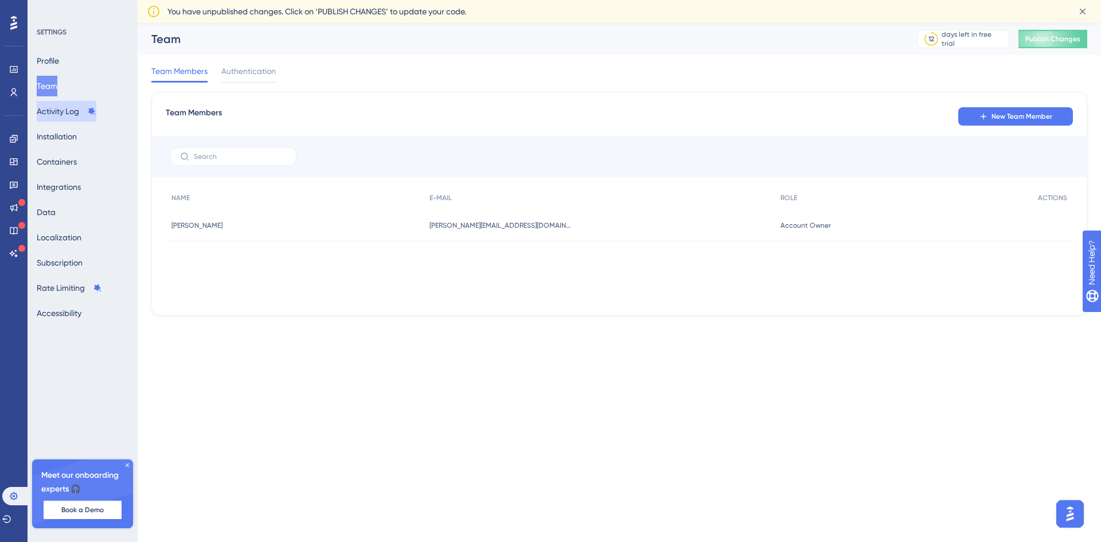
click at [57, 102] on button "Activity Log" at bounding box center [67, 111] width 60 height 21
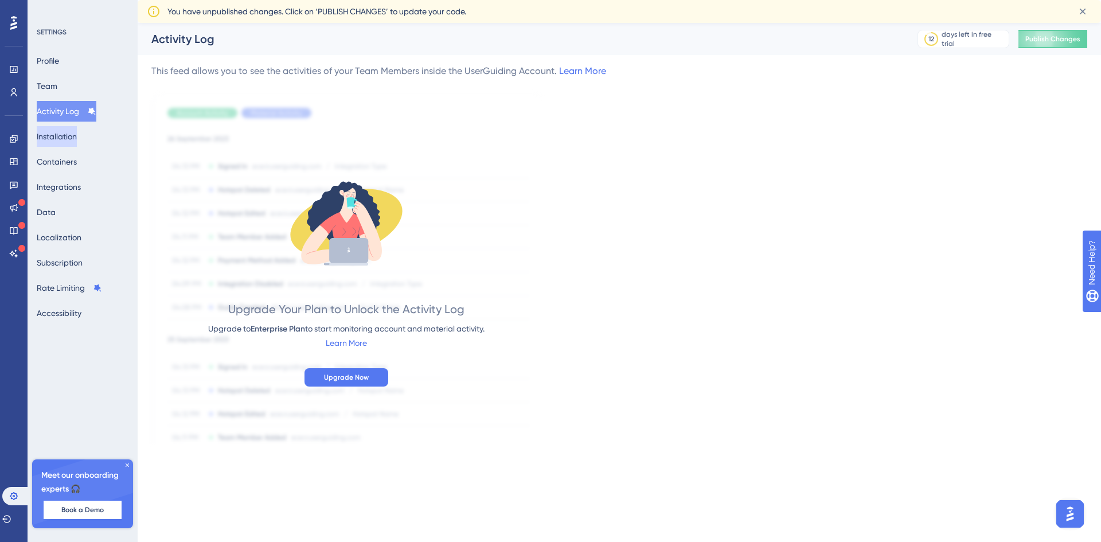
click at [57, 134] on button "Installation" at bounding box center [57, 136] width 40 height 21
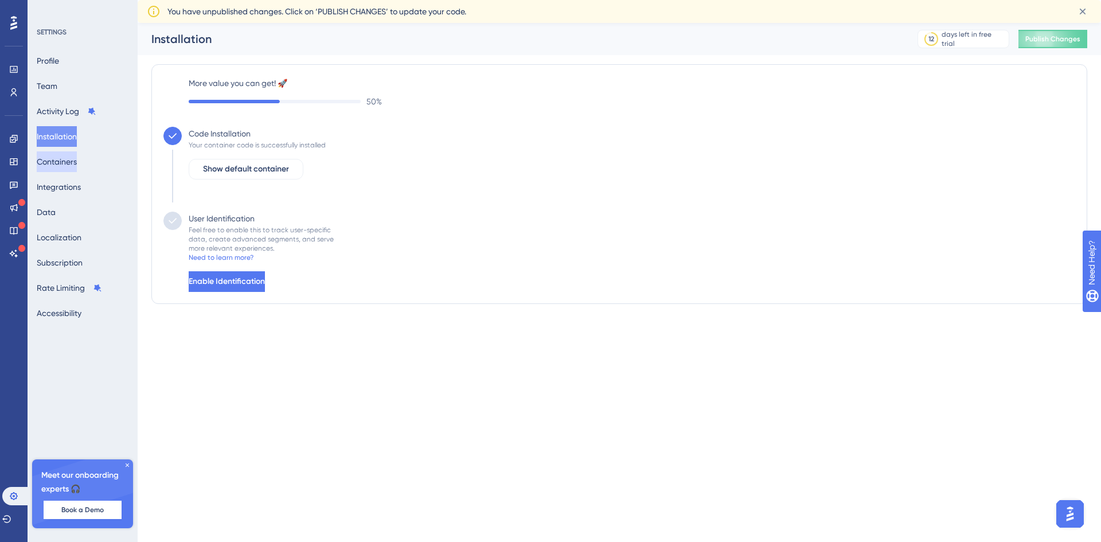
click at [64, 162] on button "Containers" at bounding box center [57, 161] width 40 height 21
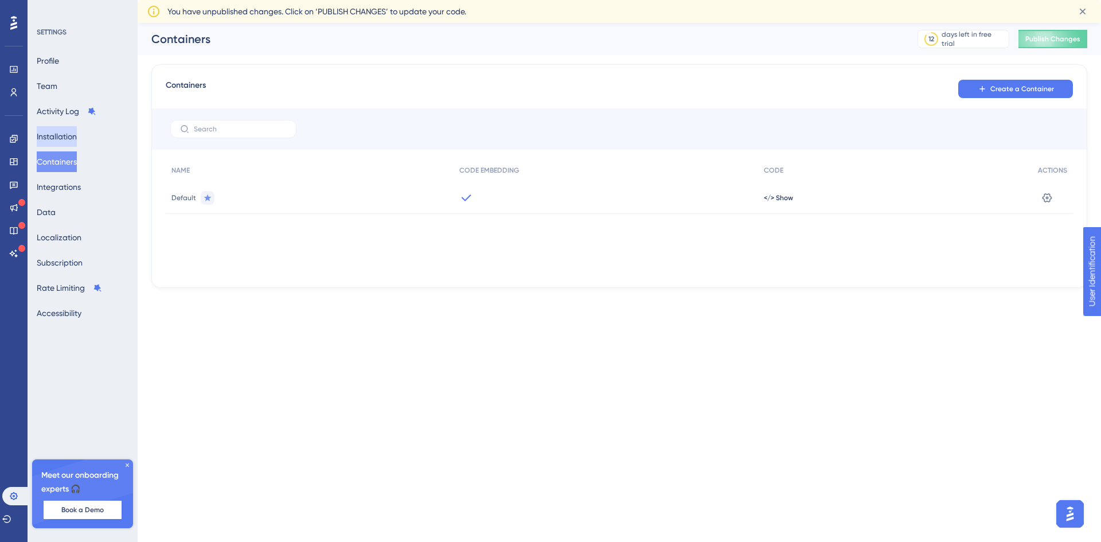
click at [65, 138] on button "Installation" at bounding box center [57, 136] width 40 height 21
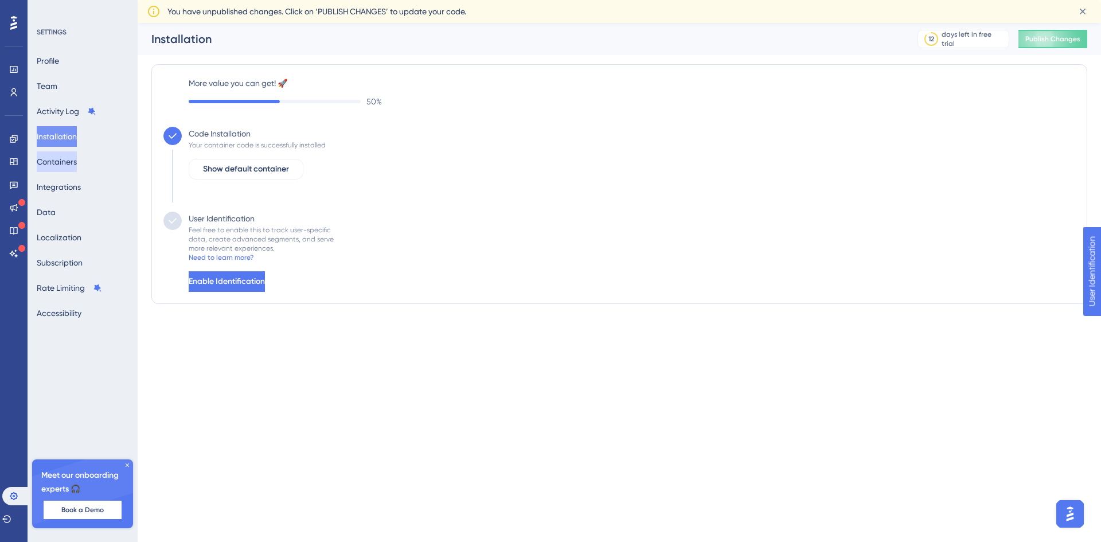
click at [72, 159] on button "Containers" at bounding box center [57, 161] width 40 height 21
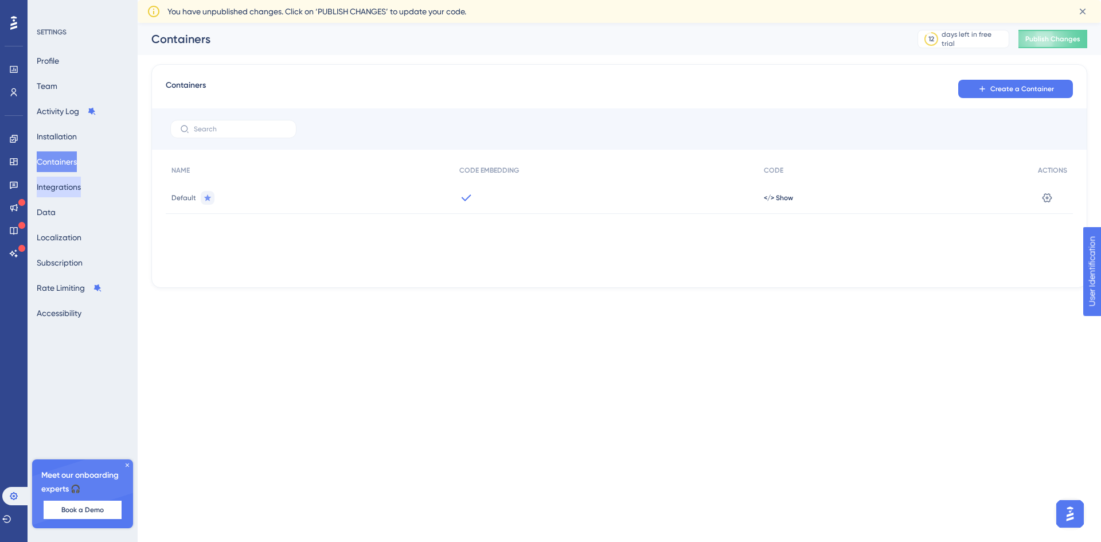
click at [69, 188] on button "Integrations" at bounding box center [59, 187] width 44 height 21
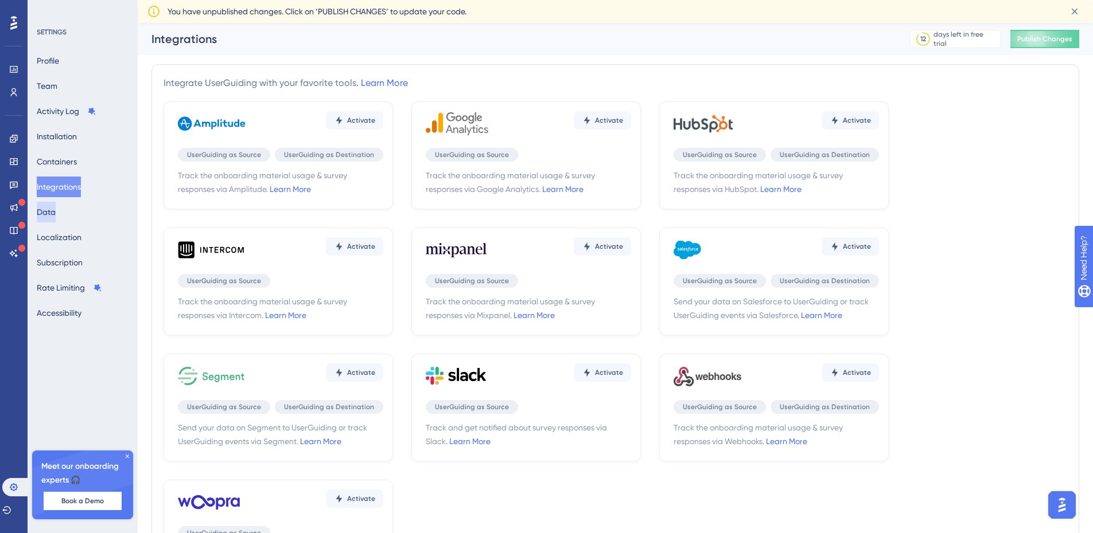
click at [56, 215] on button "Data" at bounding box center [46, 212] width 19 height 21
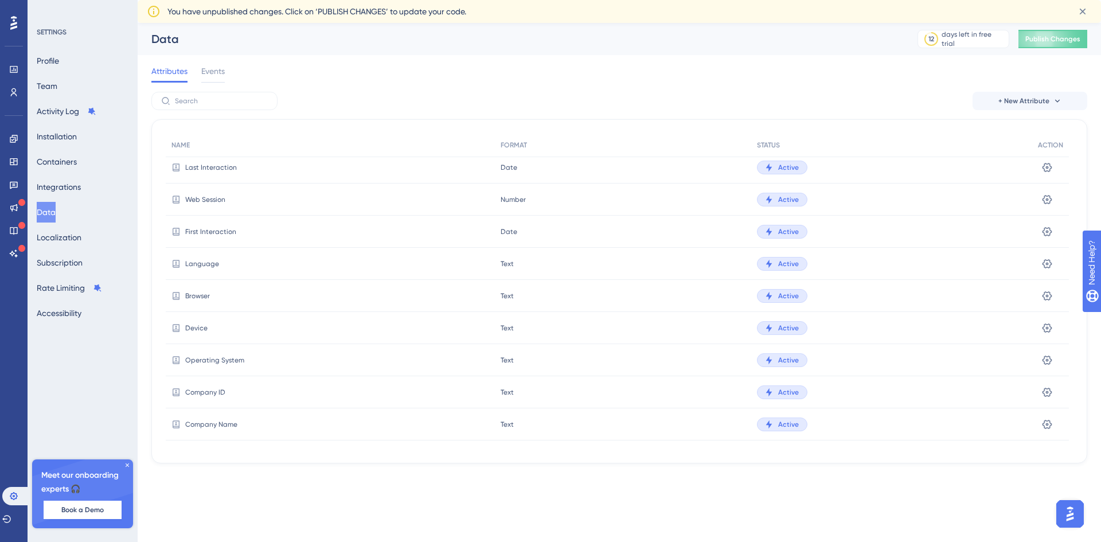
scroll to position [57, 0]
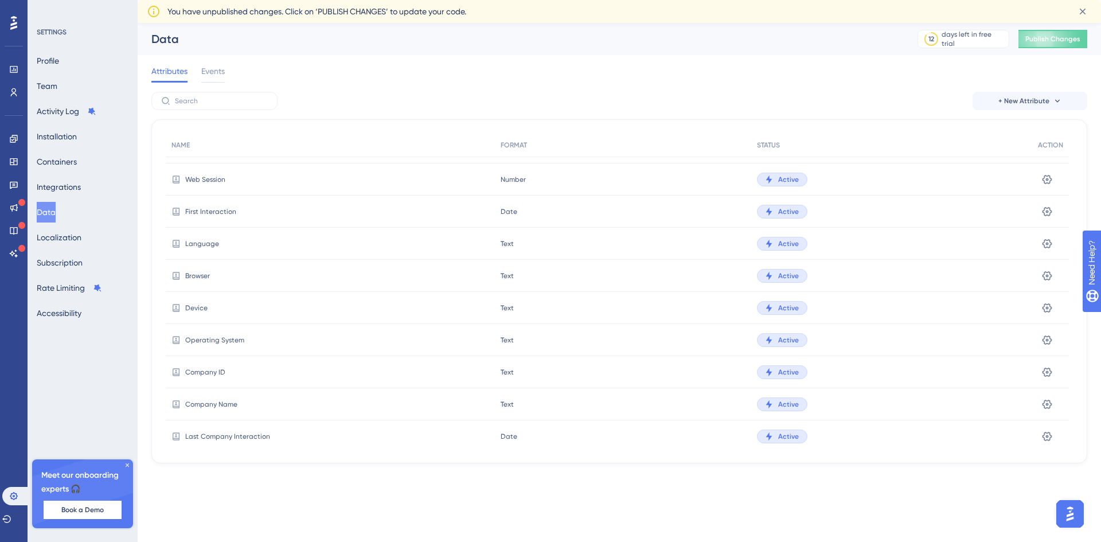
click at [227, 68] on div "Attributes Events" at bounding box center [619, 73] width 936 height 37
click at [220, 69] on span "Events" at bounding box center [213, 71] width 24 height 14
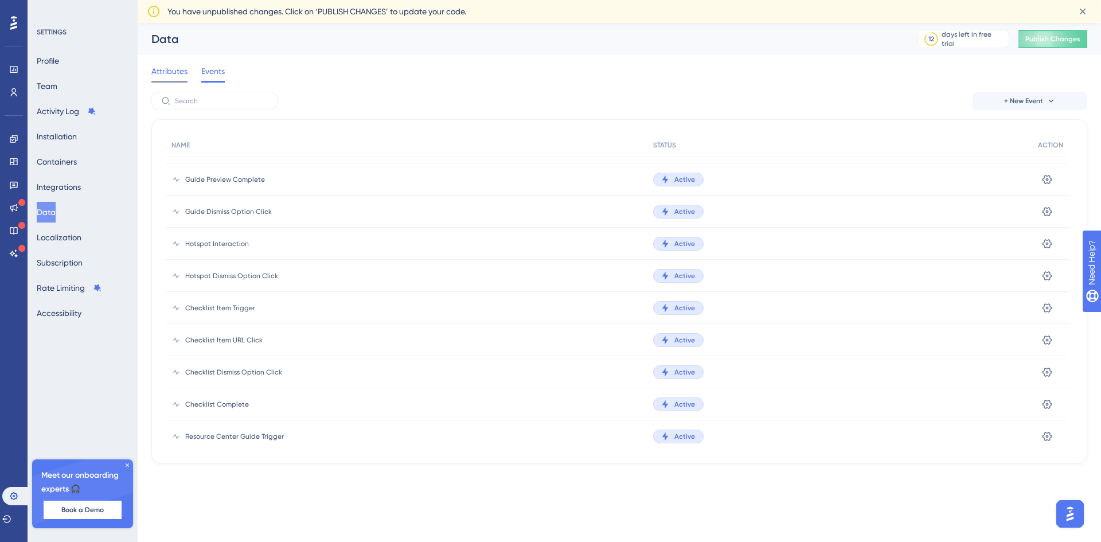
scroll to position [459, 0]
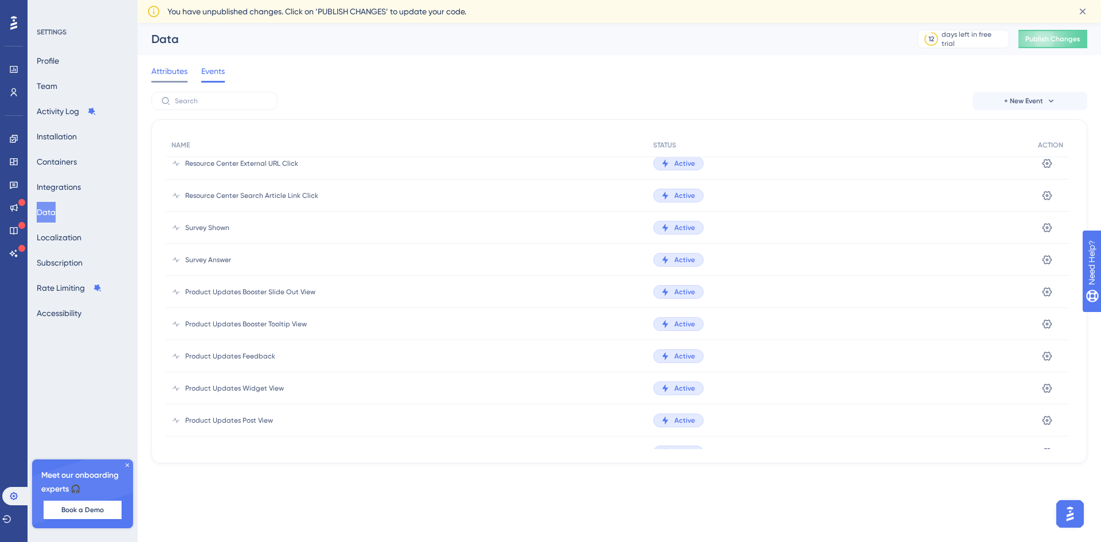
click at [171, 66] on span "Attributes" at bounding box center [169, 71] width 36 height 14
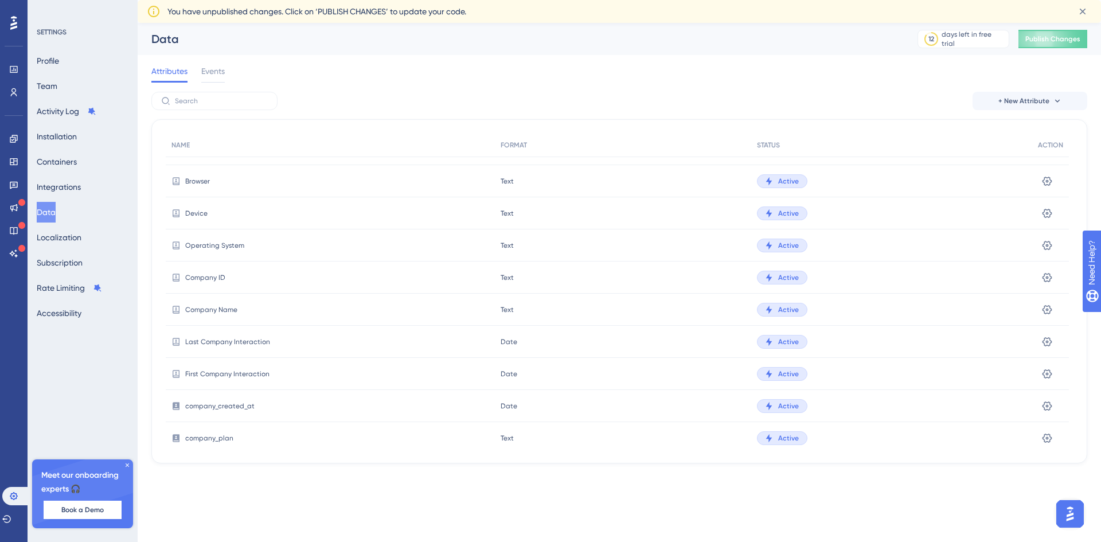
scroll to position [172, 0]
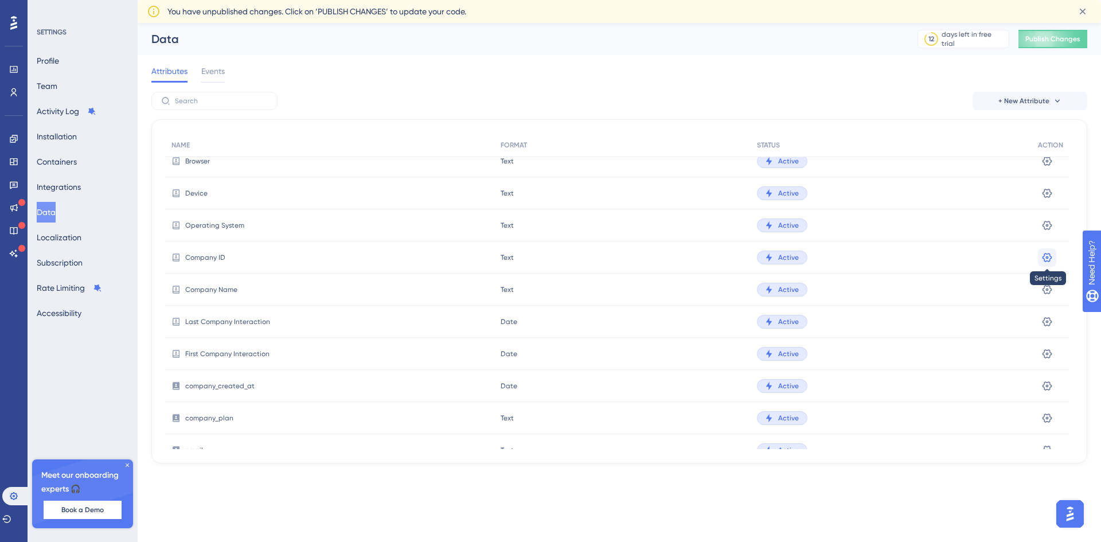
click at [1046, 253] on icon at bounding box center [1048, 256] width 10 height 9
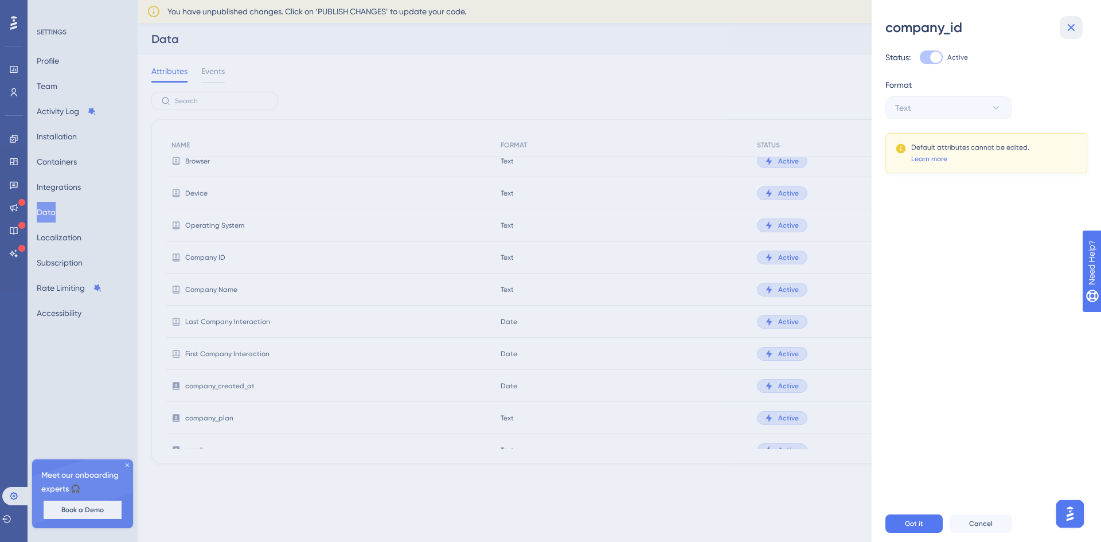
click at [1076, 24] on icon at bounding box center [1072, 28] width 14 height 14
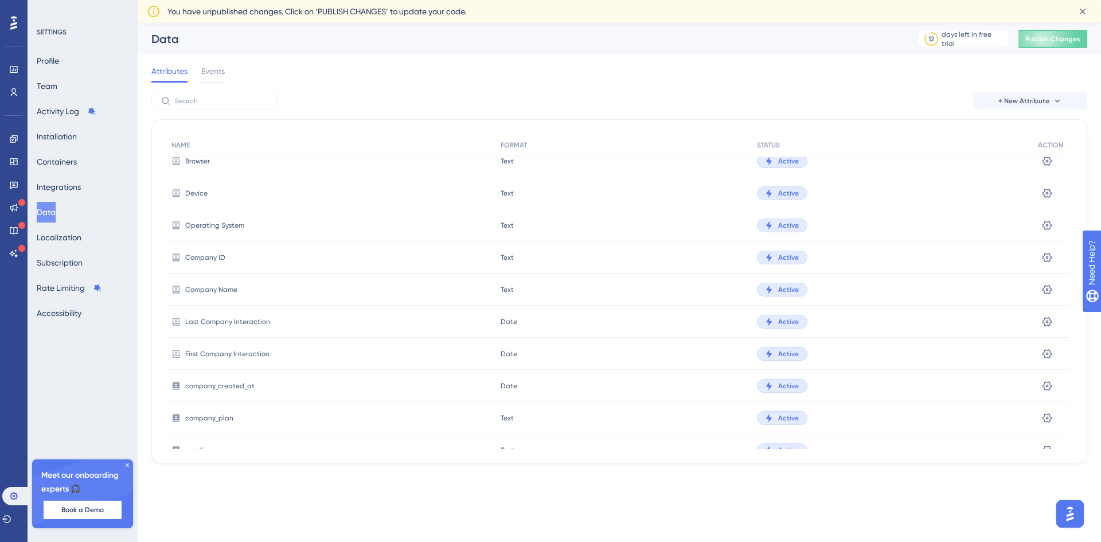
scroll to position [229, 0]
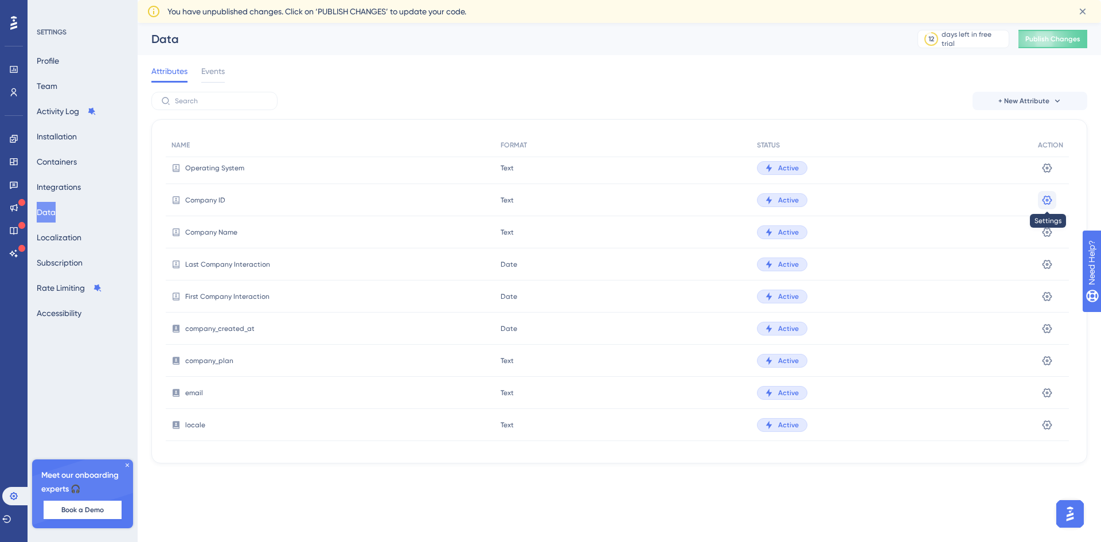
click at [1042, 198] on icon at bounding box center [1047, 199] width 11 height 11
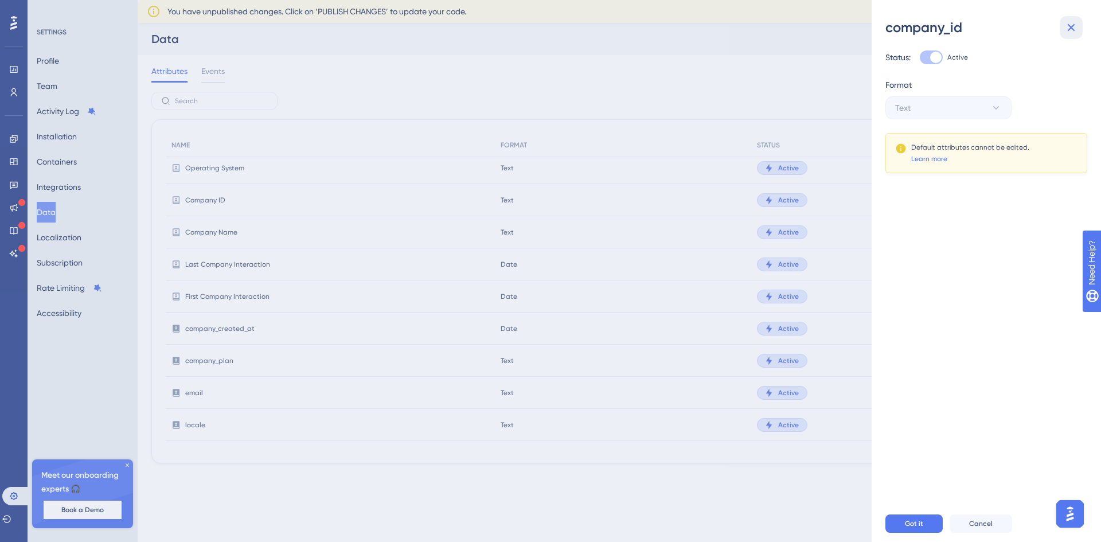
drag, startPoint x: 1070, startPoint y: 28, endPoint x: 1053, endPoint y: 37, distance: 19.0
click at [1070, 28] on icon at bounding box center [1072, 28] width 14 height 14
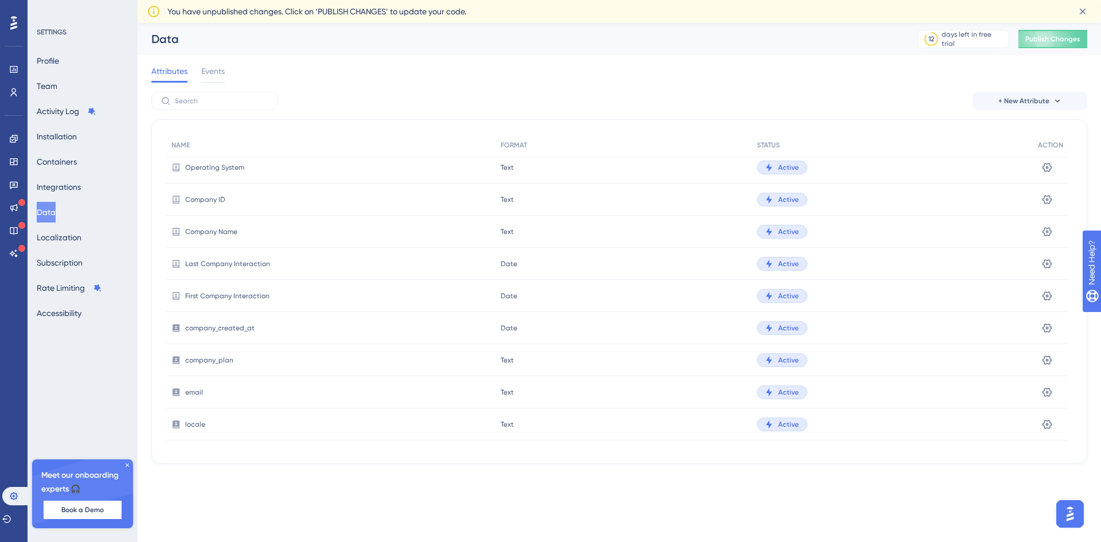
scroll to position [210, 0]
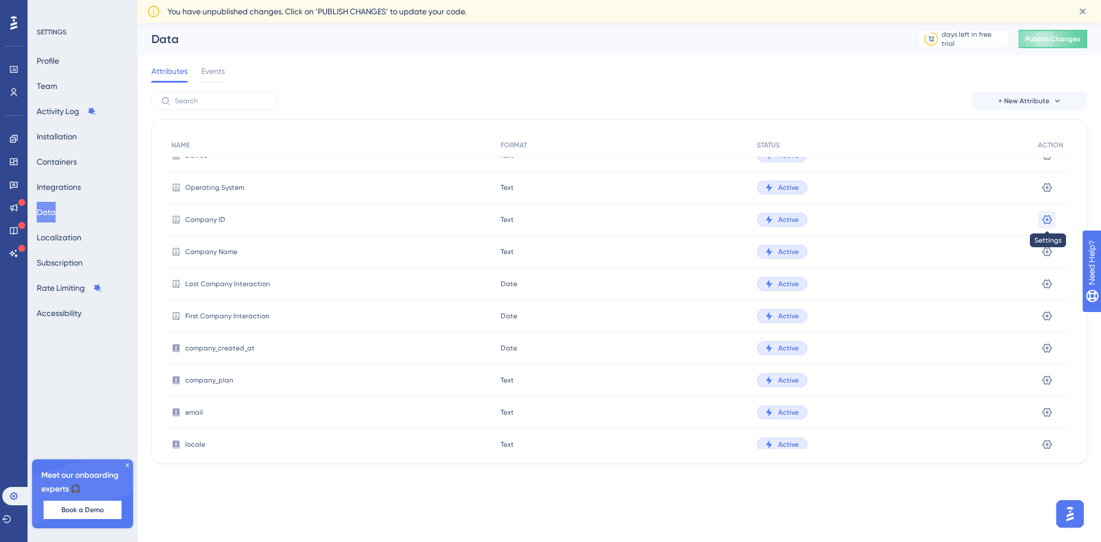
click at [1043, 214] on icon at bounding box center [1047, 219] width 11 height 11
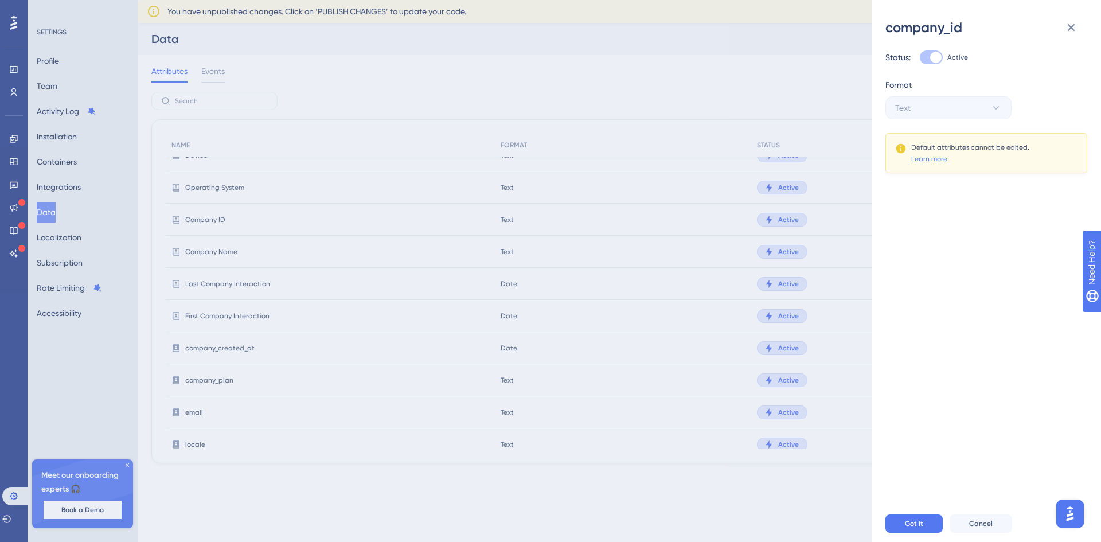
click at [935, 30] on div "company_id" at bounding box center [987, 27] width 202 height 18
click at [1064, 26] on button at bounding box center [1071, 27] width 23 height 23
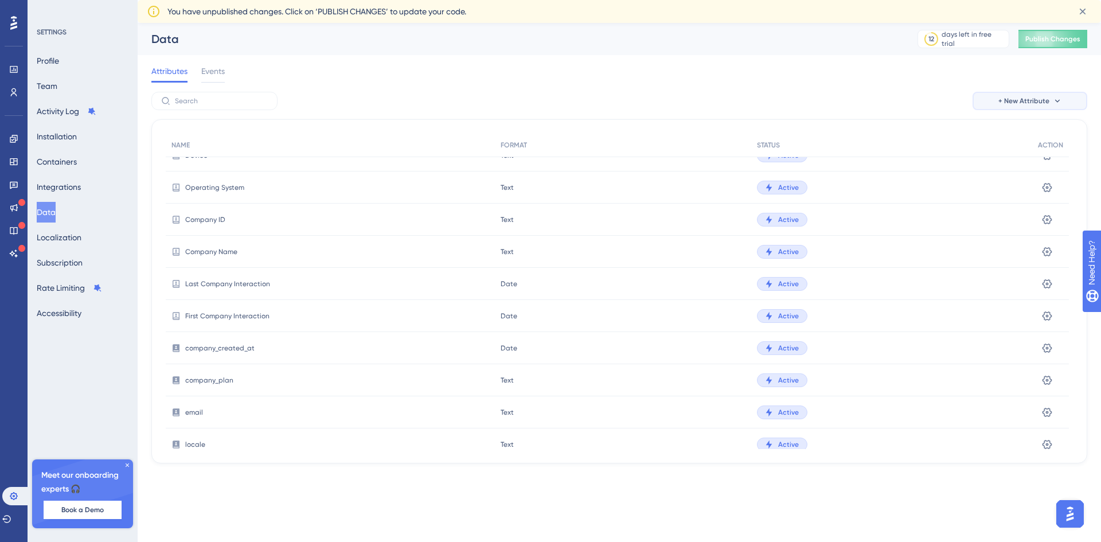
click at [1009, 97] on span "+ New Attribute" at bounding box center [1024, 100] width 51 height 9
click at [1025, 123] on div "Custom Attribute Custom Attribute" at bounding box center [1029, 133] width 81 height 23
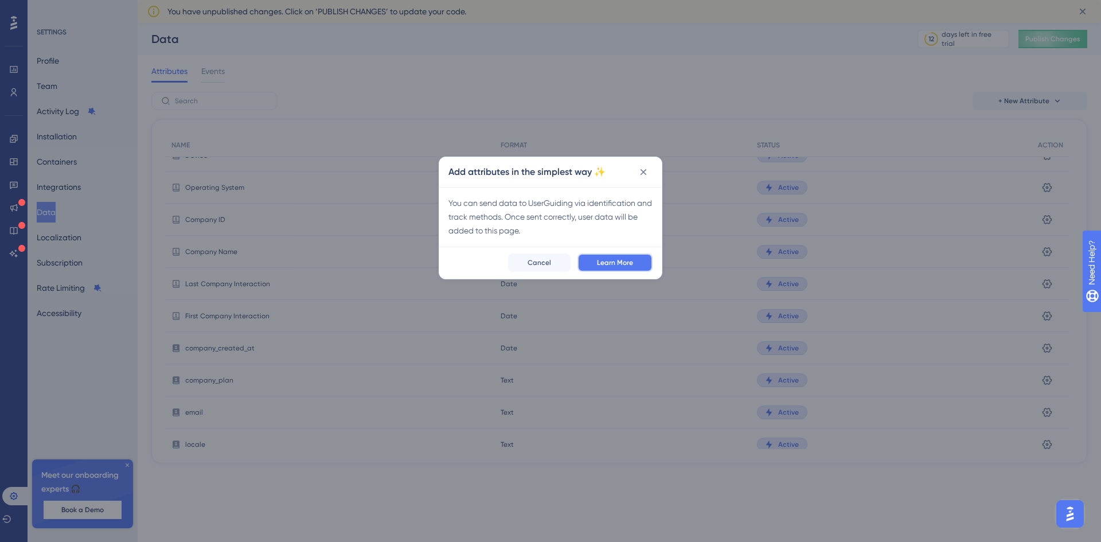
click at [605, 256] on button "Learn More" at bounding box center [615, 263] width 75 height 18
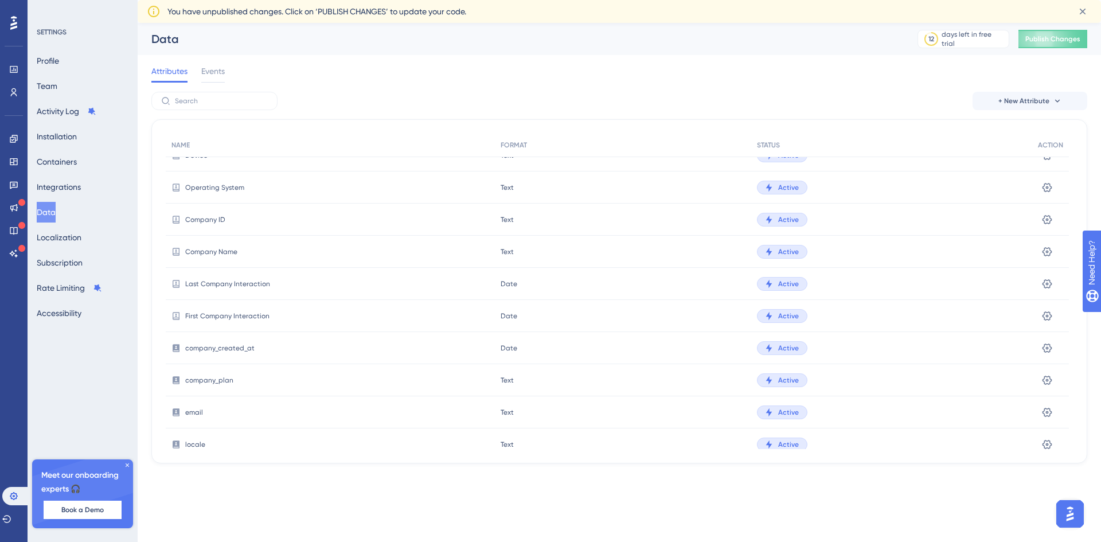
scroll to position [267, 0]
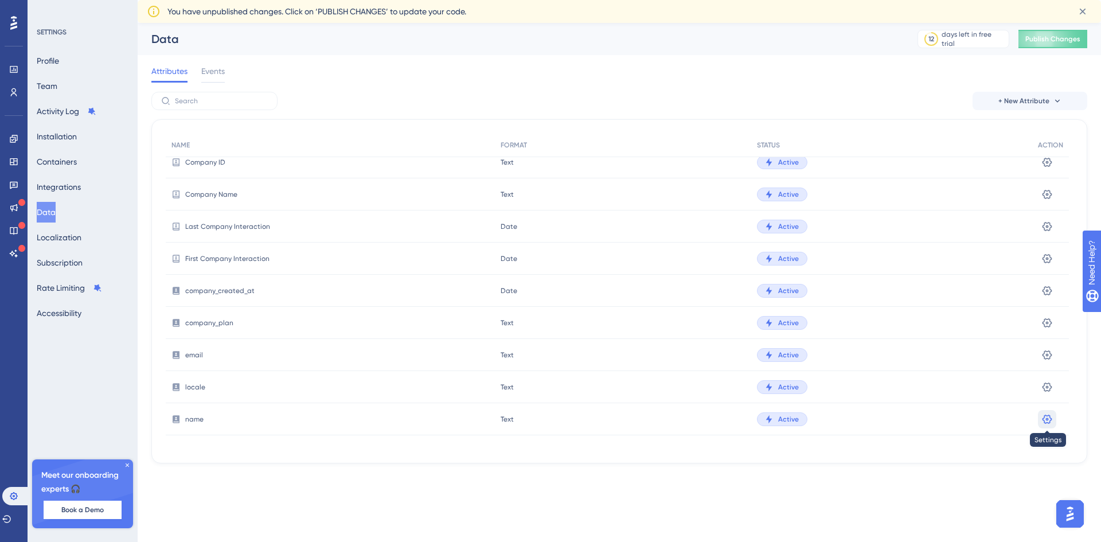
click at [1056, 417] on button at bounding box center [1047, 419] width 18 height 18
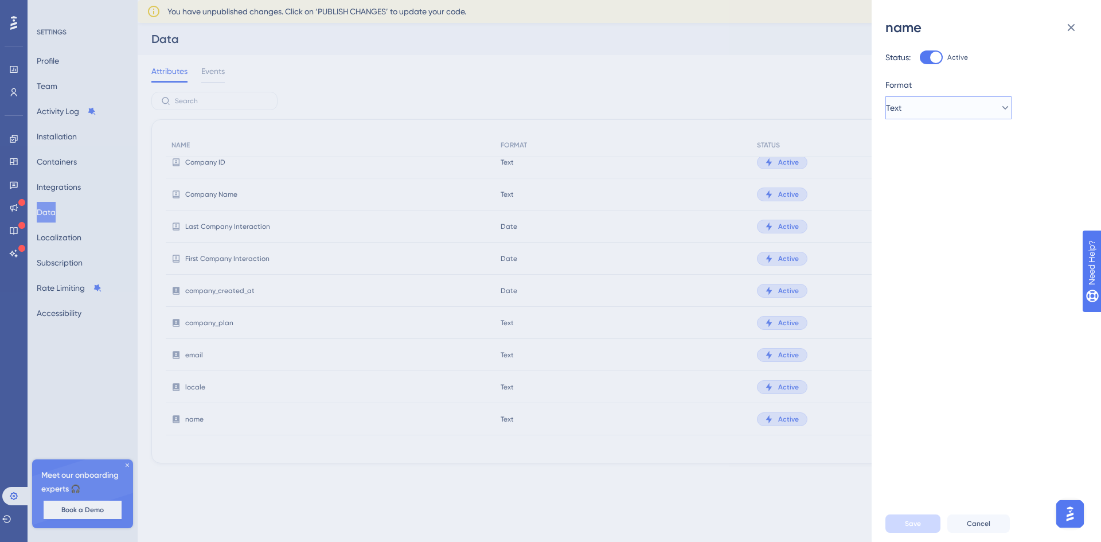
click at [980, 101] on button "Text" at bounding box center [949, 107] width 126 height 23
click at [1039, 96] on div "Format Text True or False True or False Text Text Number Number Date Date" at bounding box center [982, 98] width 193 height 41
click at [1001, 103] on icon at bounding box center [1005, 107] width 11 height 11
click at [1070, 32] on icon at bounding box center [1072, 28] width 14 height 14
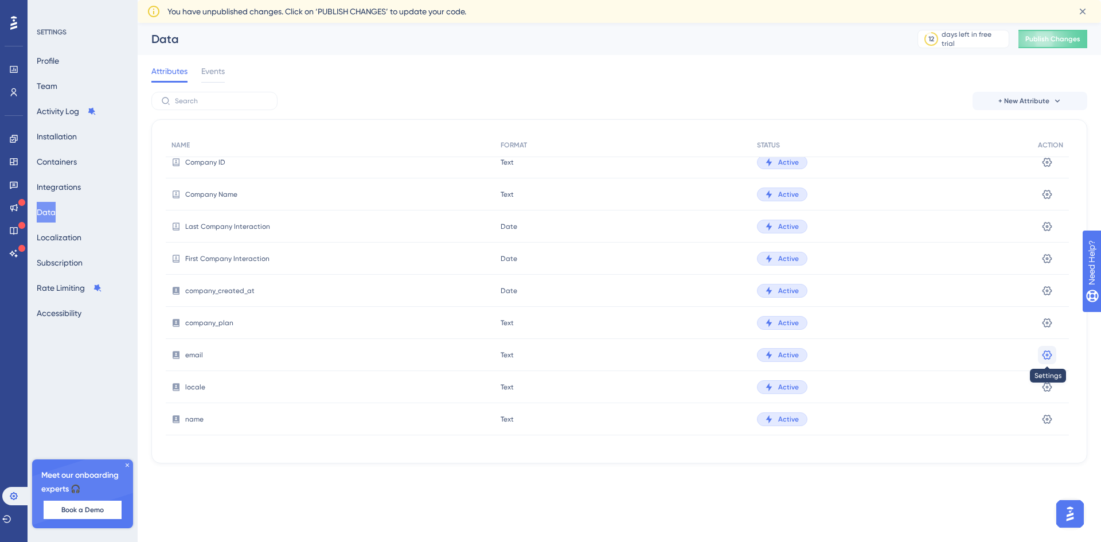
click at [1049, 350] on icon at bounding box center [1048, 354] width 10 height 9
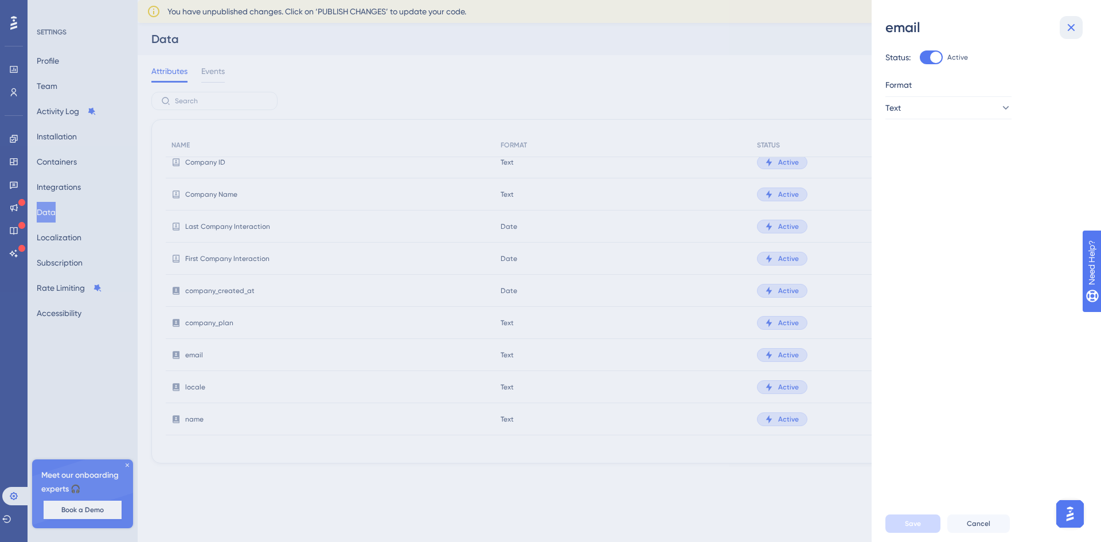
click at [1080, 25] on button at bounding box center [1071, 27] width 23 height 23
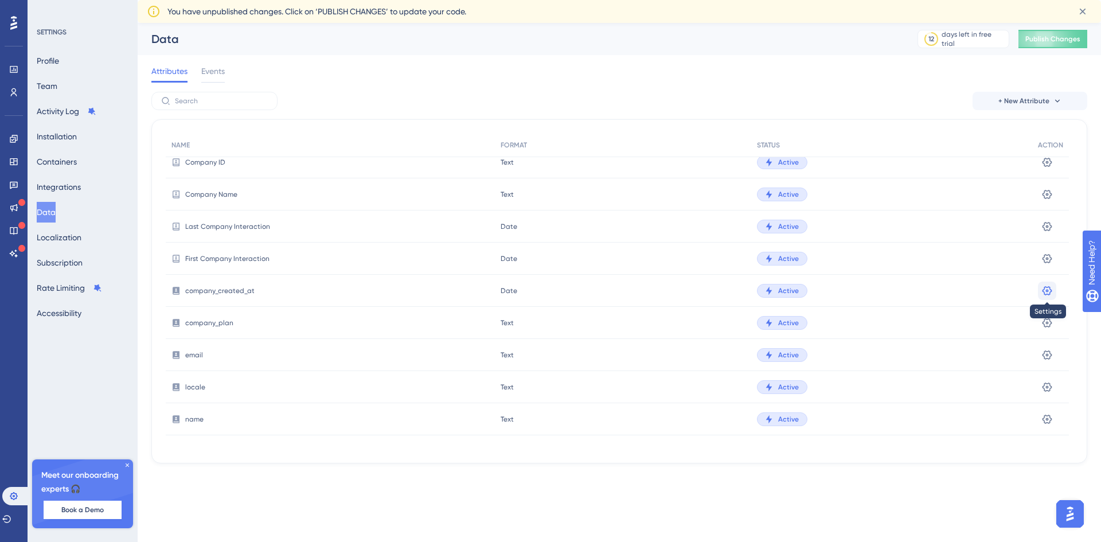
click at [1041, 287] on button at bounding box center [1047, 291] width 18 height 18
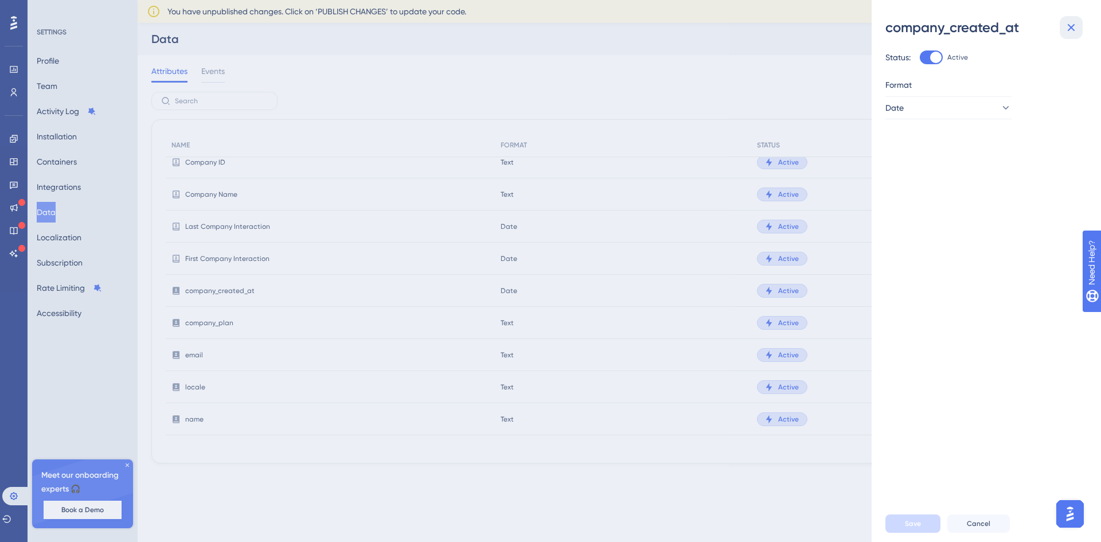
click at [1073, 29] on icon at bounding box center [1071, 27] width 7 height 7
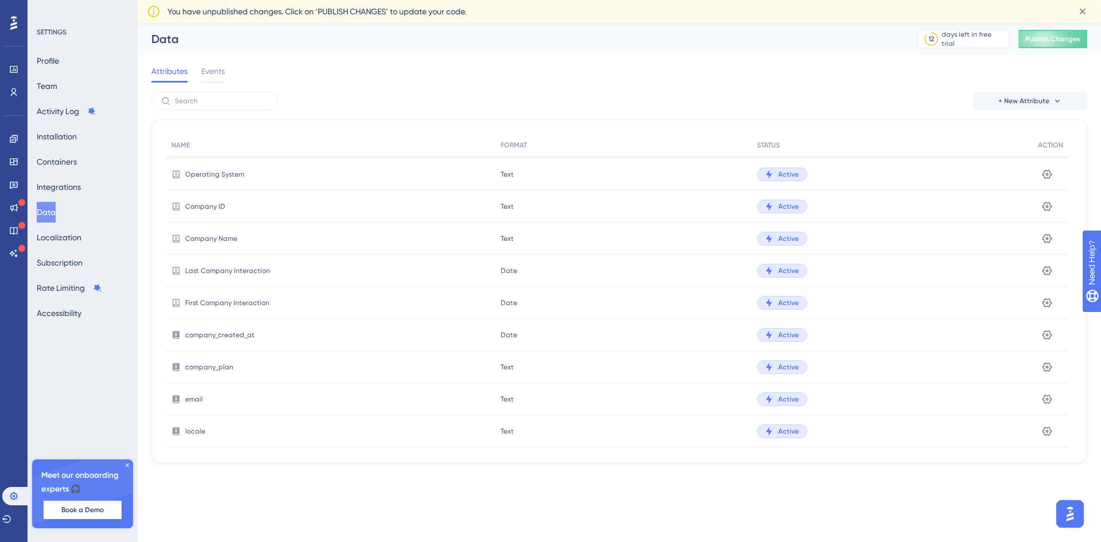
scroll to position [210, 0]
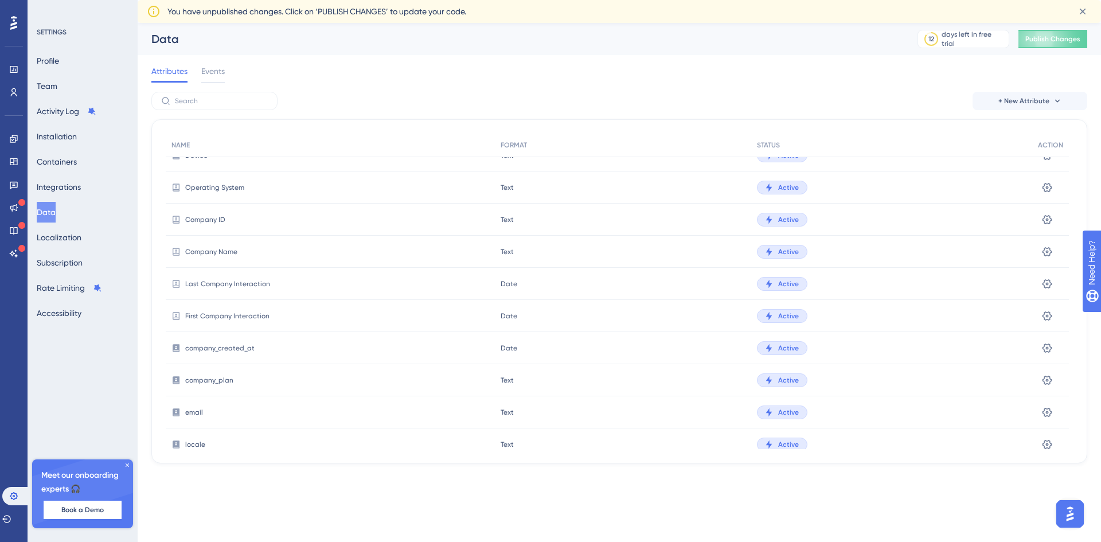
click at [784, 216] on span "Active" at bounding box center [788, 219] width 21 height 9
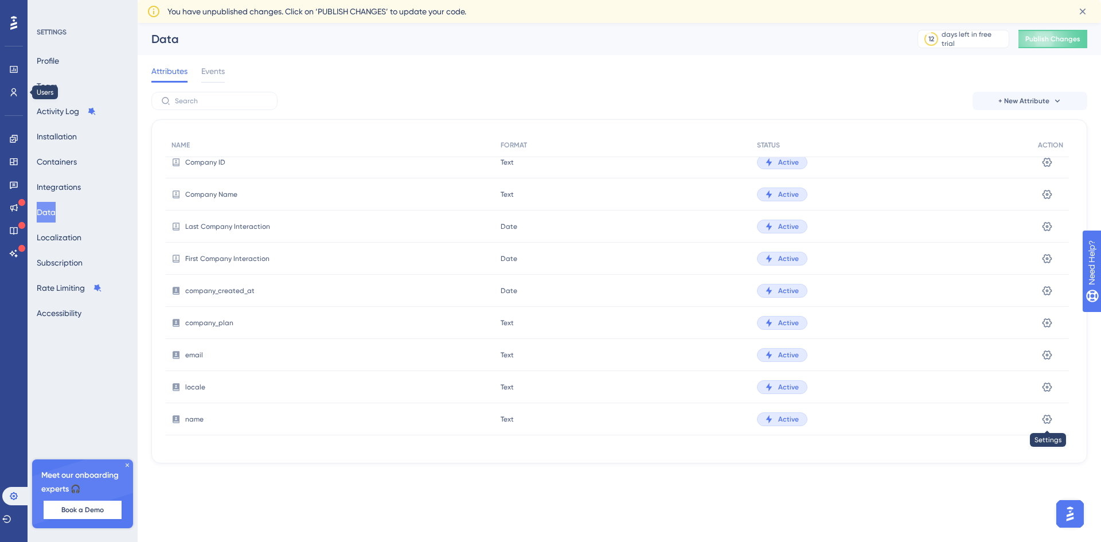
click at [784, 416] on span "Active" at bounding box center [788, 419] width 21 height 9
click at [521, 420] on div "Text Text" at bounding box center [623, 419] width 257 height 32
click at [501, 416] on span "Text" at bounding box center [507, 419] width 13 height 9
click at [1048, 418] on icon at bounding box center [1047, 419] width 11 height 11
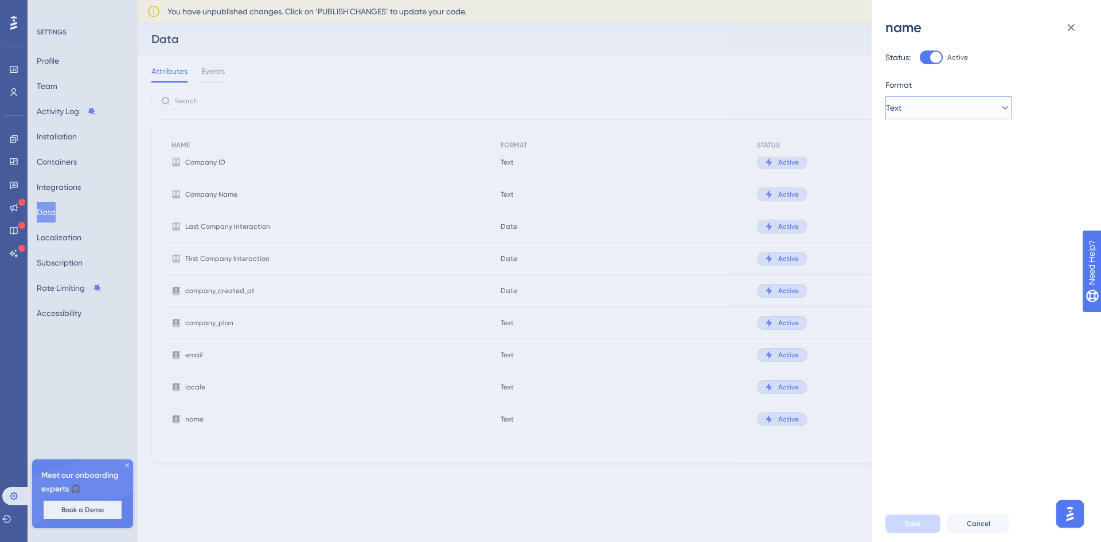
click at [978, 106] on button "Text" at bounding box center [949, 107] width 126 height 23
click at [265, 197] on div "name Status: Active Format Text Save Cancel" at bounding box center [550, 271] width 1101 height 542
click at [789, 197] on div "name Status: Active Format Text Save Cancel" at bounding box center [550, 271] width 1101 height 542
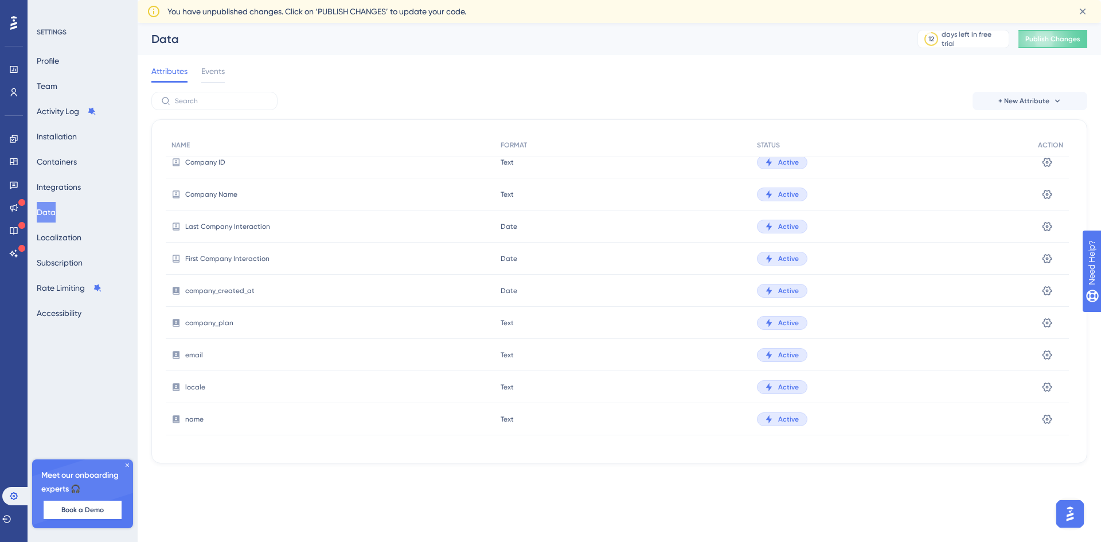
click at [1077, 22] on div "You have unpublished changes. Click on ‘PUBLISH CHANGES’ to update your code." at bounding box center [620, 11] width 964 height 23
click at [1051, 191] on icon at bounding box center [1048, 193] width 10 height 9
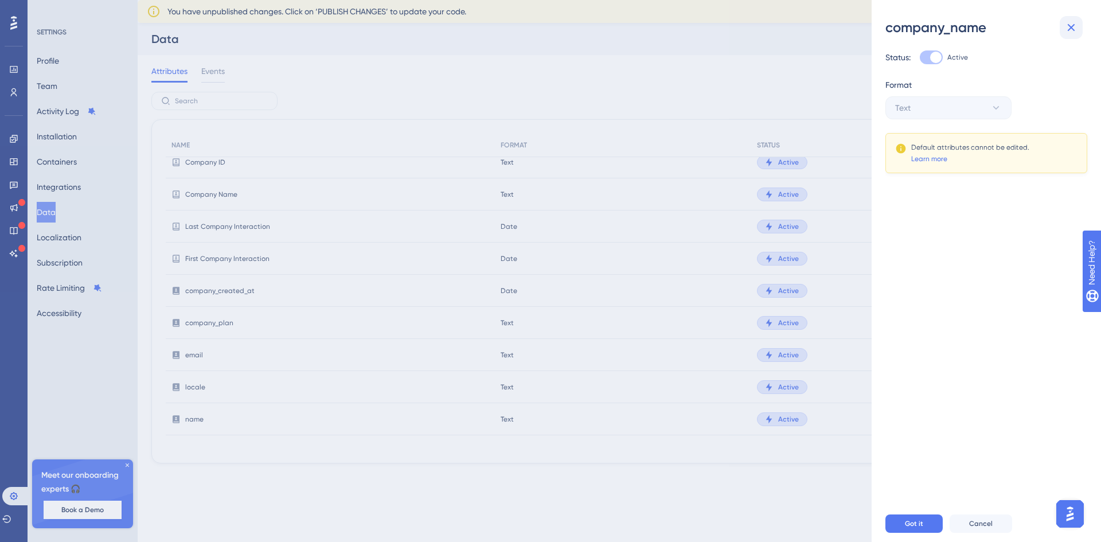
click at [1067, 28] on icon at bounding box center [1072, 28] width 14 height 14
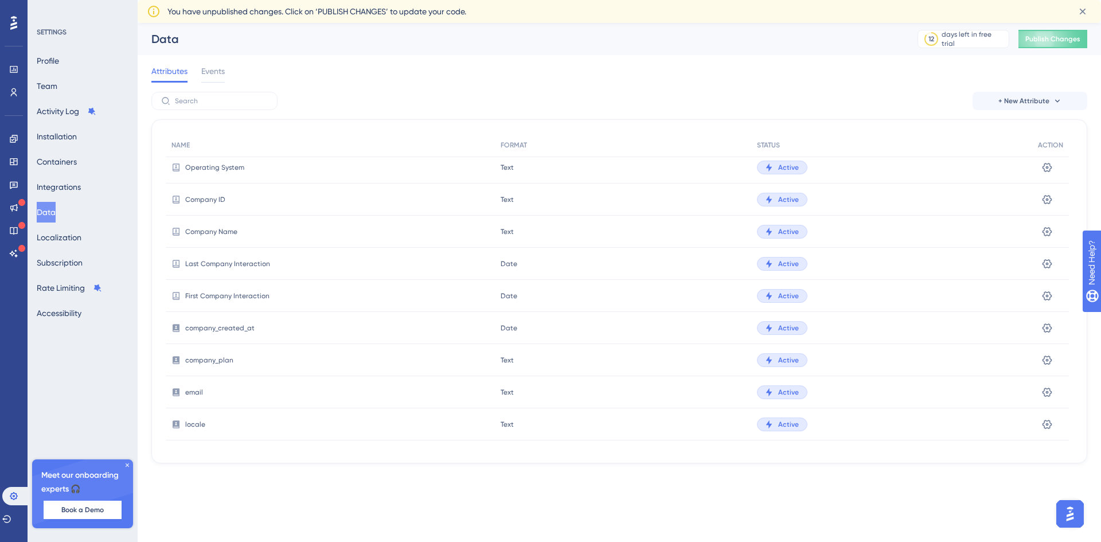
scroll to position [210, 0]
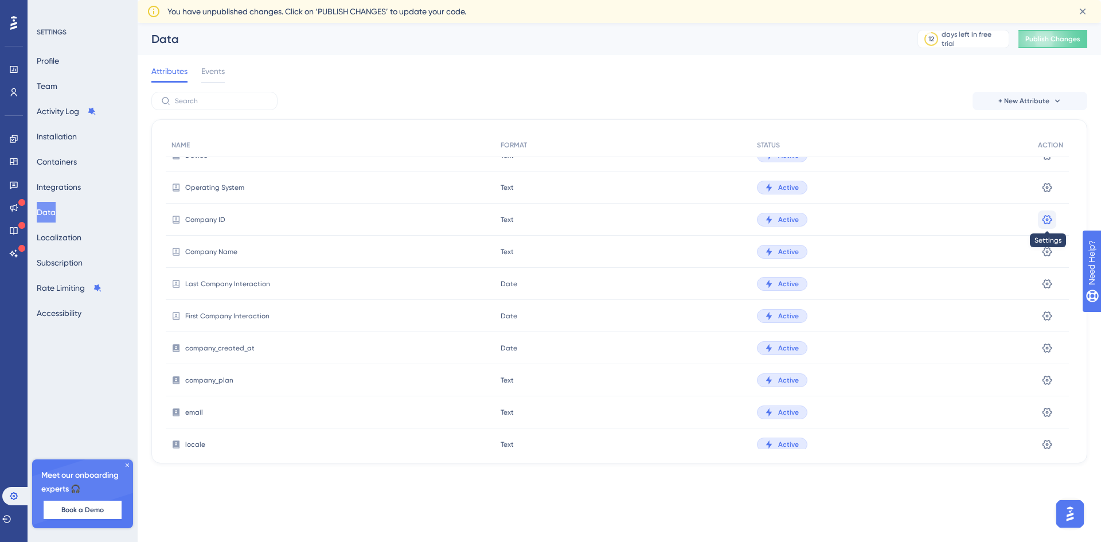
click at [1042, 221] on icon at bounding box center [1047, 219] width 11 height 11
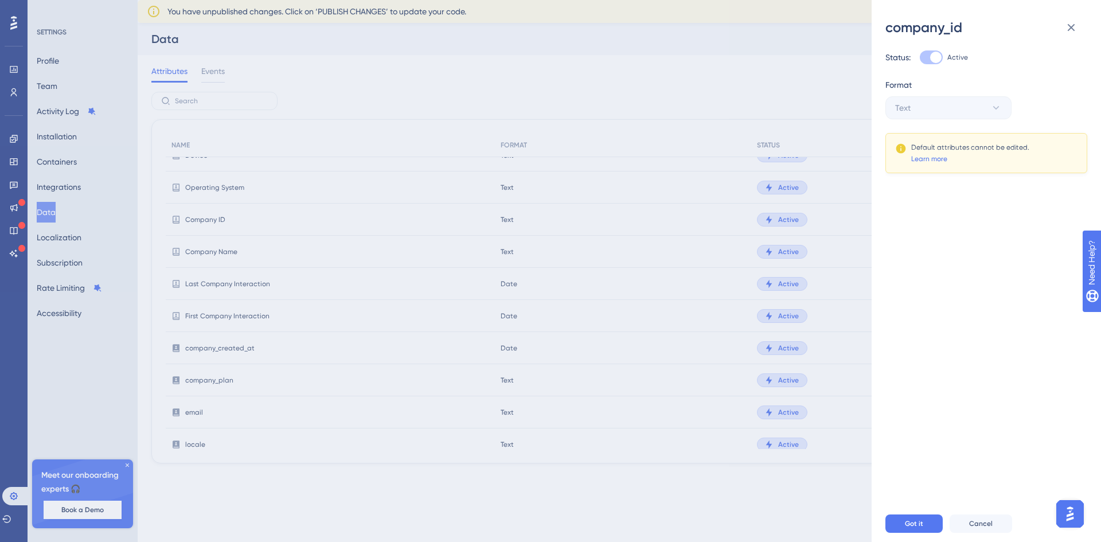
click at [17, 84] on div "company_id Status: Active Format Text Default attributes cannot be edited. Lear…" at bounding box center [550, 271] width 1101 height 542
click at [11, 65] on div "company_id Status: Active Format Text Default attributes cannot be edited. Lear…" at bounding box center [550, 271] width 1101 height 542
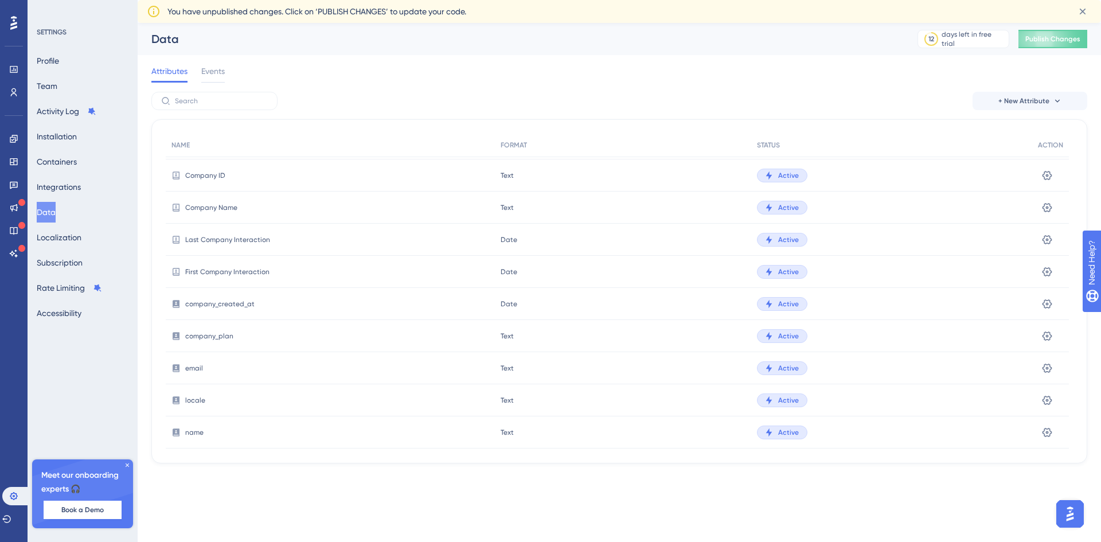
scroll to position [267, 0]
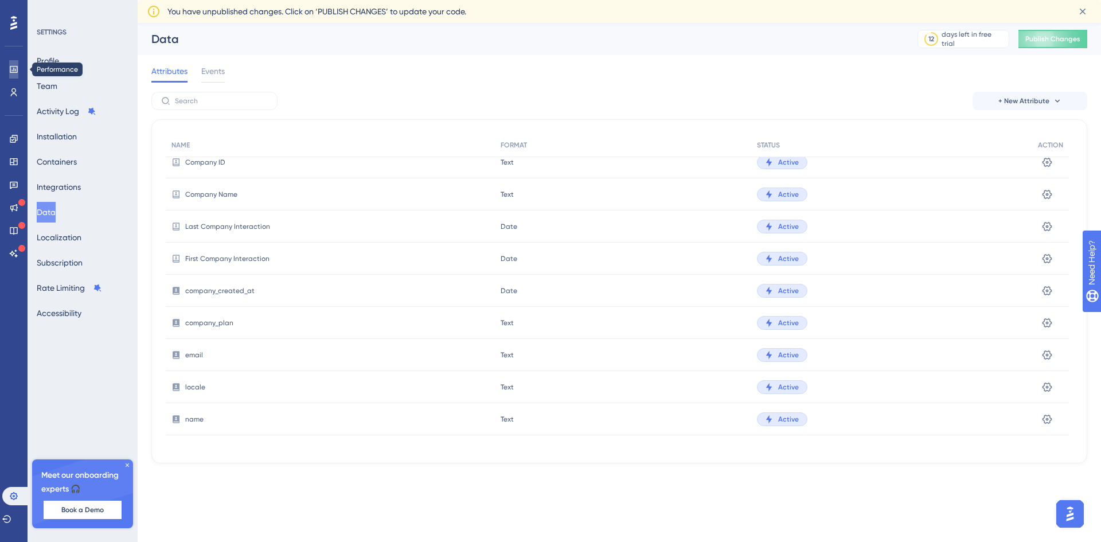
click at [13, 75] on link at bounding box center [13, 69] width 9 height 18
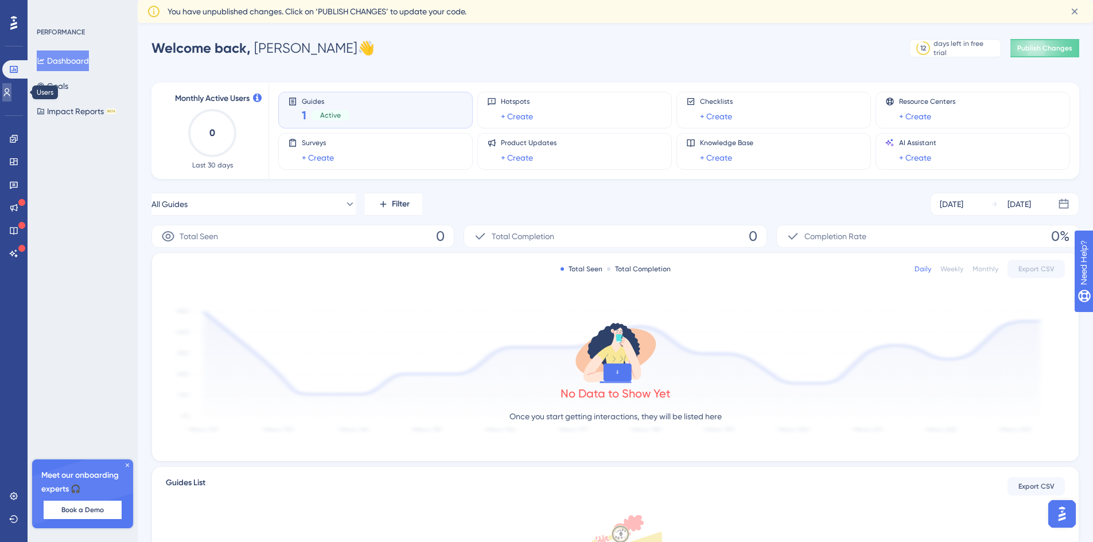
click at [10, 90] on icon at bounding box center [6, 92] width 9 height 9
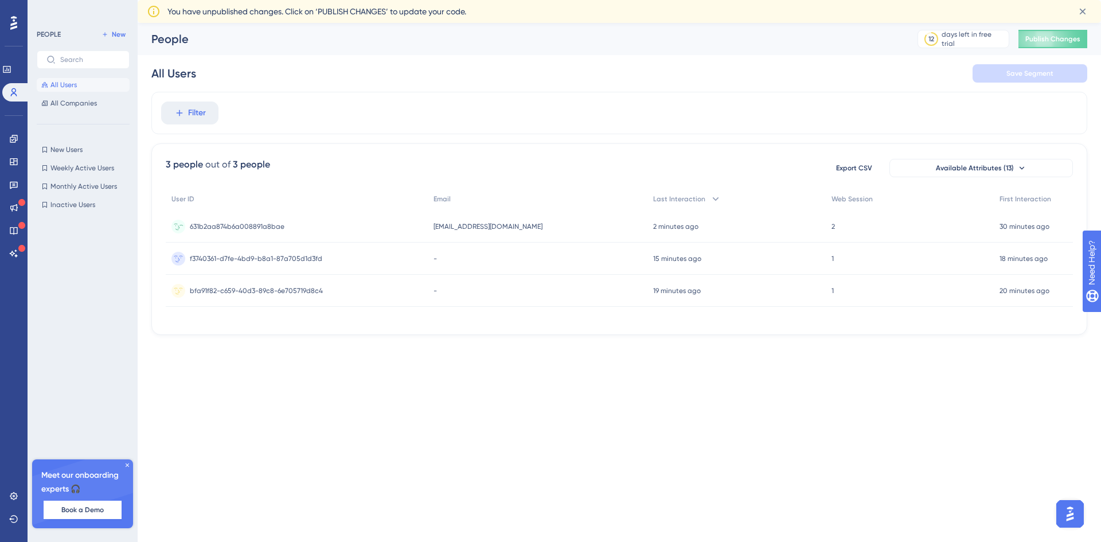
click at [174, 223] on circle at bounding box center [178, 227] width 14 height 14
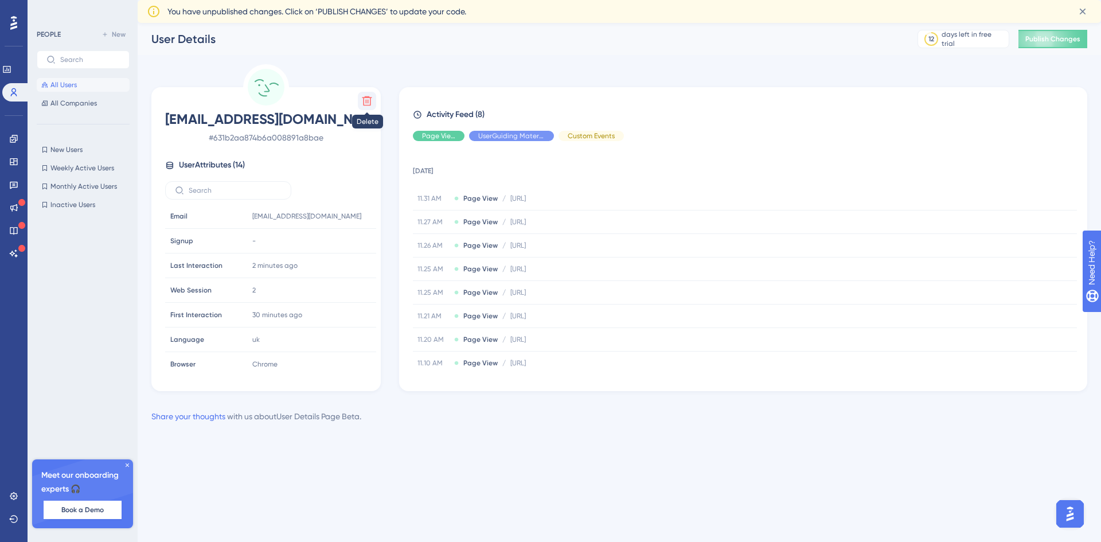
click at [369, 98] on icon at bounding box center [367, 101] width 10 height 10
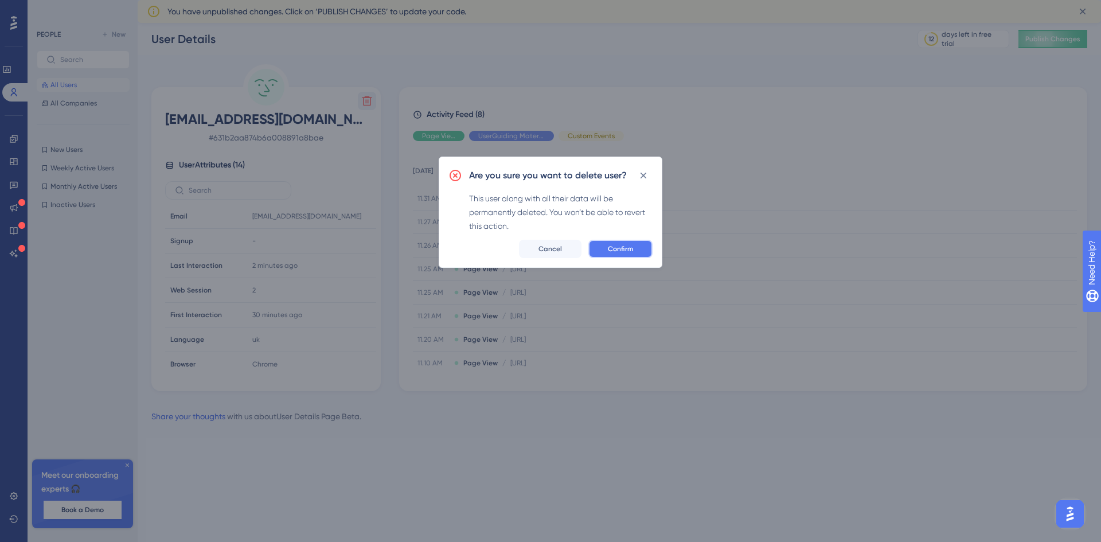
click at [628, 251] on span "Confirm" at bounding box center [620, 248] width 25 height 9
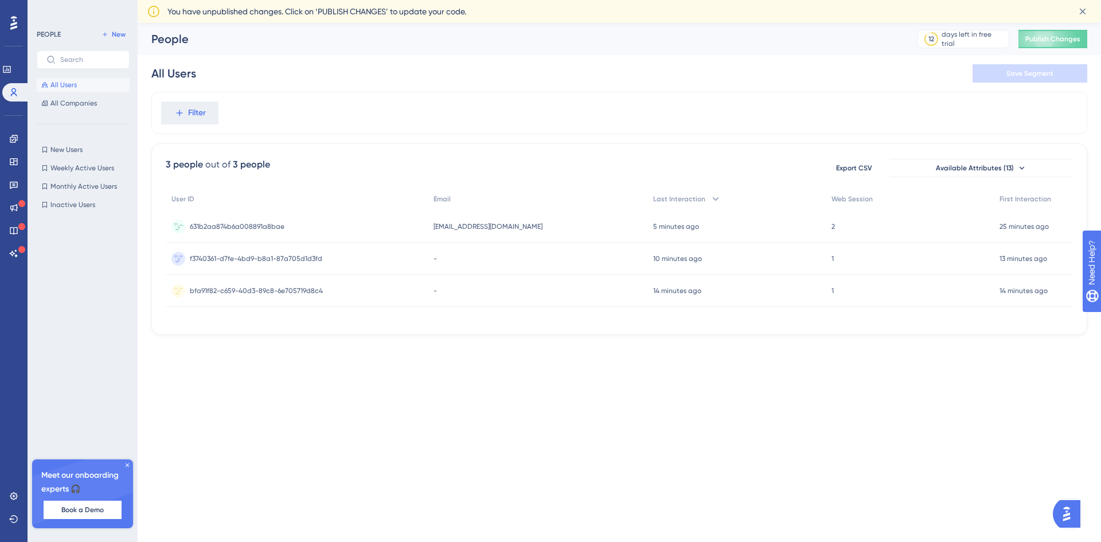
click at [798, 221] on div "5 minutes ago 11 Sep 2025, 11:31" at bounding box center [737, 226] width 179 height 32
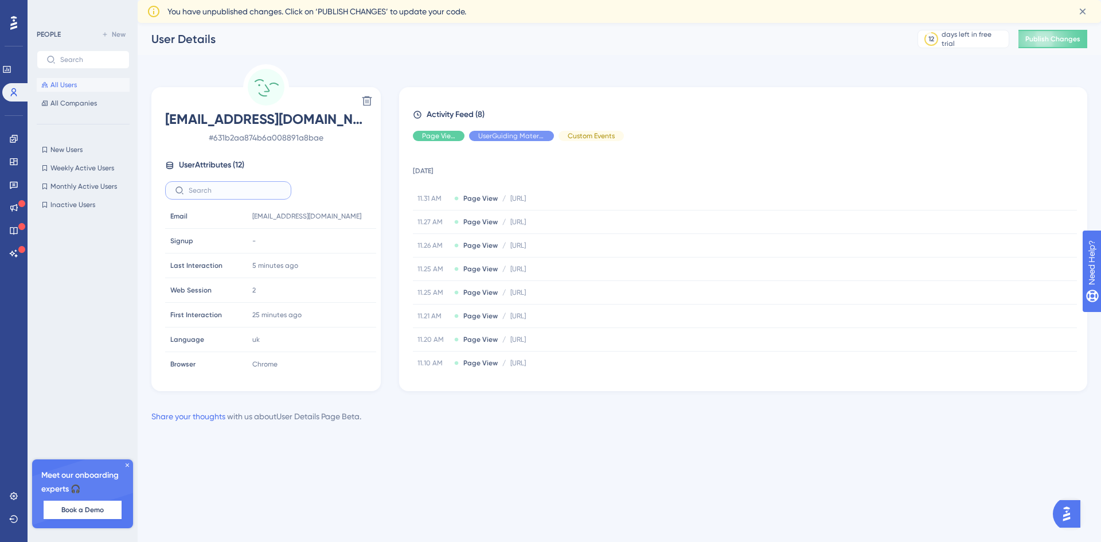
click at [232, 189] on input "text" at bounding box center [235, 190] width 93 height 8
type input "с"
type input "c"
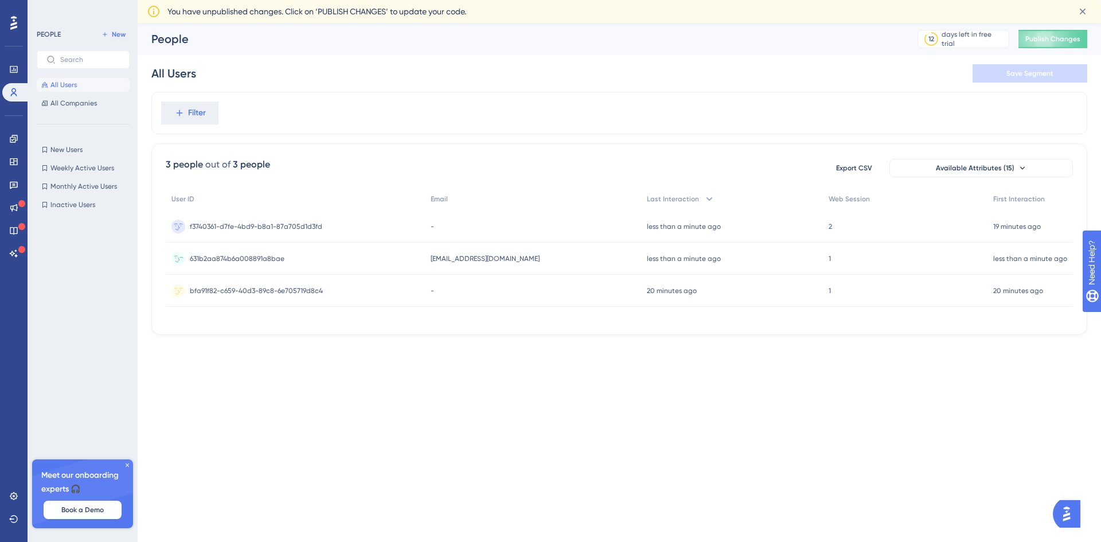
click at [396, 258] on div "631b2aa874b6a008891a8bae 631b2aa874b6a008891a8bae" at bounding box center [295, 259] width 259 height 32
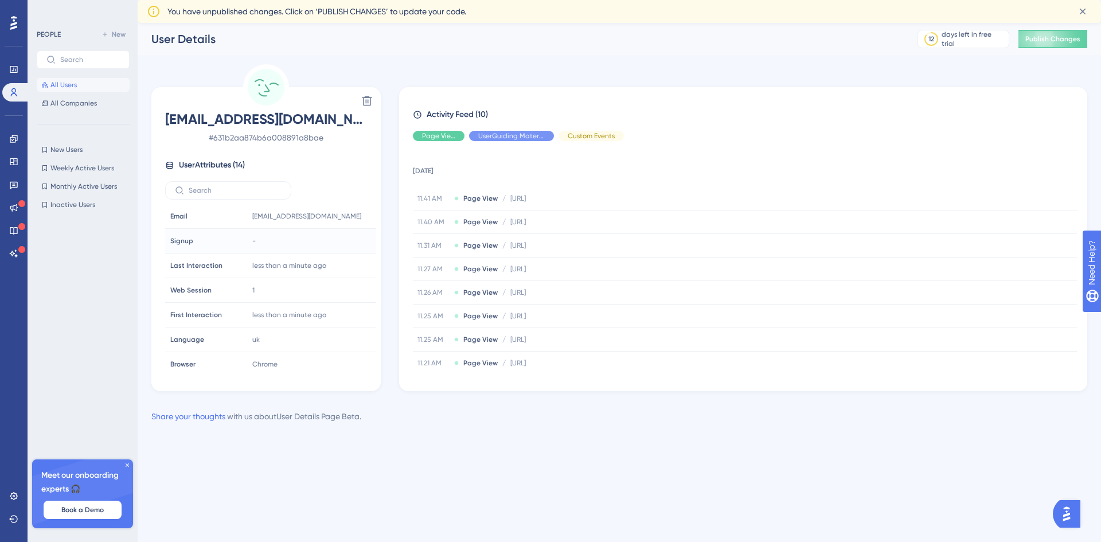
click at [248, 240] on div "-" at bounding box center [310, 240] width 124 height 23
click at [280, 244] on div "-" at bounding box center [310, 240] width 124 height 23
click at [258, 236] on div "-" at bounding box center [310, 240] width 124 height 23
click at [9, 141] on link at bounding box center [13, 139] width 23 height 18
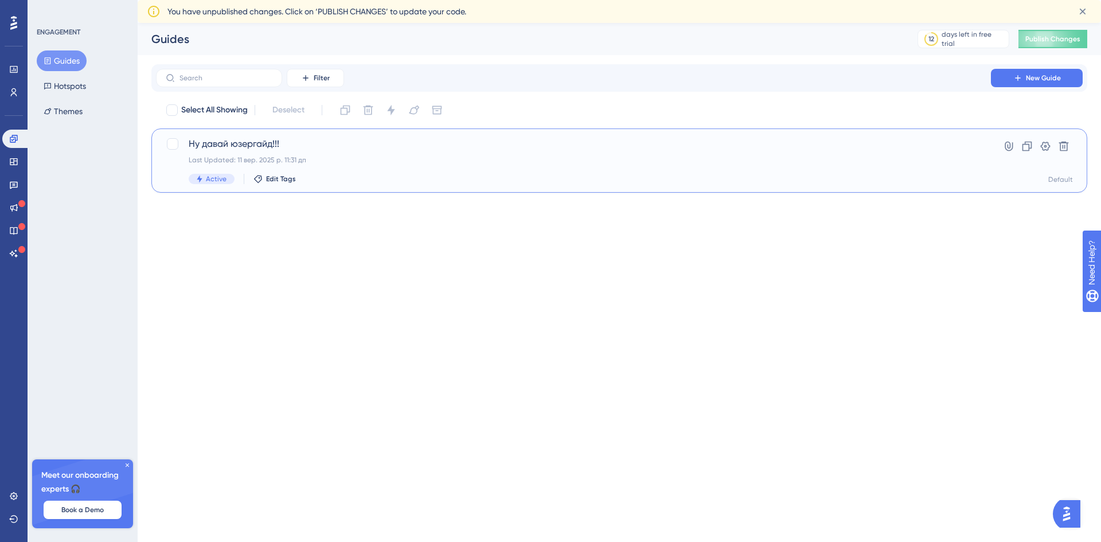
click at [500, 147] on span "Ну давай юзергайд!!!" at bounding box center [574, 144] width 770 height 14
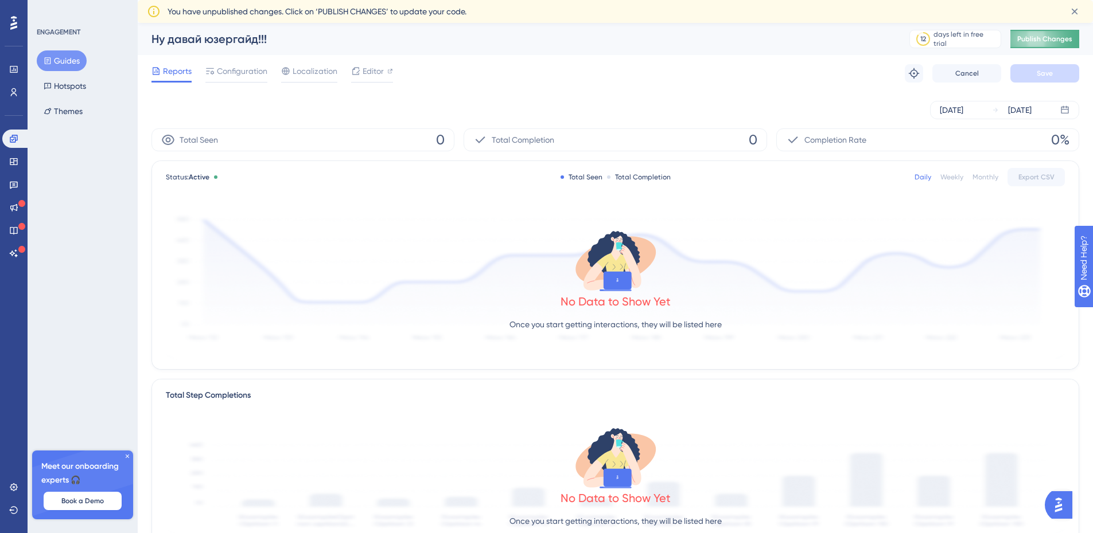
click at [1064, 38] on span "Publish Changes" at bounding box center [1044, 38] width 55 height 9
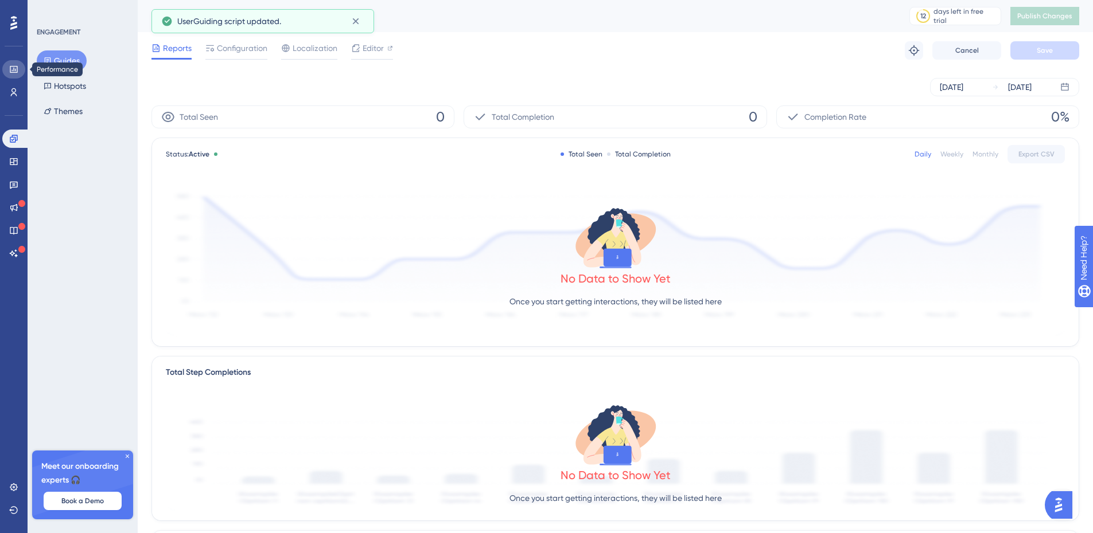
click at [15, 73] on icon at bounding box center [13, 69] width 9 height 9
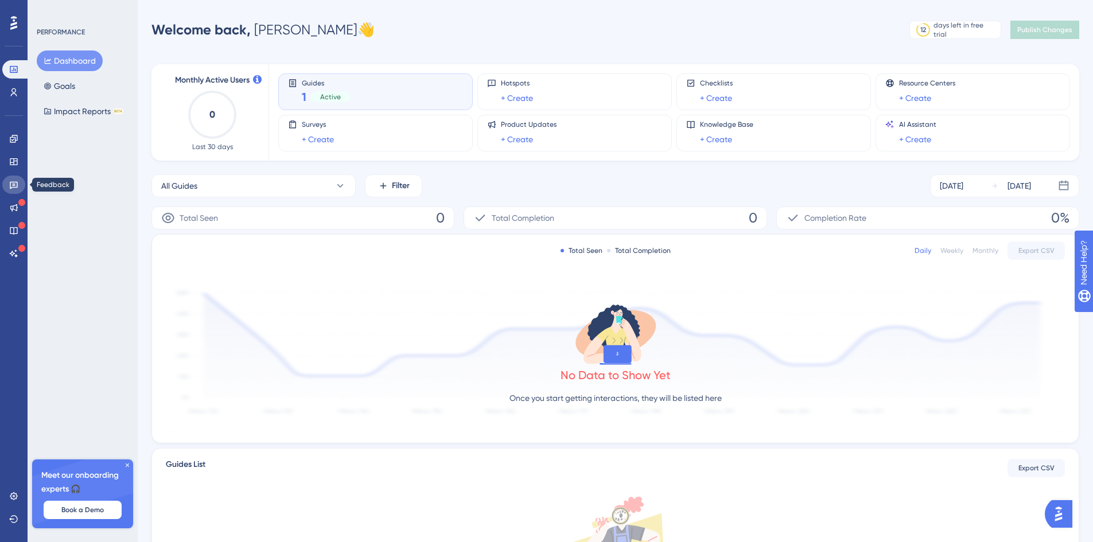
click at [9, 187] on link at bounding box center [13, 185] width 23 height 18
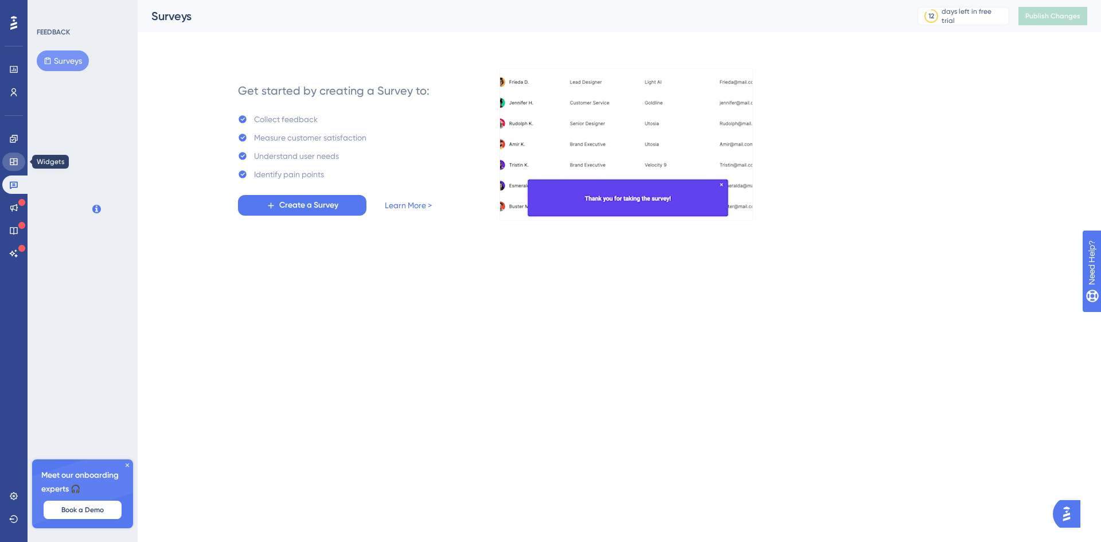
click at [11, 163] on icon at bounding box center [13, 161] width 9 height 9
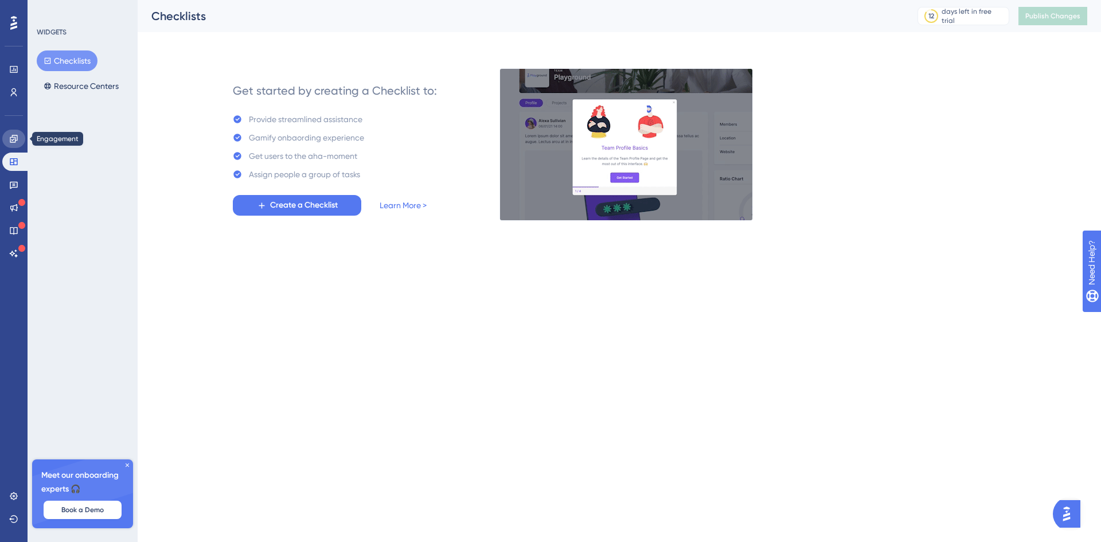
click at [14, 138] on icon at bounding box center [13, 138] width 7 height 7
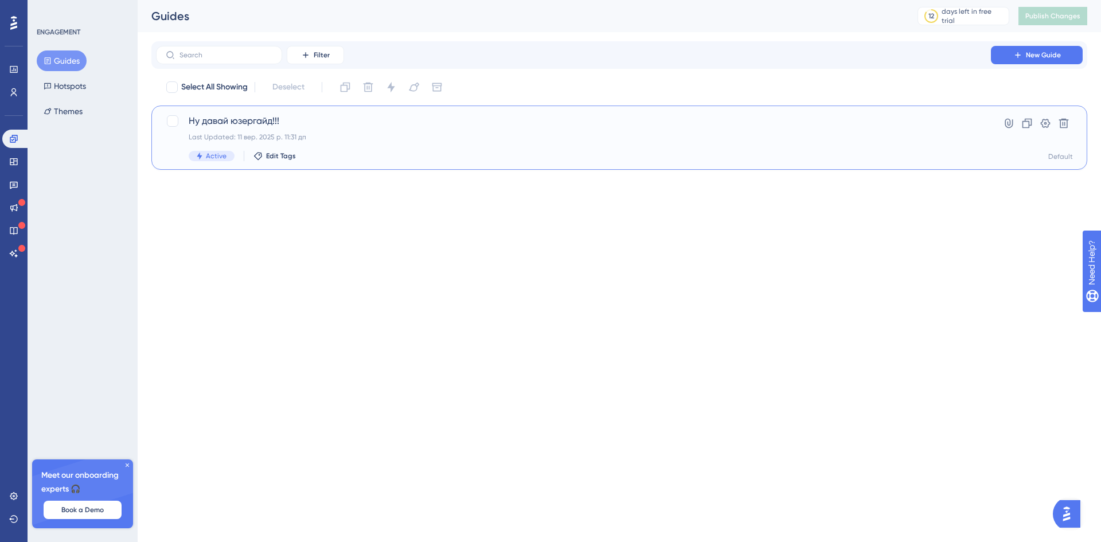
click at [418, 114] on span "Ну давай юзергайд!!!" at bounding box center [574, 121] width 770 height 14
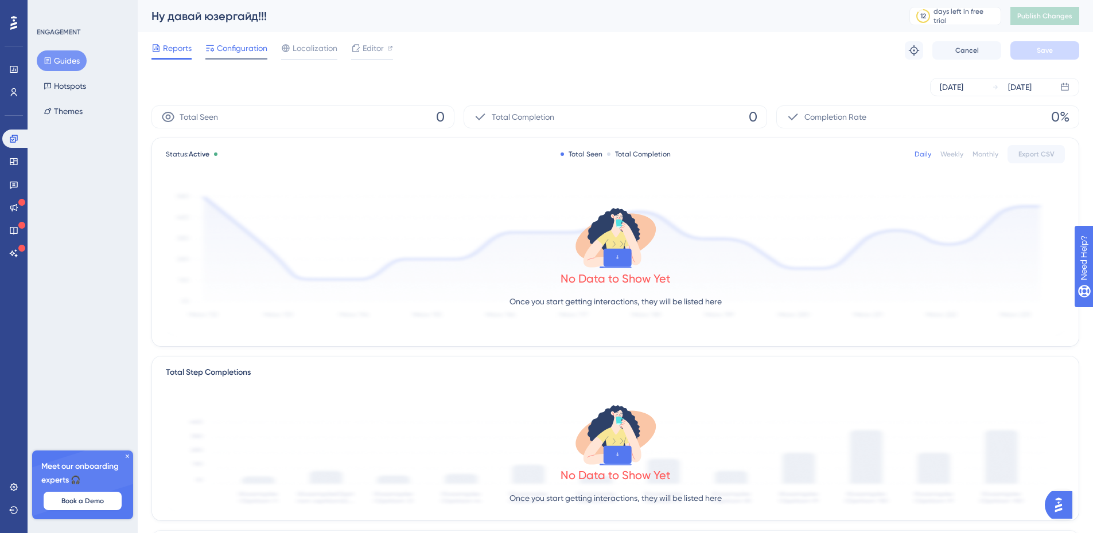
click at [255, 43] on span "Configuration" at bounding box center [242, 48] width 50 height 14
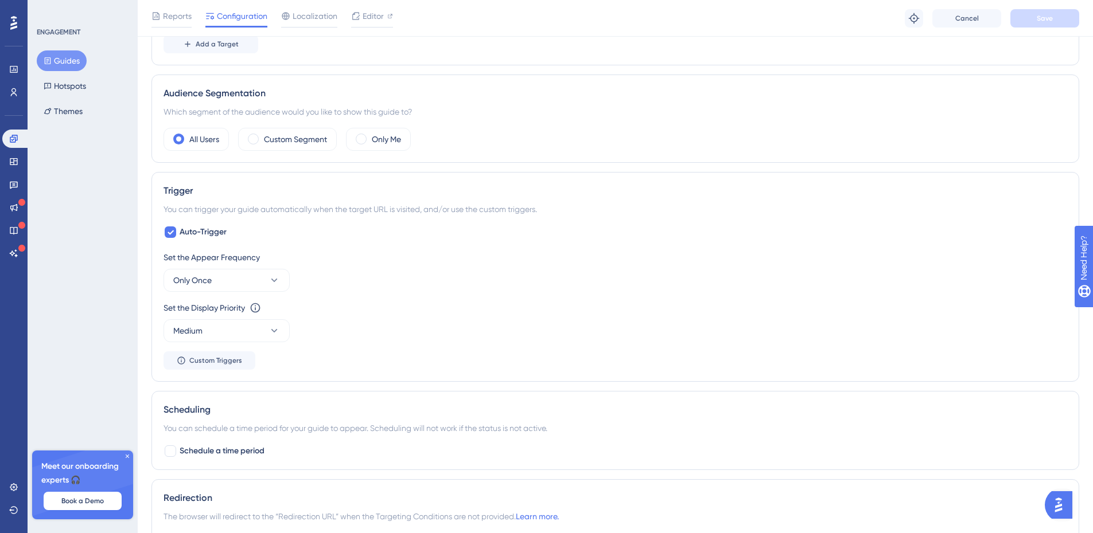
scroll to position [344, 0]
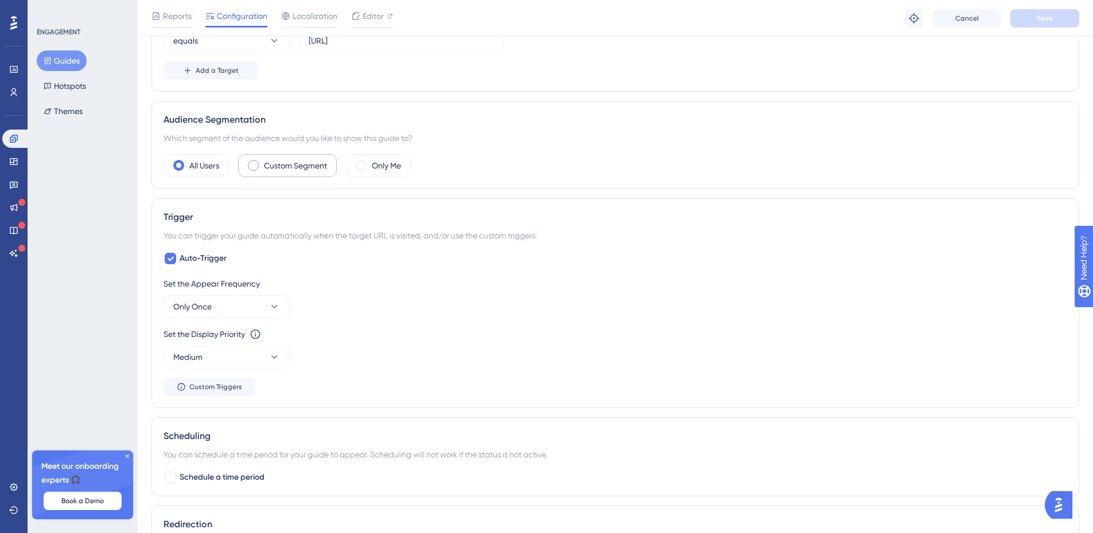
click at [263, 168] on div "Custom Segment" at bounding box center [287, 165] width 99 height 23
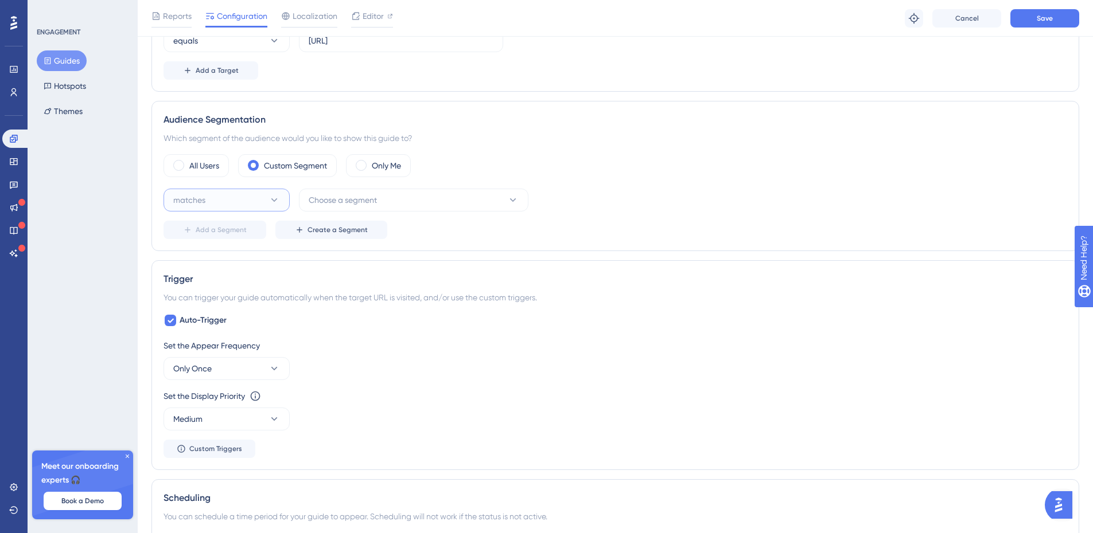
click at [261, 201] on button "matches" at bounding box center [226, 200] width 126 height 23
click at [242, 234] on div "matches matches" at bounding box center [226, 235] width 93 height 23
click at [422, 199] on button "Choose a segment" at bounding box center [413, 200] width 229 height 23
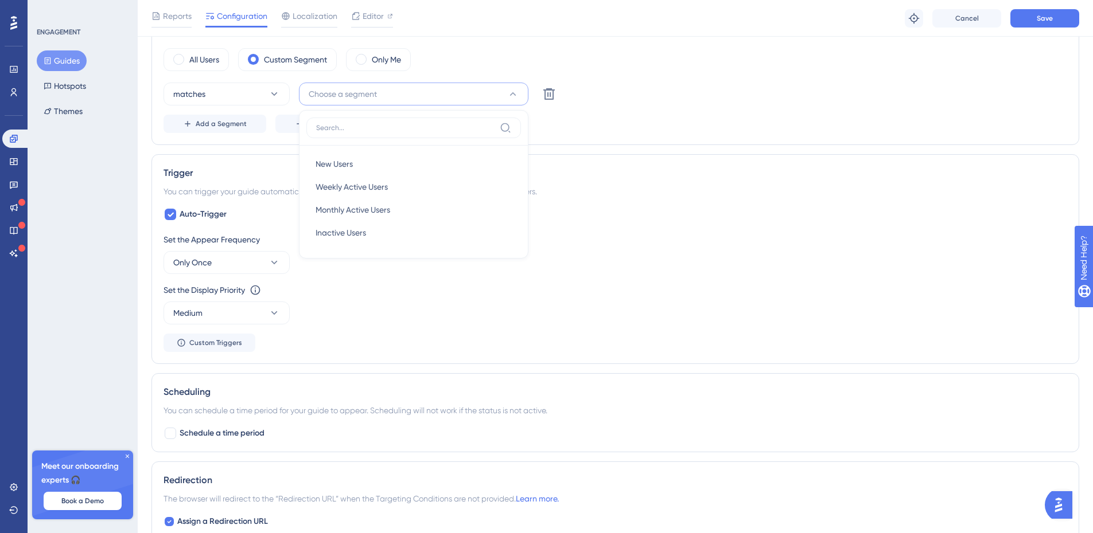
scroll to position [459, 0]
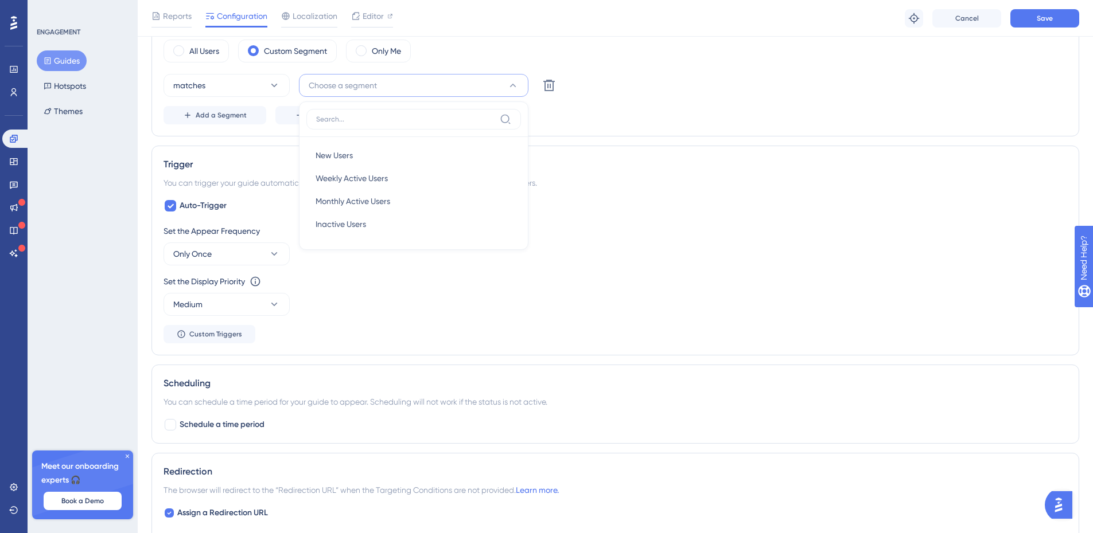
click at [787, 158] on div "Trigger" at bounding box center [614, 165] width 903 height 14
click at [310, 114] on span "Create a Segment" at bounding box center [337, 115] width 60 height 9
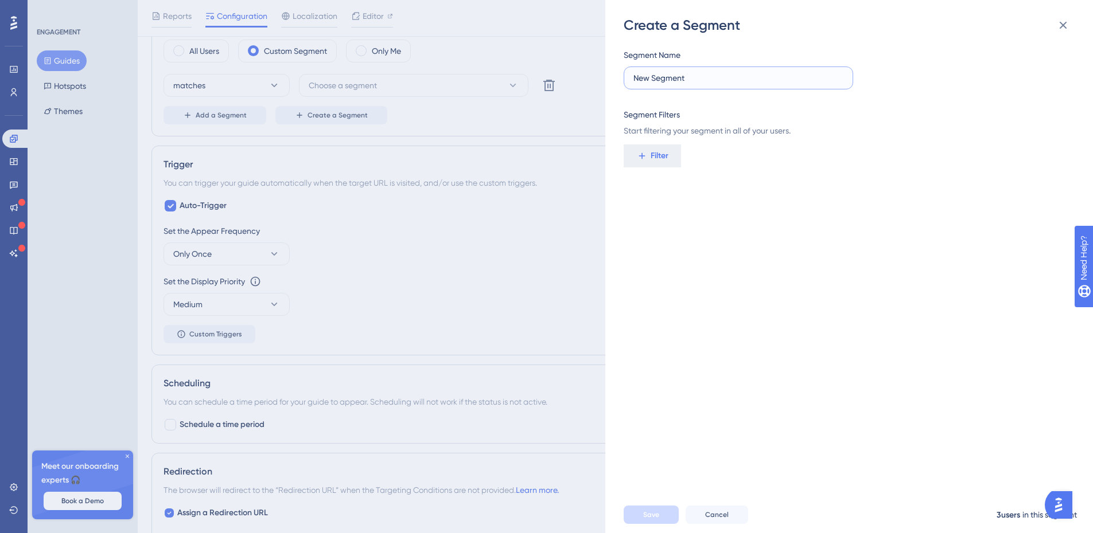
click at [693, 73] on input "New Segment" at bounding box center [738, 78] width 210 height 13
type input "Onbording"
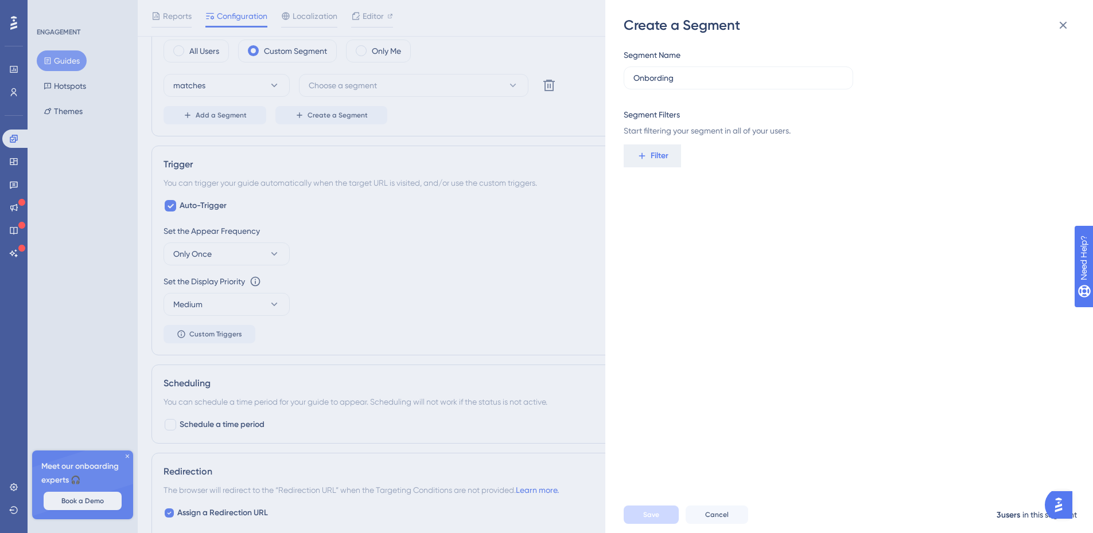
click at [728, 102] on div "Segment Name Onbording Segment Filters Start filtering your segment in all of y…" at bounding box center [845, 92] width 444 height 89
click at [660, 150] on span "Filter" at bounding box center [659, 156] width 18 height 14
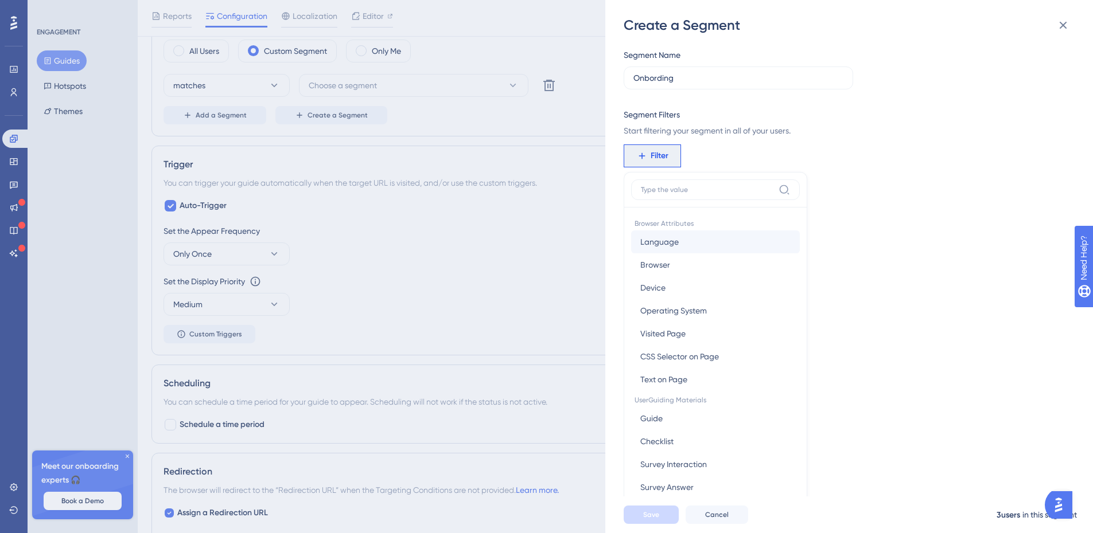
scroll to position [83, 0]
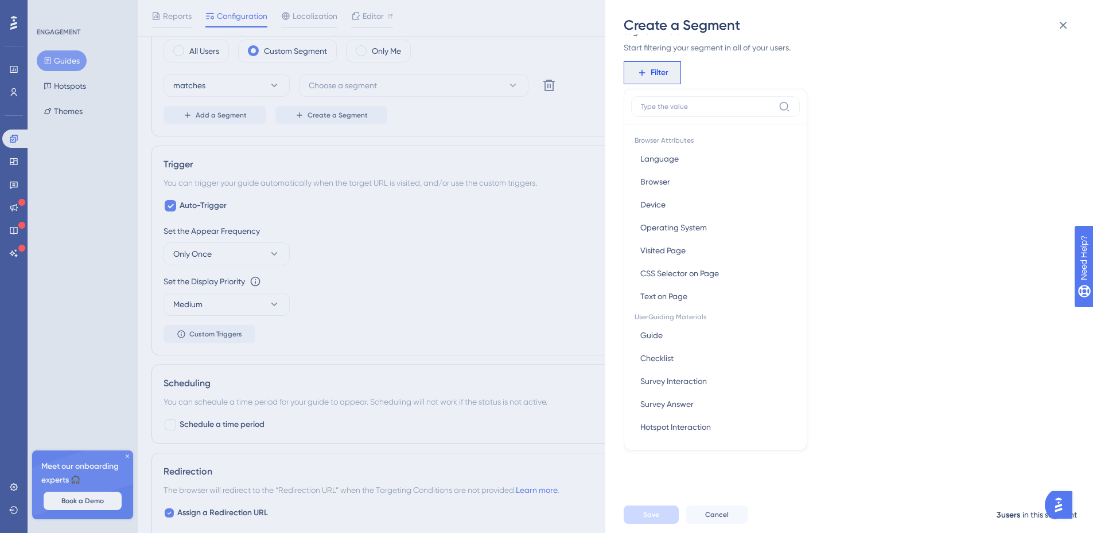
click at [689, 100] on label at bounding box center [715, 106] width 169 height 21
click at [689, 102] on input at bounding box center [707, 106] width 133 height 9
type input "id"
click at [698, 190] on button "User ID User ID" at bounding box center [715, 197] width 169 height 23
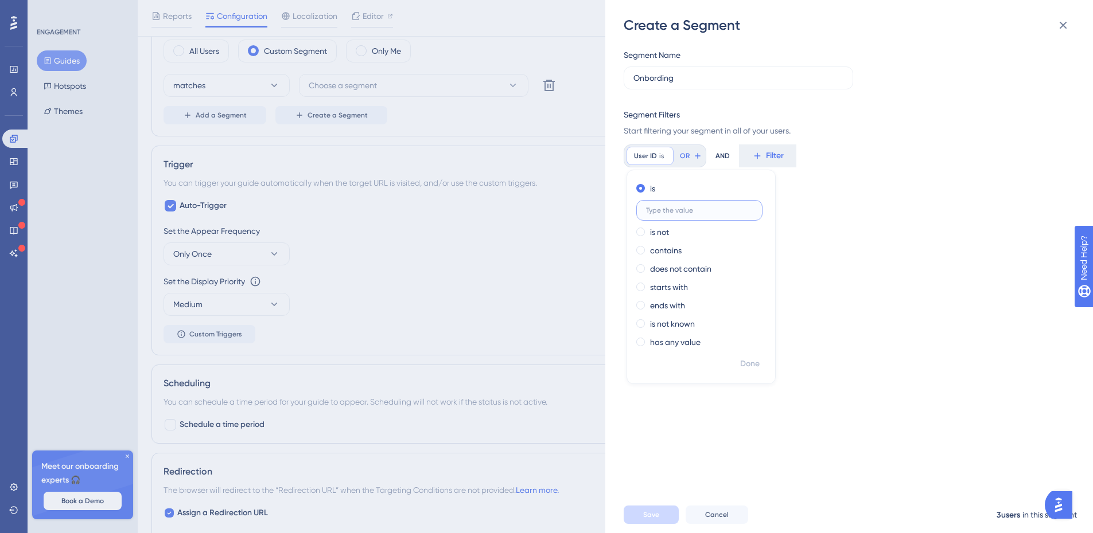
scroll to position [0, 0]
click at [644, 232] on span at bounding box center [640, 232] width 9 height 9
click at [648, 229] on input "radio" at bounding box center [648, 229] width 0 height 0
click at [847, 231] on div "Segment Name Onbording Segment Filters Start filtering your segment in all of y…" at bounding box center [854, 265] width 462 height 462
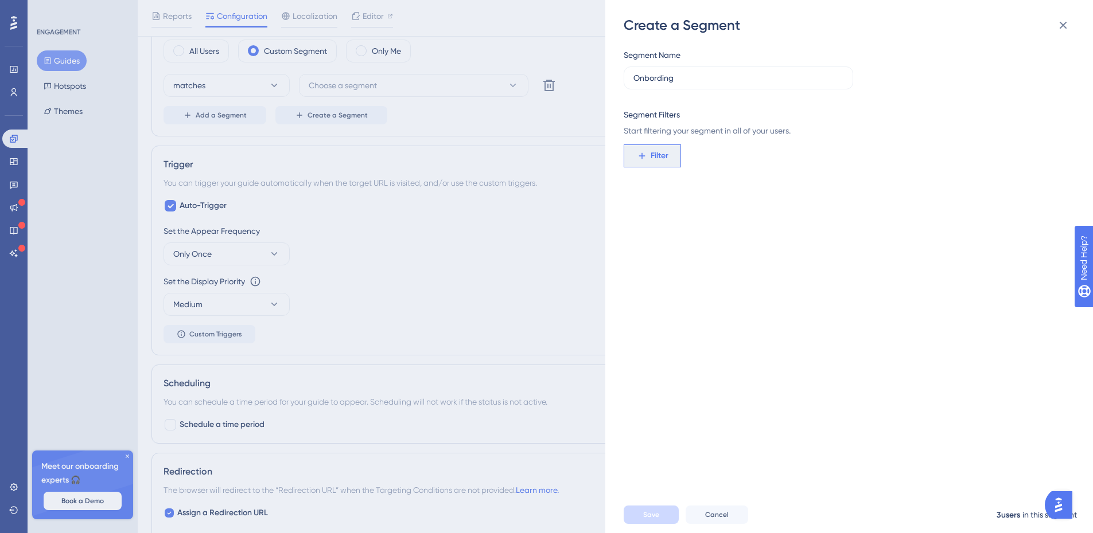
click at [658, 160] on span "Filter" at bounding box center [659, 156] width 18 height 14
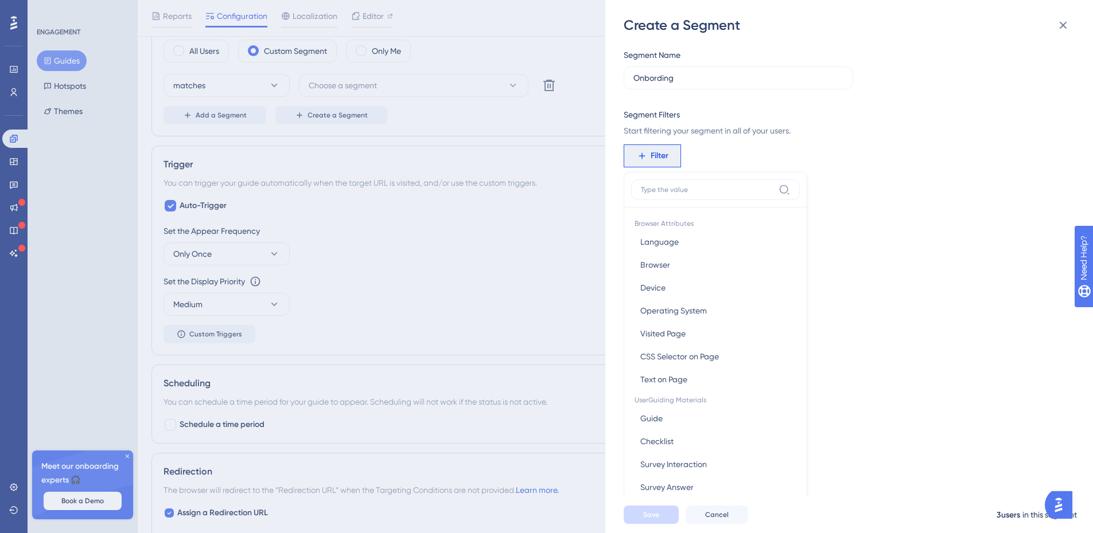
scroll to position [83, 0]
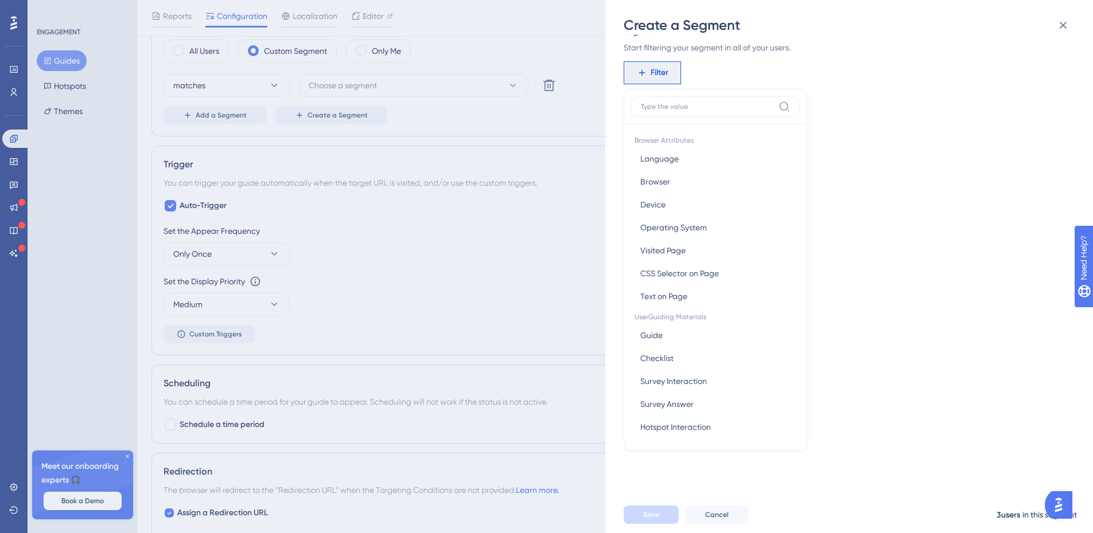
click at [684, 100] on label at bounding box center [715, 106] width 169 height 21
click at [684, 102] on input at bounding box center [707, 106] width 133 height 9
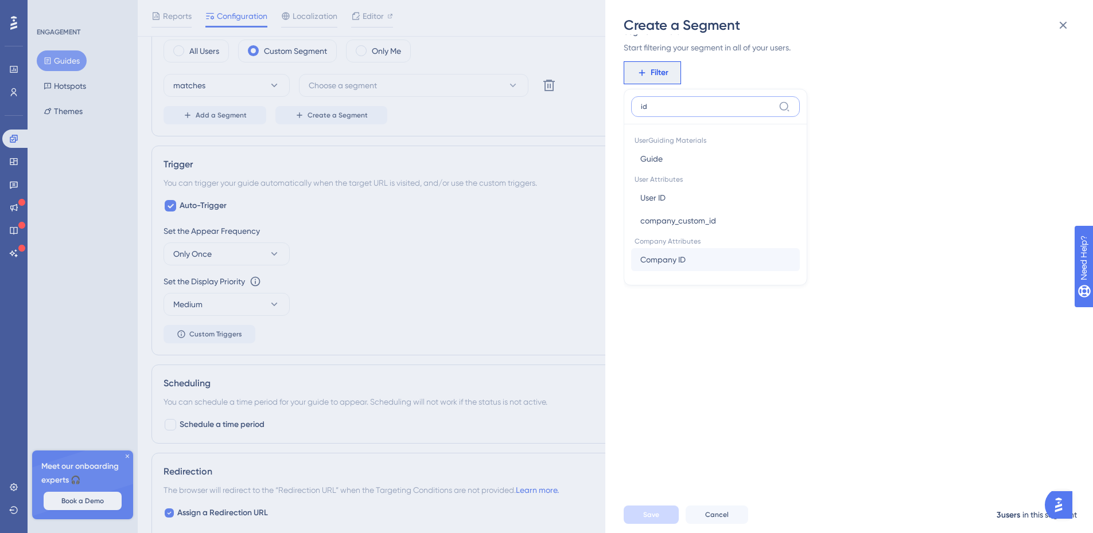
type input "id"
click at [708, 253] on button "Company ID Company ID" at bounding box center [715, 259] width 169 height 23
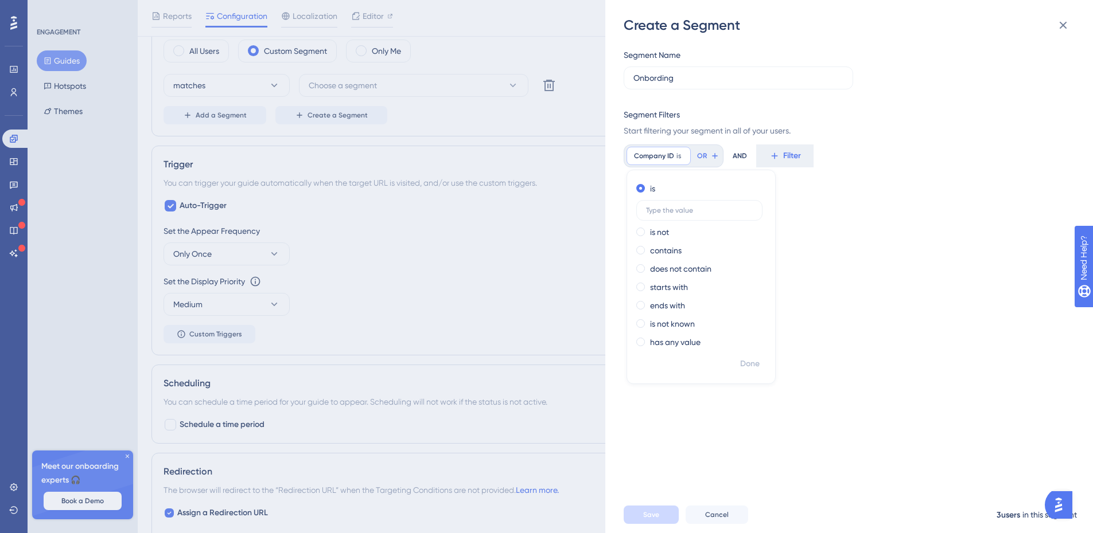
scroll to position [0, 0]
click at [779, 157] on button "Filter" at bounding box center [784, 156] width 57 height 23
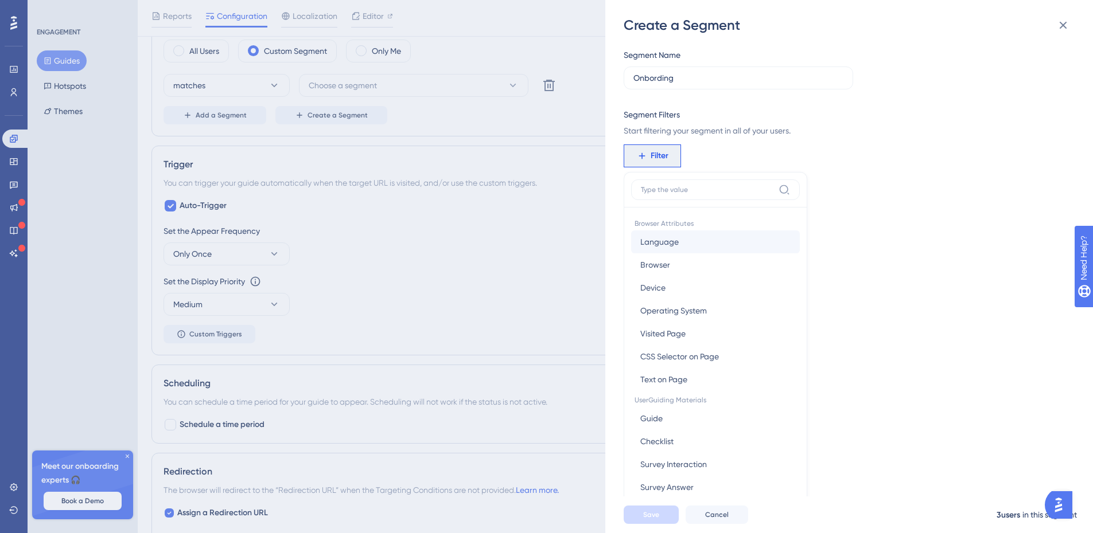
scroll to position [83, 0]
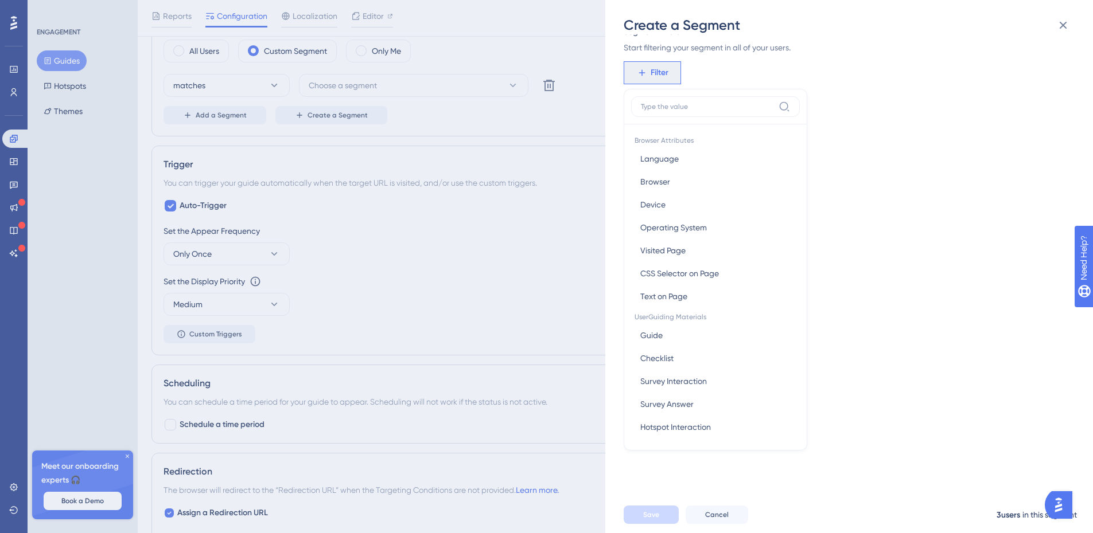
click at [658, 72] on span "Filter" at bounding box center [659, 73] width 18 height 14
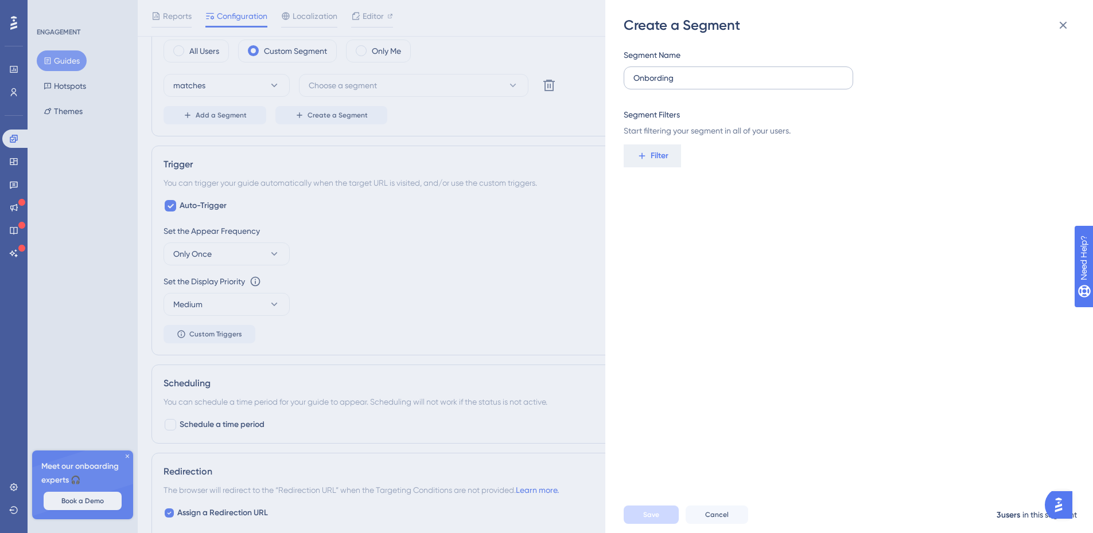
scroll to position [0, 0]
click at [656, 149] on span "Filter" at bounding box center [659, 156] width 18 height 14
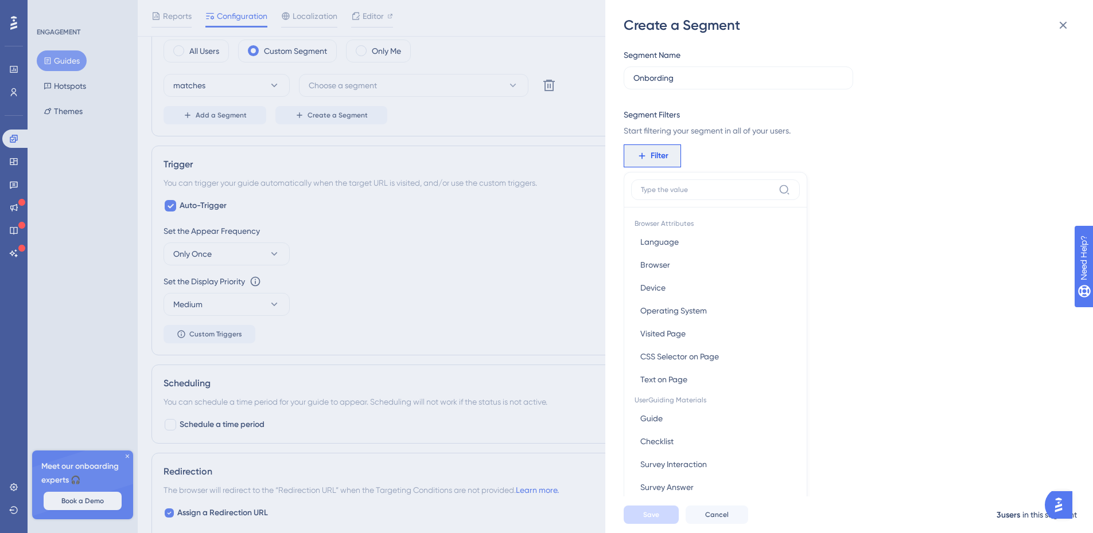
scroll to position [48, 0]
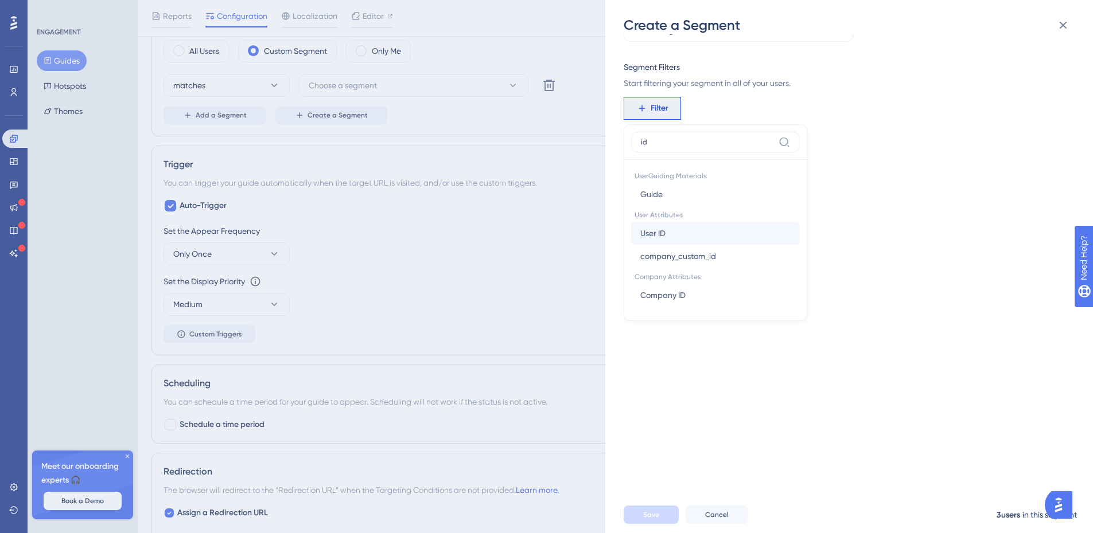
type input "id"
click at [692, 224] on button "User ID User ID" at bounding box center [715, 233] width 169 height 23
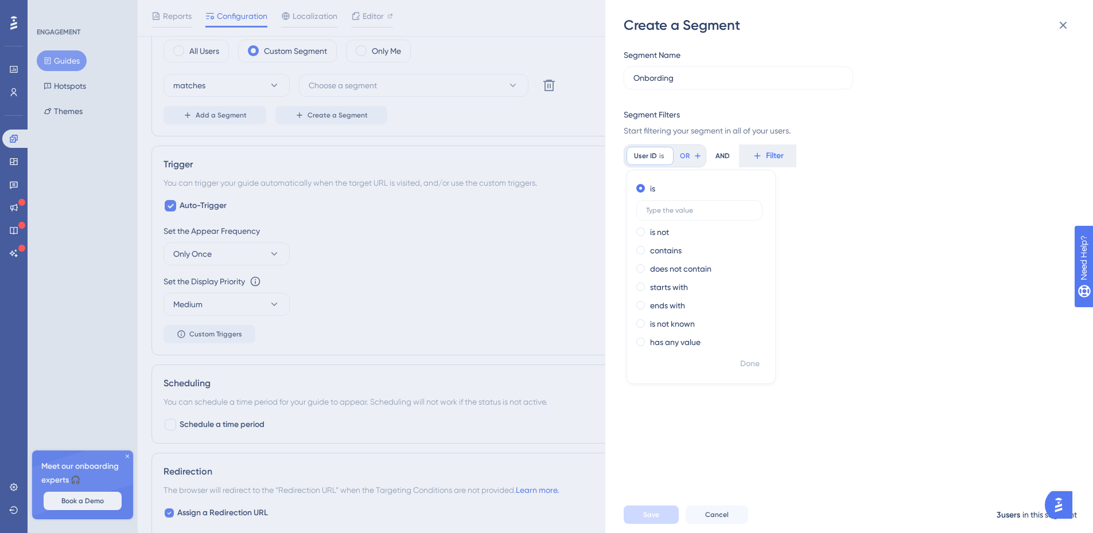
scroll to position [0, 0]
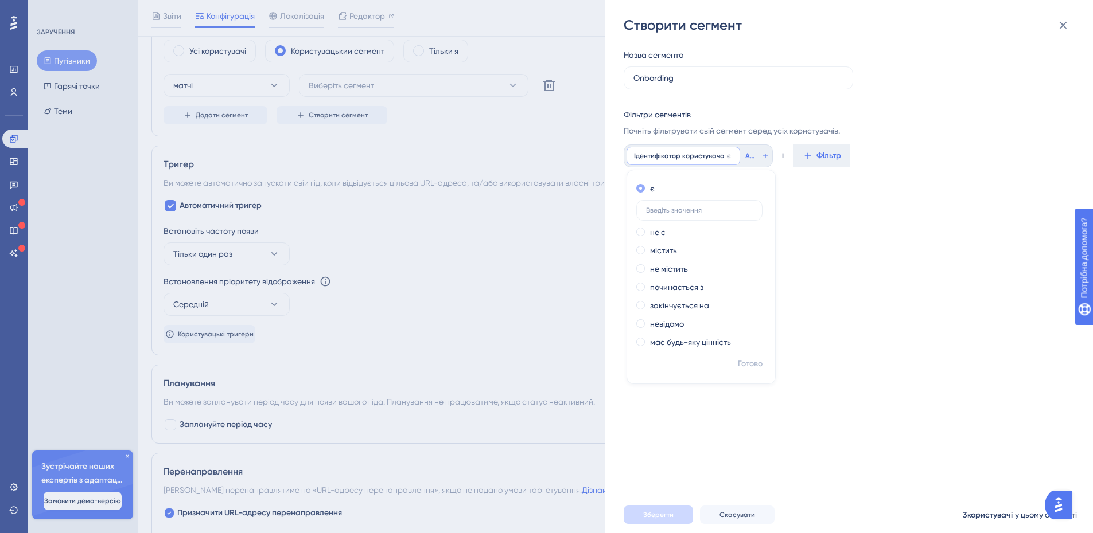
click at [641, 186] on span at bounding box center [640, 188] width 9 height 9
click at [648, 186] on input "radio" at bounding box center [648, 186] width 0 height 0
click at [835, 197] on div "Назва сегмента Onbording Фільтри сегментів Почніть фільтрувати свій сегмент сер…" at bounding box center [854, 265] width 462 height 462
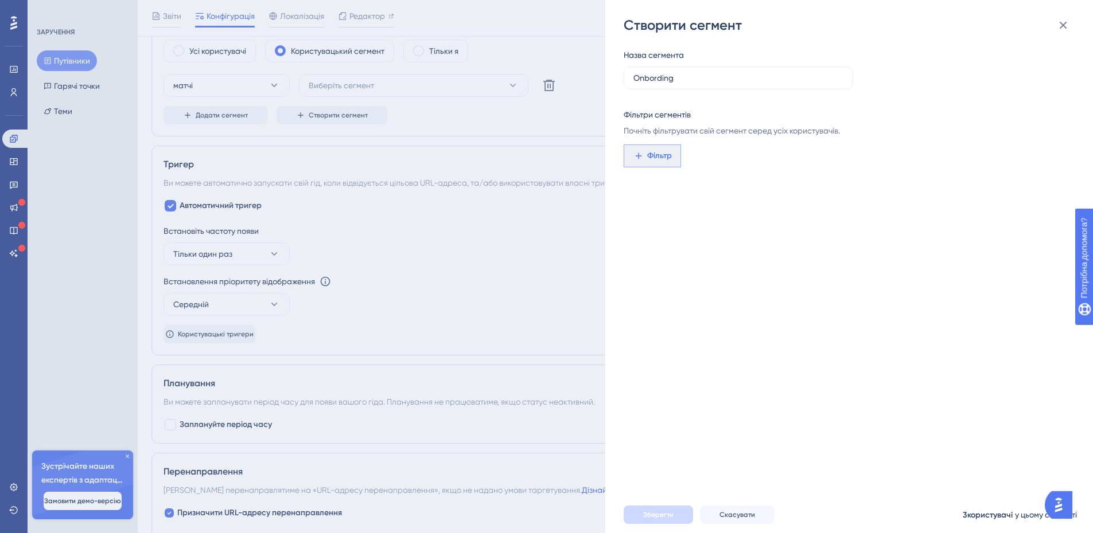
click at [661, 161] on span "Фільтр" at bounding box center [659, 156] width 25 height 14
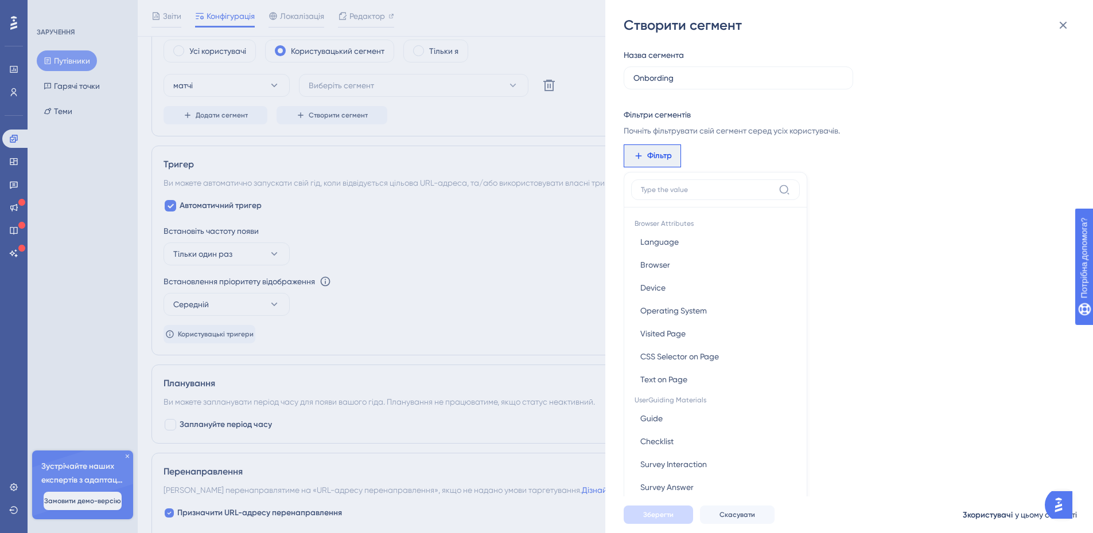
scroll to position [6, 0]
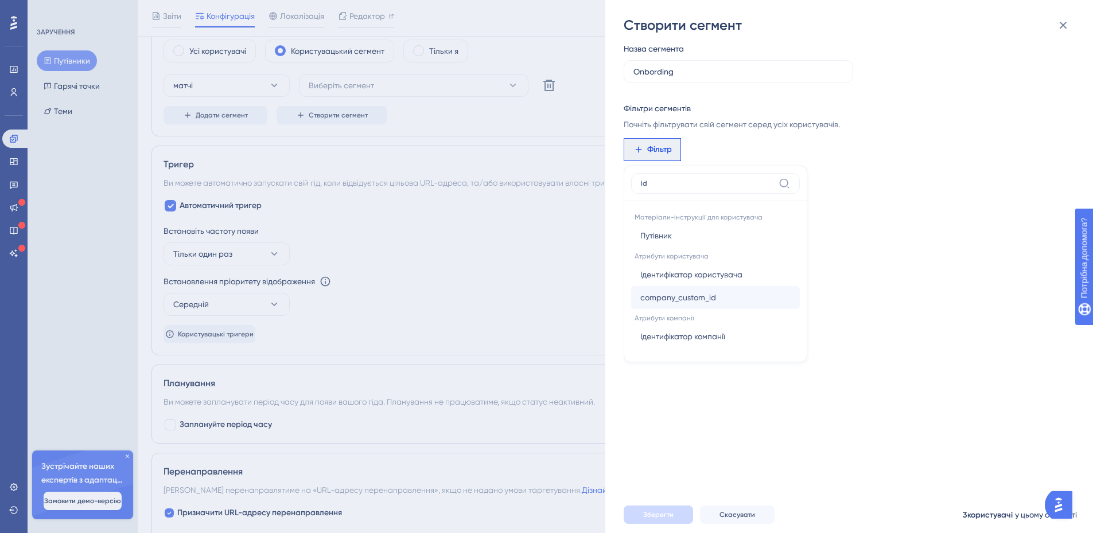
type input "id"
click at [734, 295] on button "company_custom_id company_custom_id" at bounding box center [715, 297] width 169 height 23
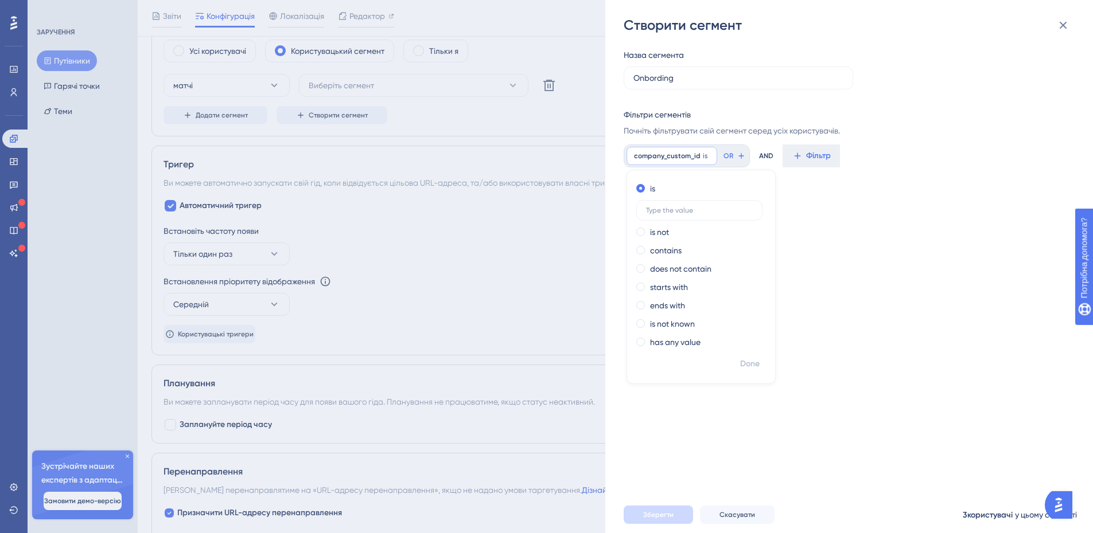
scroll to position [0, 0]
click at [643, 188] on span at bounding box center [640, 188] width 9 height 9
click at [648, 186] on input "radio" at bounding box center [648, 186] width 0 height 0
click at [707, 209] on input "text" at bounding box center [699, 210] width 107 height 8
click at [644, 340] on span at bounding box center [640, 342] width 9 height 9
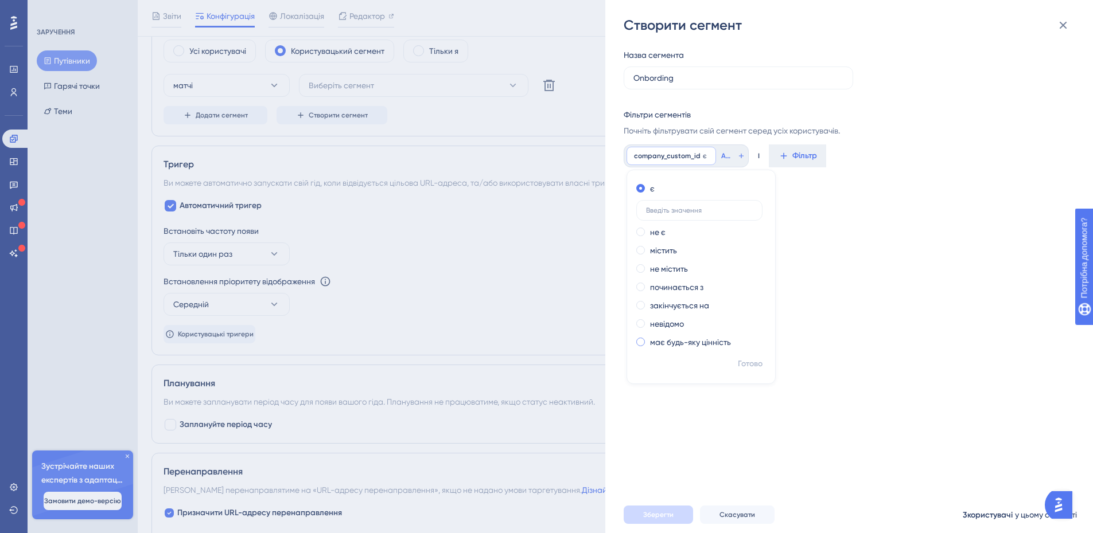
click at [648, 340] on input "radio" at bounding box center [648, 340] width 0 height 0
click at [642, 187] on span at bounding box center [640, 188] width 9 height 9
click at [648, 186] on input "radio" at bounding box center [648, 186] width 0 height 0
click at [653, 209] on input "text" at bounding box center [699, 210] width 107 height 8
type input "a"
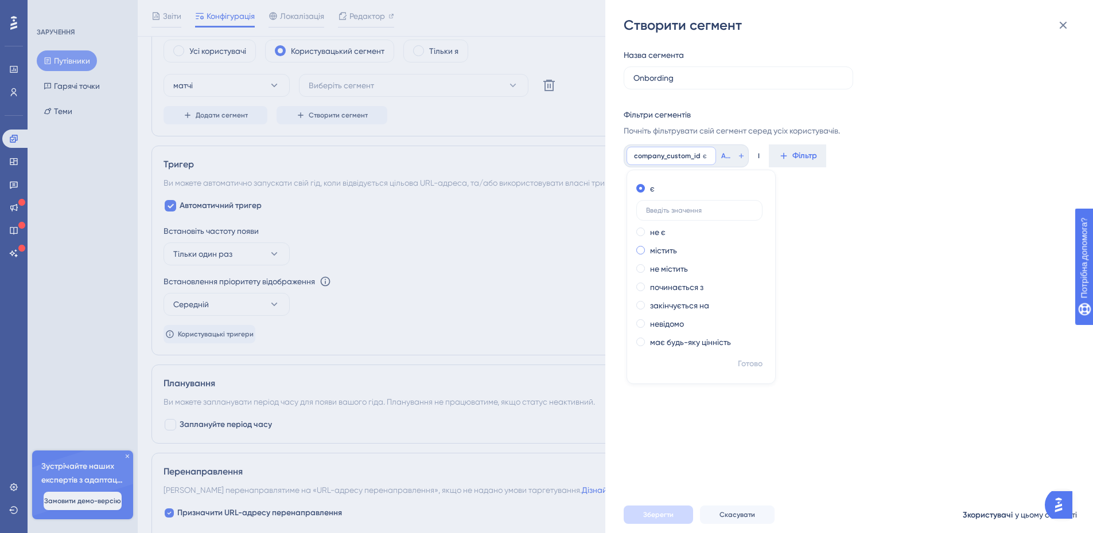
click at [639, 249] on span at bounding box center [640, 250] width 9 height 9
click at [648, 248] on input "radio" at bounding box center [648, 248] width 0 height 0
click at [637, 271] on span at bounding box center [640, 268] width 9 height 9
click at [648, 266] on input "radio" at bounding box center [648, 266] width 0 height 0
click at [641, 288] on span at bounding box center [640, 287] width 9 height 9
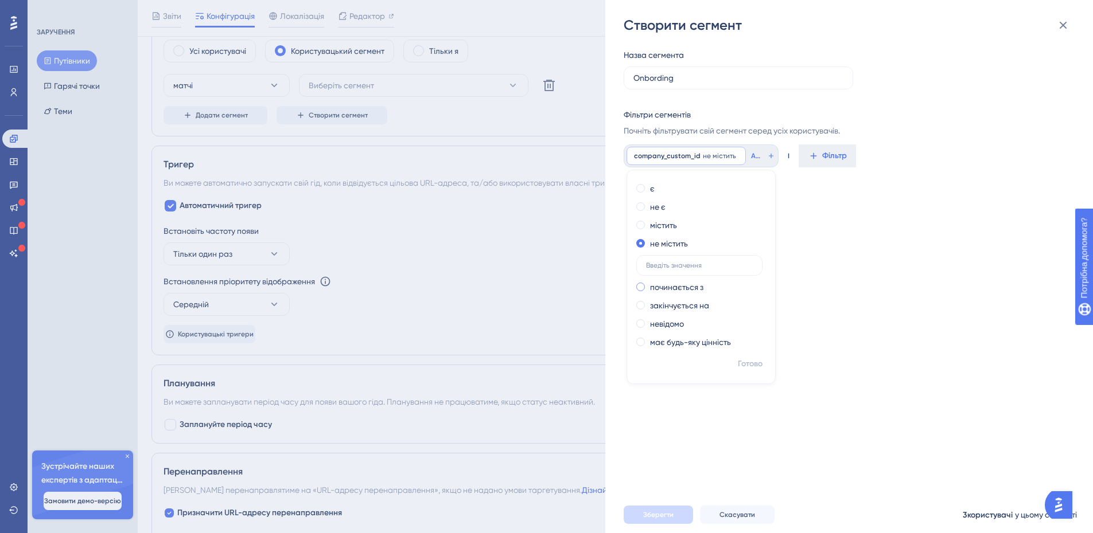
click at [648, 284] on input "radio" at bounding box center [648, 284] width 0 height 0
click at [642, 306] on span at bounding box center [640, 305] width 9 height 9
click at [648, 303] on input "radio" at bounding box center [648, 303] width 0 height 0
click at [641, 326] on span at bounding box center [640, 323] width 9 height 9
click at [648, 321] on input "radio" at bounding box center [648, 321] width 0 height 0
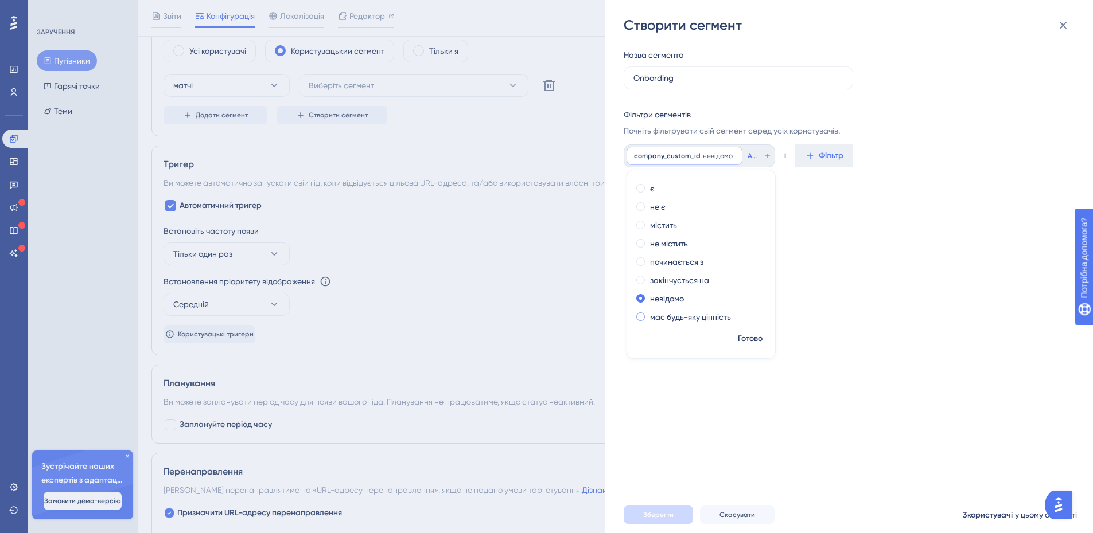
click at [644, 317] on span at bounding box center [640, 317] width 9 height 9
click at [648, 314] on input "radio" at bounding box center [648, 314] width 0 height 0
click at [752, 336] on font "Готово" at bounding box center [750, 339] width 25 height 10
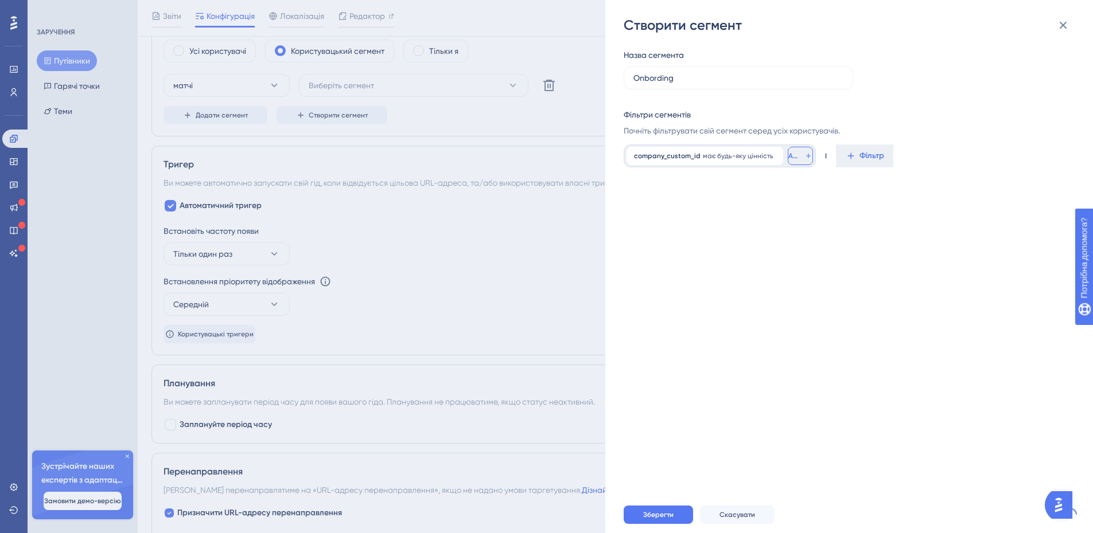
click at [806, 157] on icon at bounding box center [808, 155] width 8 height 9
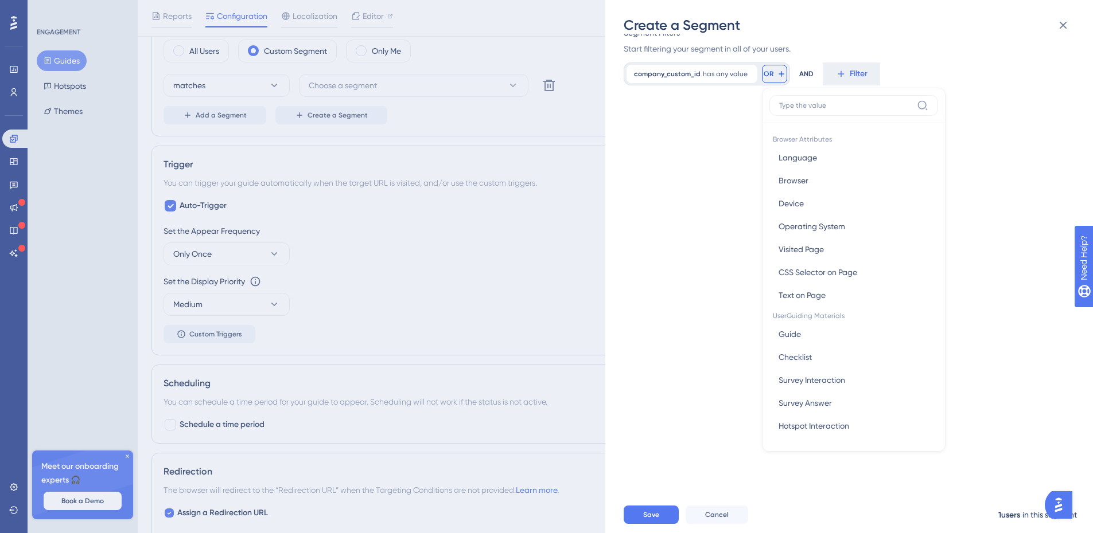
click at [821, 111] on label at bounding box center [853, 105] width 169 height 21
click at [821, 110] on input at bounding box center [845, 105] width 133 height 9
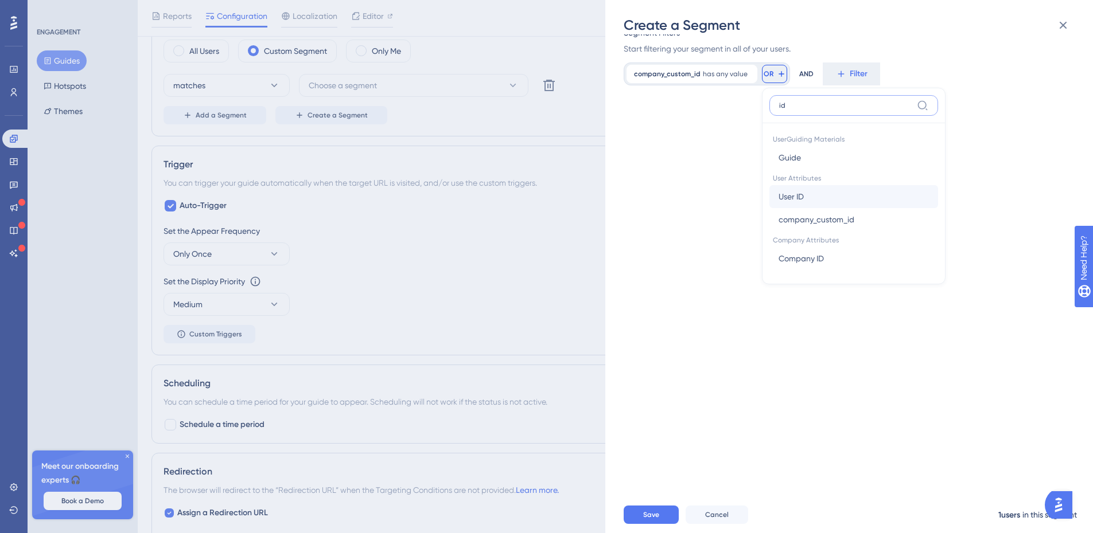
type input "id"
click at [821, 189] on button "User ID User ID" at bounding box center [853, 196] width 169 height 23
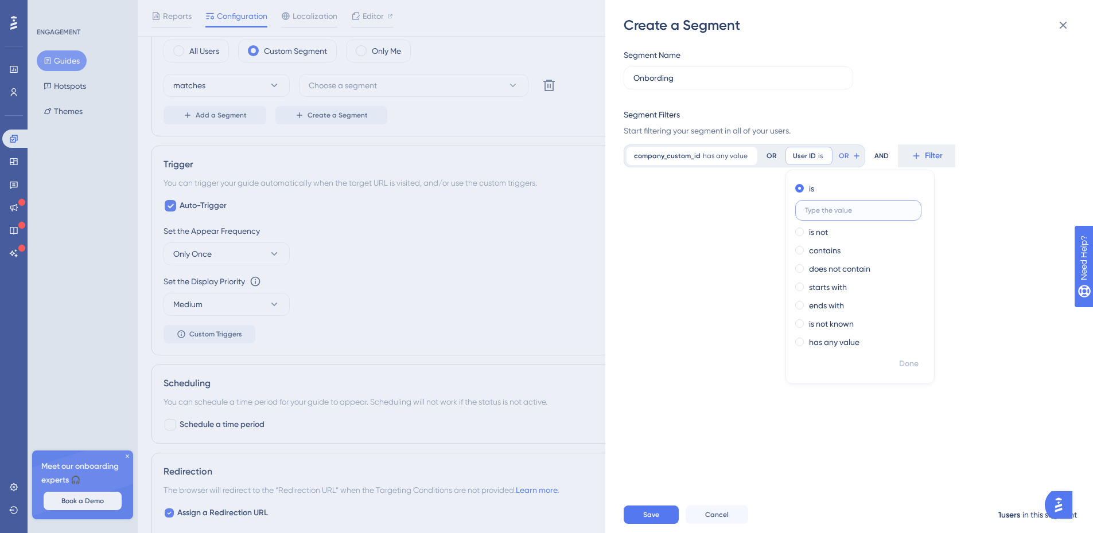
scroll to position [0, 0]
click at [796, 341] on span at bounding box center [799, 342] width 9 height 9
click at [807, 340] on input "radio" at bounding box center [807, 340] width 0 height 0
click at [699, 258] on div "Segment Name Onbording Segment Filters Start filtering your segment in all of y…" at bounding box center [854, 265] width 462 height 462
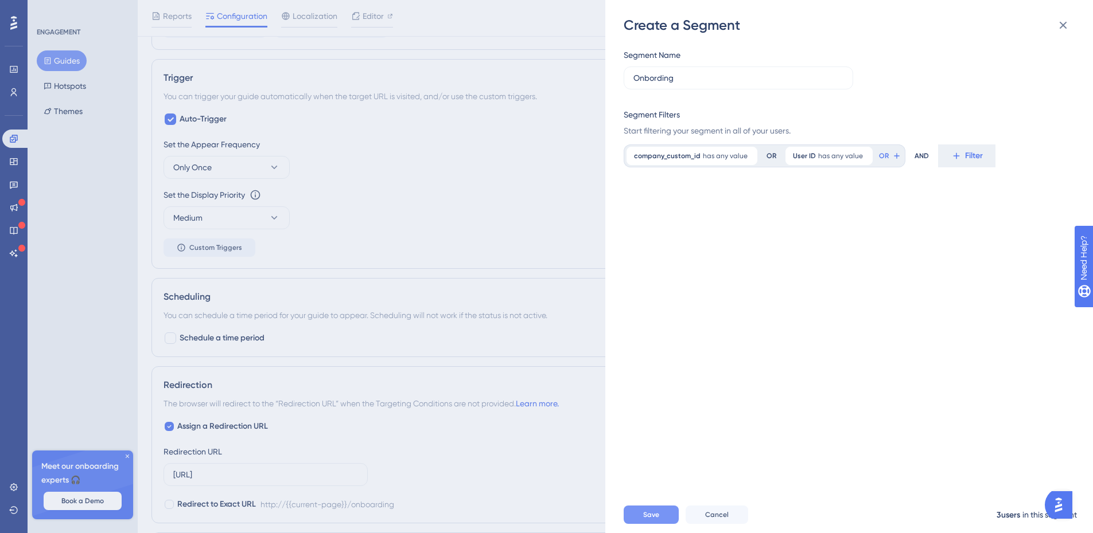
scroll to position [631, 0]
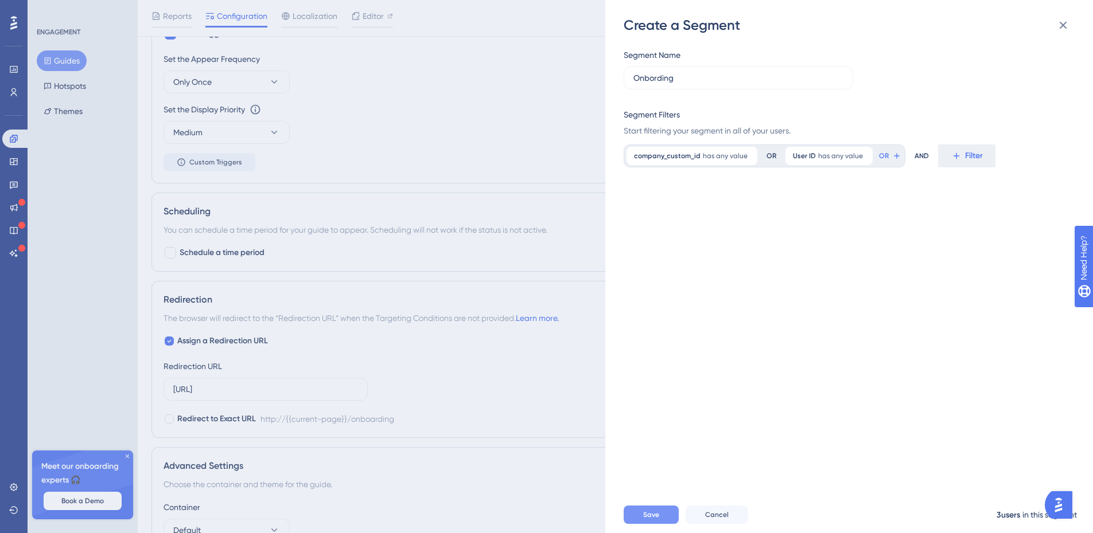
click at [669, 524] on button "Save" at bounding box center [650, 515] width 55 height 18
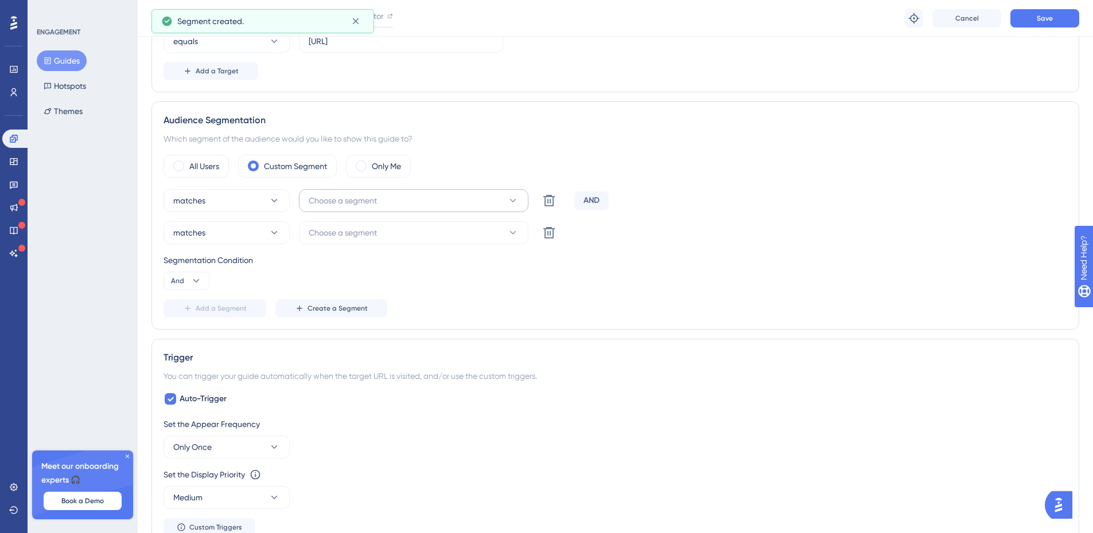
scroll to position [307, 0]
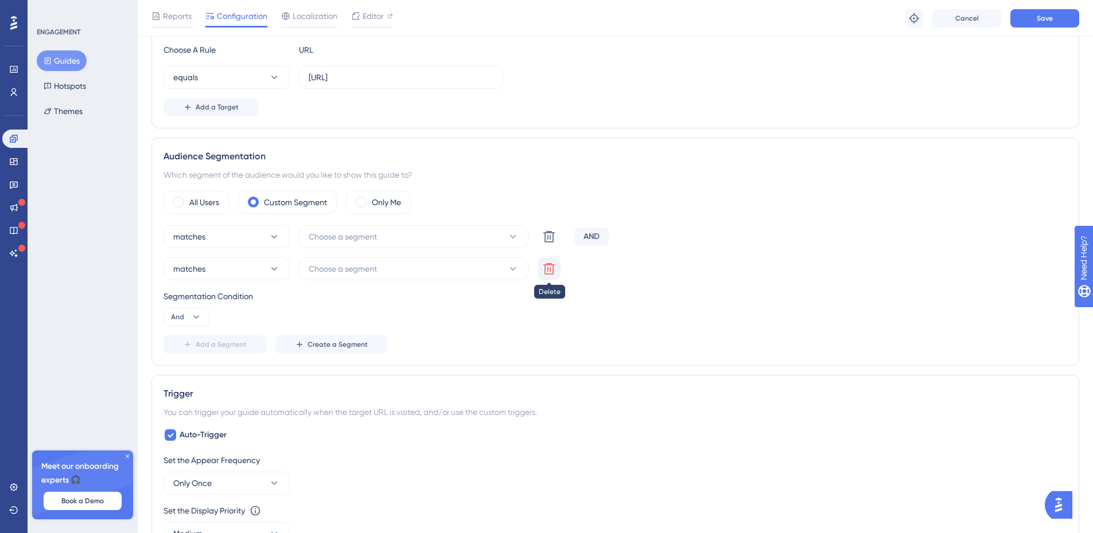
click at [551, 268] on icon at bounding box center [549, 269] width 14 height 14
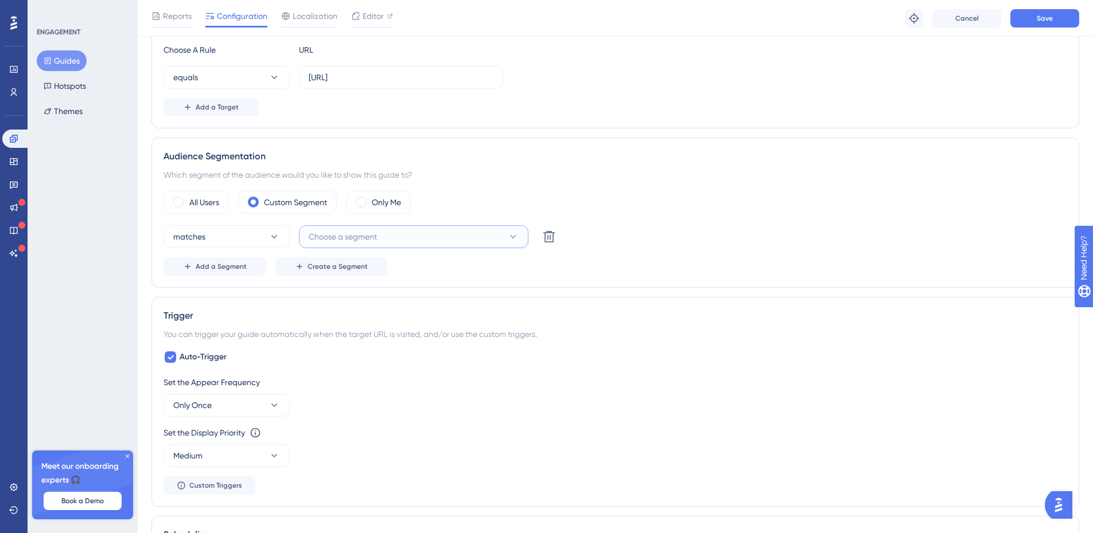
click at [352, 237] on span "Choose a segment" at bounding box center [343, 237] width 68 height 14
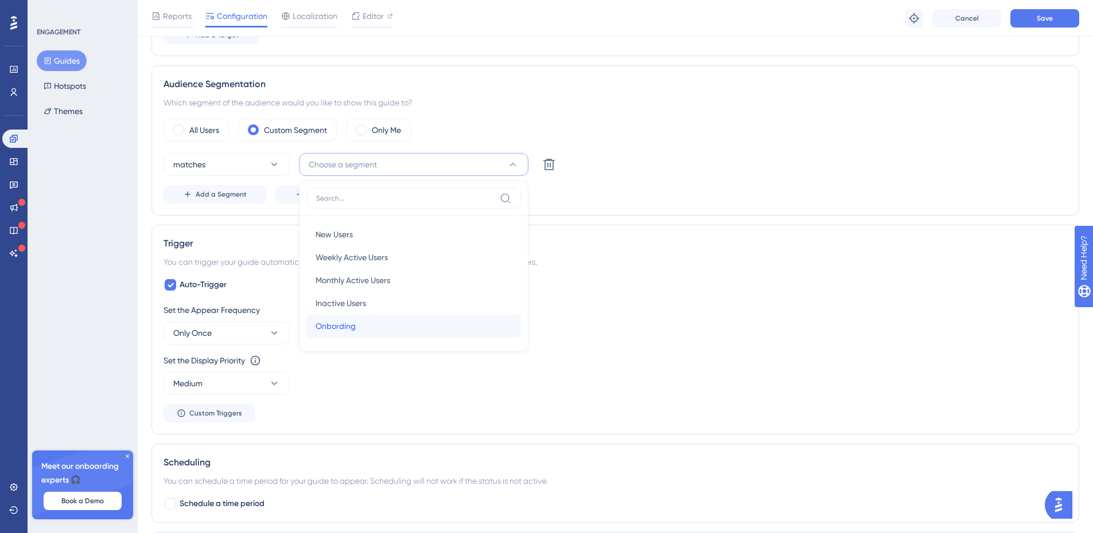
click at [353, 323] on span "Onbording" at bounding box center [335, 326] width 40 height 14
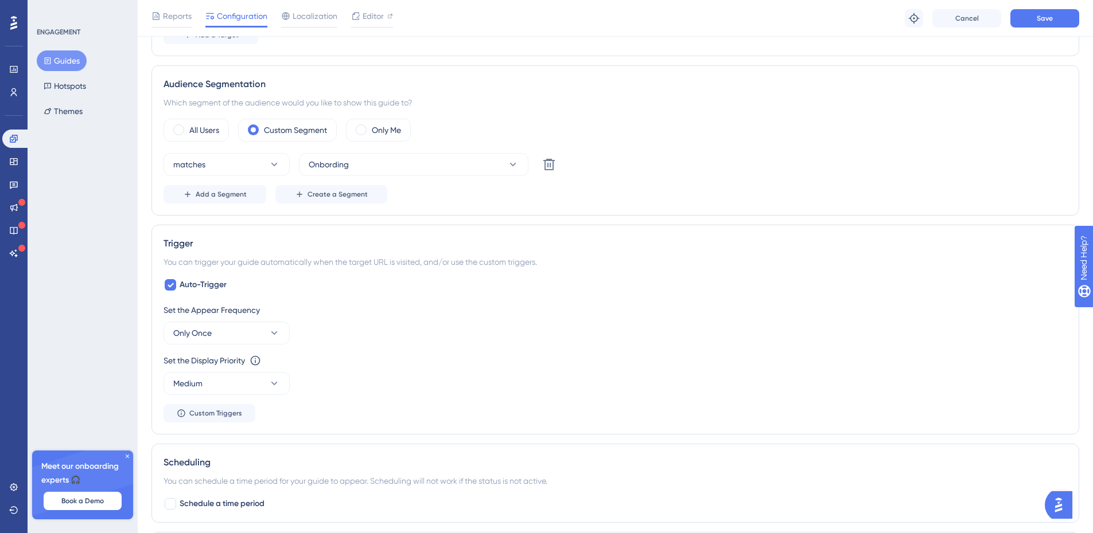
click at [742, 177] on div "matches Onbording Delete Add a Segment Create a Segment" at bounding box center [614, 178] width 903 height 50
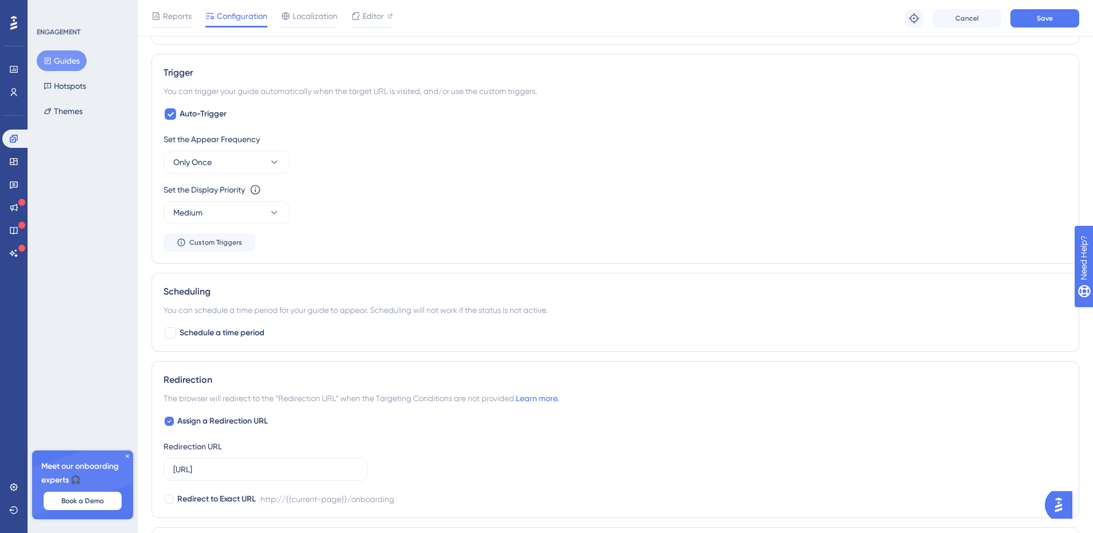
scroll to position [552, 0]
drag, startPoint x: 176, startPoint y: 85, endPoint x: 560, endPoint y: 89, distance: 383.7
click at [560, 89] on div "You can trigger your guide automatically when the target URL is visited, and/or…" at bounding box center [614, 90] width 903 height 14
click at [473, 96] on div "You can trigger your guide automatically when the target URL is visited, and/or…" at bounding box center [614, 90] width 903 height 14
click at [471, 90] on div "You can trigger your guide automatically when the target URL is visited, and/or…" at bounding box center [614, 90] width 903 height 14
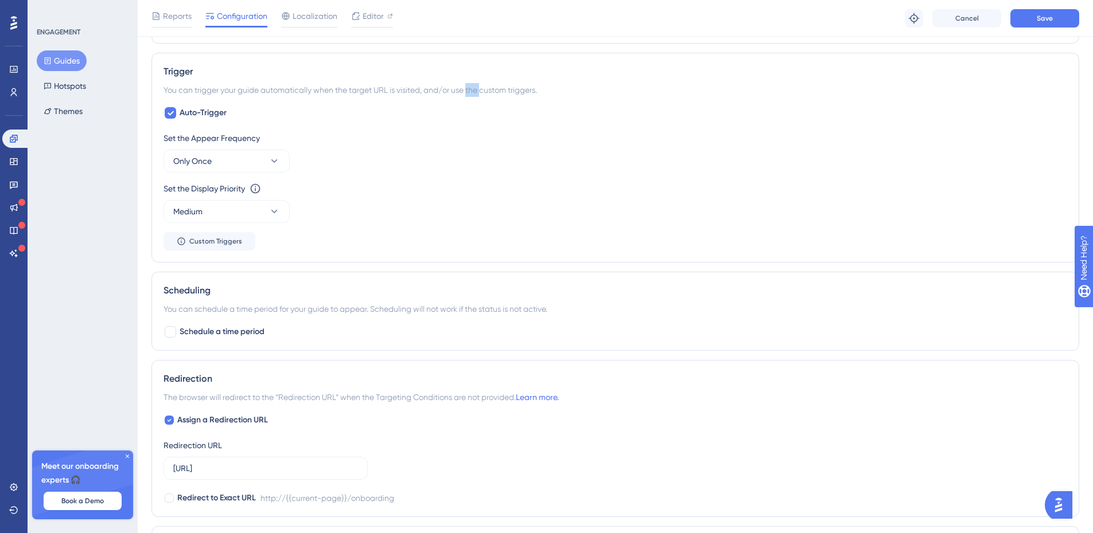
click at [471, 90] on div "You can trigger your guide automatically when the target URL is visited, and/or…" at bounding box center [614, 90] width 903 height 14
copy div "You can trigger your guide automatically when the target URL is visited, and/or…"
click at [442, 87] on div "You can trigger your guide automatically when the target URL is visited, and/or…" at bounding box center [614, 90] width 903 height 14
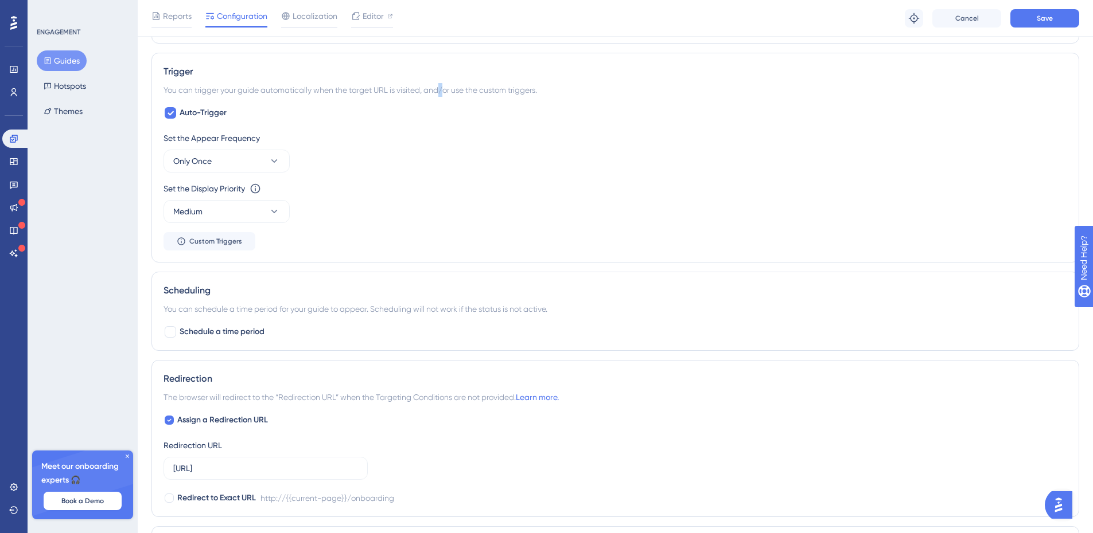
click at [442, 87] on div "You can trigger your guide automatically when the target URL is visited, and/or…" at bounding box center [614, 90] width 903 height 14
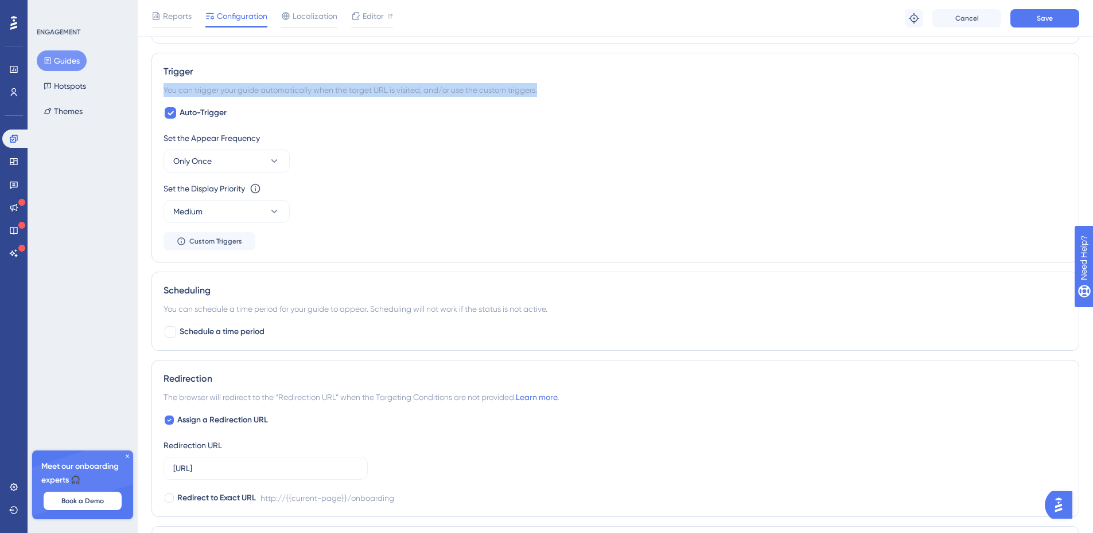
drag, startPoint x: 470, startPoint y: 147, endPoint x: 414, endPoint y: 160, distance: 57.6
click at [470, 147] on div "Set the Appear Frequency Only Once" at bounding box center [614, 151] width 903 height 41
click at [226, 158] on button "Only Once" at bounding box center [226, 161] width 126 height 23
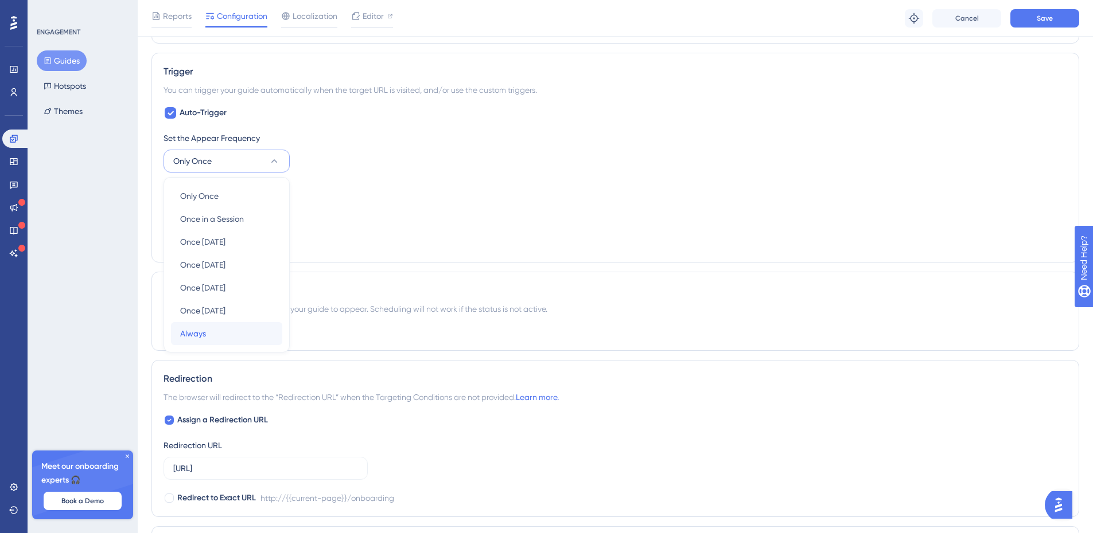
click at [225, 331] on div "Always Always" at bounding box center [226, 333] width 93 height 23
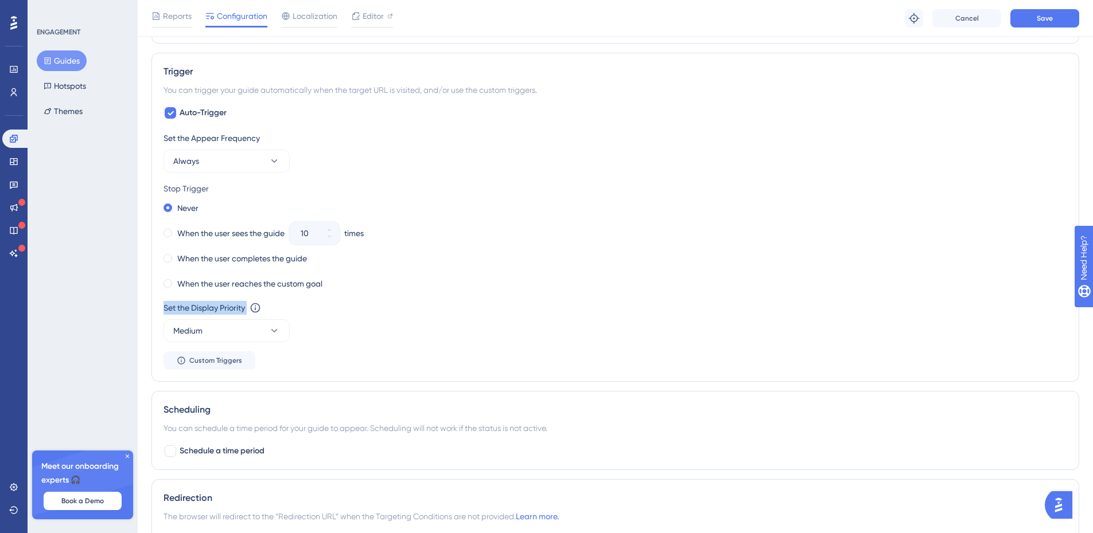
drag, startPoint x: 161, startPoint y: 306, endPoint x: 249, endPoint y: 306, distance: 88.9
click at [249, 306] on div "Trigger You can trigger your guide automatically when the target URL is visited…" at bounding box center [614, 217] width 927 height 329
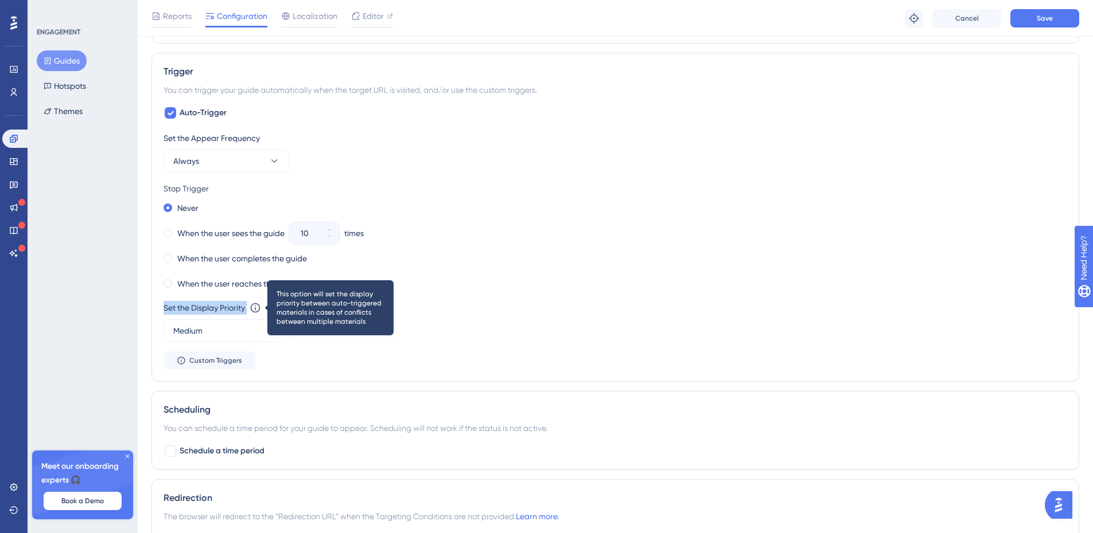
copy div "Set the Display Priority This option will set the display priority between auto…"
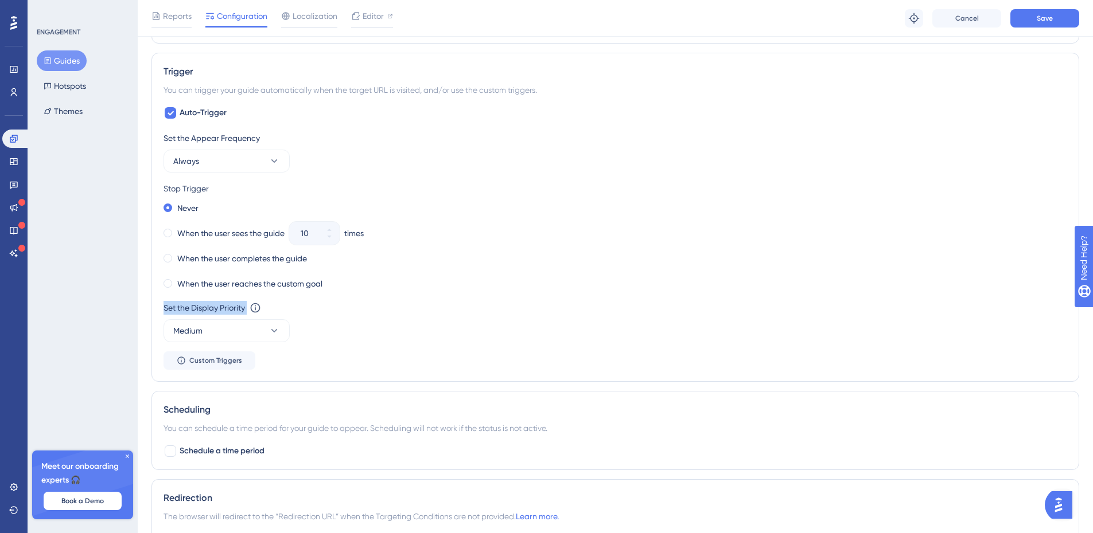
click at [502, 298] on div "Set the Appear Frequency Always Stop Trigger Never When the user sees the guide…" at bounding box center [614, 250] width 903 height 239
click at [252, 330] on button "Medium" at bounding box center [226, 330] width 126 height 23
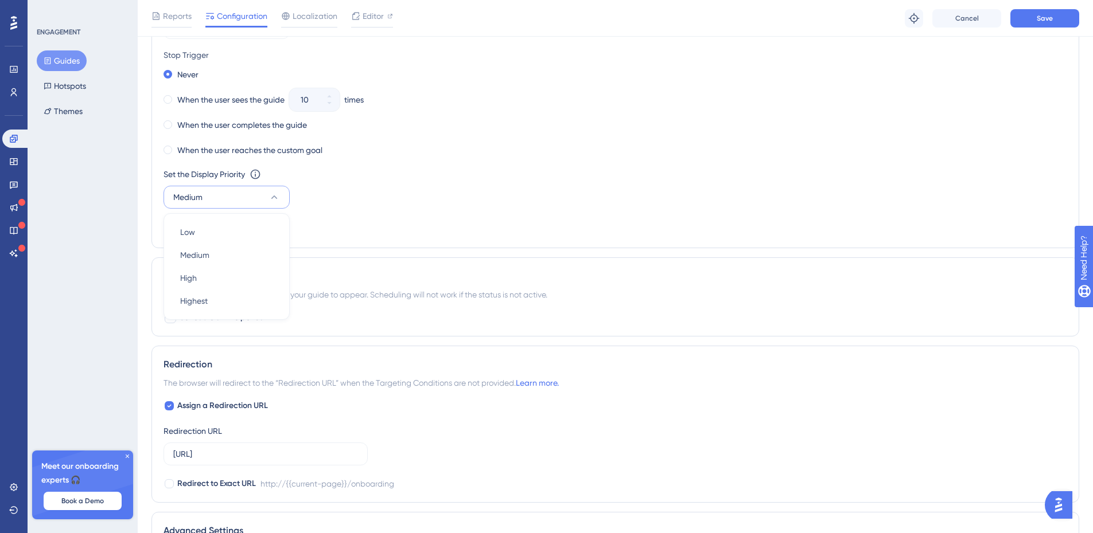
click at [276, 194] on icon at bounding box center [273, 197] width 11 height 11
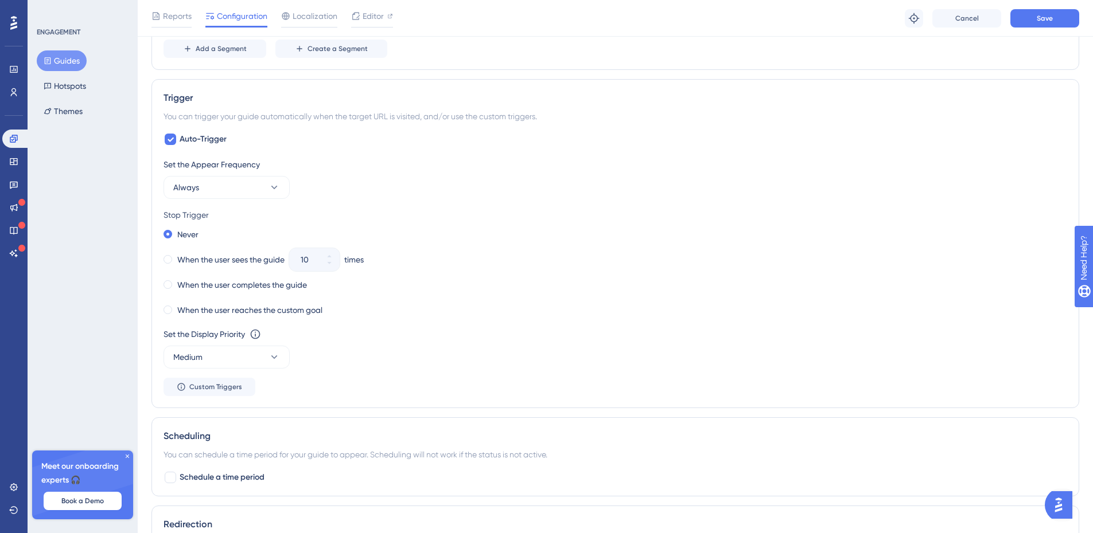
scroll to position [411, 0]
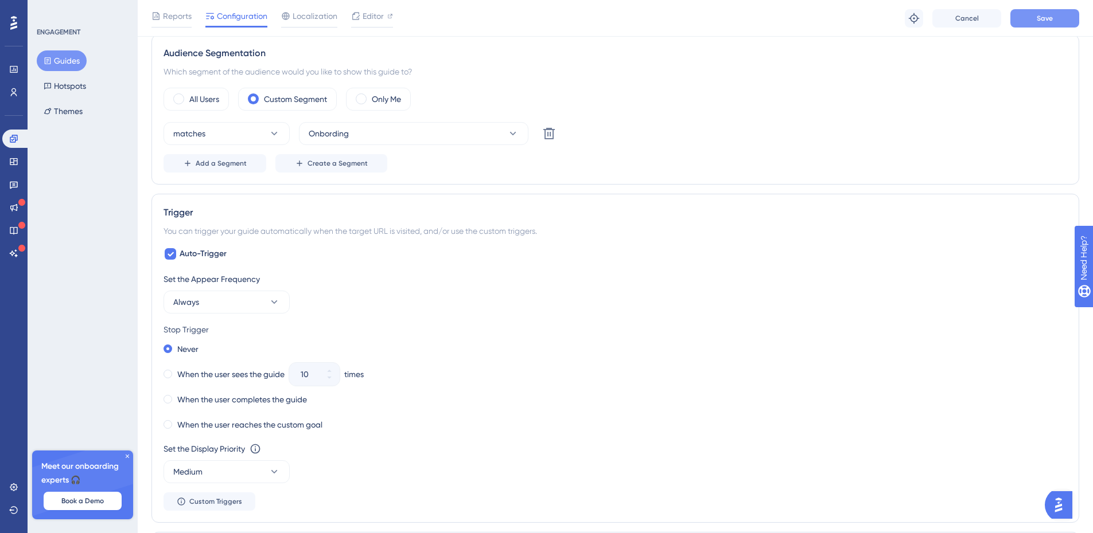
click at [1046, 15] on span "Save" at bounding box center [1044, 18] width 16 height 9
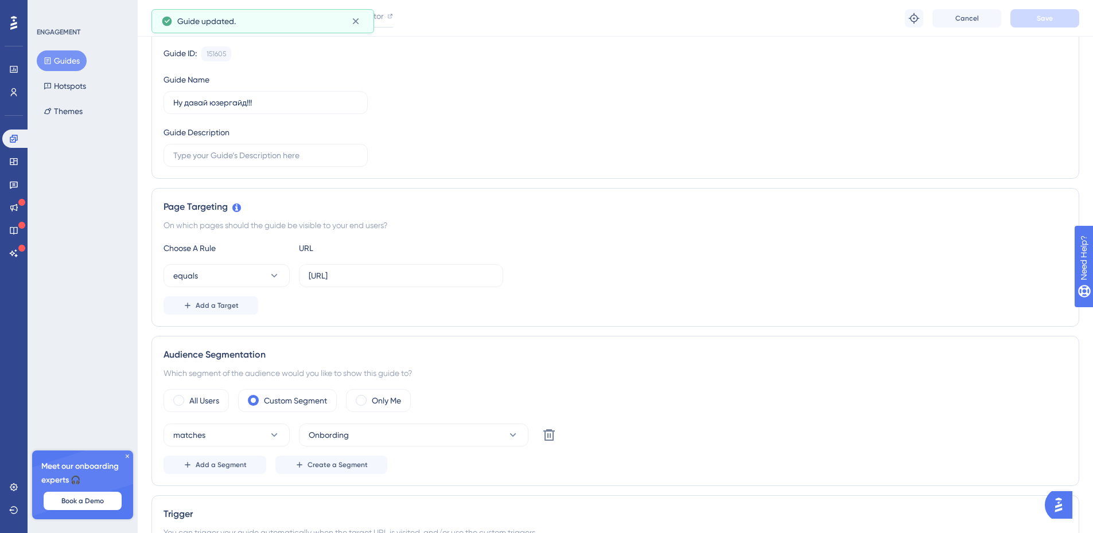
scroll to position [0, 0]
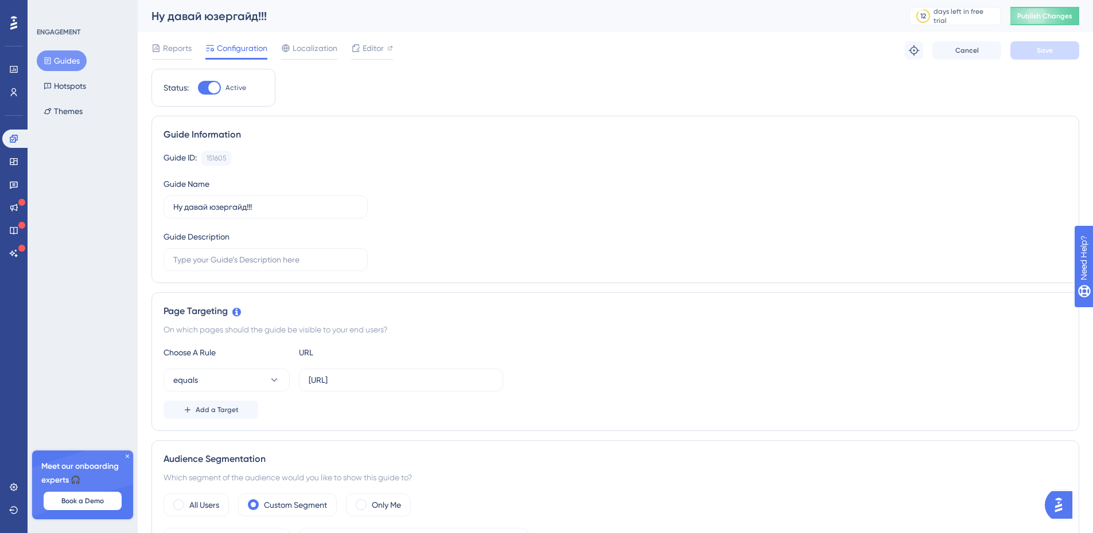
click at [70, 56] on button "Guides" at bounding box center [62, 60] width 50 height 21
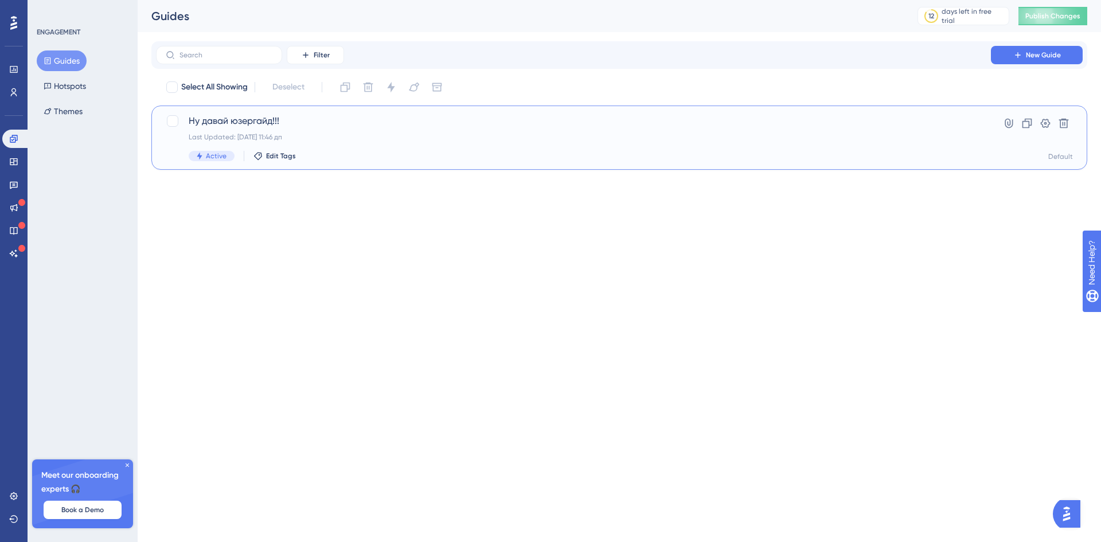
click at [872, 127] on span "Ну давай юзергайд!!!" at bounding box center [574, 121] width 770 height 14
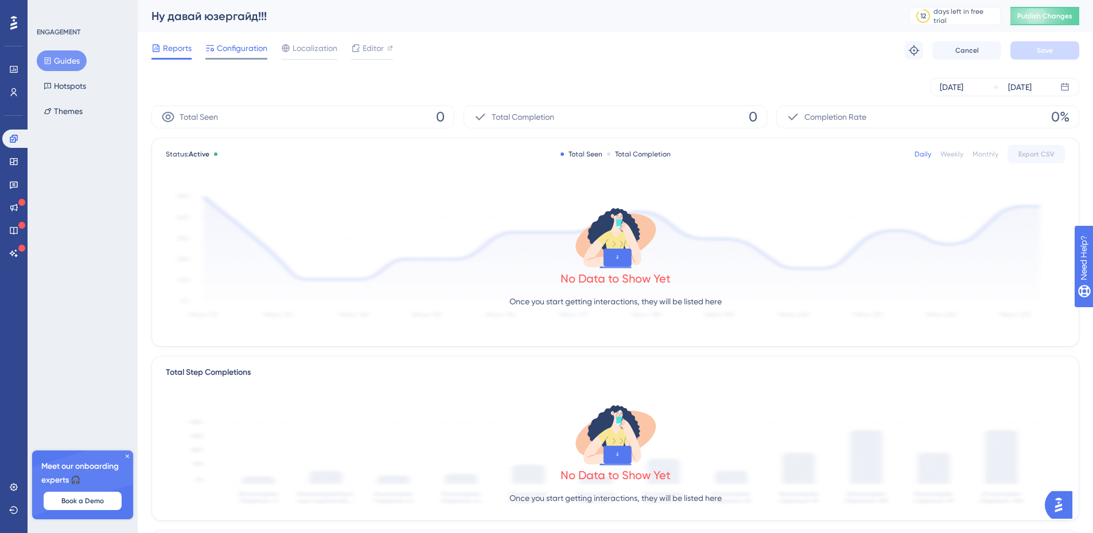
click at [228, 51] on span "Configuration" at bounding box center [242, 48] width 50 height 14
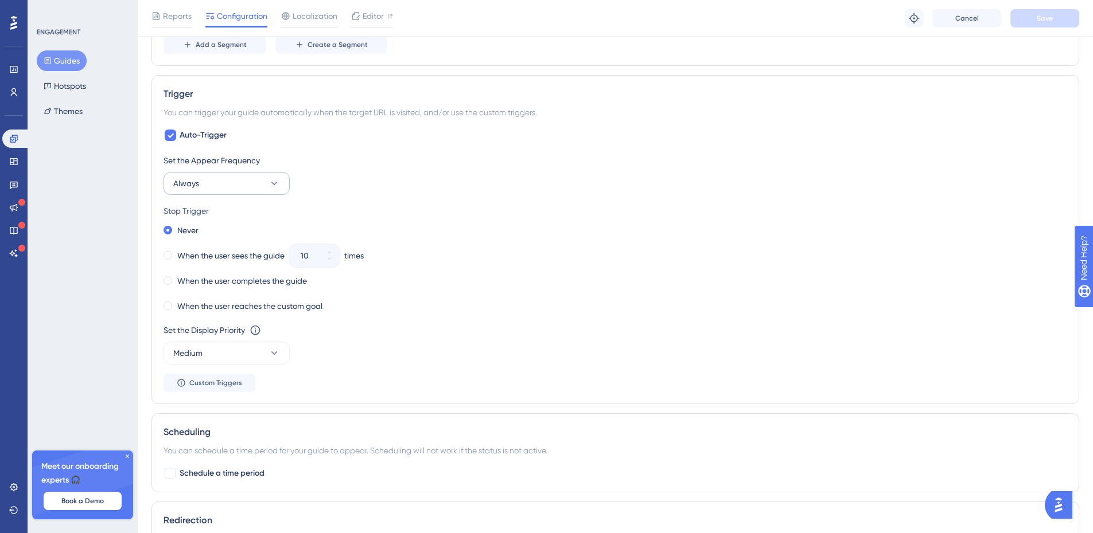
scroll to position [459, 0]
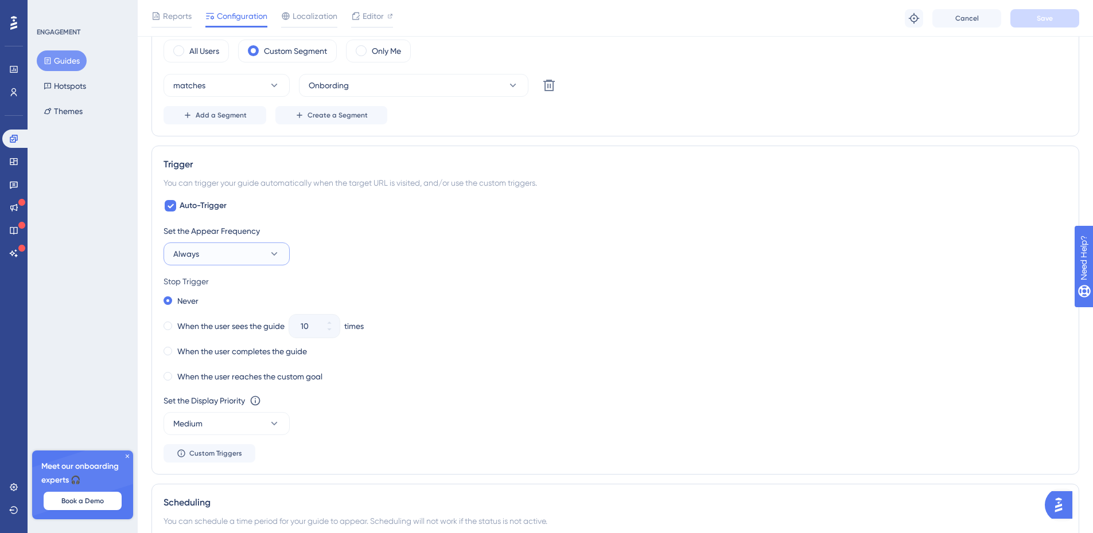
click at [246, 244] on button "Always" at bounding box center [226, 254] width 126 height 23
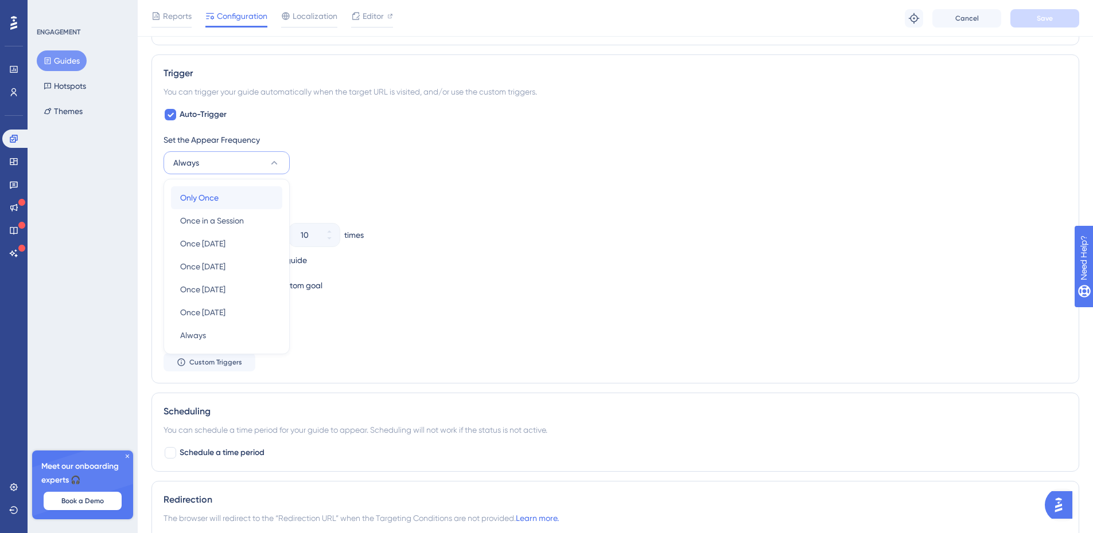
click at [221, 199] on div "Only Once Only Once" at bounding box center [226, 197] width 93 height 23
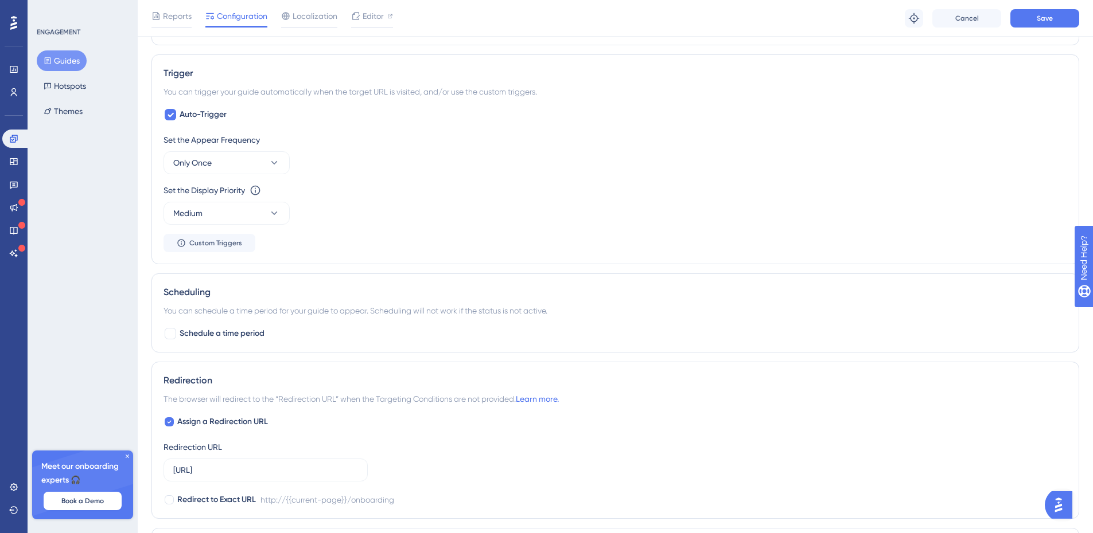
click at [631, 196] on div "Set the Display Priority This option will set the display priority between auto…" at bounding box center [614, 191] width 903 height 14
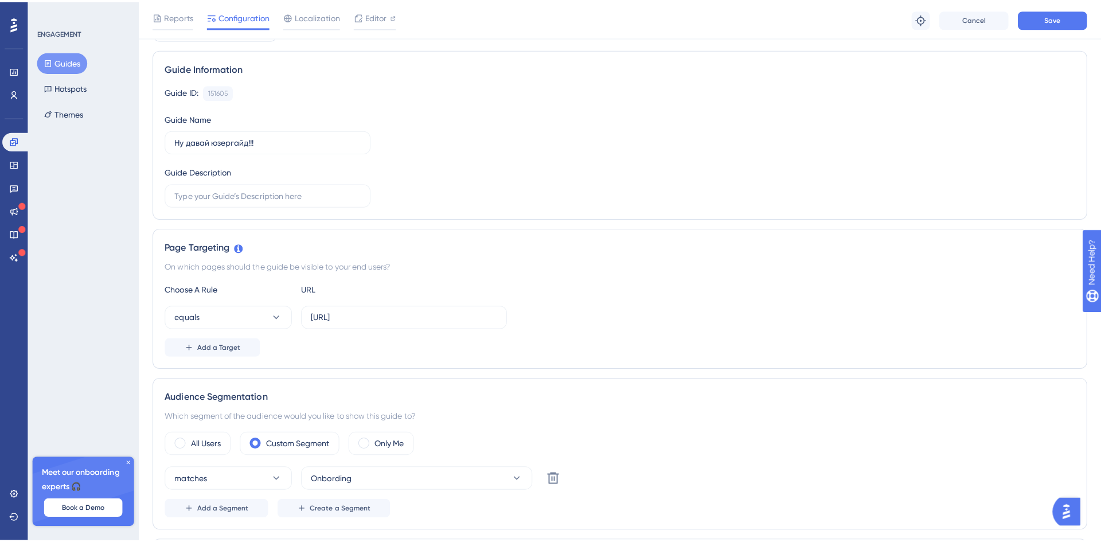
scroll to position [0, 0]
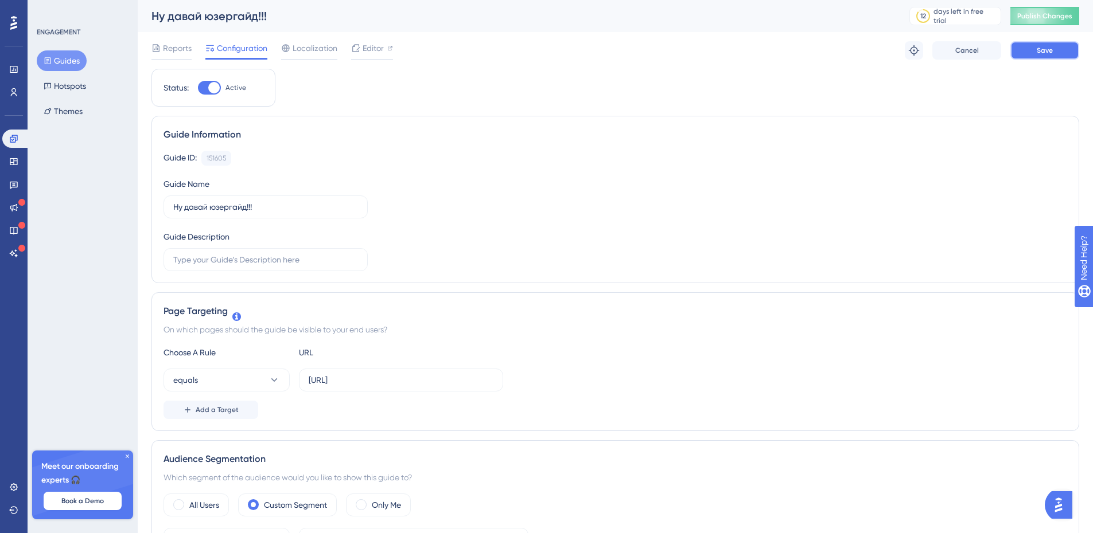
click at [1026, 50] on button "Save" at bounding box center [1044, 50] width 69 height 18
click at [13, 135] on icon at bounding box center [13, 138] width 7 height 7
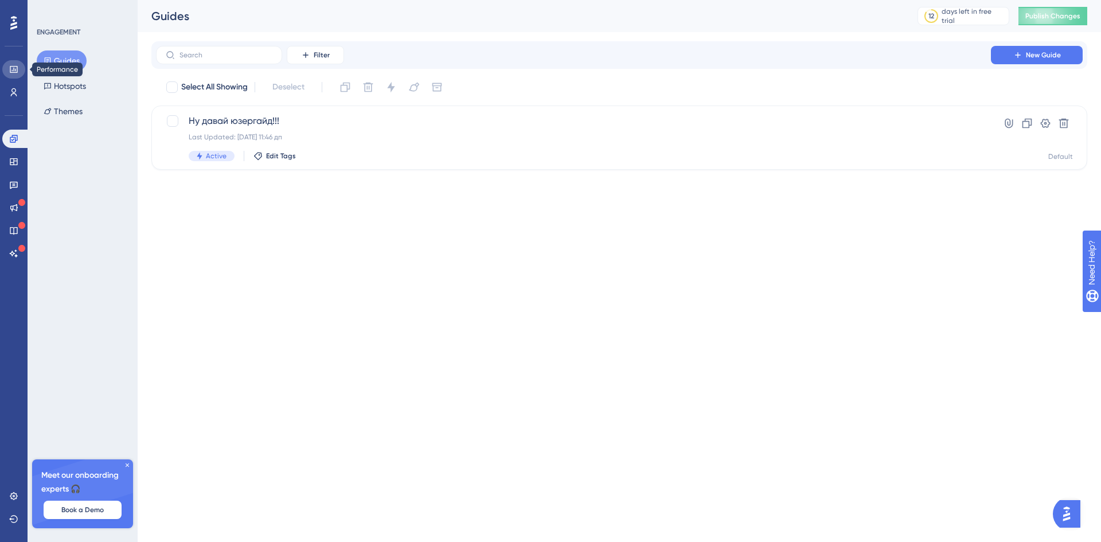
click at [17, 63] on link at bounding box center [13, 69] width 23 height 18
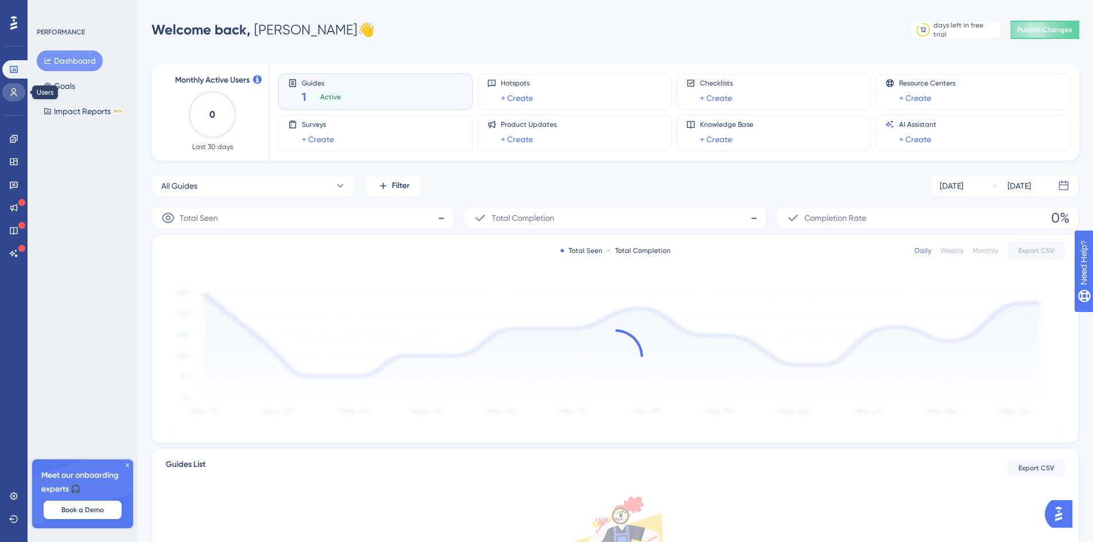
click at [13, 84] on link at bounding box center [13, 92] width 23 height 18
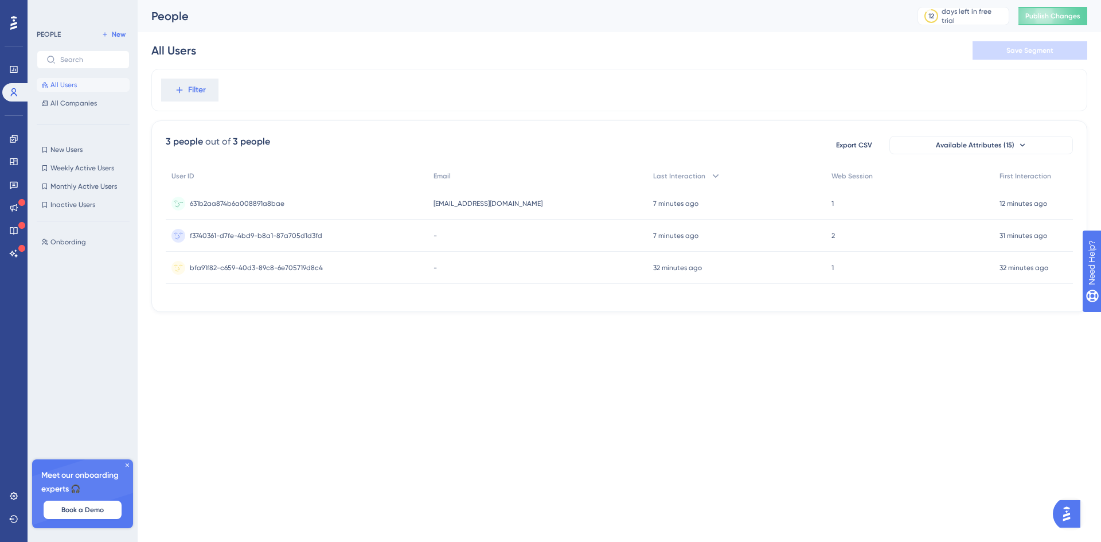
click at [399, 205] on div "631b2aa874b6a008891a8bae 631b2aa874b6a008891a8bae" at bounding box center [297, 204] width 262 height 32
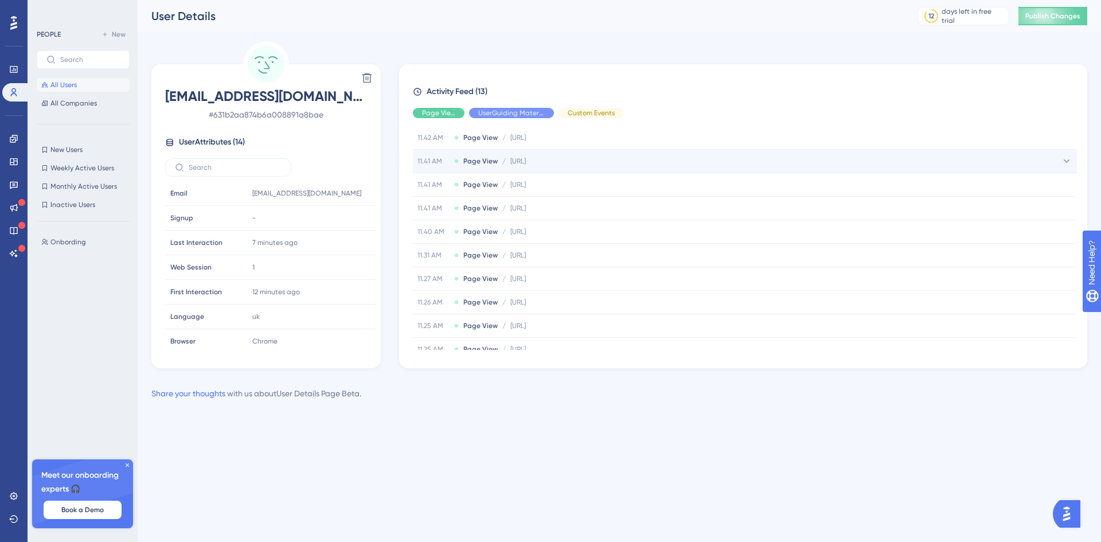
scroll to position [57, 0]
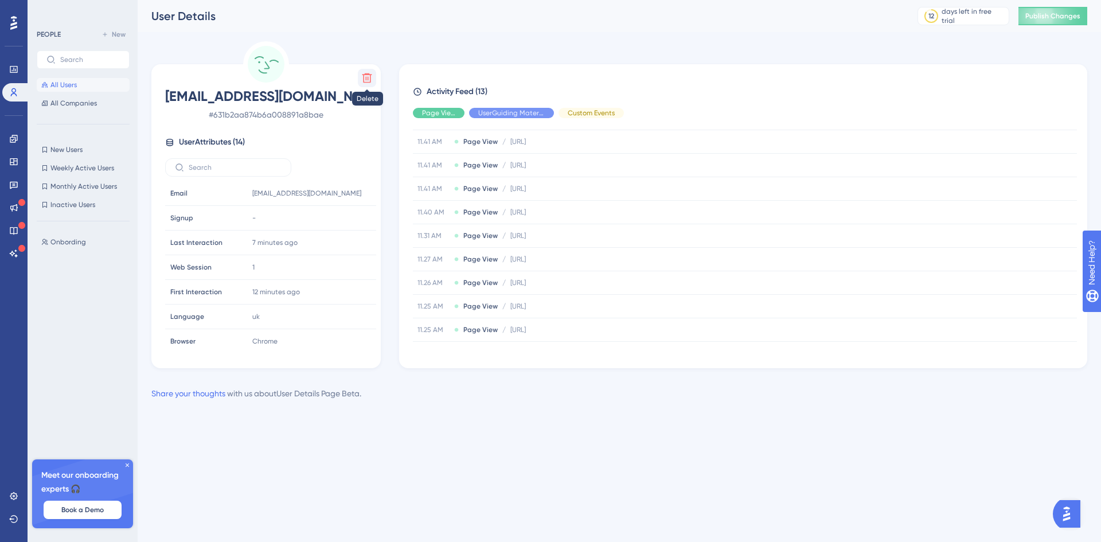
click at [365, 75] on icon at bounding box center [367, 78] width 10 height 10
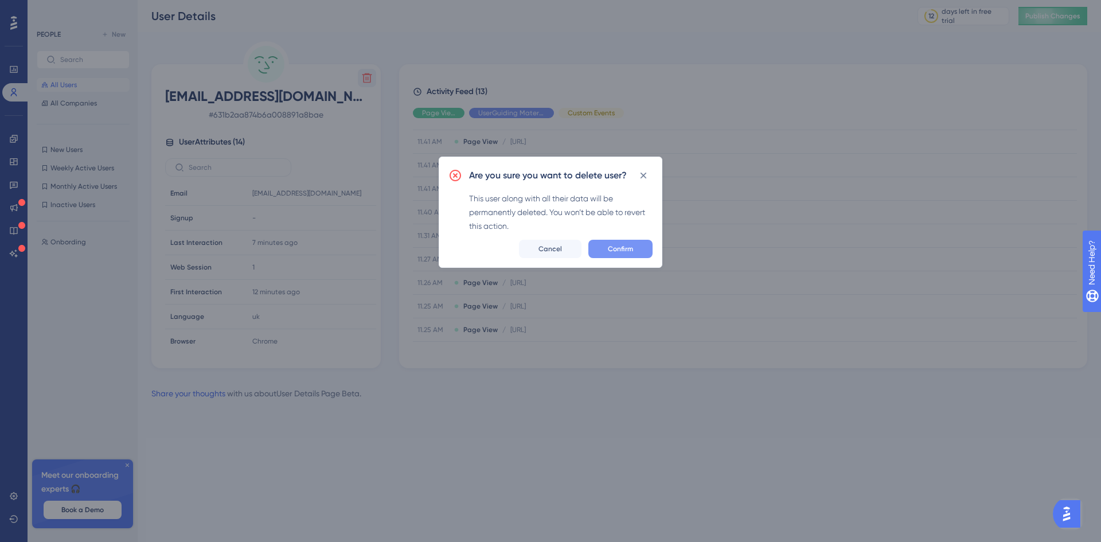
click at [622, 249] on span "Confirm" at bounding box center [620, 248] width 25 height 9
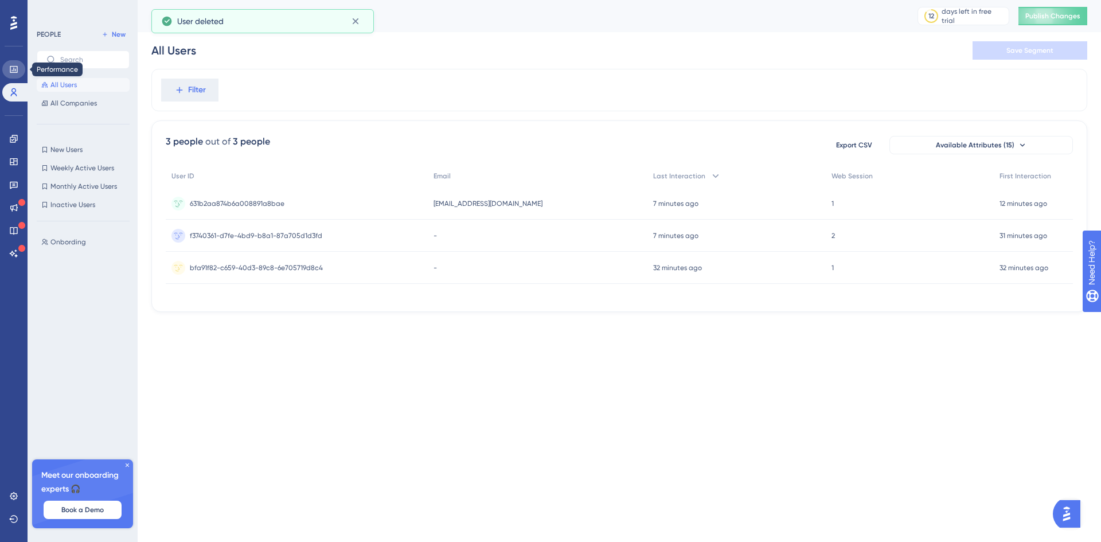
click at [9, 68] on icon at bounding box center [13, 69] width 9 height 9
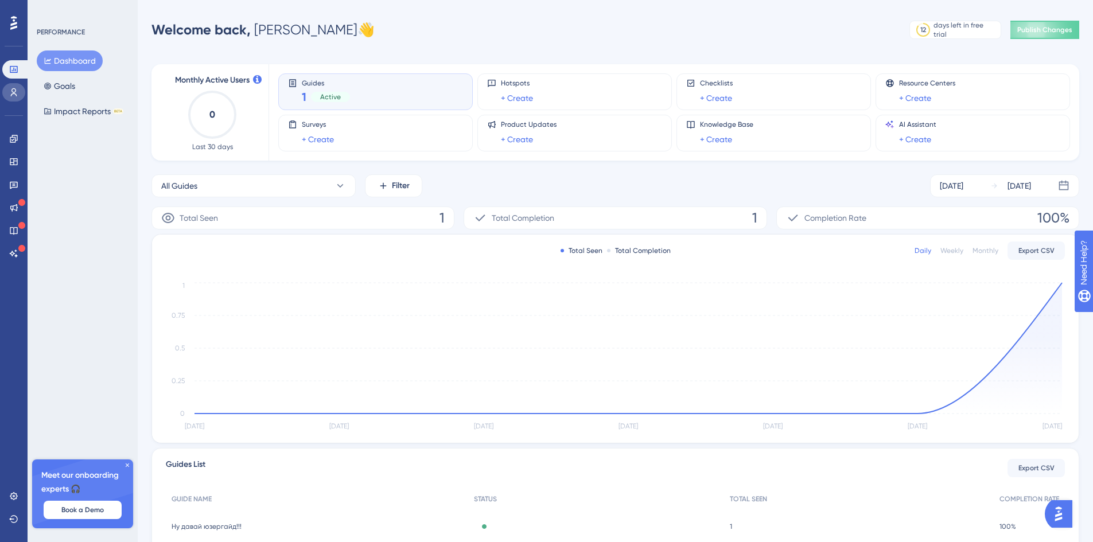
click at [15, 89] on icon at bounding box center [14, 92] width 6 height 8
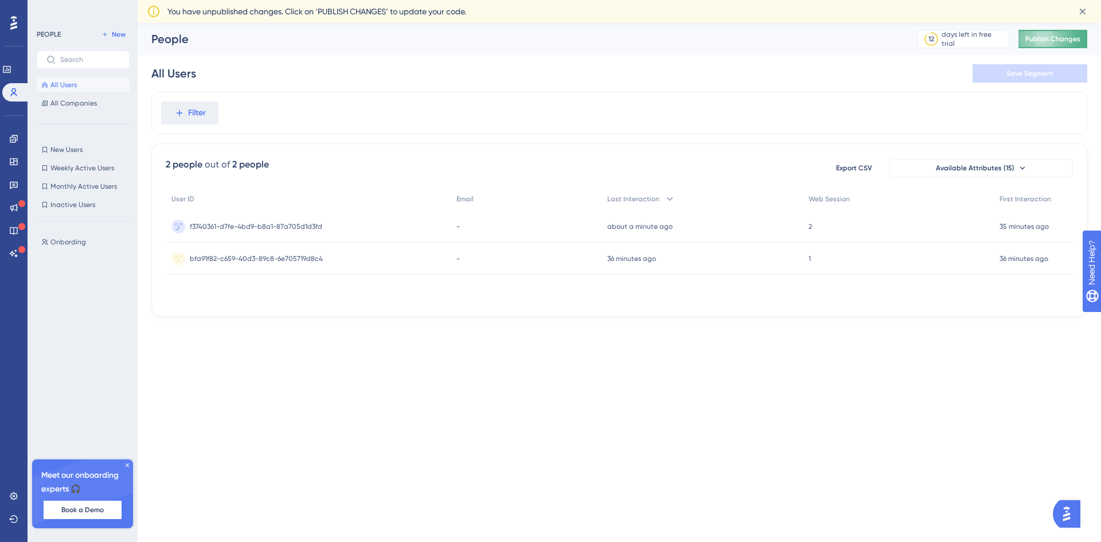
click at [1032, 36] on span "Publish Changes" at bounding box center [1053, 38] width 55 height 9
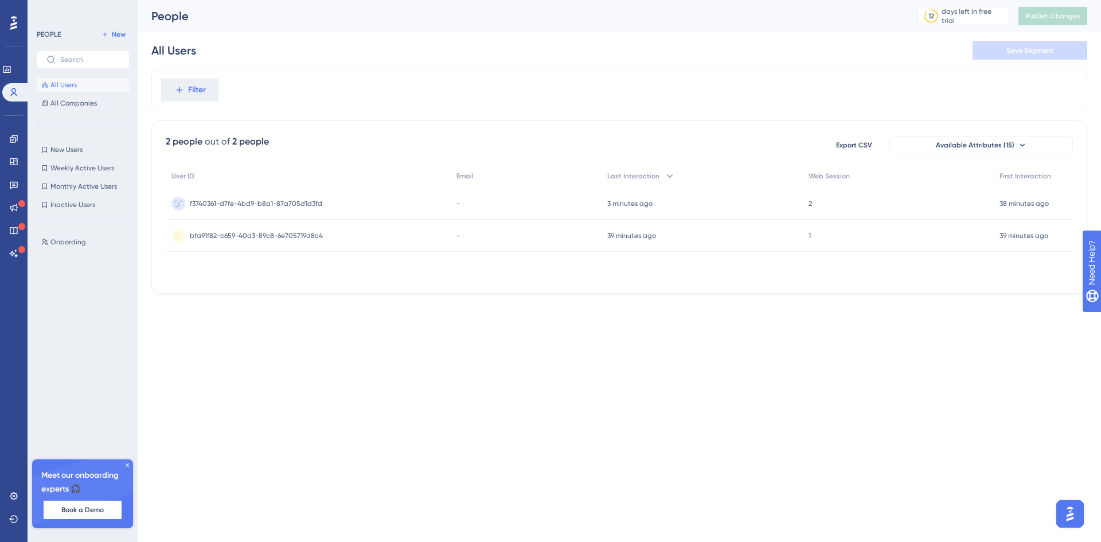
click at [72, 84] on span "All Users" at bounding box center [63, 84] width 26 height 9
click at [75, 103] on span "All Companies" at bounding box center [73, 103] width 46 height 9
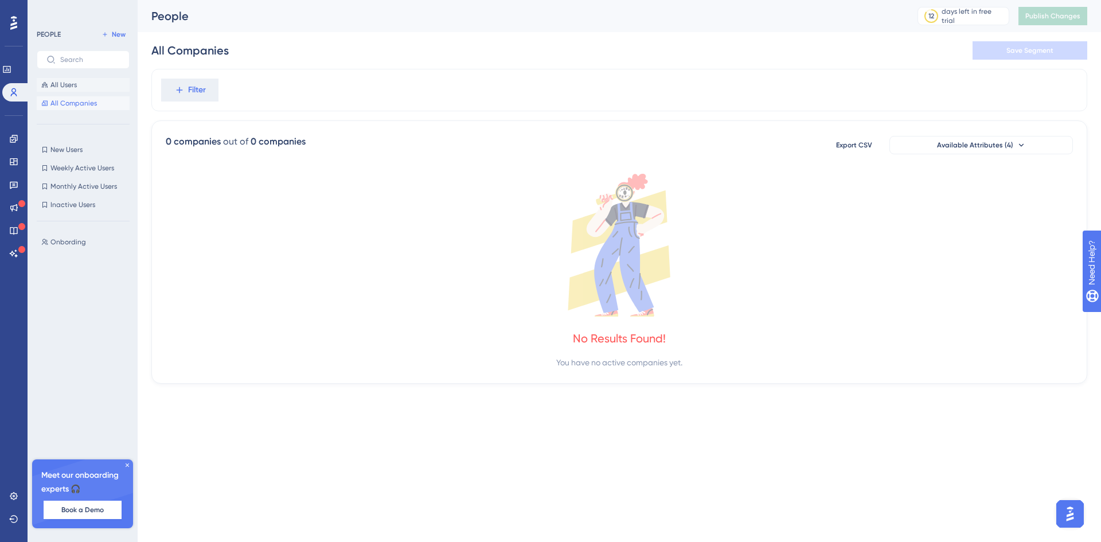
click at [79, 86] on button "All Users" at bounding box center [83, 85] width 93 height 14
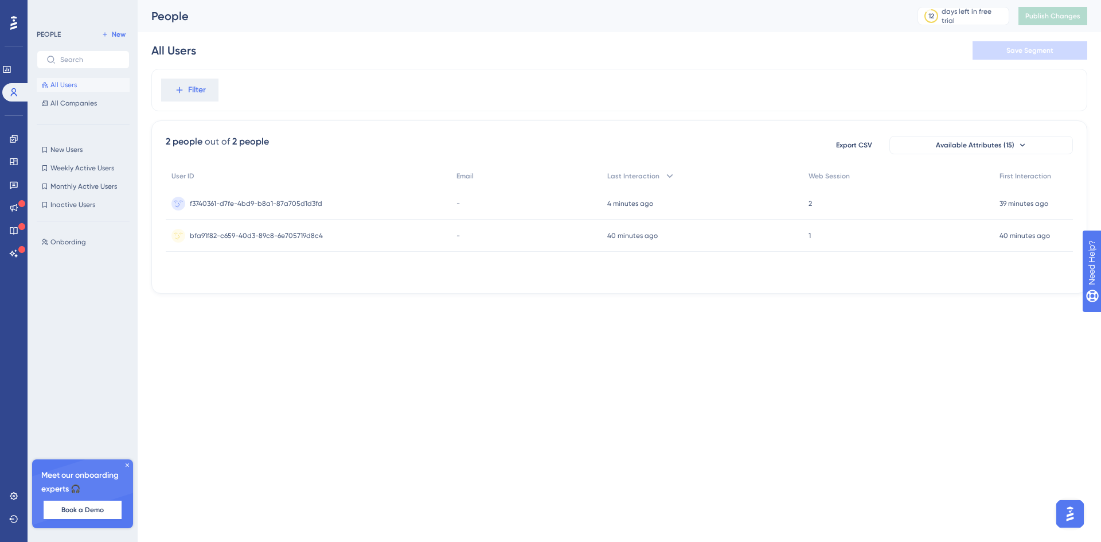
click at [76, 92] on div "All Users All Companies" at bounding box center [83, 94] width 93 height 32
click at [77, 103] on span "All Companies" at bounding box center [73, 103] width 46 height 9
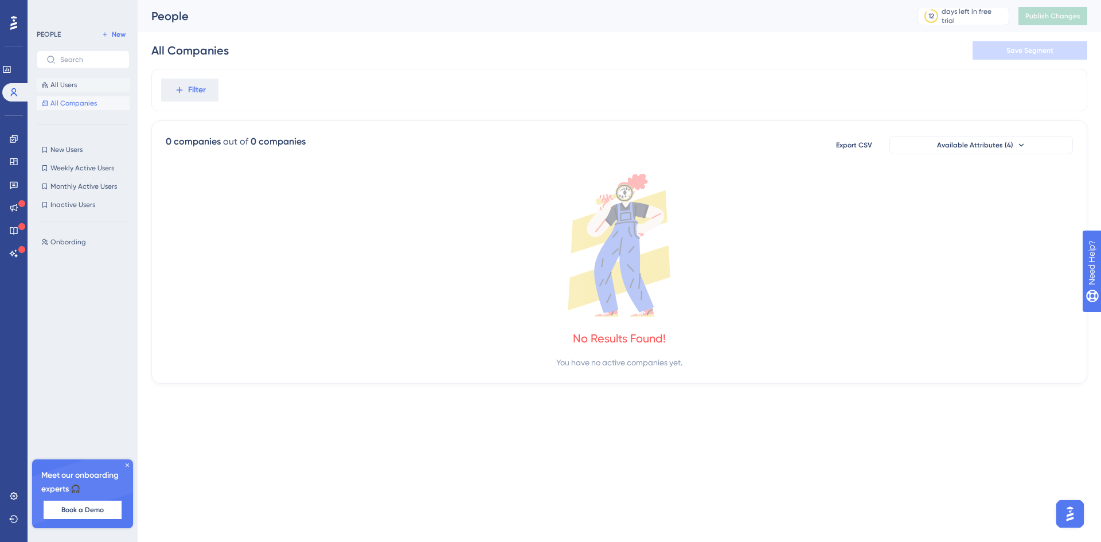
click at [69, 84] on span "All Users" at bounding box center [63, 84] width 26 height 9
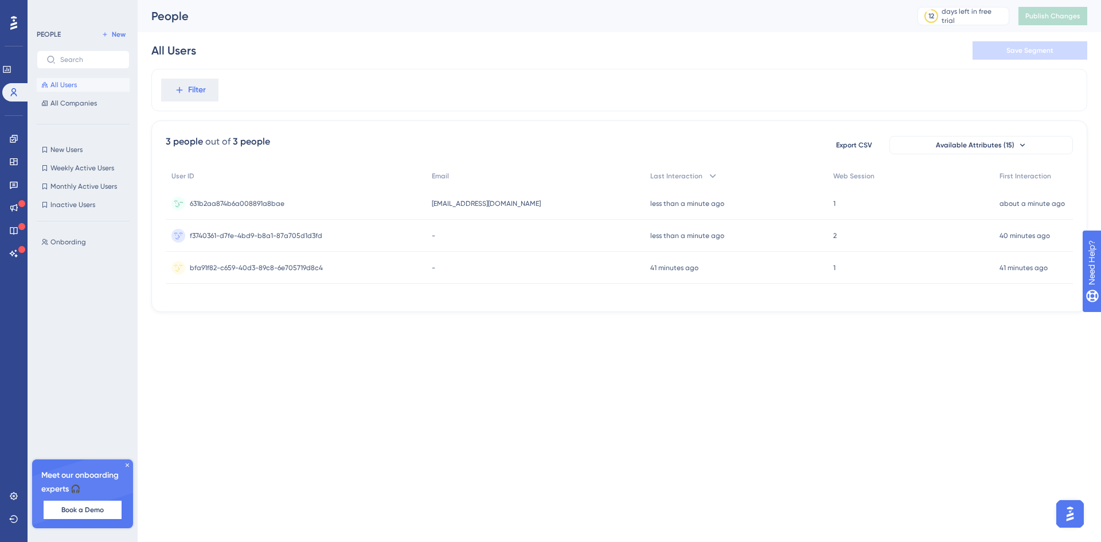
click at [369, 200] on div "631b2aa874b6a008891a8bae 631b2aa874b6a008891a8bae" at bounding box center [296, 204] width 260 height 32
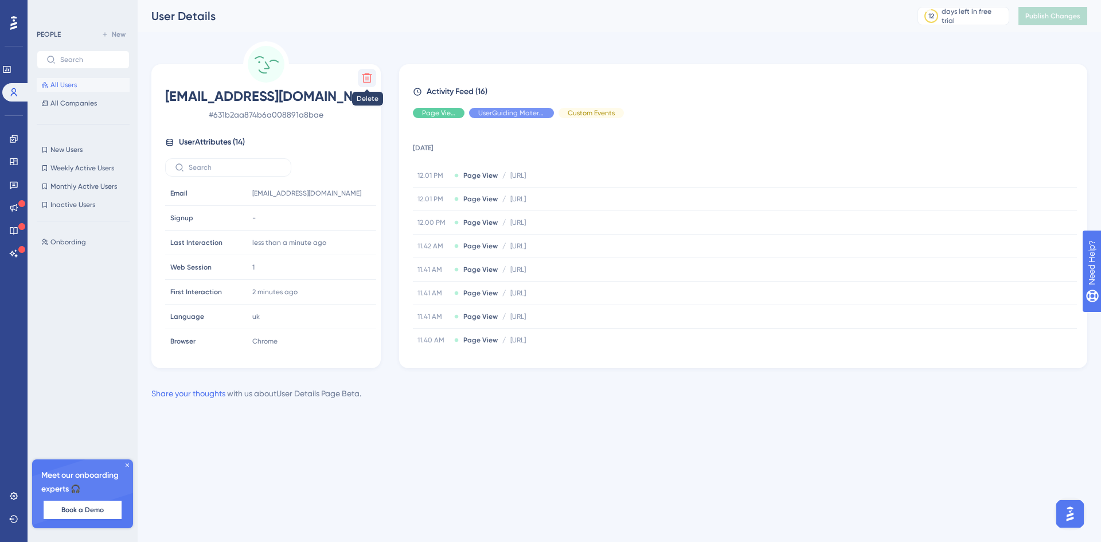
click at [361, 77] on button at bounding box center [367, 78] width 18 height 18
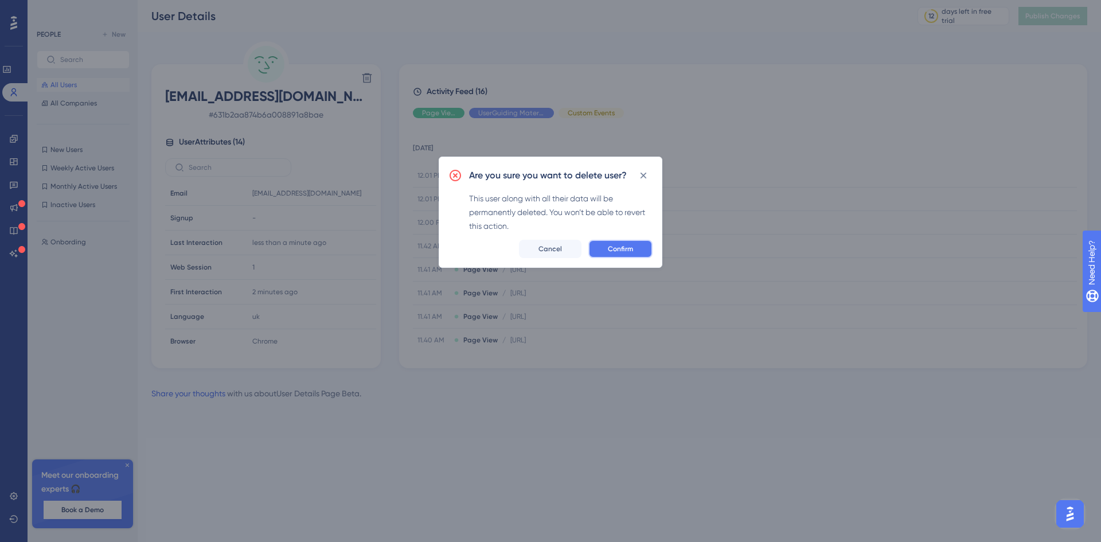
click at [626, 244] on span "Confirm" at bounding box center [620, 248] width 25 height 9
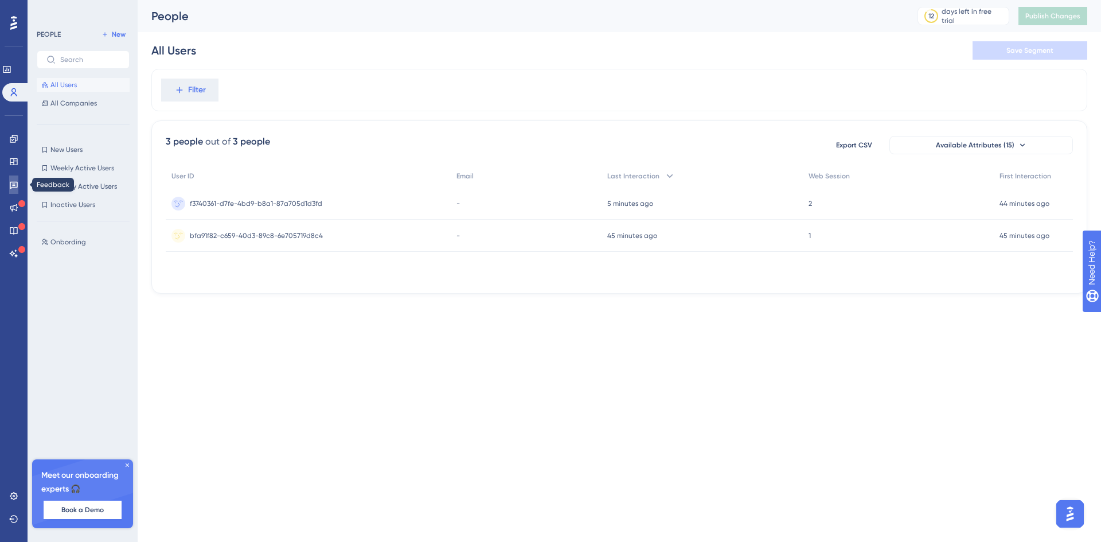
click at [9, 189] on link at bounding box center [13, 185] width 9 height 18
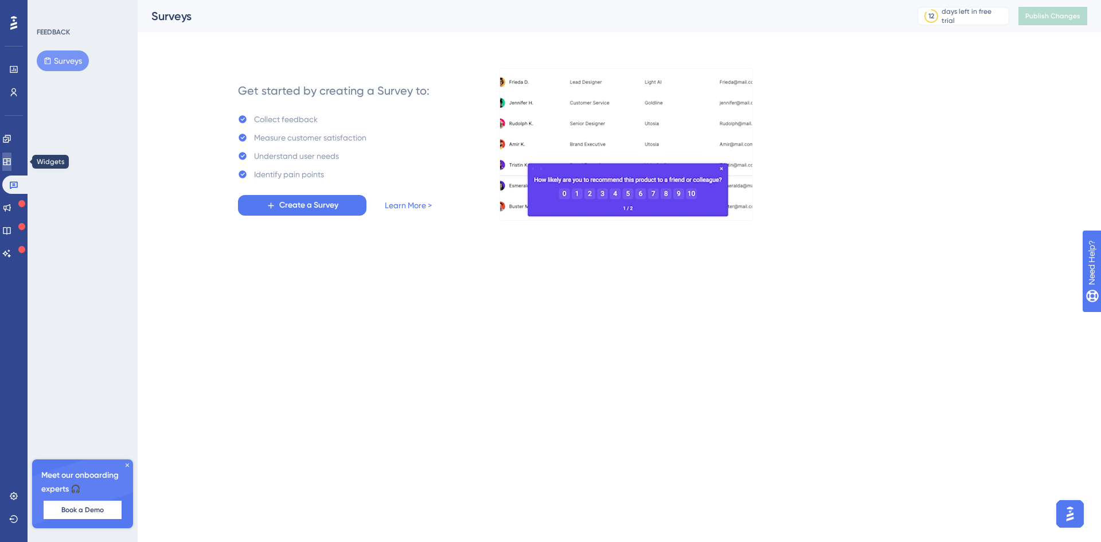
click at [10, 158] on icon at bounding box center [6, 161] width 7 height 7
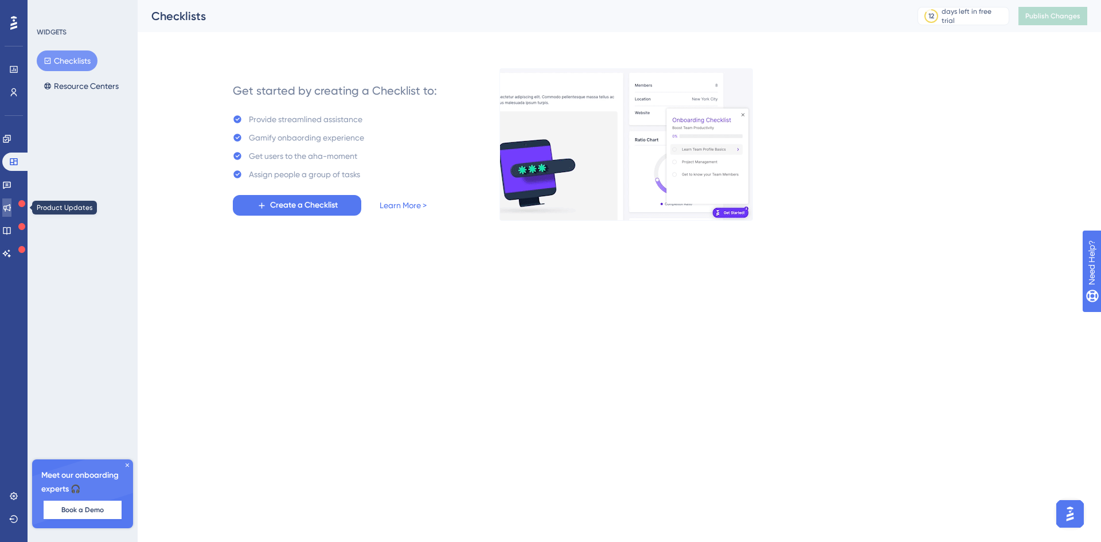
click at [11, 212] on icon at bounding box center [6, 207] width 9 height 9
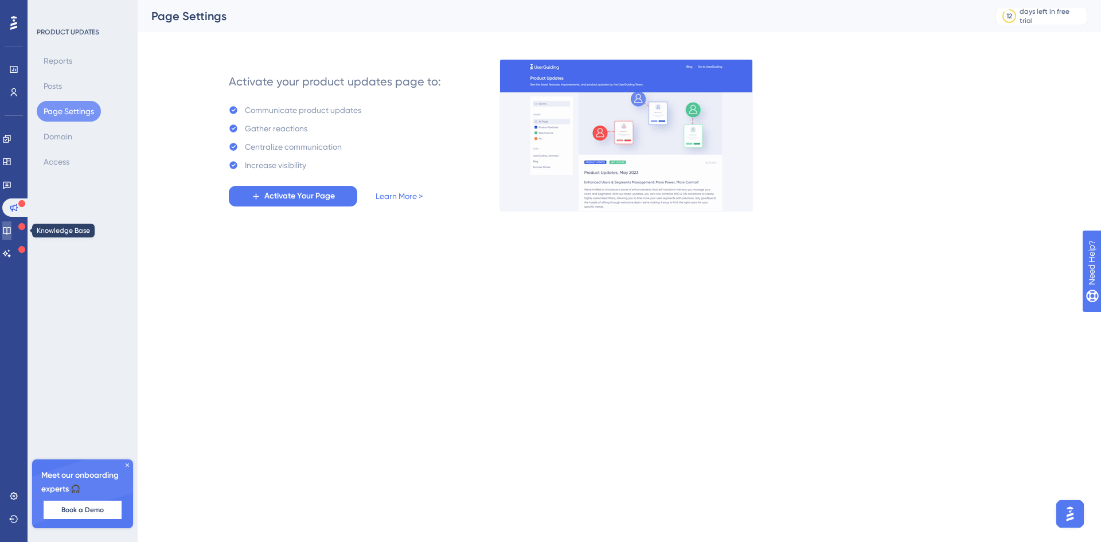
click at [11, 229] on icon at bounding box center [6, 230] width 9 height 9
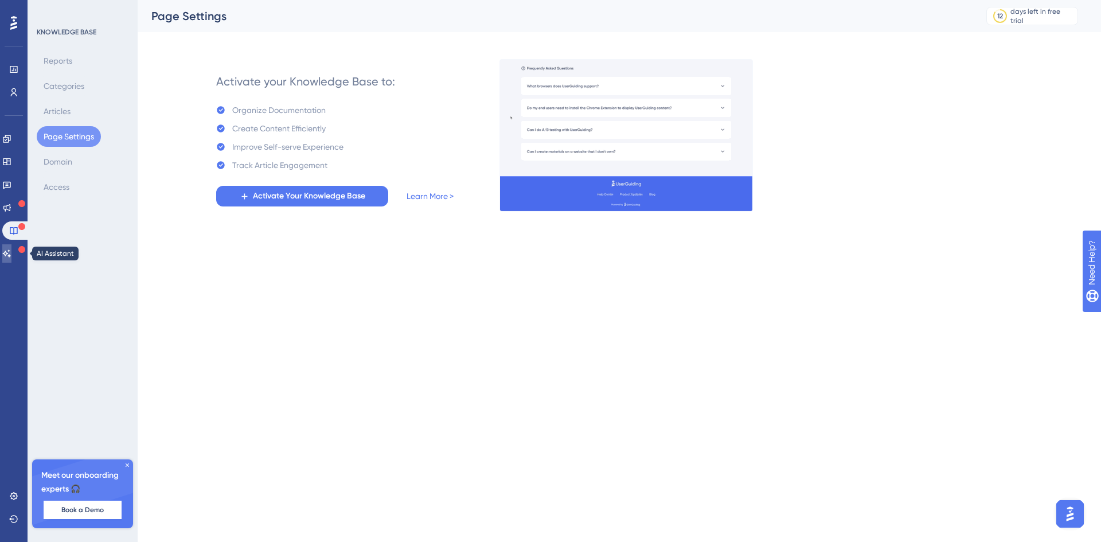
click at [11, 251] on icon at bounding box center [7, 252] width 8 height 7
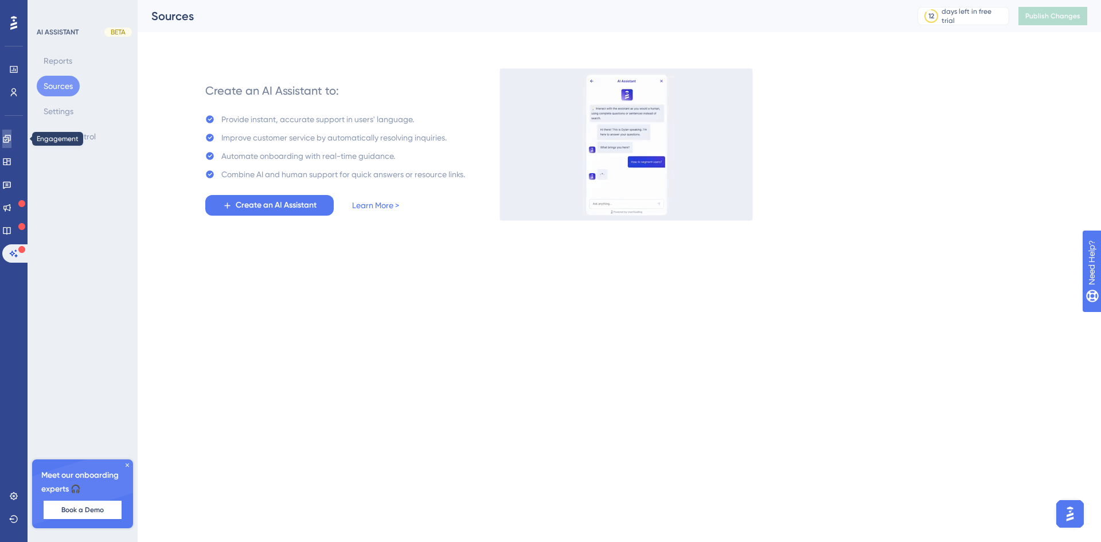
click at [9, 142] on icon at bounding box center [6, 138] width 9 height 9
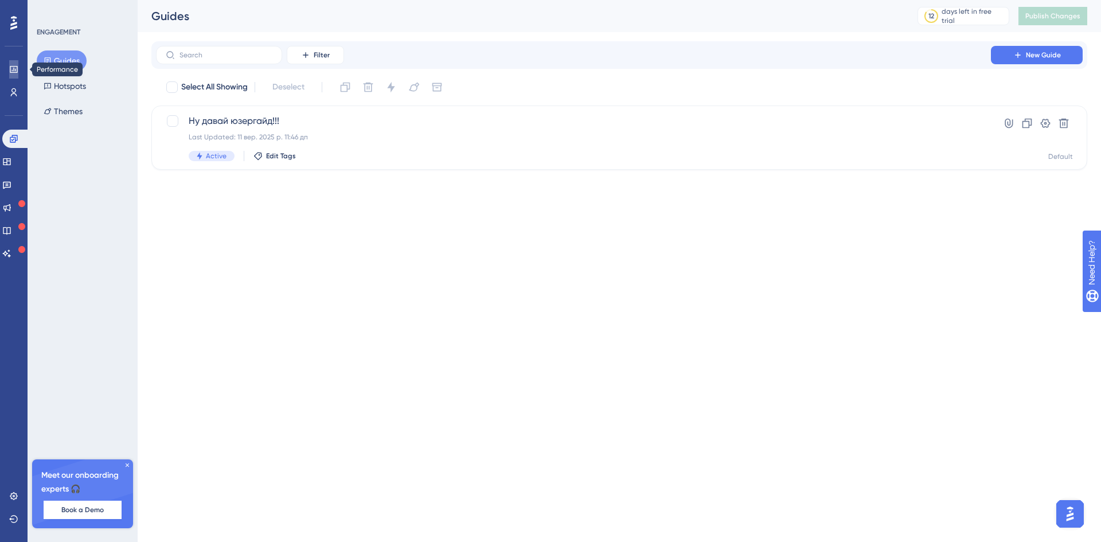
click at [14, 72] on icon at bounding box center [13, 69] width 9 height 9
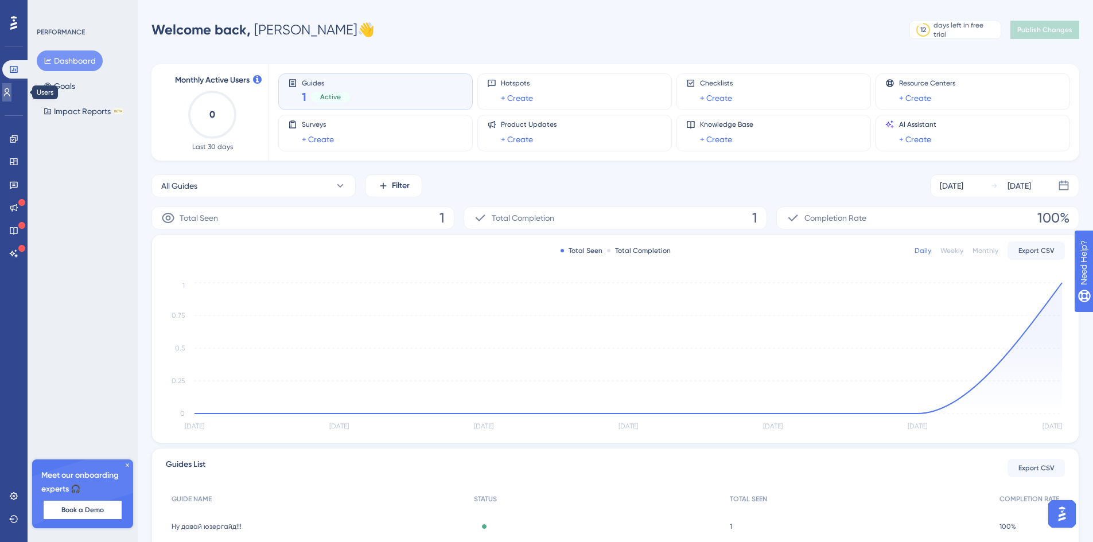
click at [11, 98] on link at bounding box center [6, 92] width 9 height 18
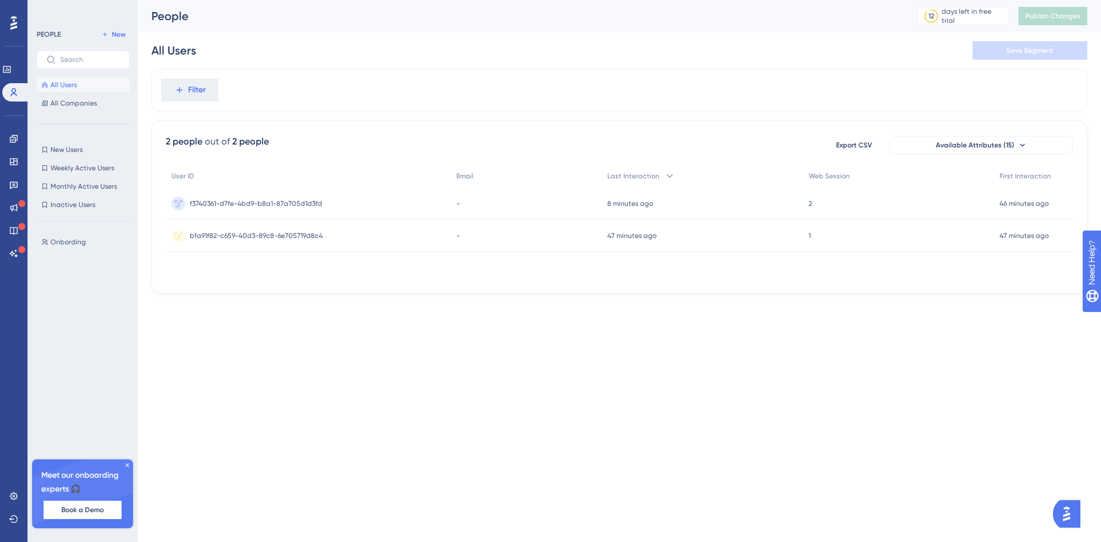
click at [381, 298] on div "Performance Users Engagement Widgets Feedback Product Updates Knowledge Base AI…" at bounding box center [620, 156] width 964 height 312
click at [294, 140] on div "2 people out of 2 people Export CSV Available Attributes (15)" at bounding box center [619, 145] width 907 height 21
click at [69, 88] on span "All Users" at bounding box center [63, 84] width 26 height 9
click at [101, 108] on button "All Companies" at bounding box center [83, 103] width 93 height 14
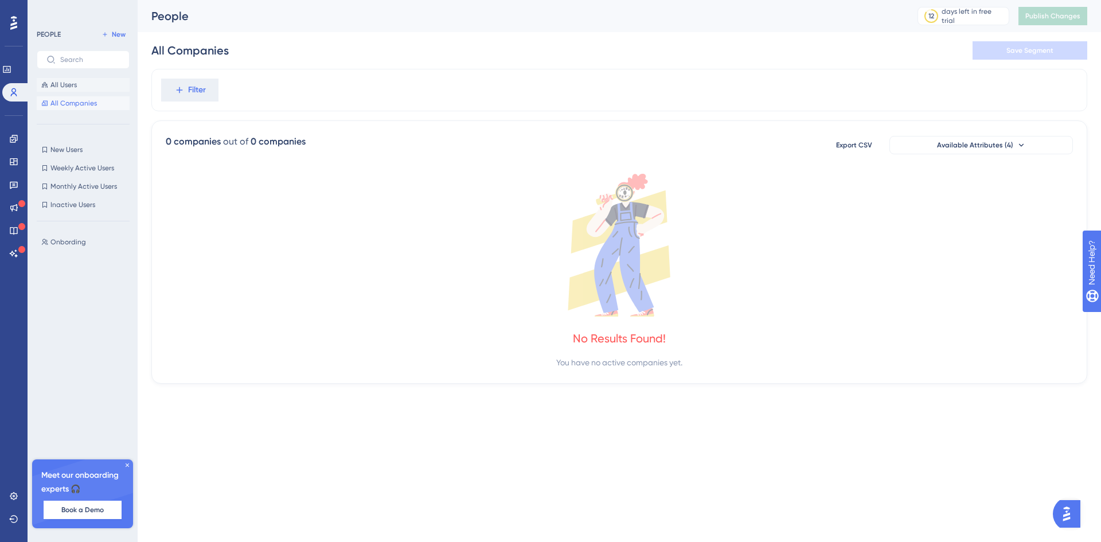
click at [80, 84] on button "All Users" at bounding box center [83, 85] width 93 height 14
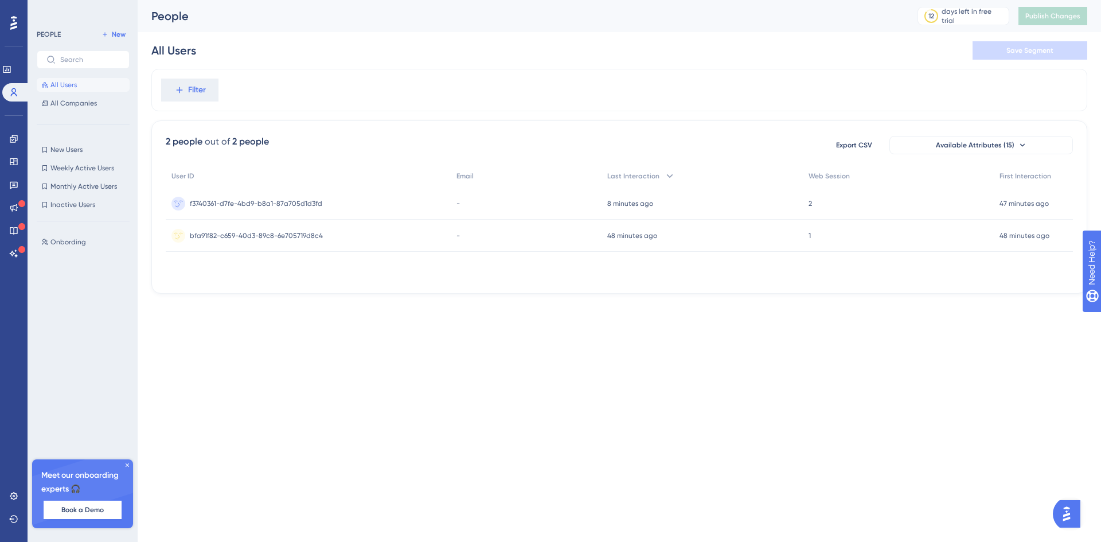
click at [680, 0] on html "Performance Users Engagement Widgets Feedback Product Updates Knowledge Base AI…" at bounding box center [550, 0] width 1101 height 0
click at [9, 149] on div "Engagement Widgets Feedback Product Updates Knowledge Base AI Assistant" at bounding box center [13, 196] width 9 height 133
click at [11, 139] on icon at bounding box center [13, 138] width 9 height 9
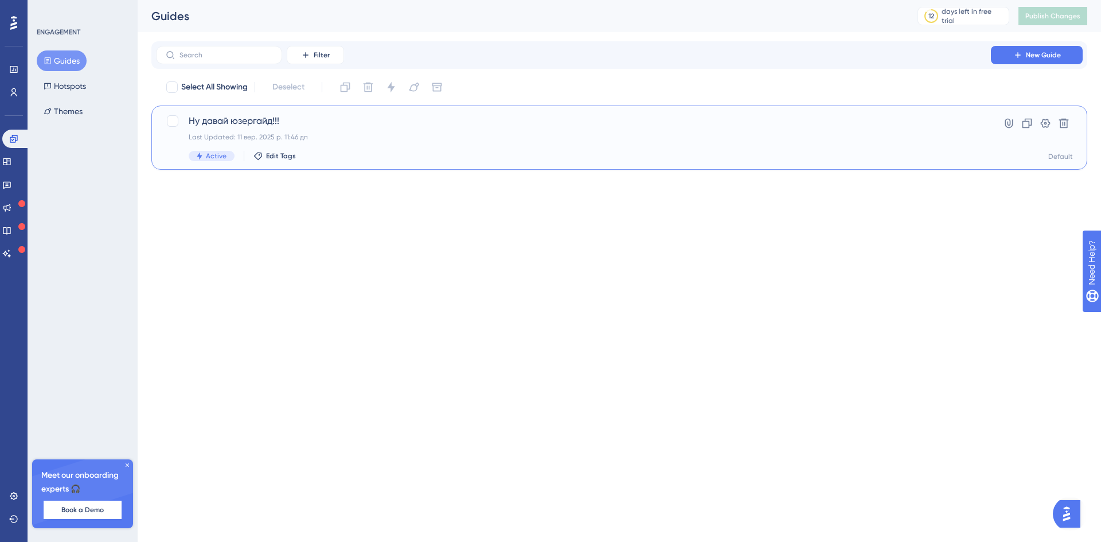
click at [454, 147] on div "Ну давай юзергайд!!! Last Updated: 11 вер. 2025 р. 11:46 дп Active Edit Tags" at bounding box center [574, 137] width 770 height 47
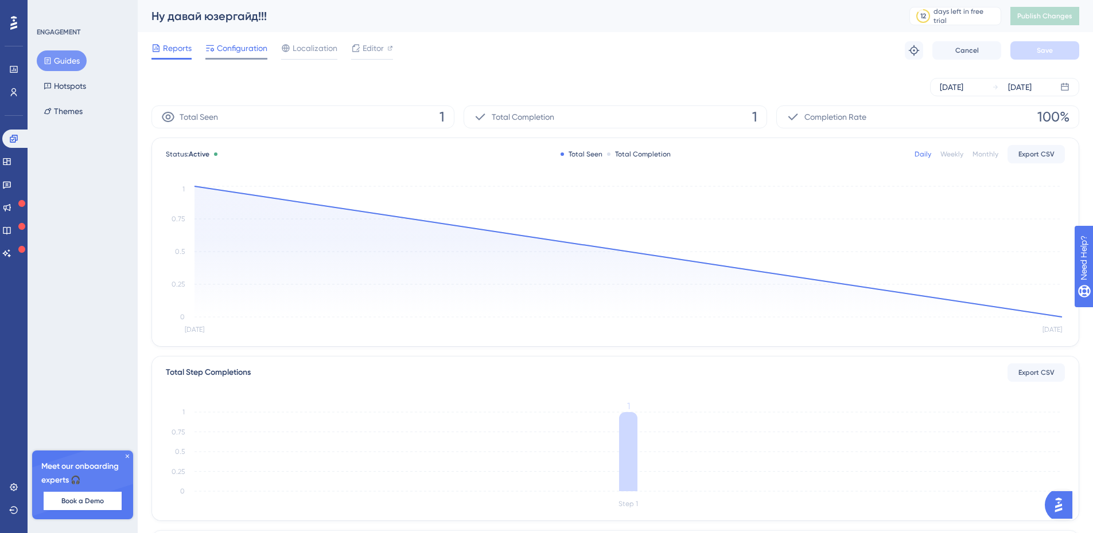
click at [234, 56] on div "Configuration" at bounding box center [236, 50] width 62 height 18
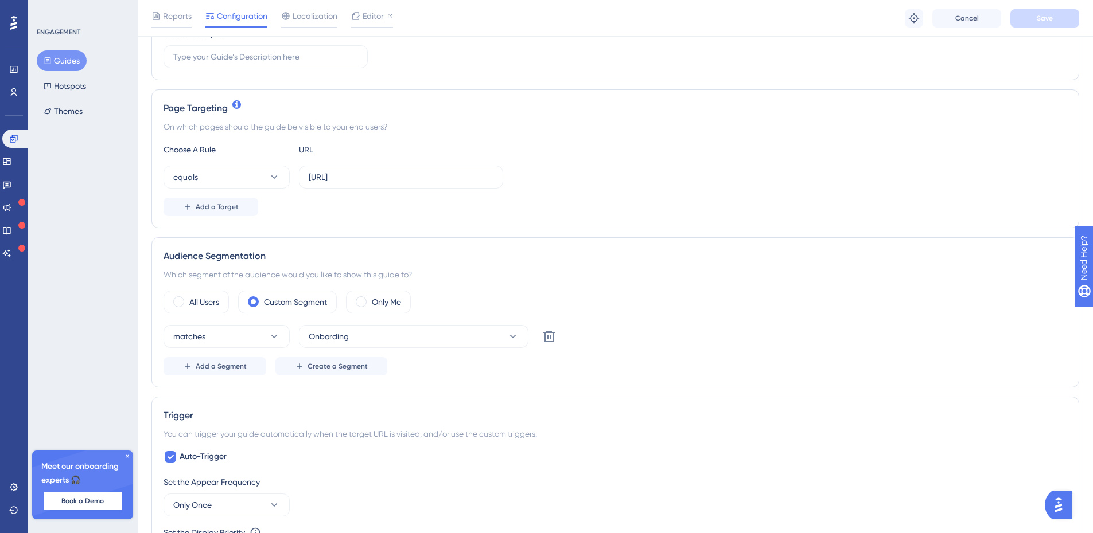
scroll to position [344, 0]
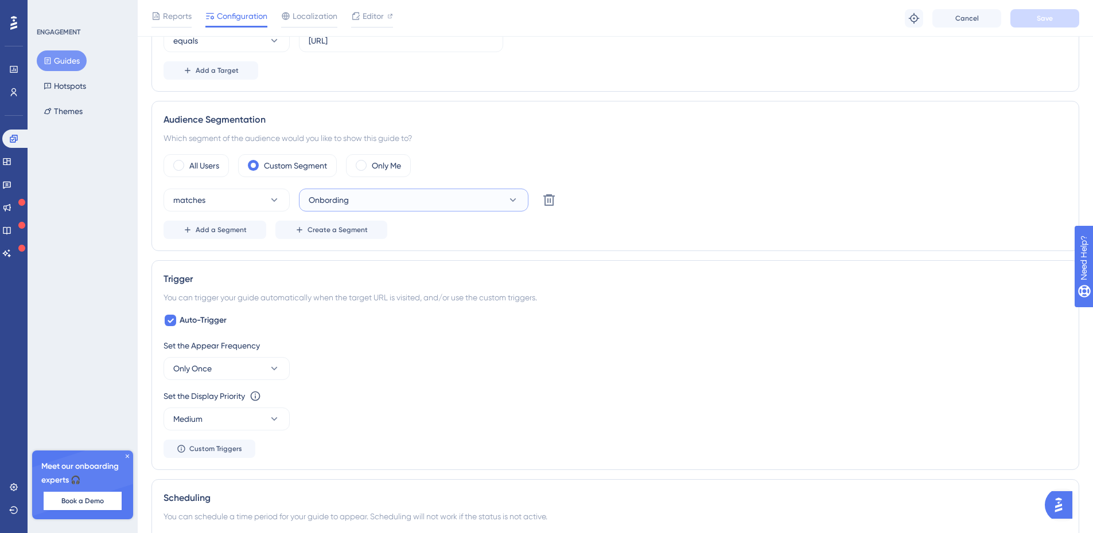
click at [436, 204] on button "Onbording" at bounding box center [413, 200] width 229 height 23
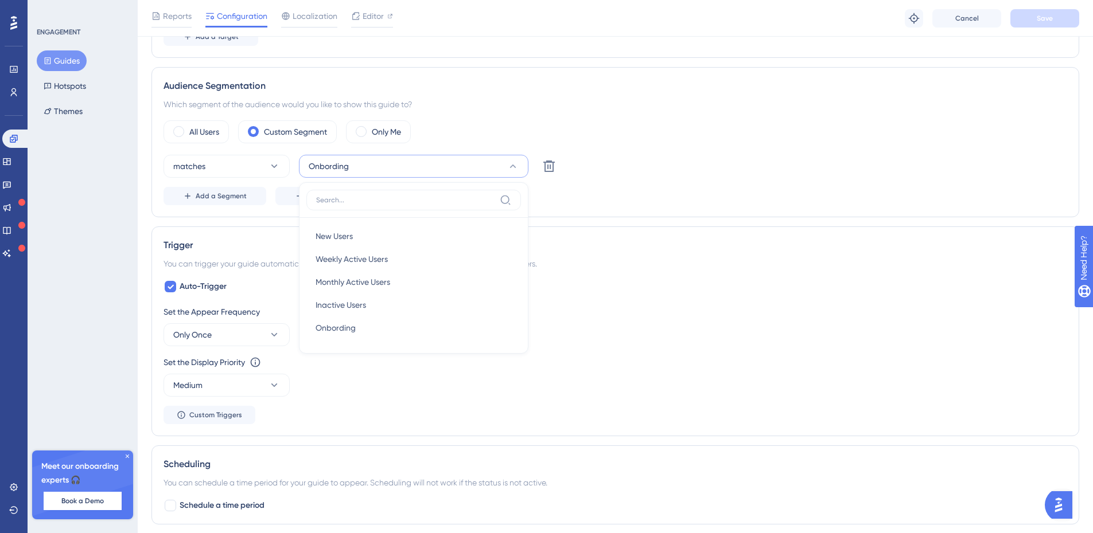
click at [787, 288] on div "Auto-Trigger Set the Appear Frequency Only Once Set the Display Priority This o…" at bounding box center [614, 352] width 903 height 145
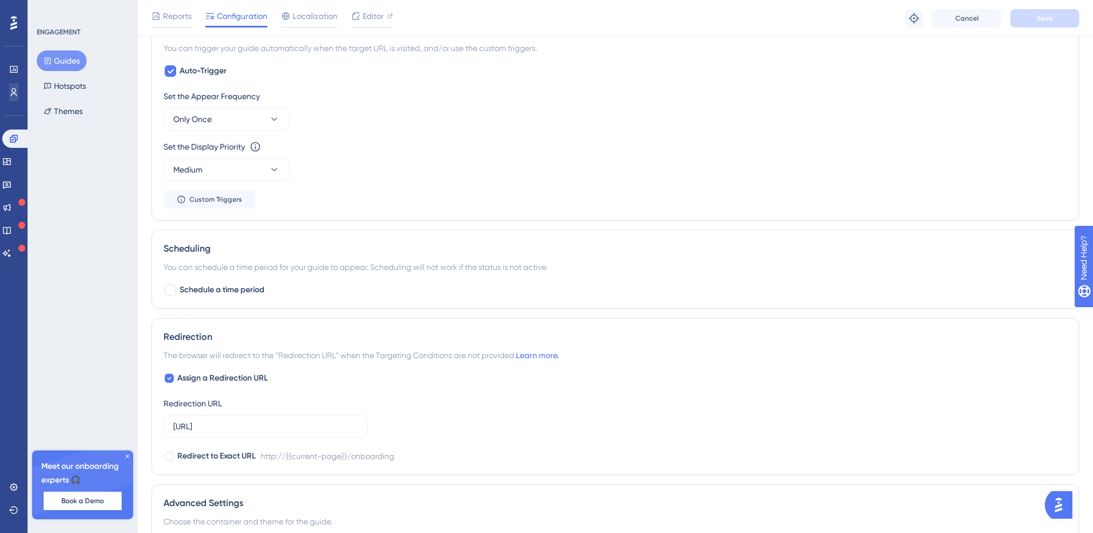
scroll to position [406, 0]
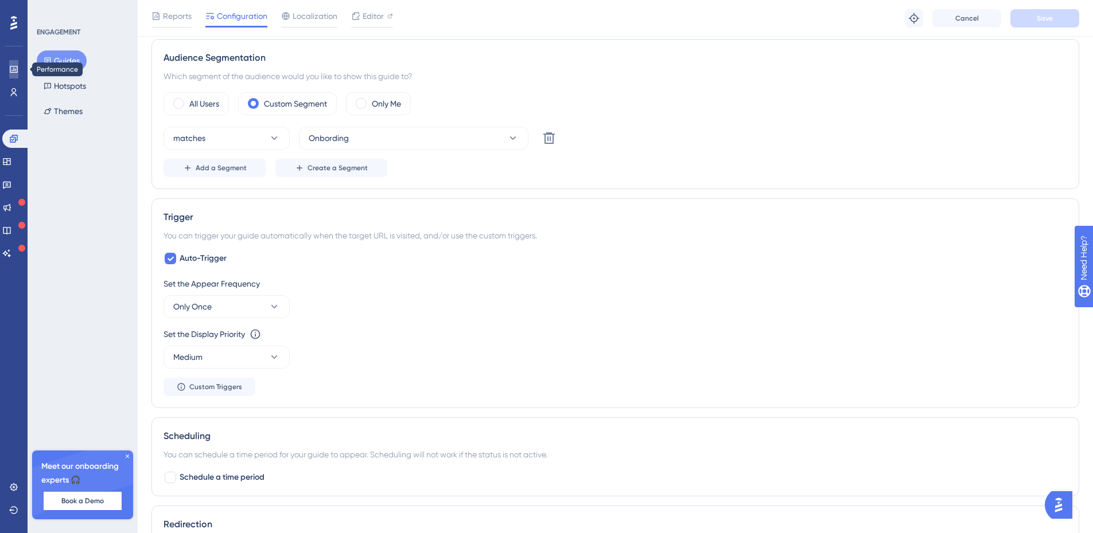
click at [14, 70] on icon at bounding box center [13, 69] width 9 height 9
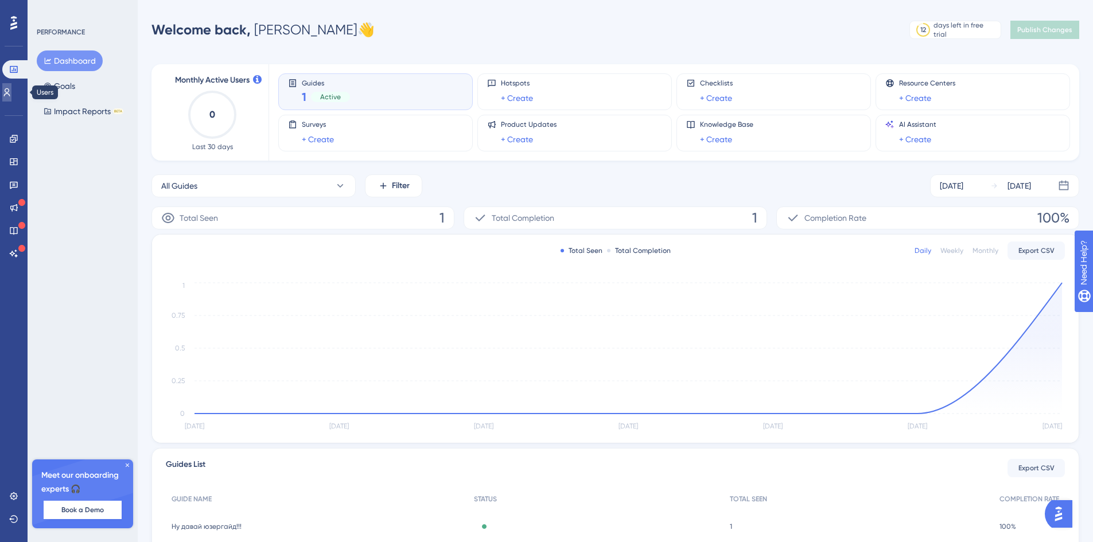
click at [11, 95] on icon at bounding box center [6, 92] width 9 height 9
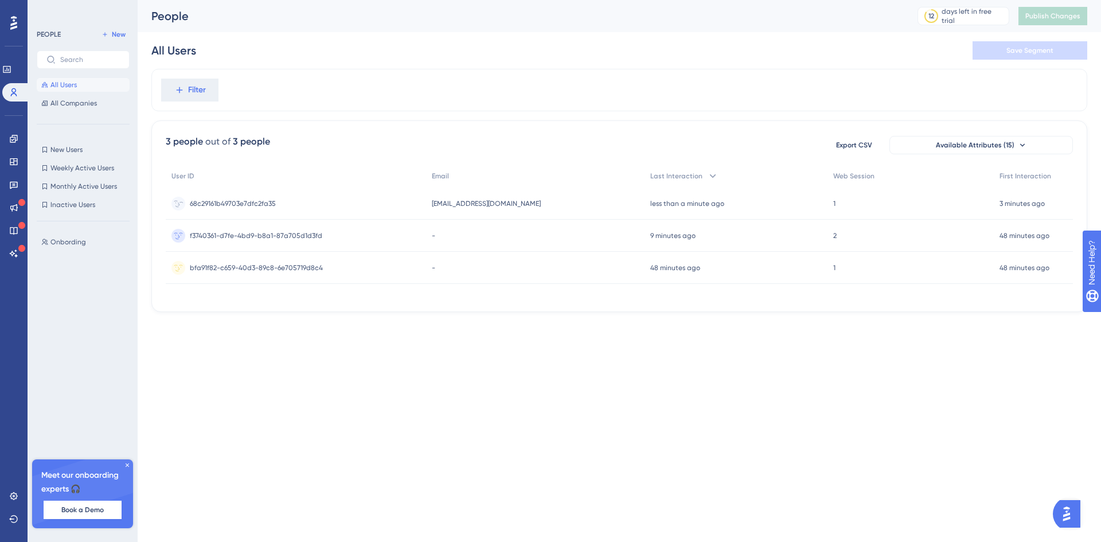
click at [385, 199] on div "68c29161b49703e7dfc2fa35 68c29161b49703e7dfc2fa35" at bounding box center [296, 204] width 260 height 32
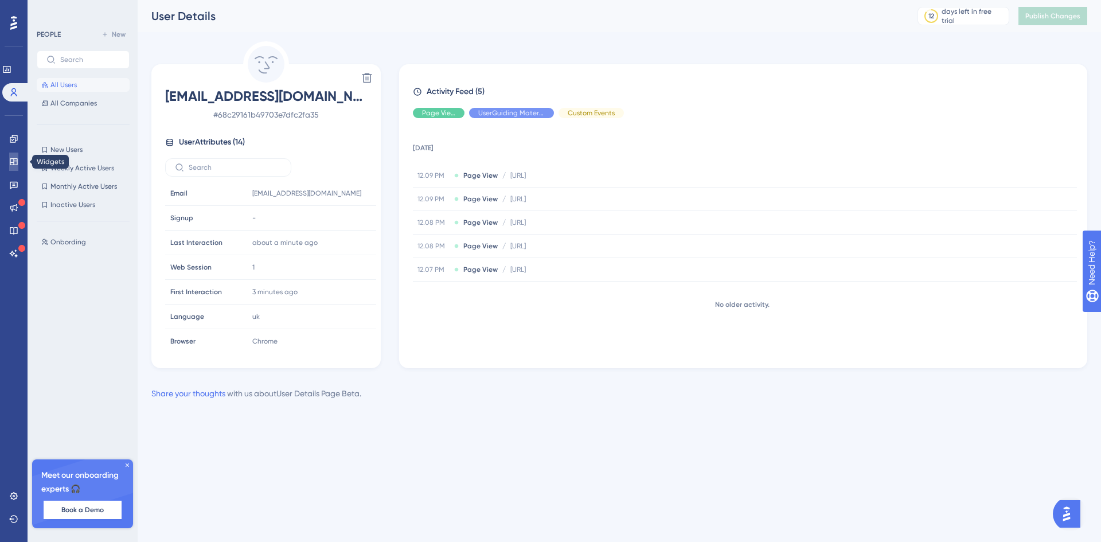
click at [9, 157] on link at bounding box center [13, 162] width 9 height 18
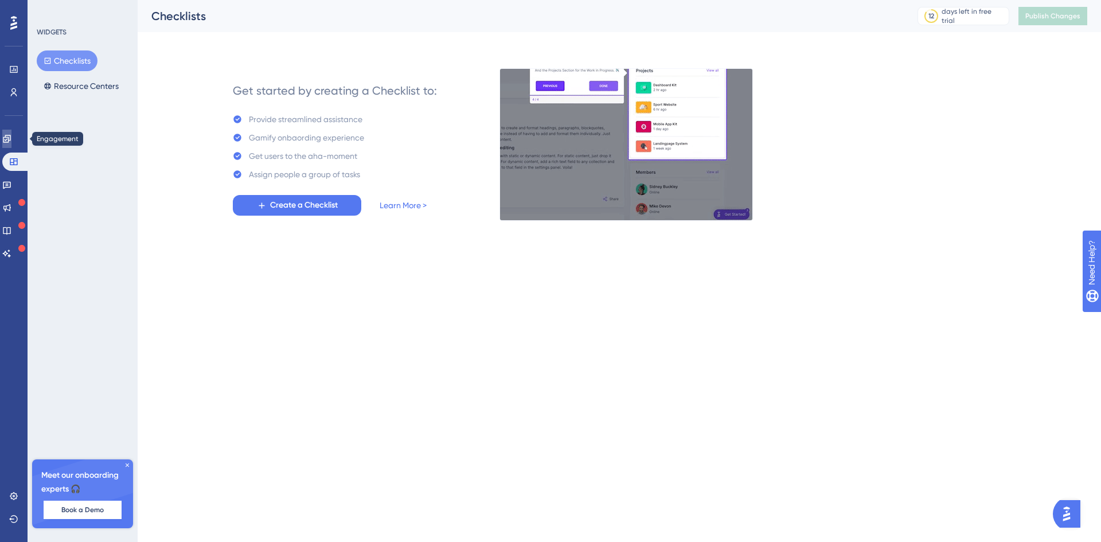
click at [9, 143] on link at bounding box center [6, 139] width 9 height 18
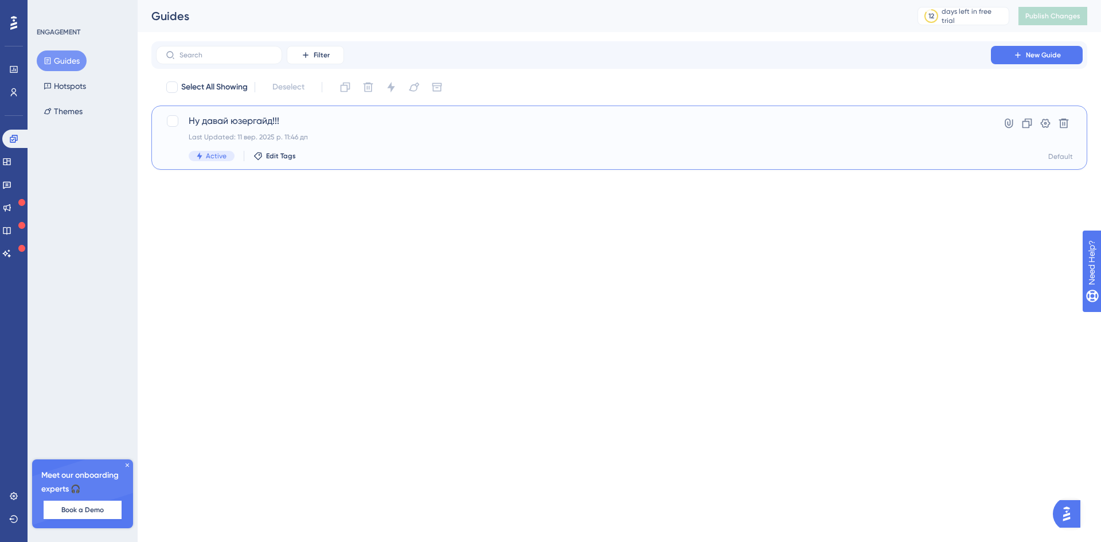
click at [439, 123] on span "Ну давай юзергайд!!!" at bounding box center [574, 121] width 770 height 14
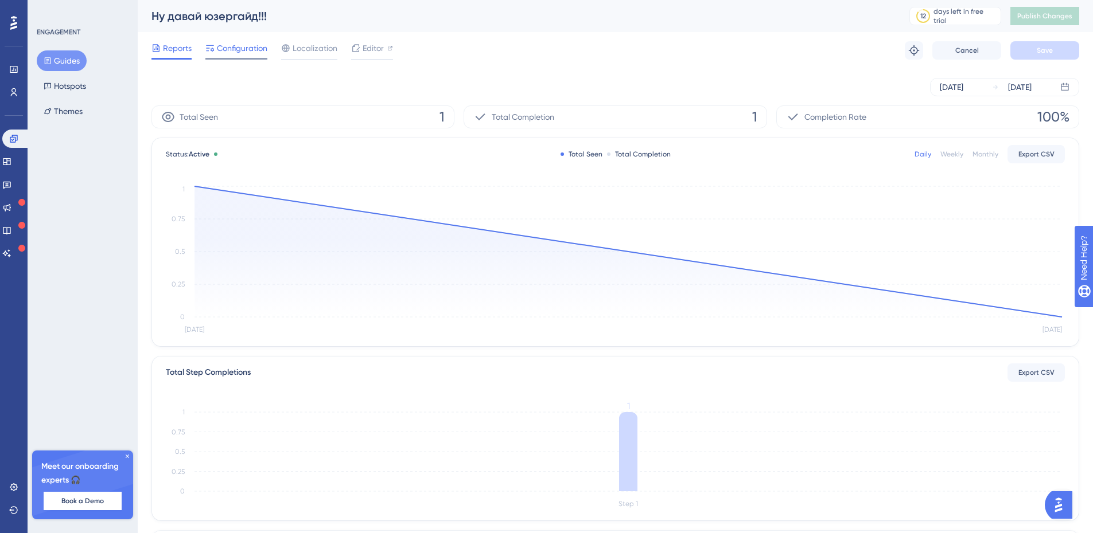
click at [246, 56] on div "Configuration" at bounding box center [236, 50] width 62 height 18
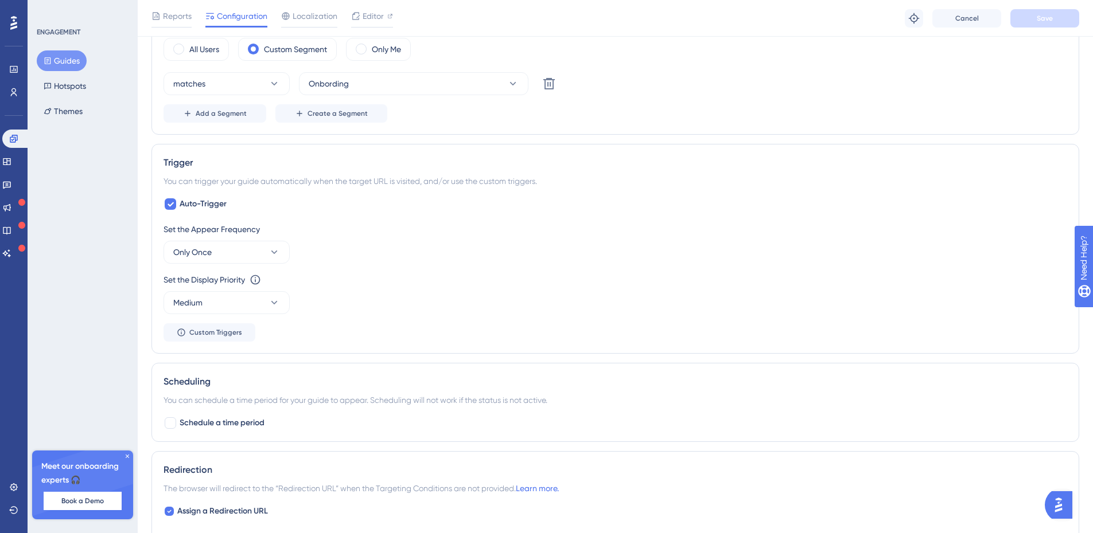
scroll to position [516, 0]
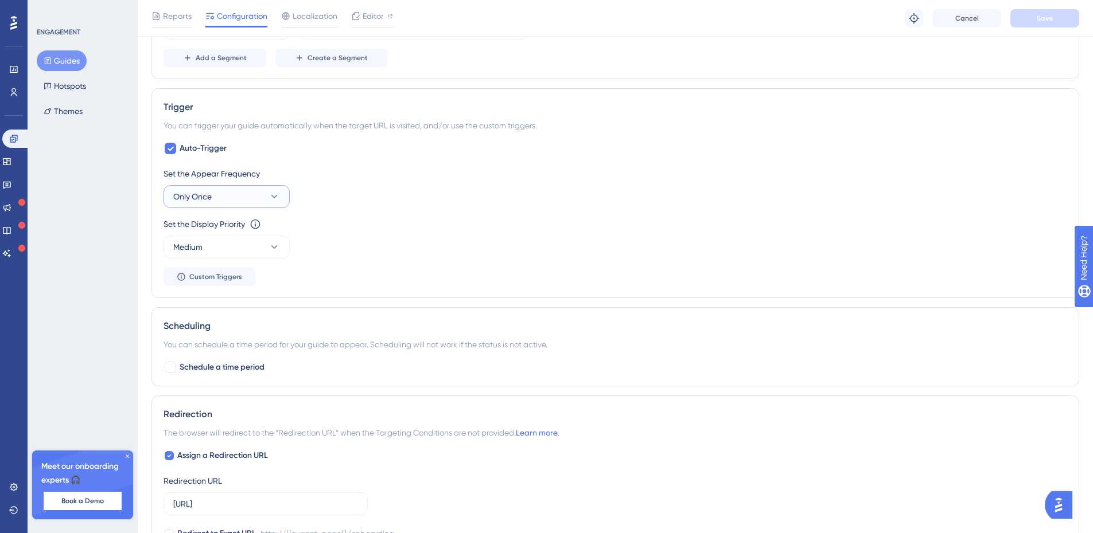
click at [258, 195] on button "Only Once" at bounding box center [226, 196] width 126 height 23
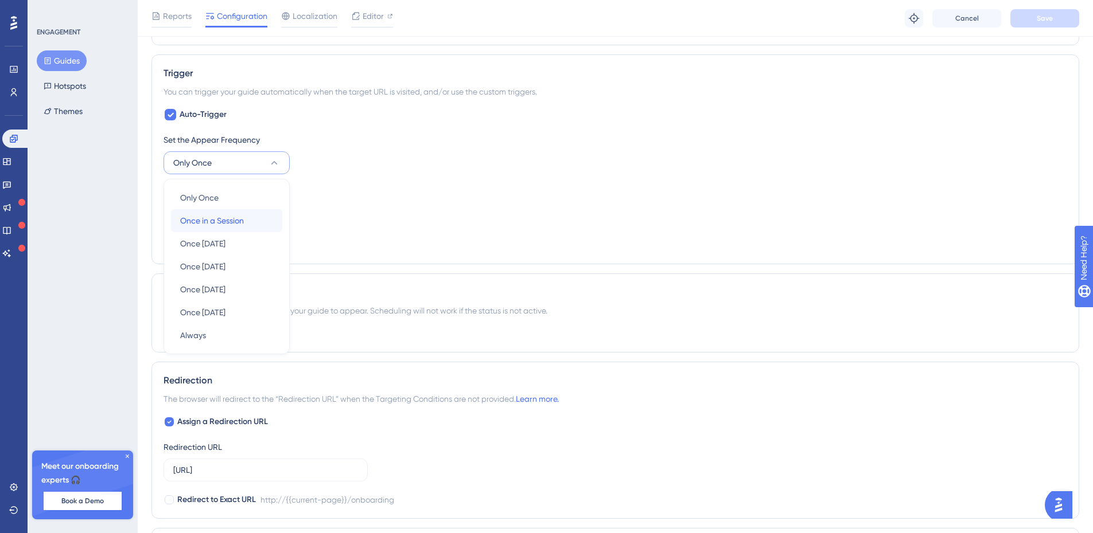
click at [250, 221] on div "Once in a Session Once in a Session" at bounding box center [226, 220] width 93 height 23
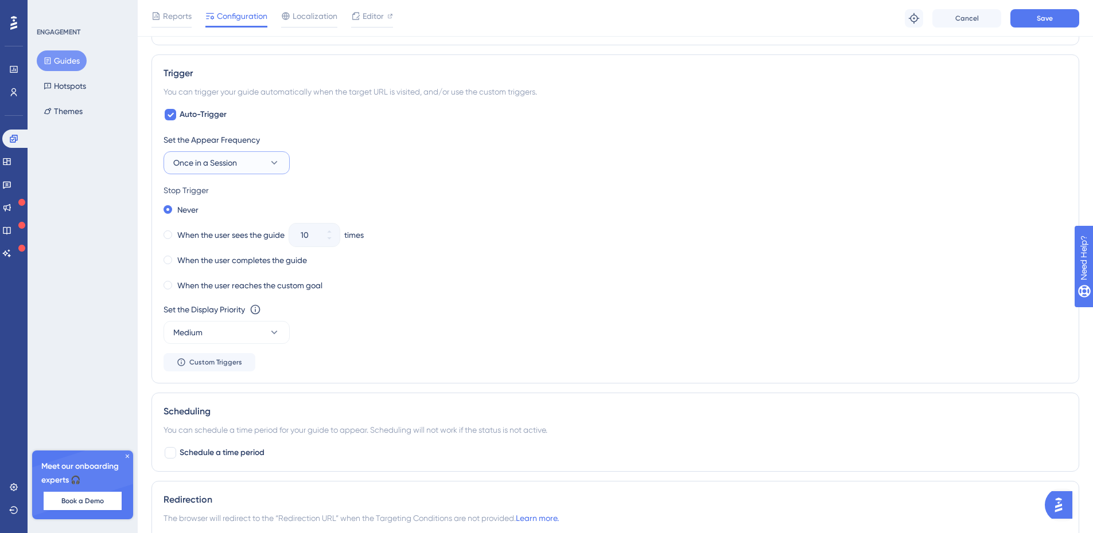
click at [228, 164] on span "Once in a Session" at bounding box center [205, 163] width 64 height 14
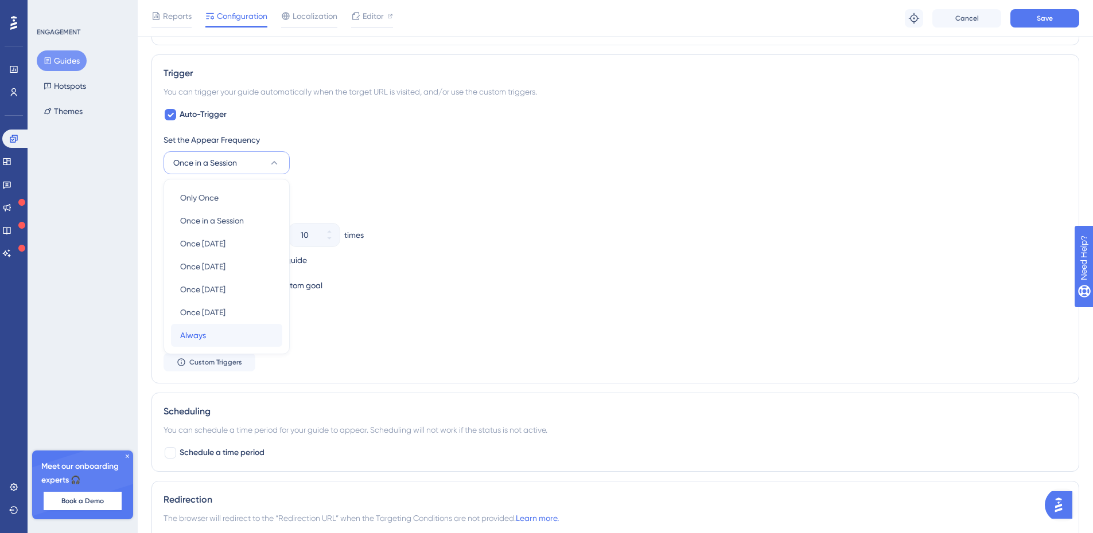
click at [232, 333] on div "Always Always" at bounding box center [226, 335] width 93 height 23
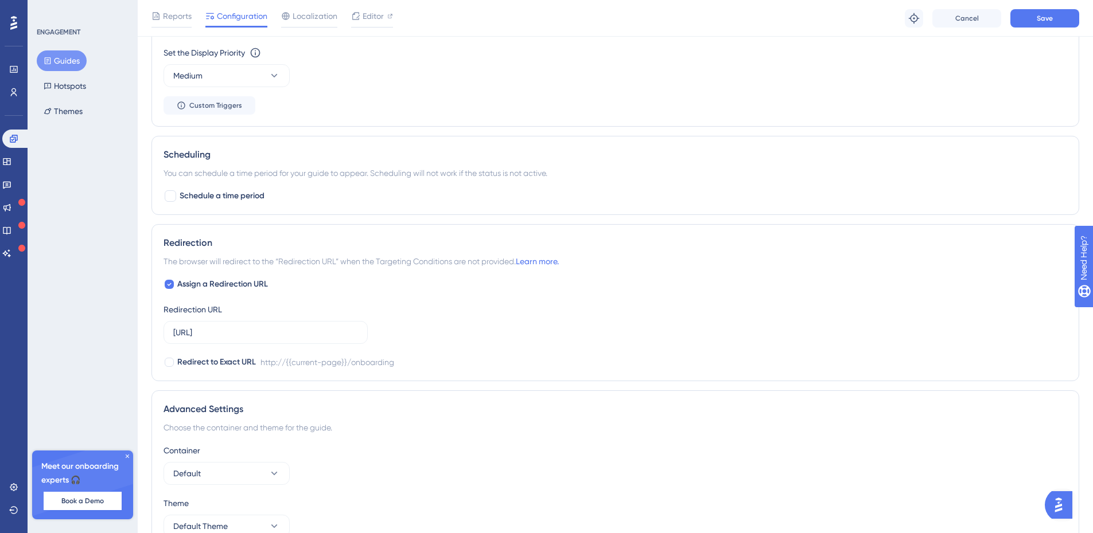
scroll to position [869, 0]
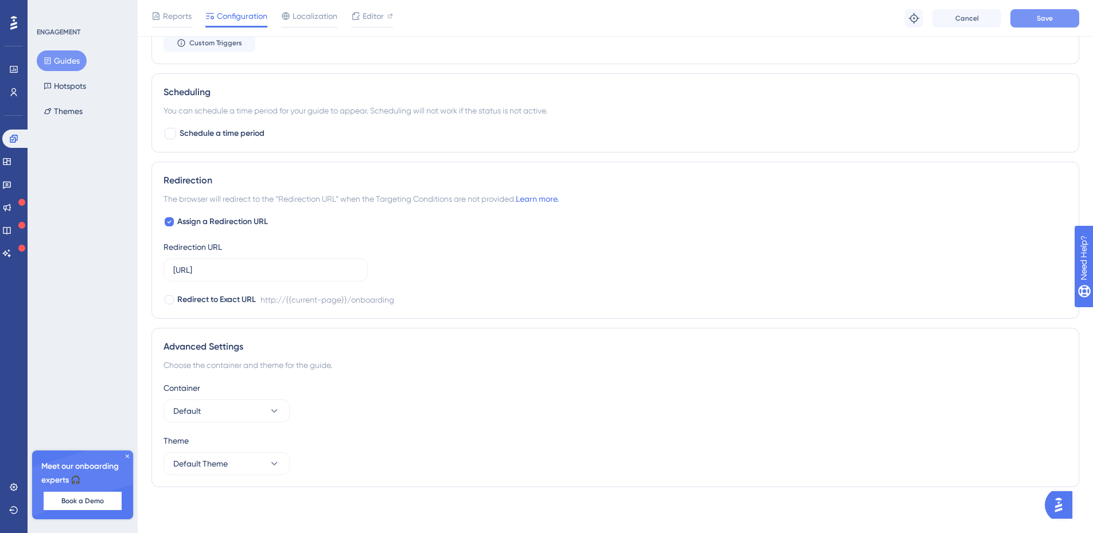
click at [1052, 25] on button "Save" at bounding box center [1044, 18] width 69 height 18
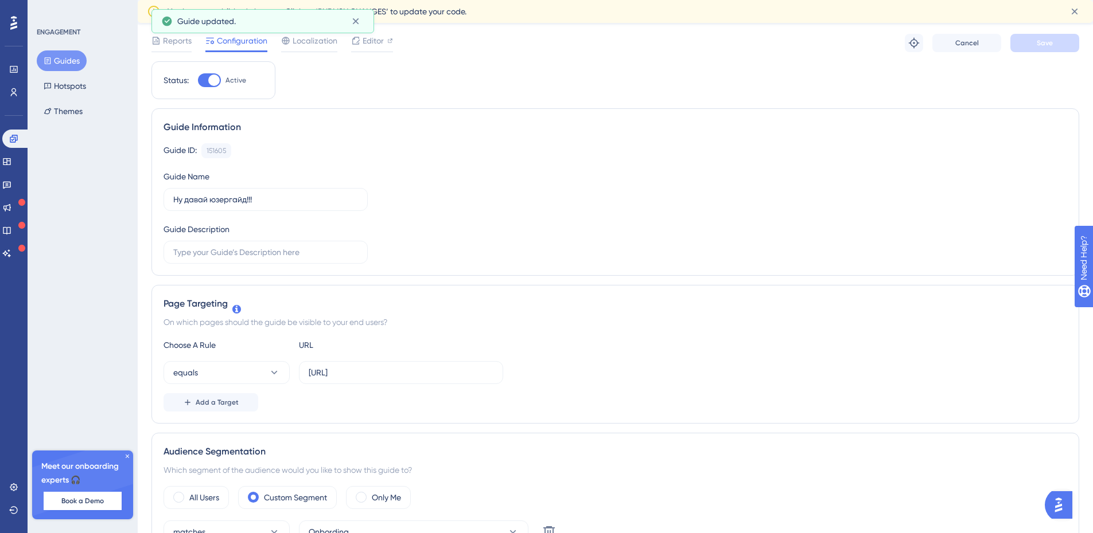
scroll to position [0, 0]
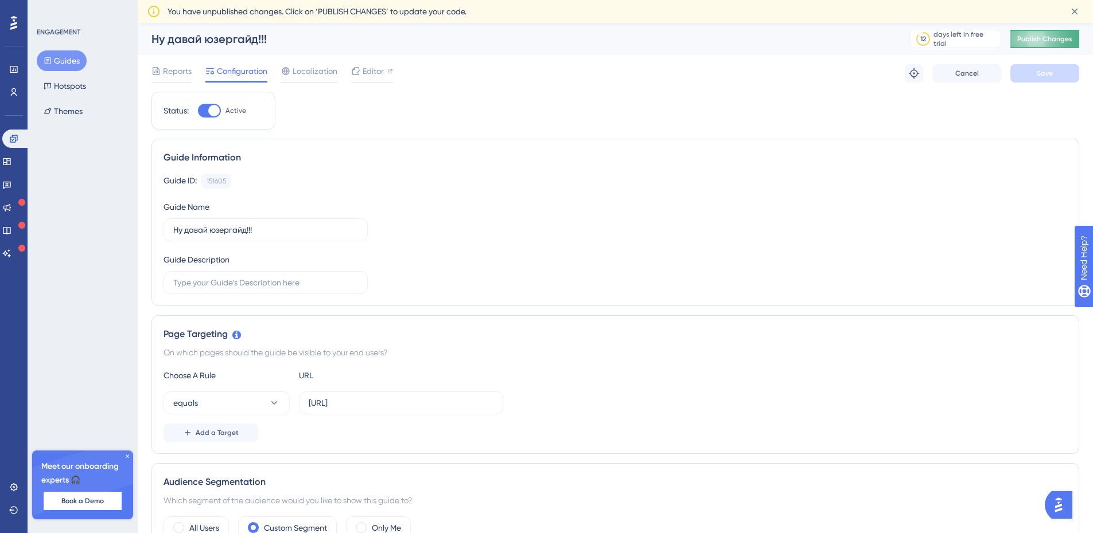
click at [1064, 37] on span "Publish Changes" at bounding box center [1044, 38] width 55 height 9
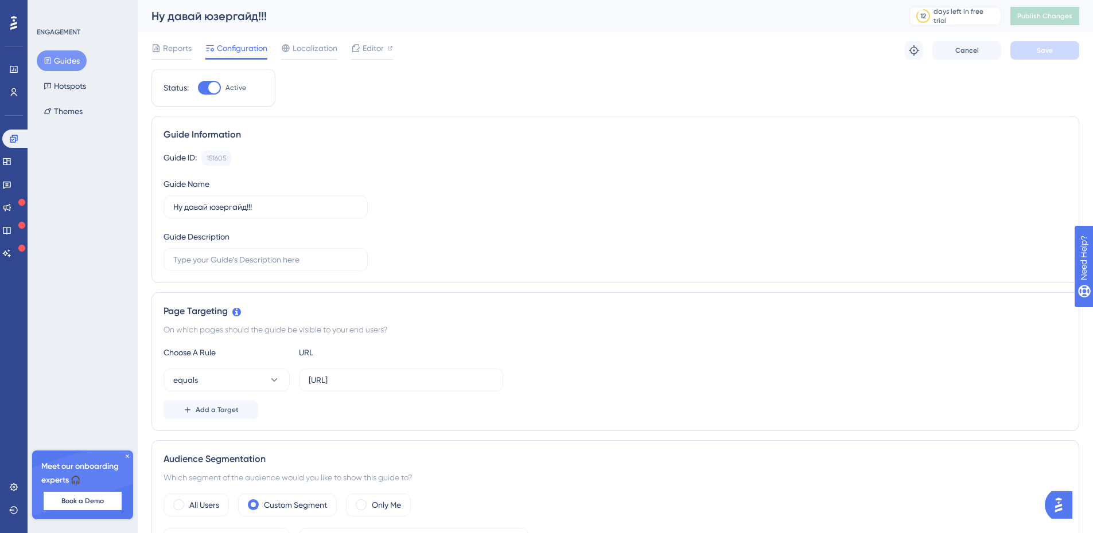
drag, startPoint x: 116, startPoint y: 200, endPoint x: 674, endPoint y: 20, distance: 586.4
click at [116, 200] on div "ENGAGEMENT Guides Hotspots Themes Meet our onboarding experts 🎧 Book a Demo Upg…" at bounding box center [83, 266] width 110 height 533
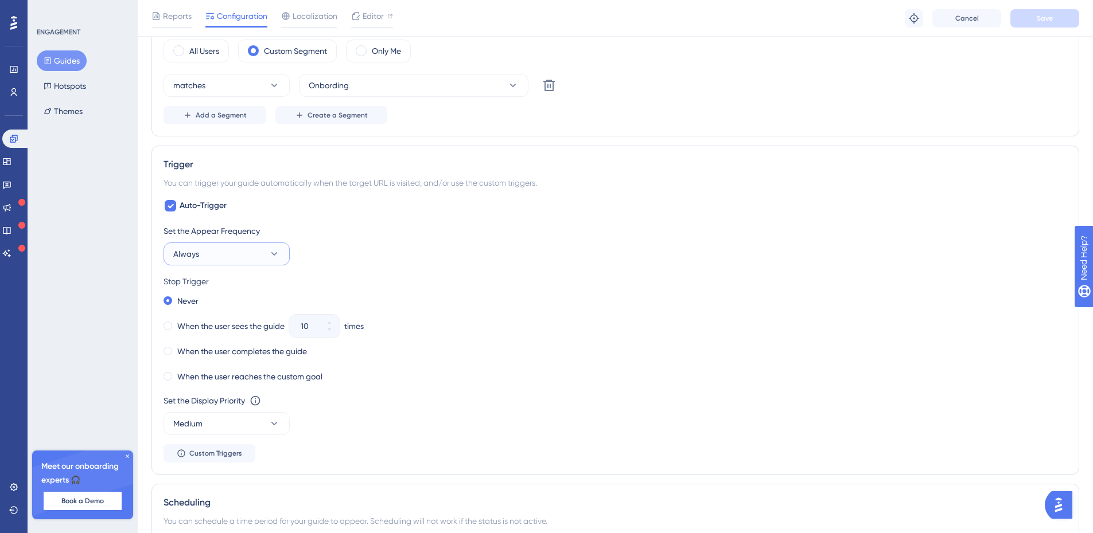
click at [232, 252] on button "Always" at bounding box center [226, 254] width 126 height 23
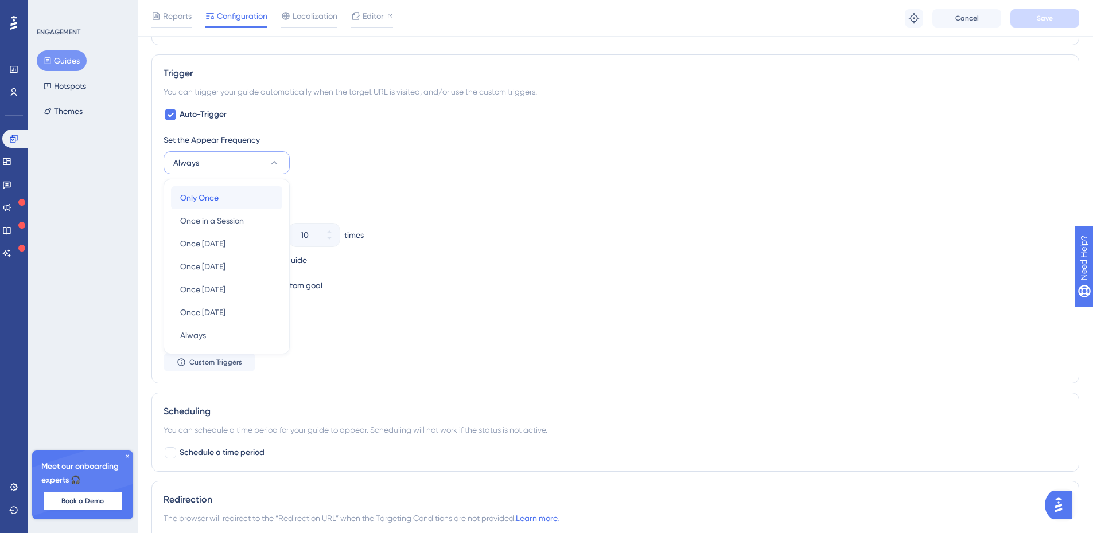
click at [233, 192] on div "Only Once Only Once" at bounding box center [226, 197] width 93 height 23
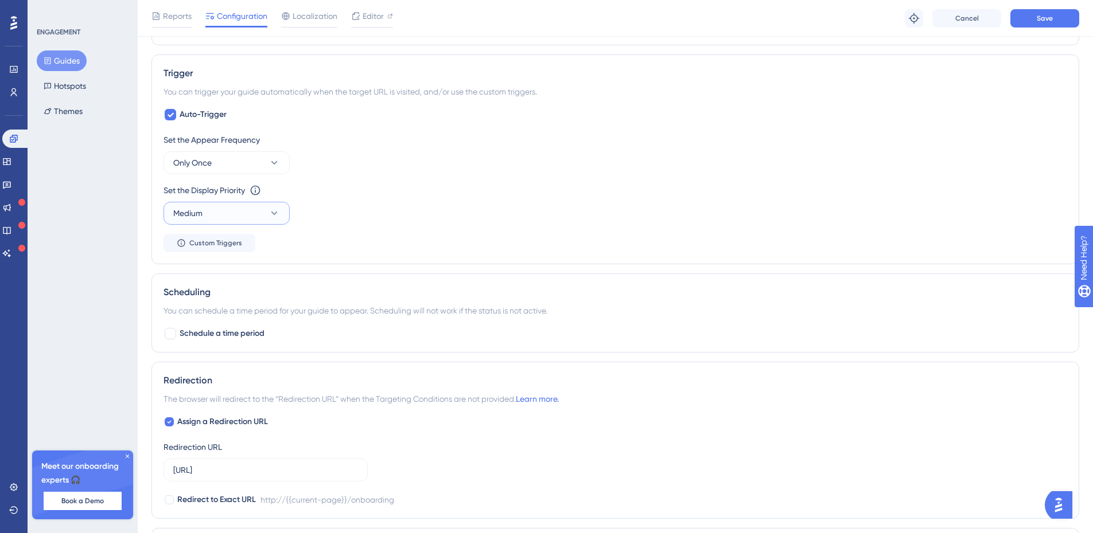
click at [257, 212] on button "Medium" at bounding box center [226, 213] width 126 height 23
click at [208, 320] on div "Highest Highest" at bounding box center [226, 317] width 93 height 23
click at [422, 219] on div "Set the Display Priority This option will set the display priority between auto…" at bounding box center [614, 204] width 903 height 41
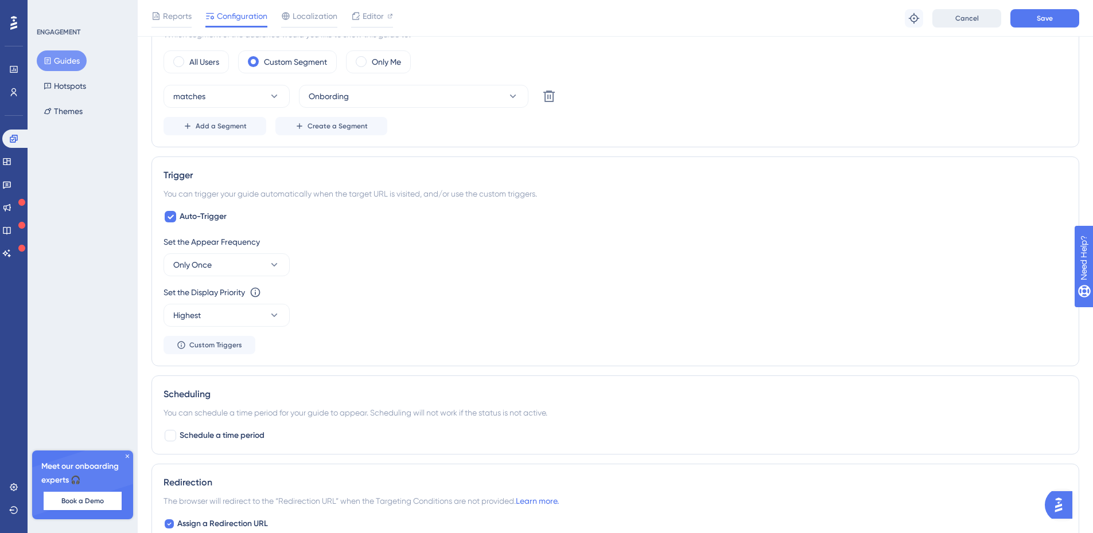
scroll to position [435, 0]
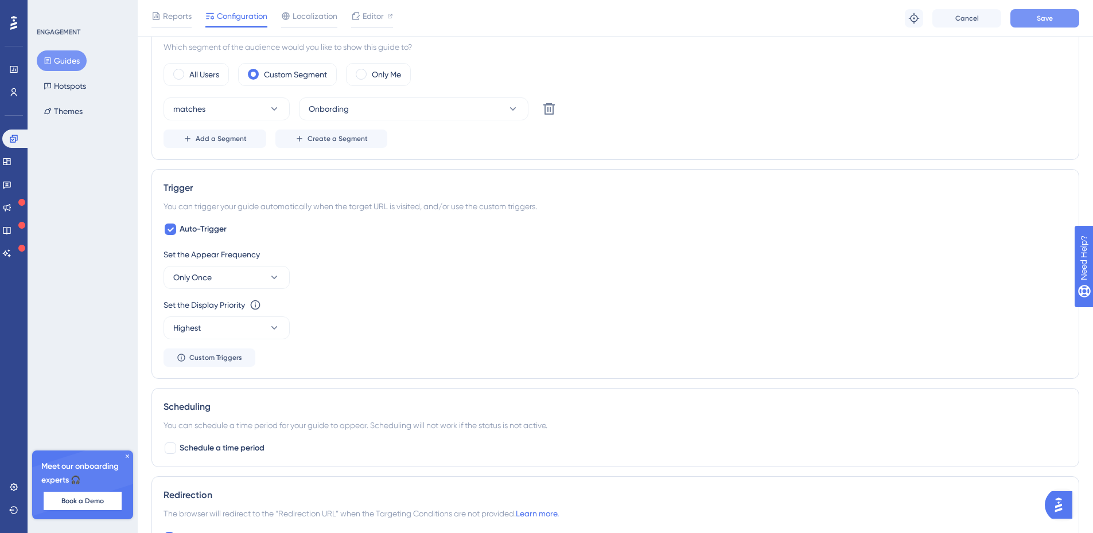
click at [1055, 19] on button "Save" at bounding box center [1044, 18] width 69 height 18
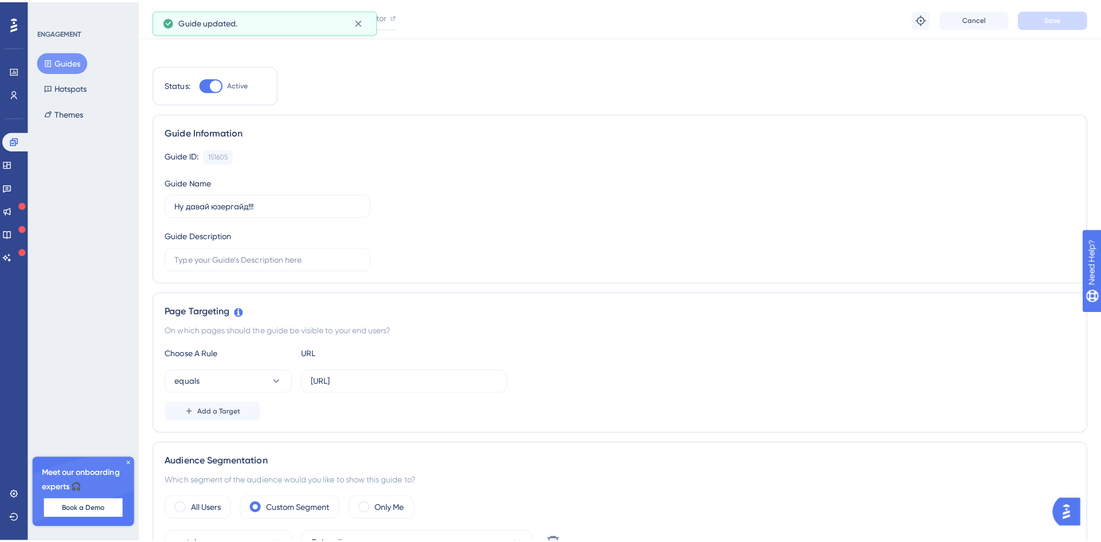
scroll to position [0, 0]
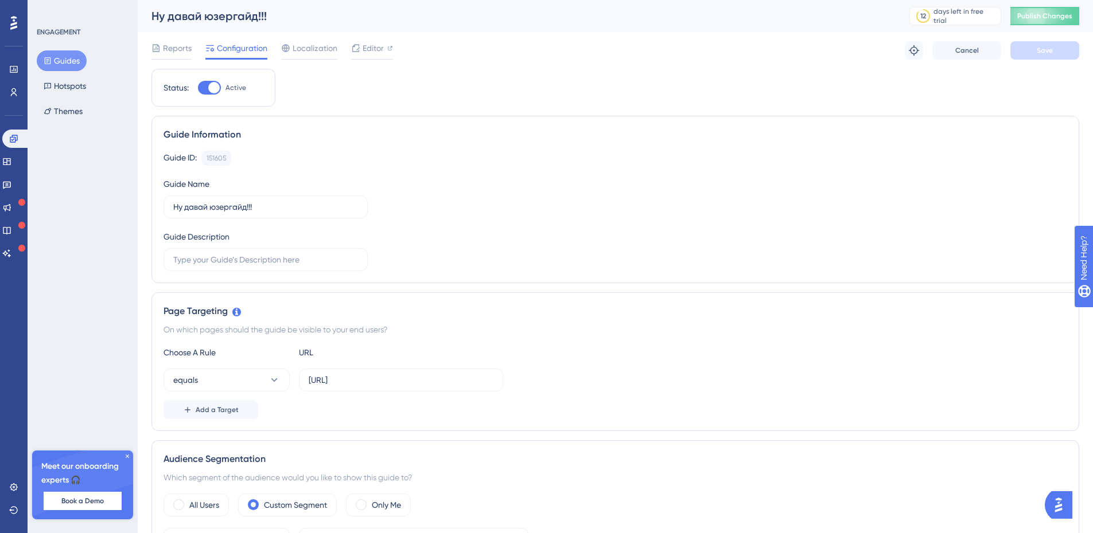
click at [61, 65] on button "Guides" at bounding box center [62, 60] width 50 height 21
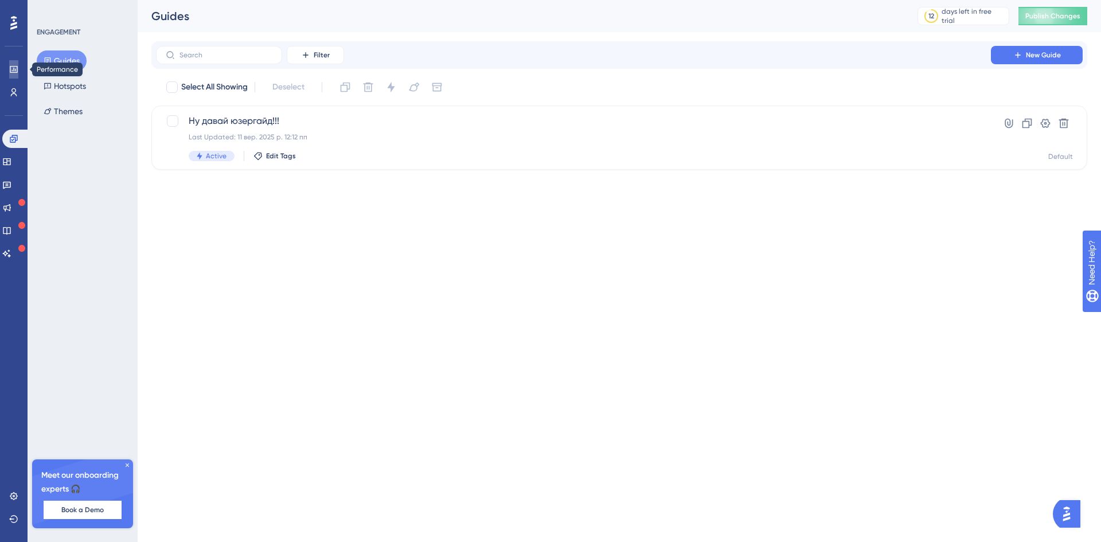
click at [14, 72] on icon at bounding box center [13, 69] width 9 height 9
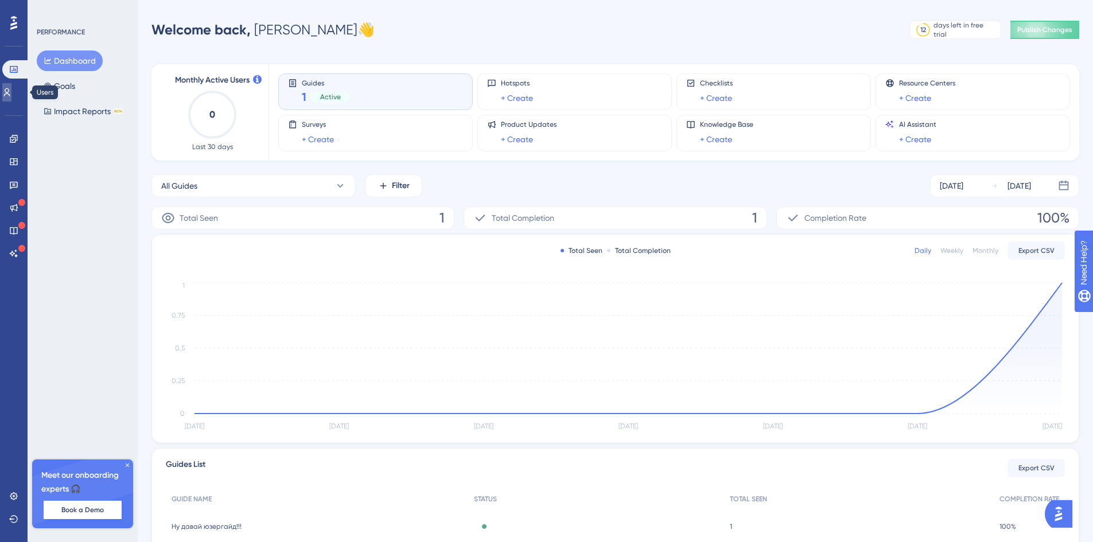
click at [11, 93] on icon at bounding box center [6, 92] width 9 height 9
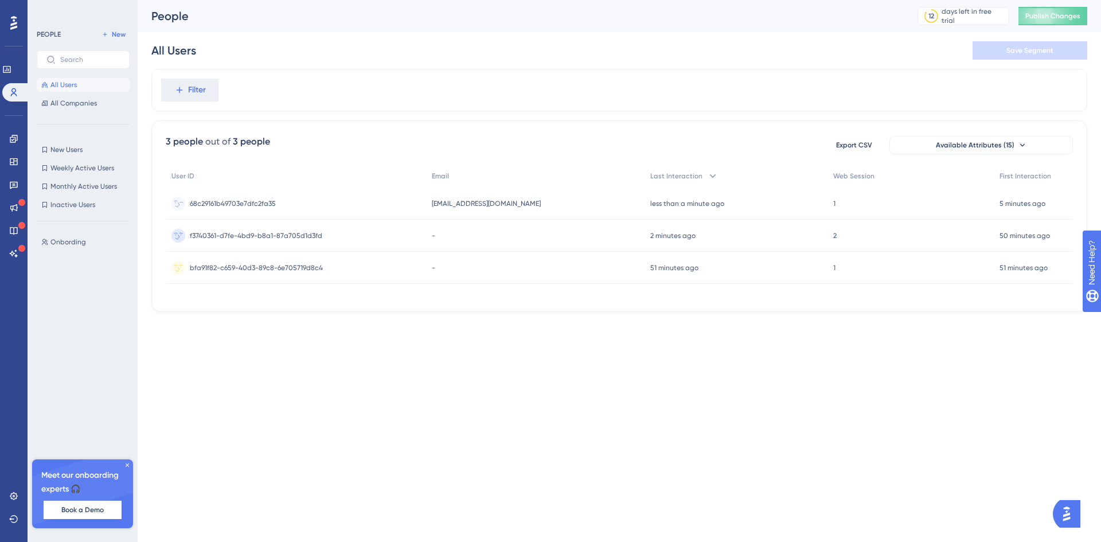
click at [362, 202] on div "68c29161b49703e7dfc2fa35 68c29161b49703e7dfc2fa35" at bounding box center [296, 204] width 260 height 32
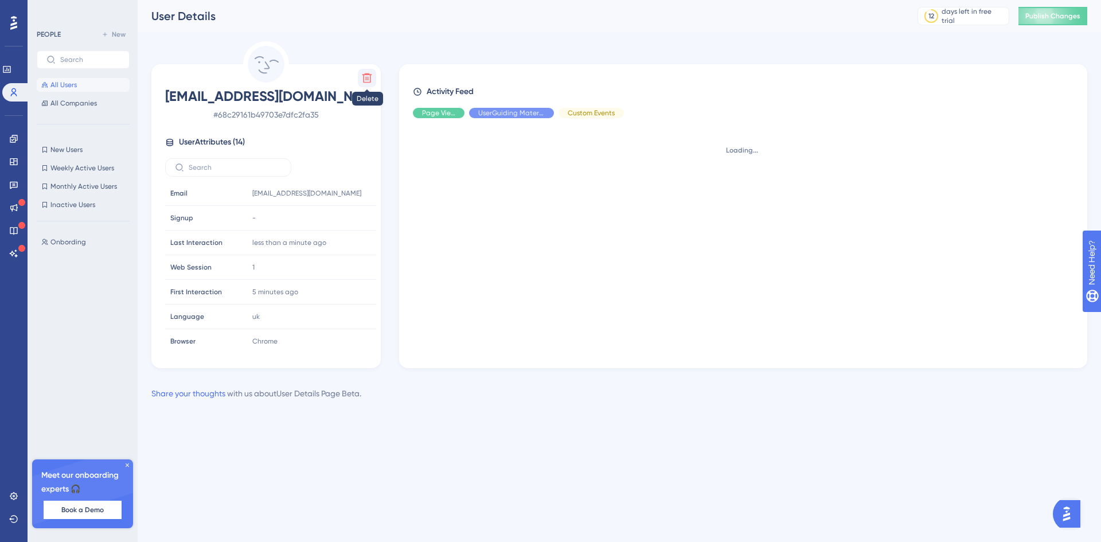
click at [368, 79] on icon at bounding box center [367, 78] width 10 height 10
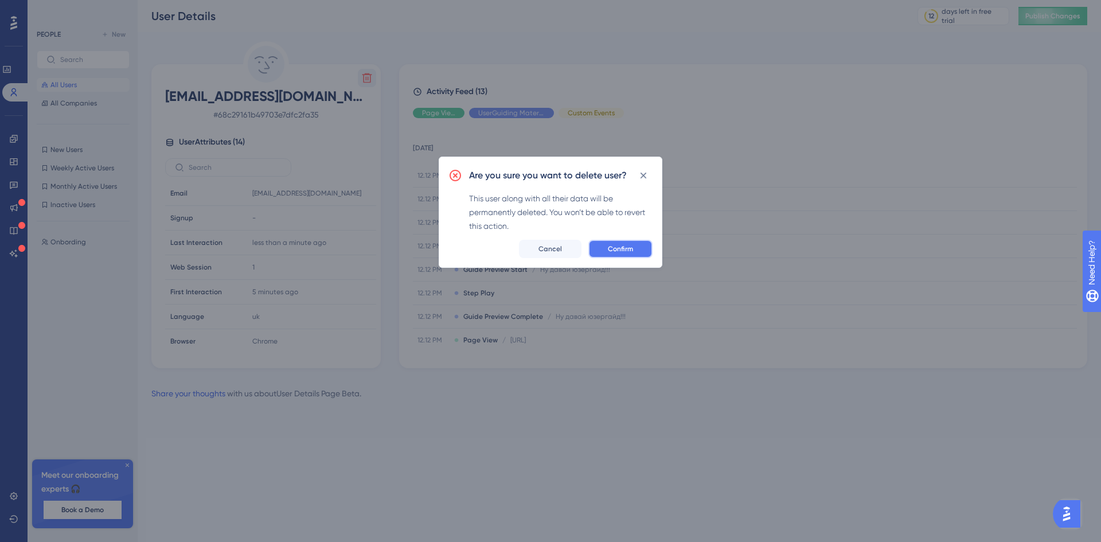
click at [629, 249] on span "Confirm" at bounding box center [620, 248] width 25 height 9
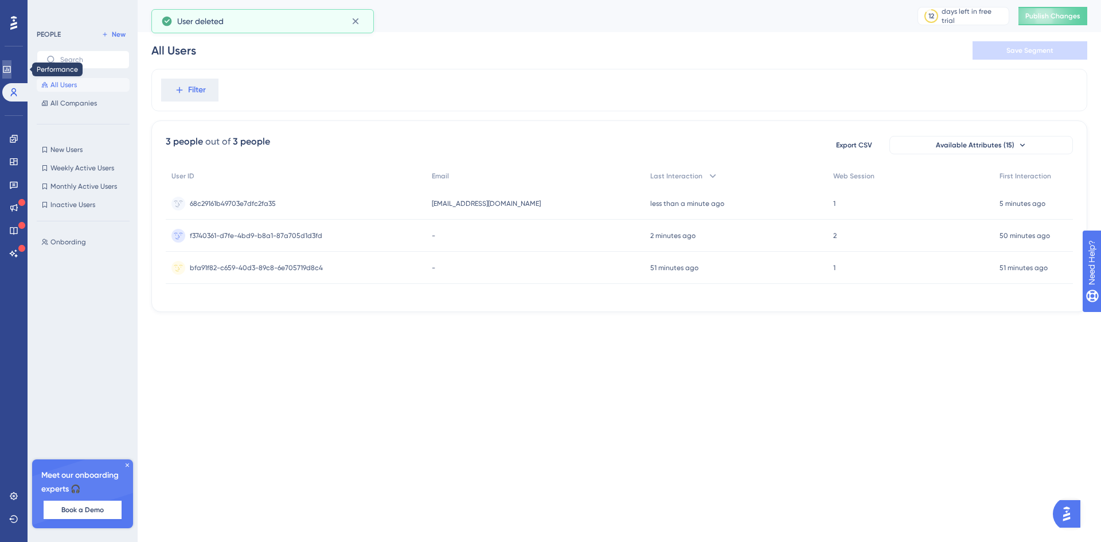
click at [10, 71] on icon at bounding box center [6, 69] width 7 height 7
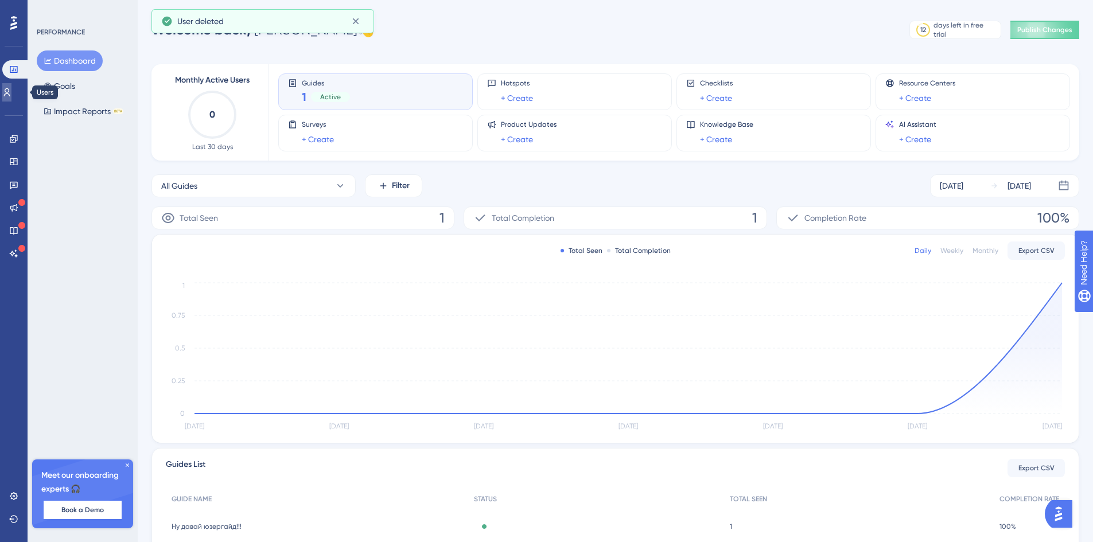
click at [11, 93] on icon at bounding box center [6, 92] width 9 height 9
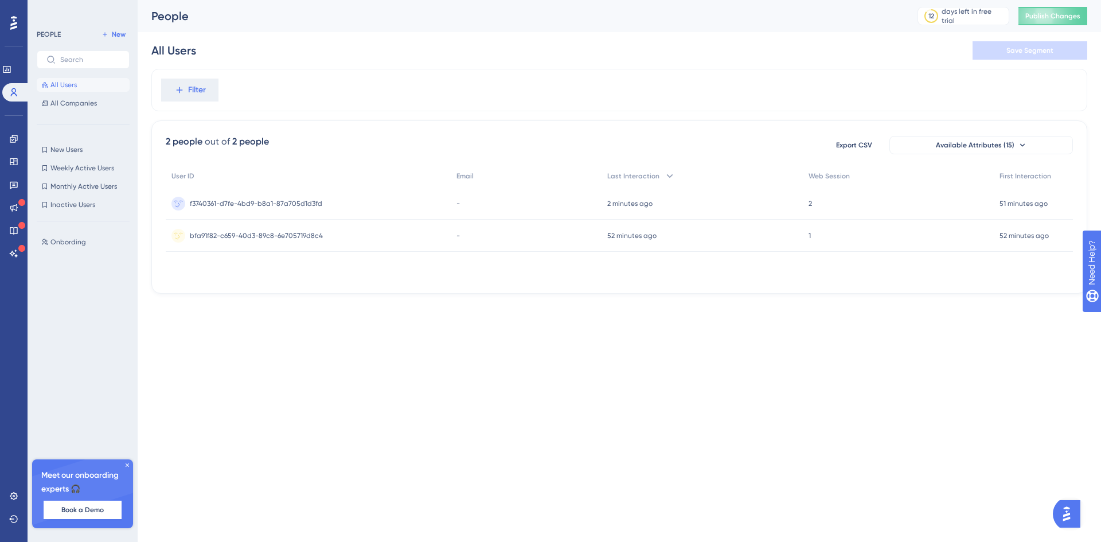
click at [86, 87] on button "All Users" at bounding box center [83, 85] width 93 height 14
click at [1040, 17] on span "Publish Changes" at bounding box center [1053, 15] width 55 height 9
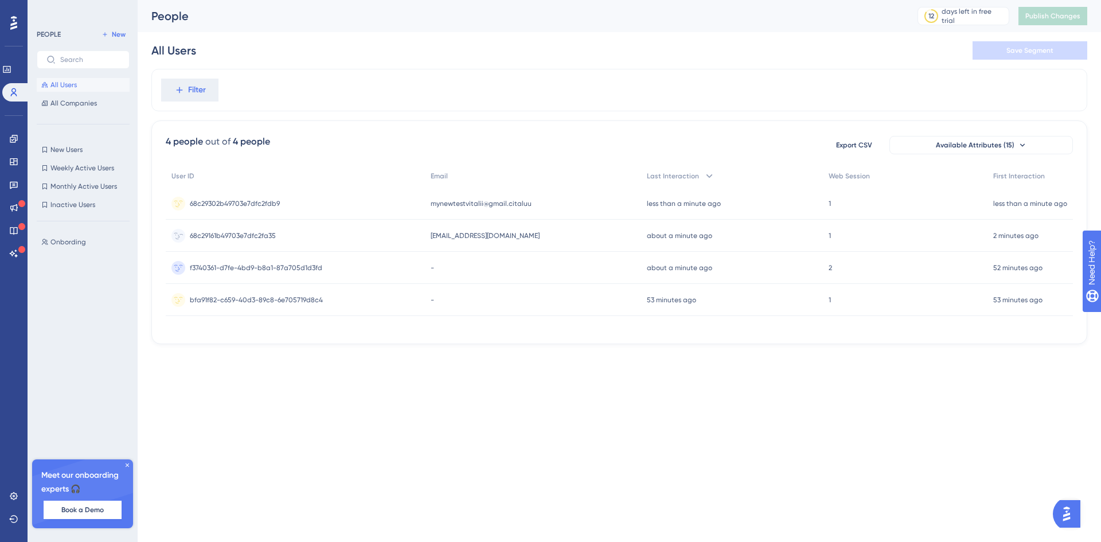
click at [357, 236] on div "68c29161b49703e7dfc2fa35 68c29161b49703e7dfc2fa35" at bounding box center [295, 236] width 259 height 32
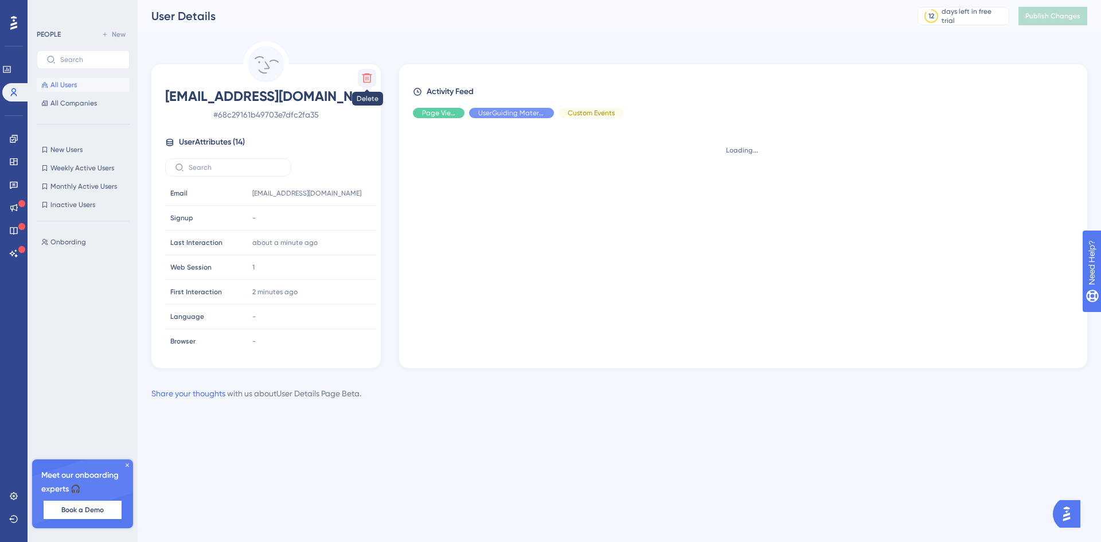
click at [368, 81] on icon at bounding box center [366, 77] width 11 height 11
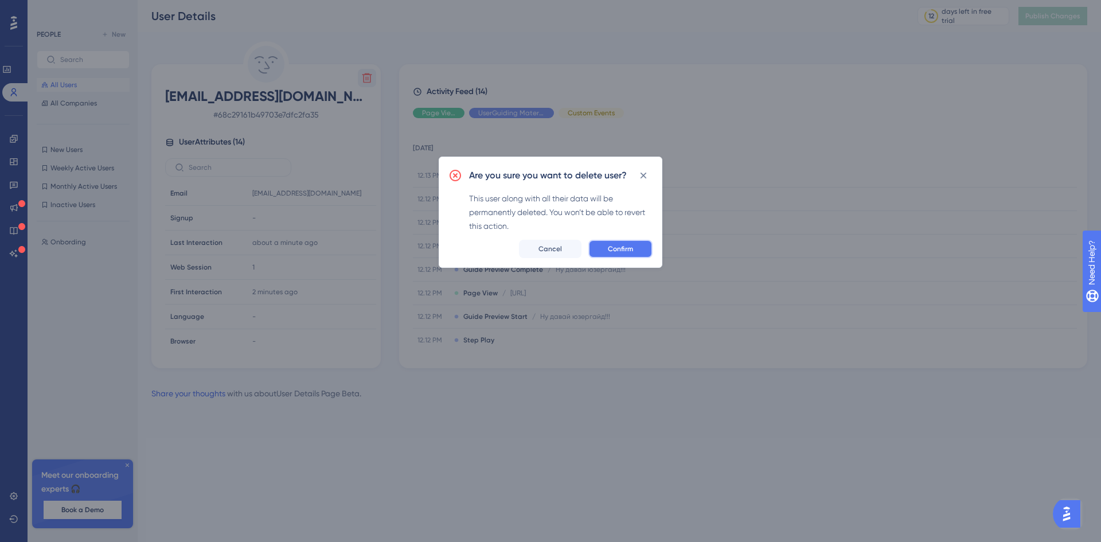
click at [609, 248] on span "Confirm" at bounding box center [620, 248] width 25 height 9
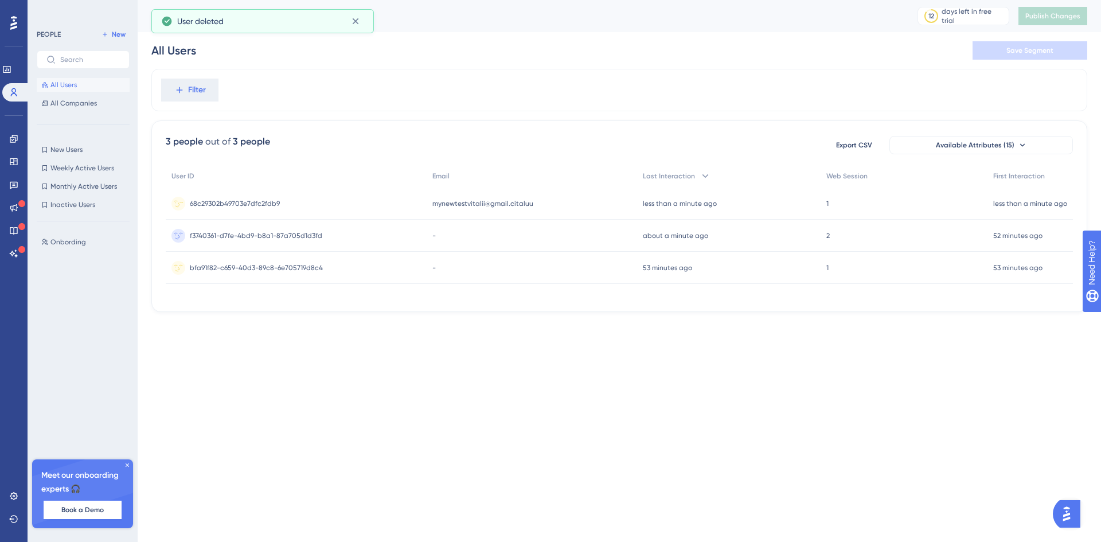
click at [318, 201] on div "68c29302b49703e7dfc2fdb9 68c29302b49703e7dfc2fdb9" at bounding box center [296, 204] width 261 height 32
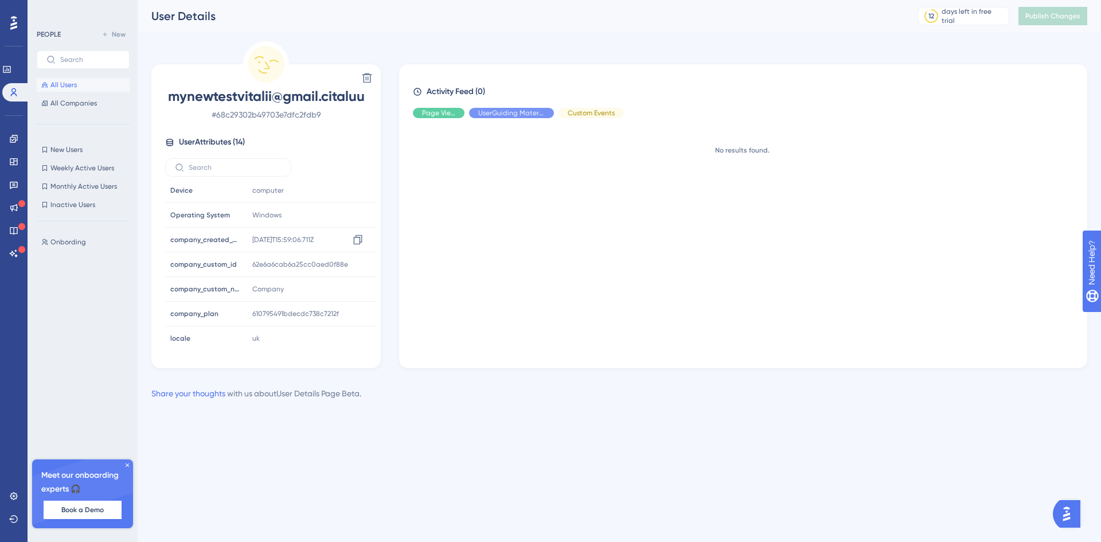
scroll to position [177, 0]
click at [81, 87] on button "All Users" at bounding box center [83, 85] width 93 height 14
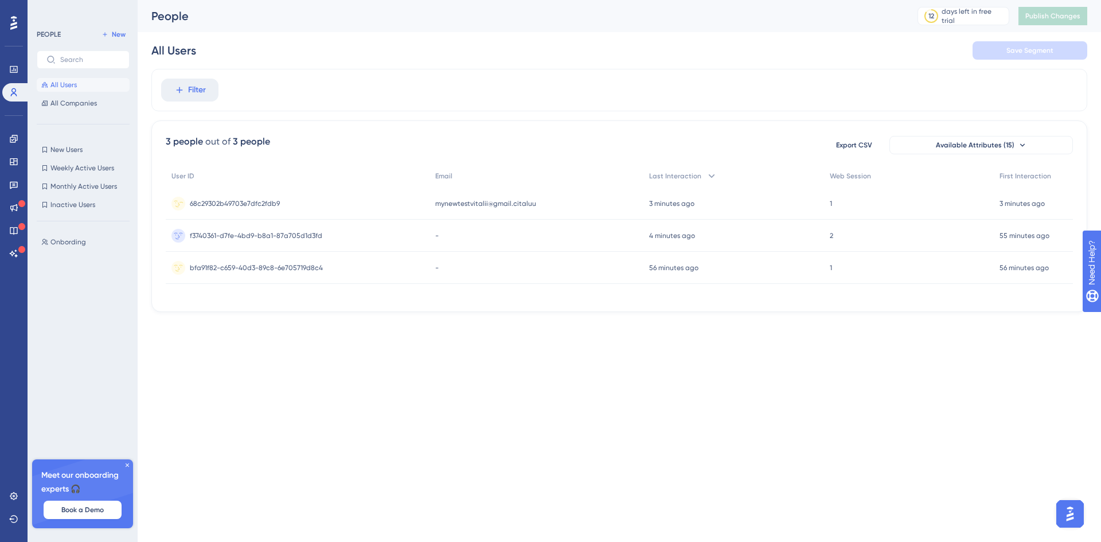
click at [321, 208] on div "68c29302b49703e7dfc2fdb9 68c29302b49703e7dfc2fdb9" at bounding box center [298, 204] width 264 height 32
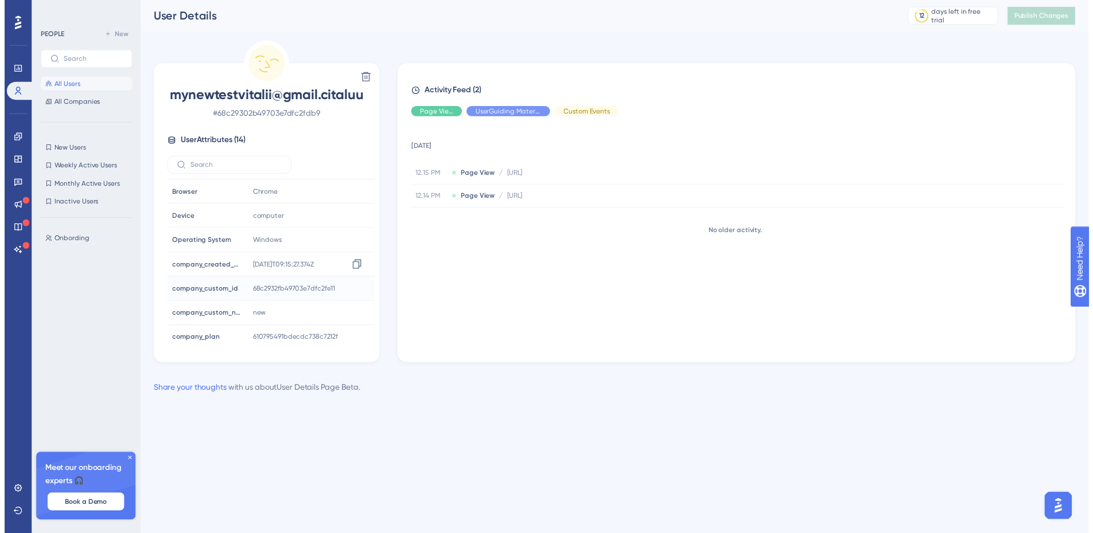
scroll to position [177, 0]
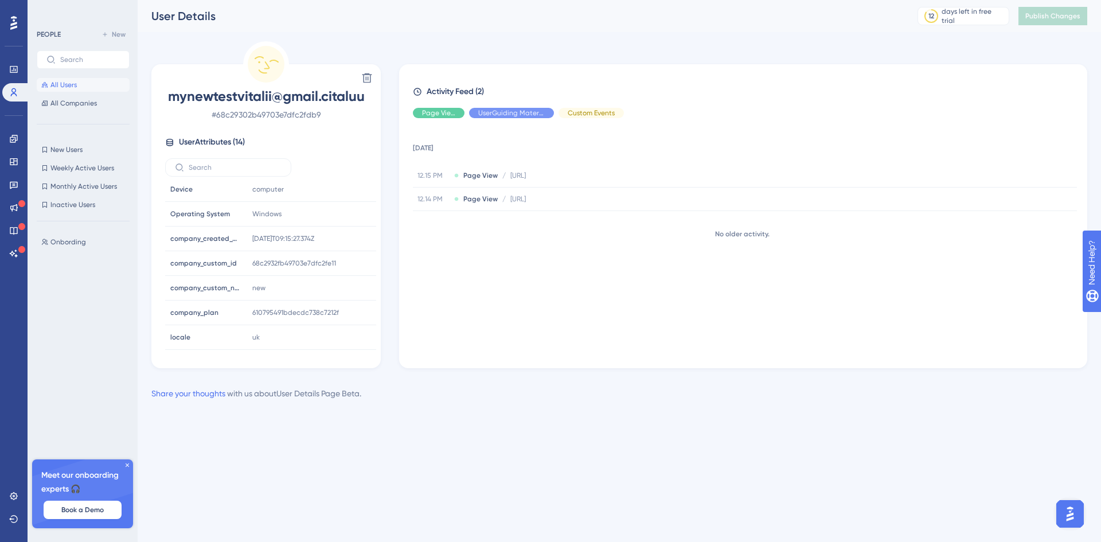
click at [280, 96] on span "mynewtestvitalii@gmail.citaluu" at bounding box center [266, 96] width 202 height 18
copy span "mynewtestvitalii@gmail.citaluu"
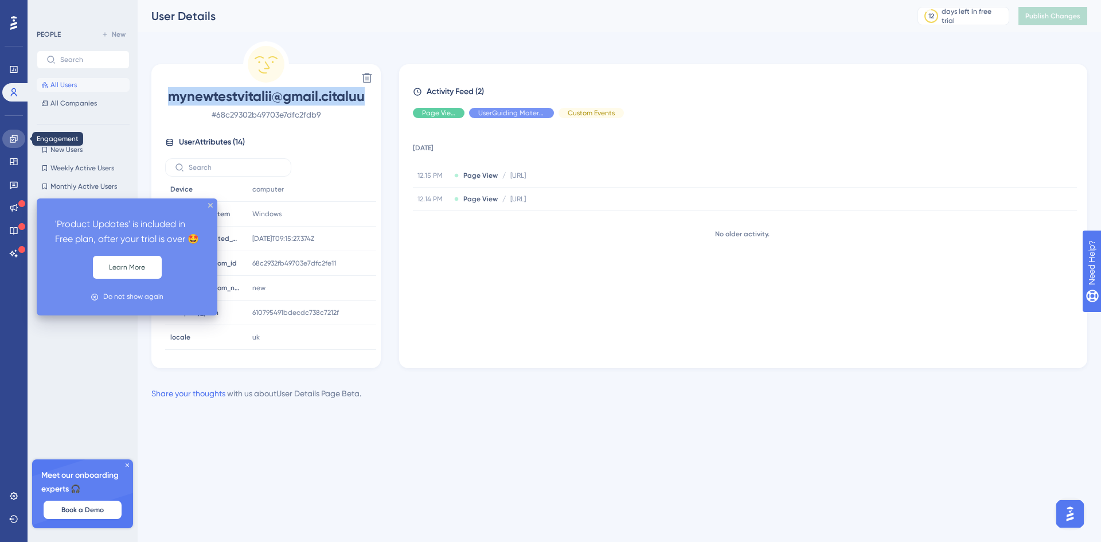
click at [9, 137] on link at bounding box center [13, 139] width 23 height 18
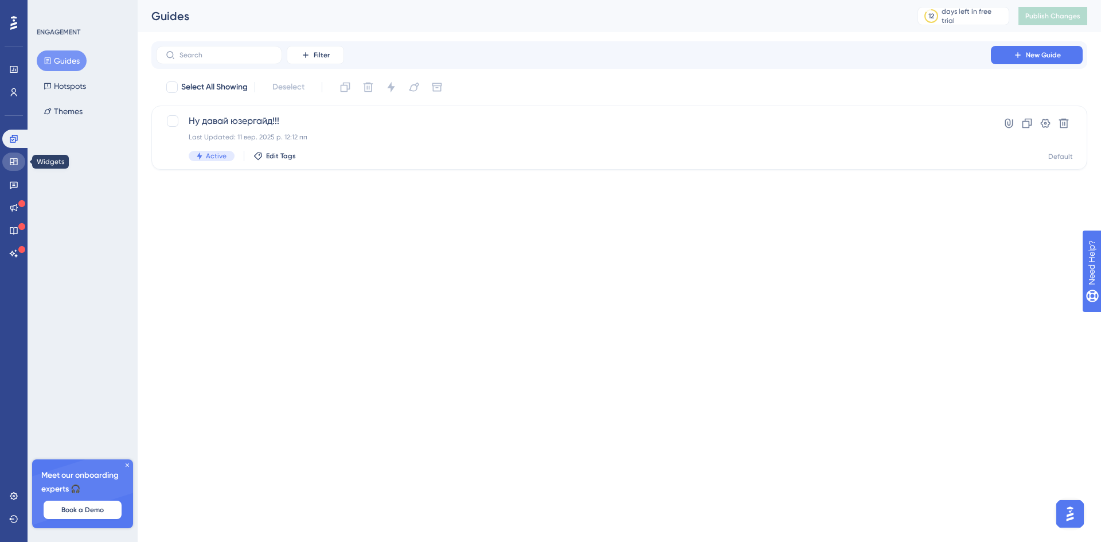
click at [15, 155] on link at bounding box center [13, 162] width 23 height 18
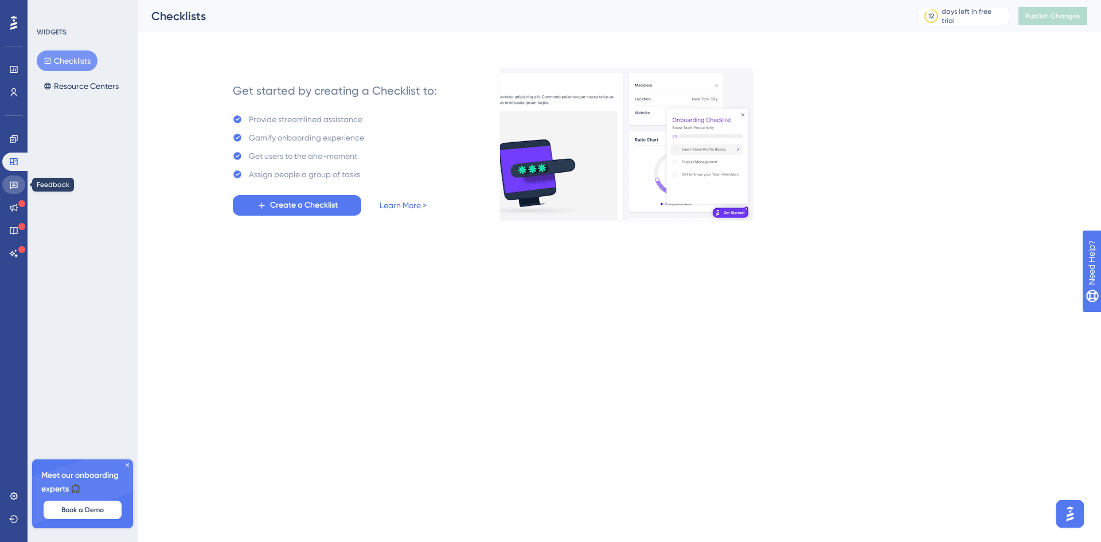
click at [9, 182] on icon at bounding box center [13, 184] width 9 height 9
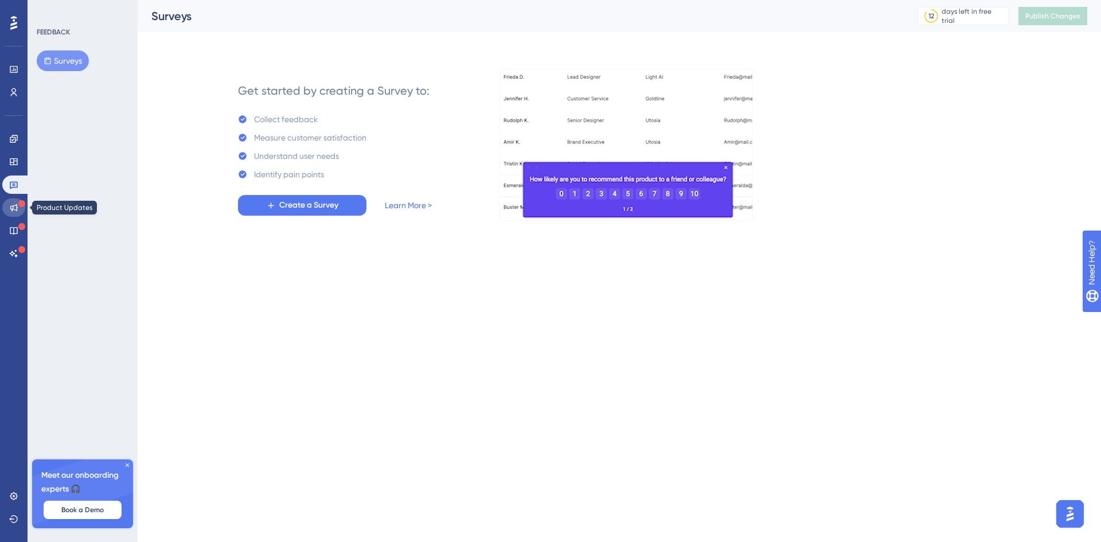
click at [10, 200] on link at bounding box center [13, 207] width 23 height 18
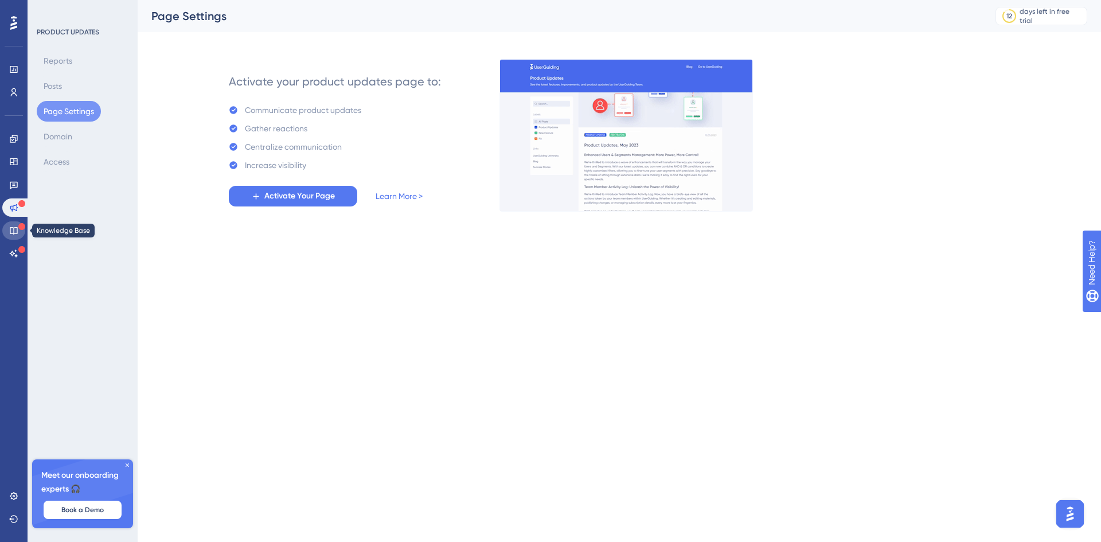
click at [13, 229] on icon at bounding box center [13, 230] width 9 height 9
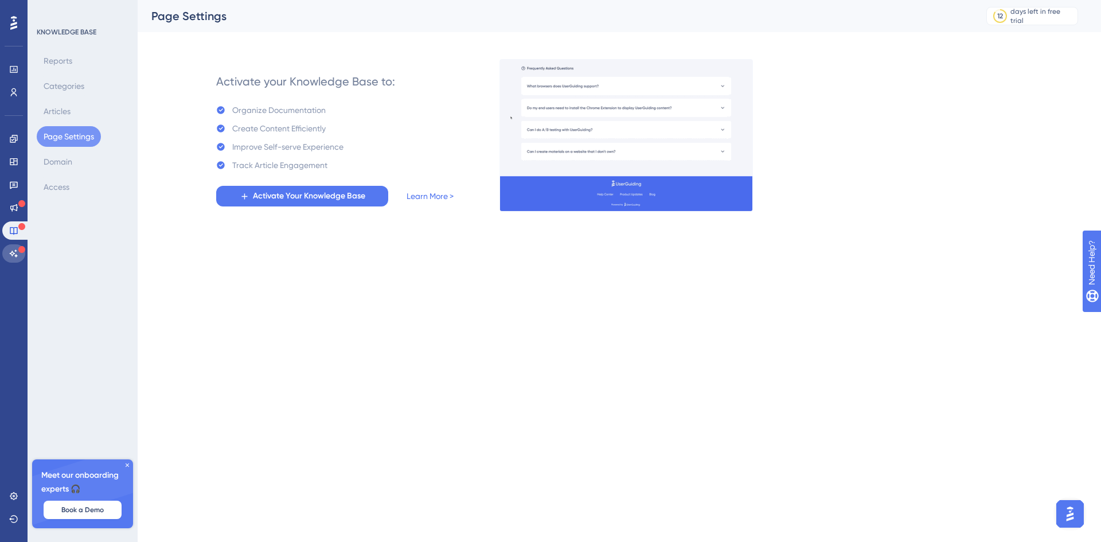
click at [15, 248] on link at bounding box center [13, 253] width 23 height 18
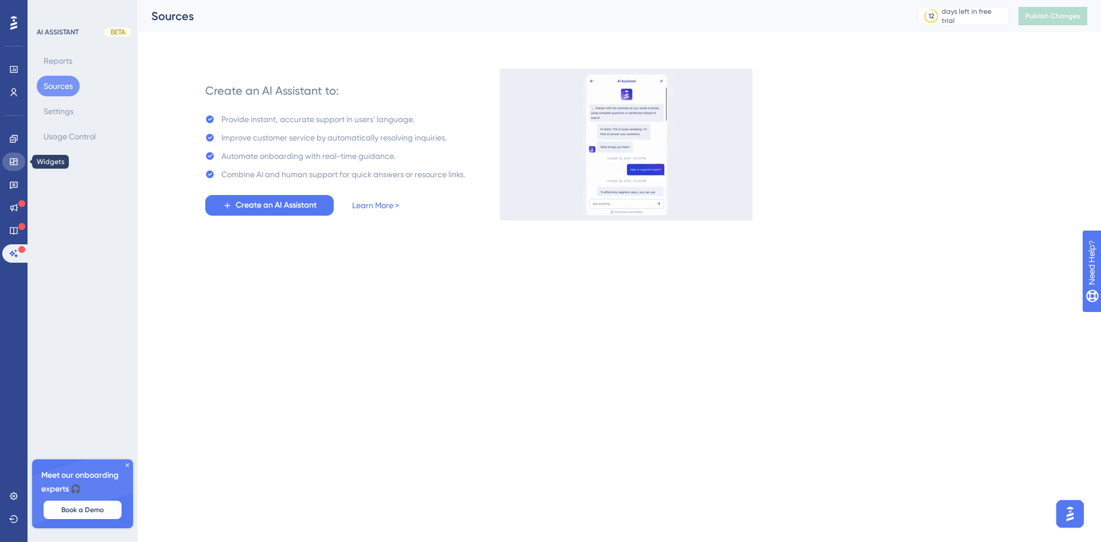
click at [13, 156] on link at bounding box center [13, 162] width 23 height 18
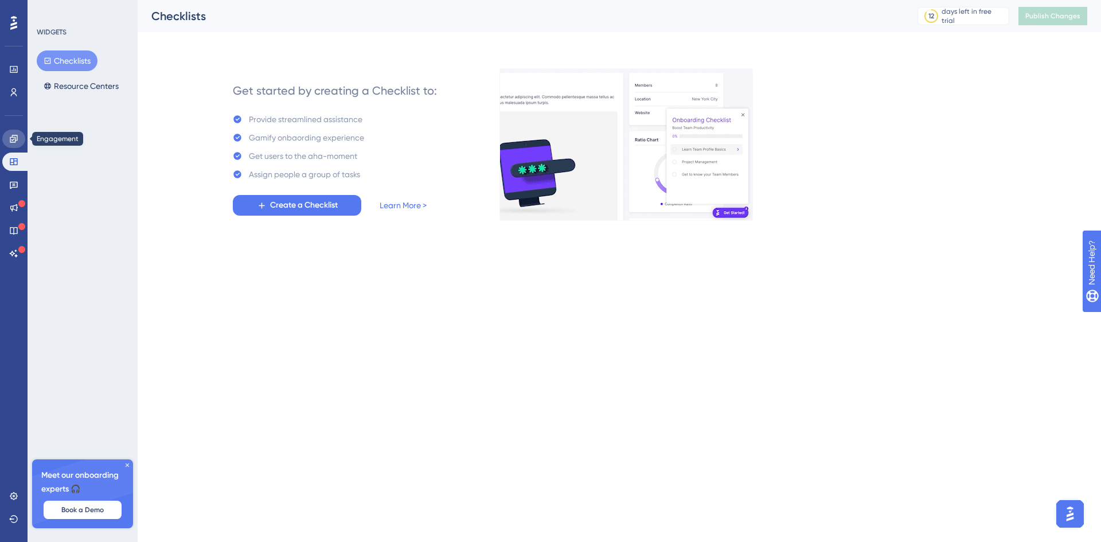
click at [15, 139] on icon at bounding box center [13, 138] width 7 height 7
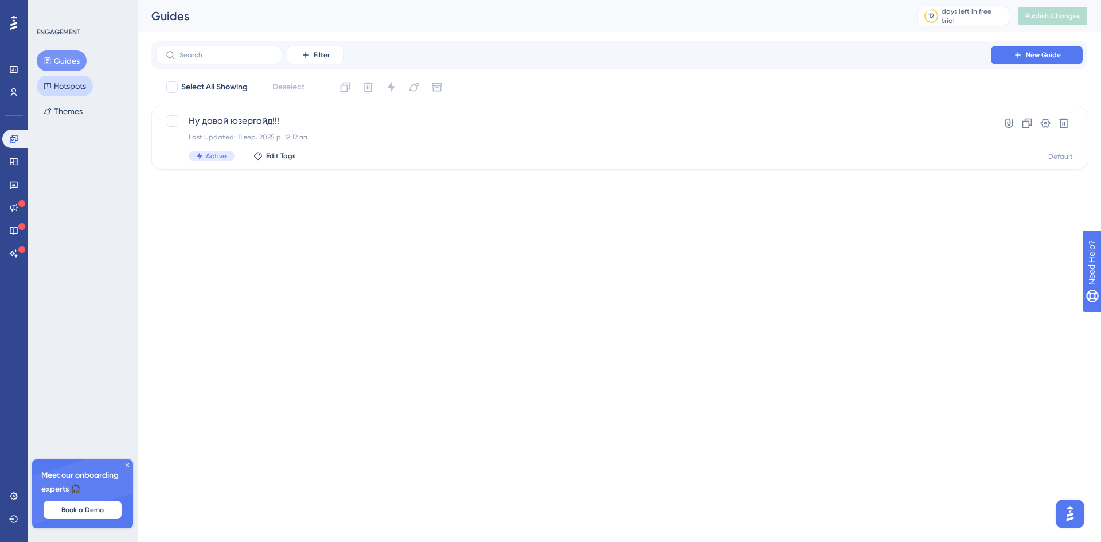
click at [75, 80] on button "Hotspots" at bounding box center [65, 86] width 56 height 21
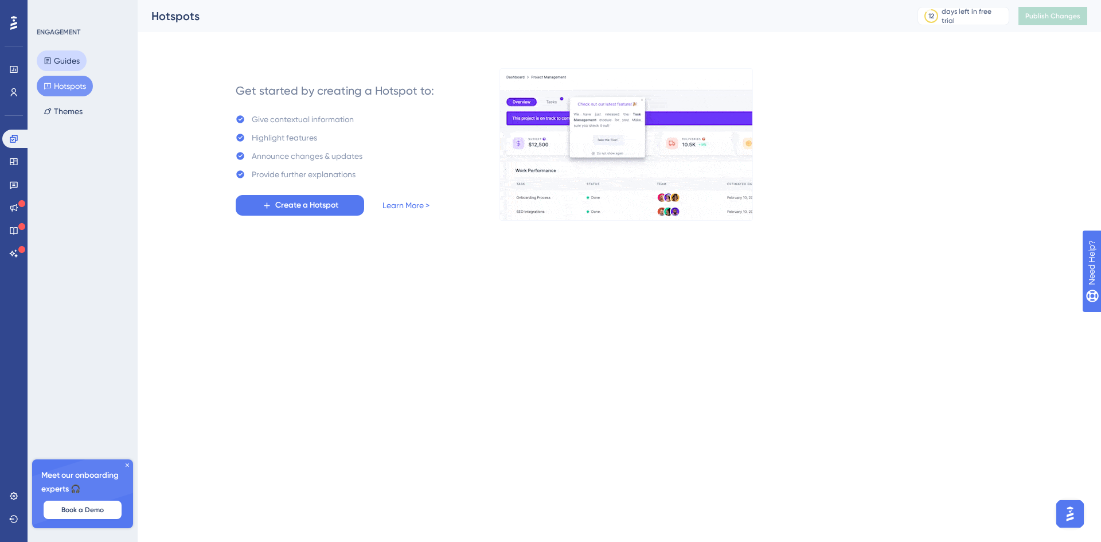
click at [70, 61] on button "Guides" at bounding box center [62, 60] width 50 height 21
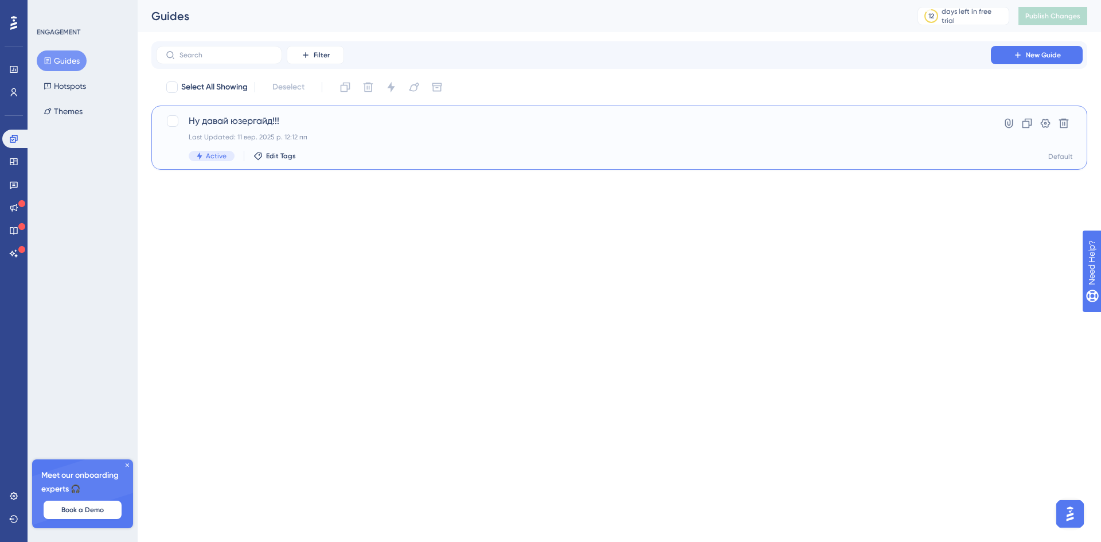
click at [406, 132] on div "Last Updated: 11 вер. 2025 р. 12:12 пп" at bounding box center [574, 136] width 770 height 9
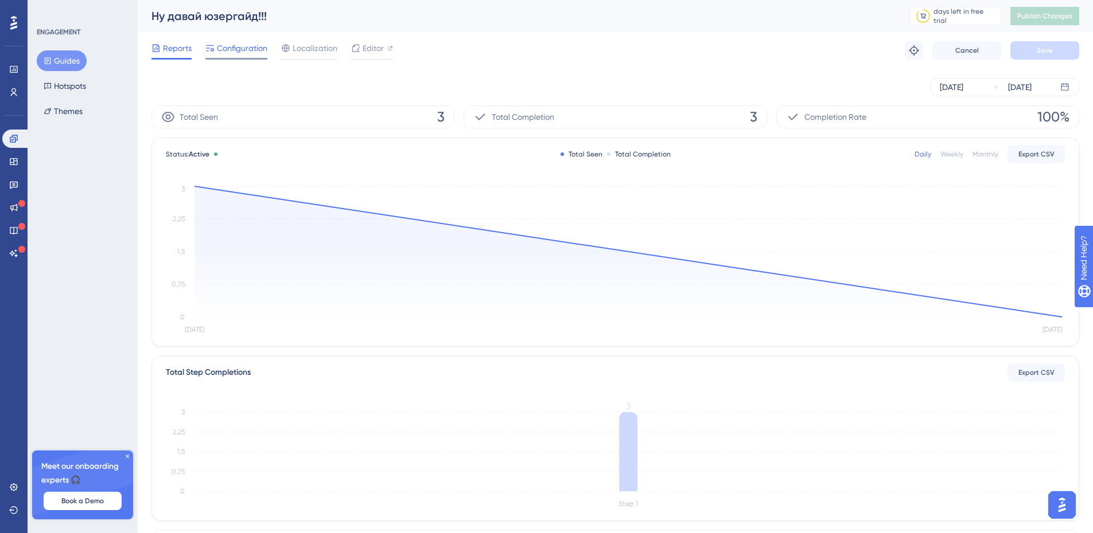
click at [254, 50] on span "Configuration" at bounding box center [242, 48] width 50 height 14
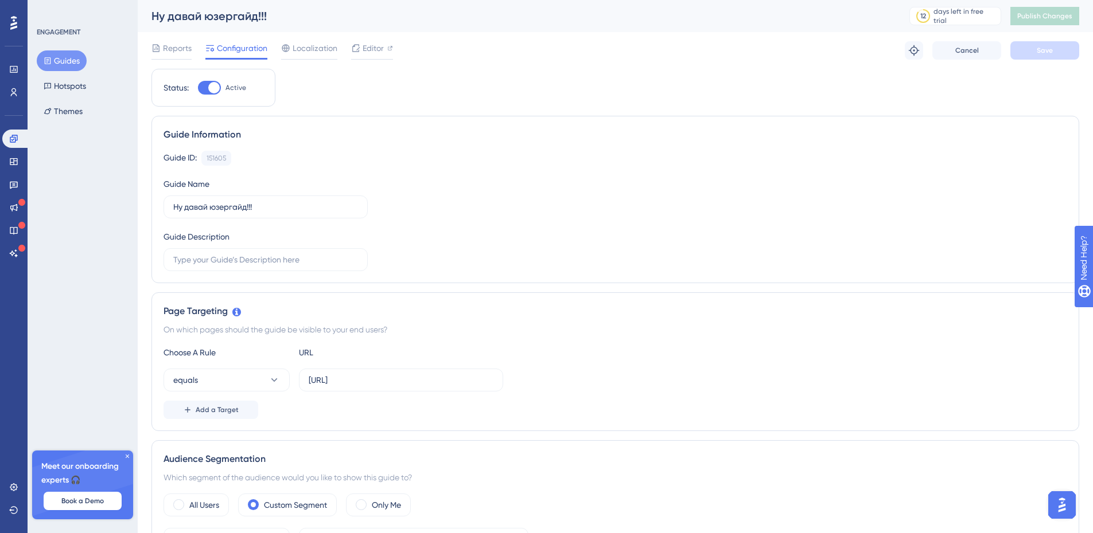
click at [212, 85] on div at bounding box center [213, 87] width 11 height 11
click at [198, 88] on input "Active" at bounding box center [197, 88] width 1 height 1
checkbox input "false"
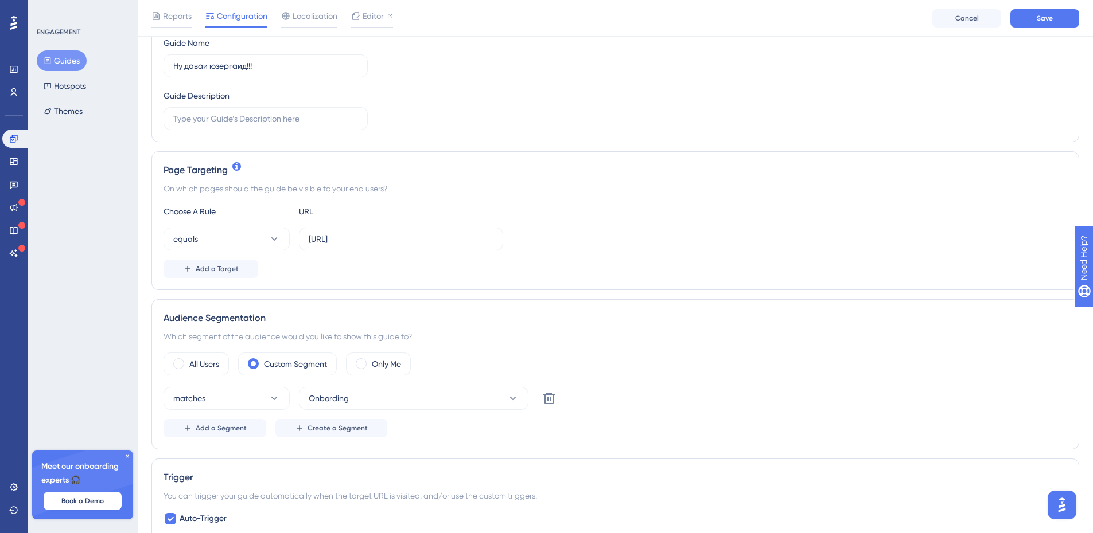
scroll to position [172, 0]
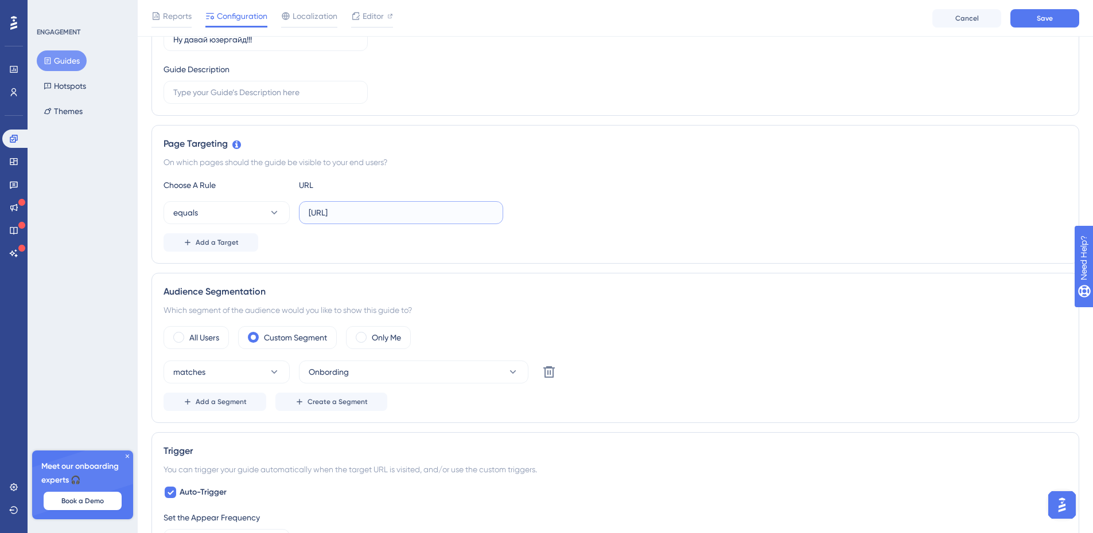
drag, startPoint x: 388, startPoint y: 210, endPoint x: 333, endPoint y: 213, distance: 55.1
click at [333, 213] on input "[URL]" at bounding box center [401, 212] width 185 height 13
paste input "[URL][DOMAIN_NAME]"
drag, startPoint x: 426, startPoint y: 212, endPoint x: 278, endPoint y: 212, distance: 148.5
click at [278, 212] on div "equals http://[URL][DOMAIN_NAME]" at bounding box center [333, 212] width 340 height 23
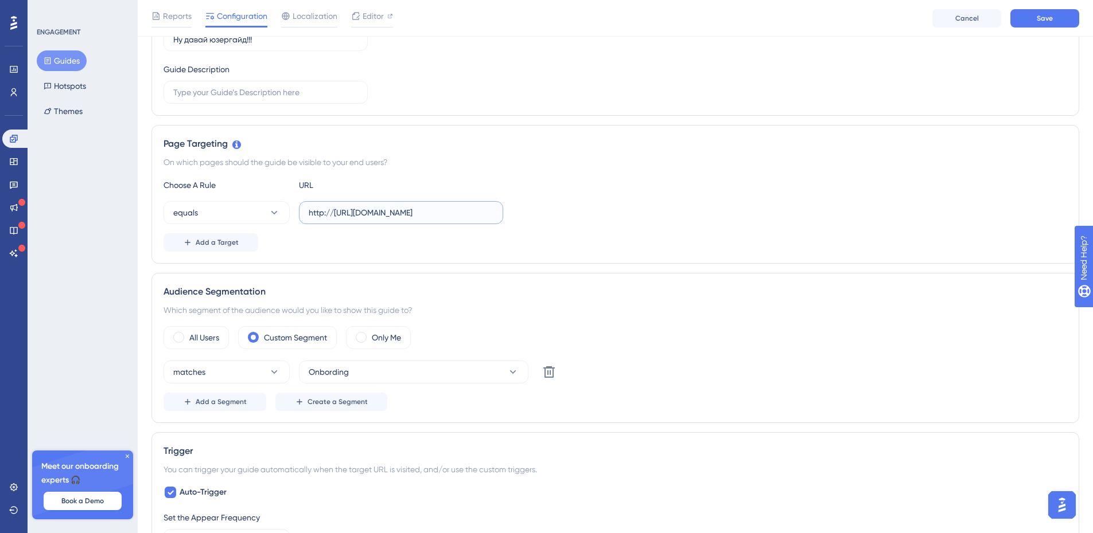
paste input "[DOMAIN_NAME]"
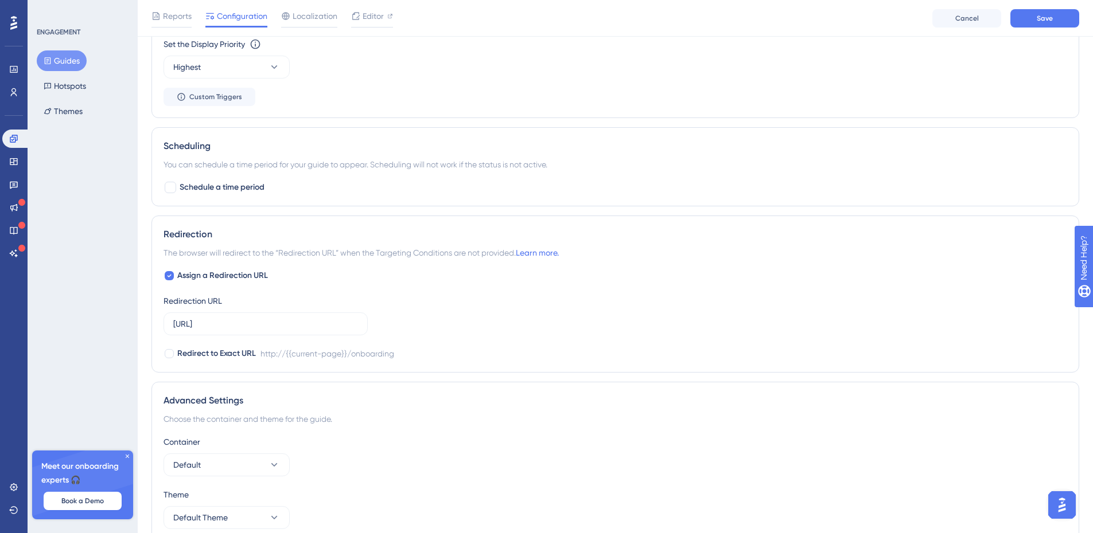
scroll to position [750, 0]
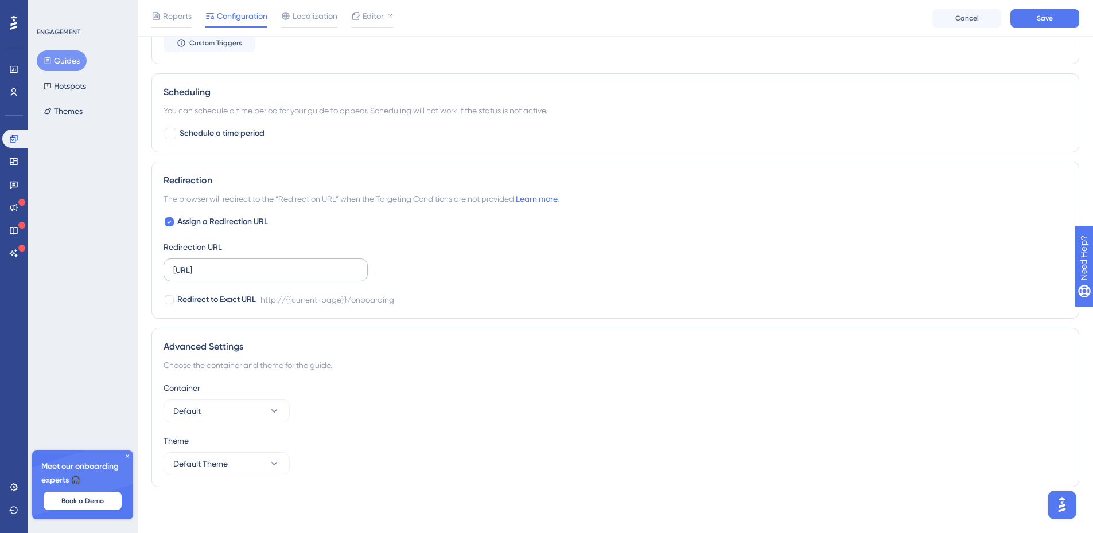
type input "[URL][DOMAIN_NAME]"
drag, startPoint x: 258, startPoint y: 267, endPoint x: 126, endPoint y: 266, distance: 131.3
paste input "[DOMAIN_NAME]"
type input "[URL][DOMAIN_NAME]"
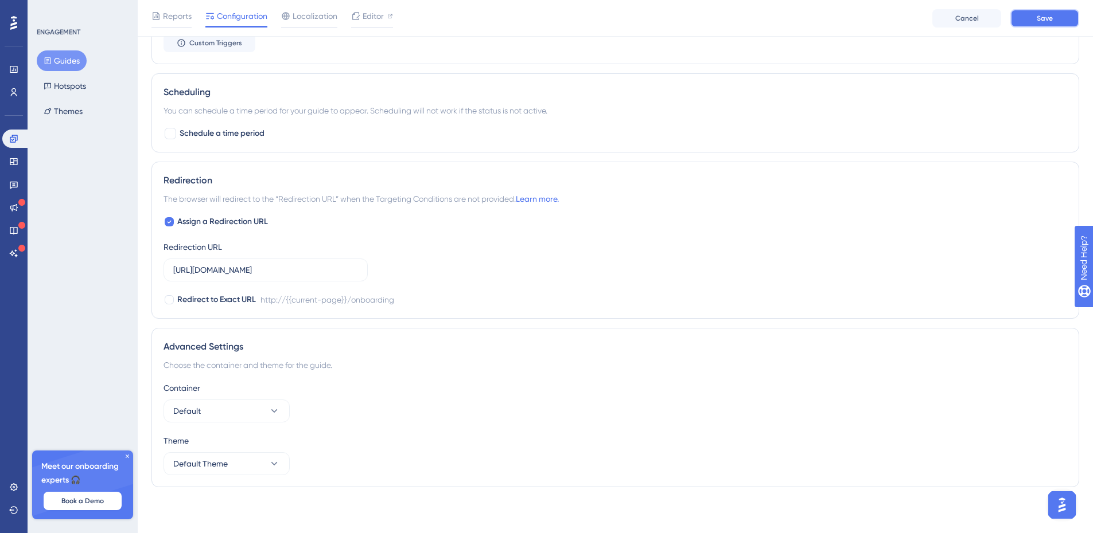
click at [1019, 17] on button "Save" at bounding box center [1044, 18] width 69 height 18
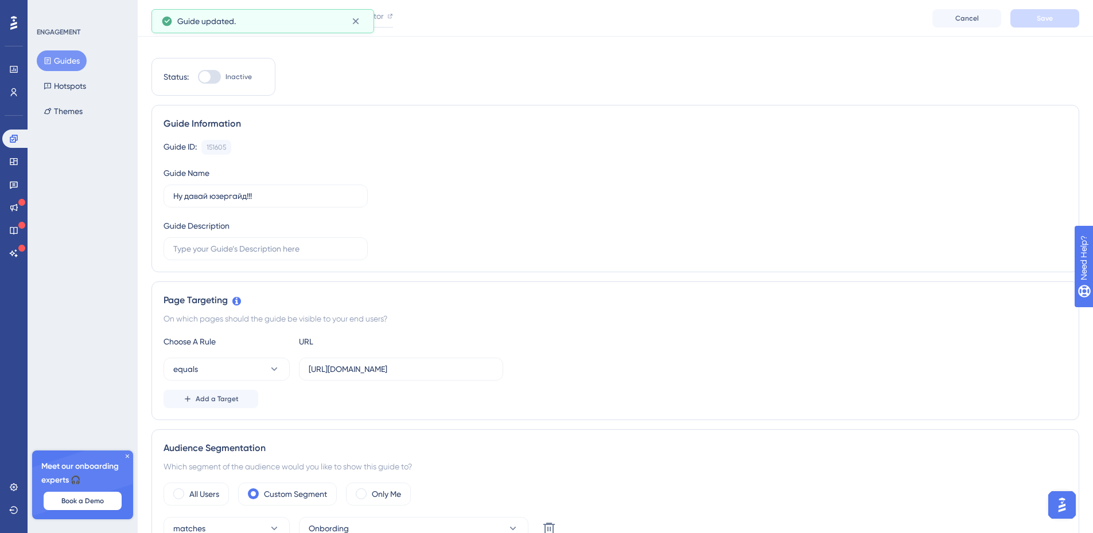
scroll to position [0, 0]
